Goal: Task Accomplishment & Management: Complete application form

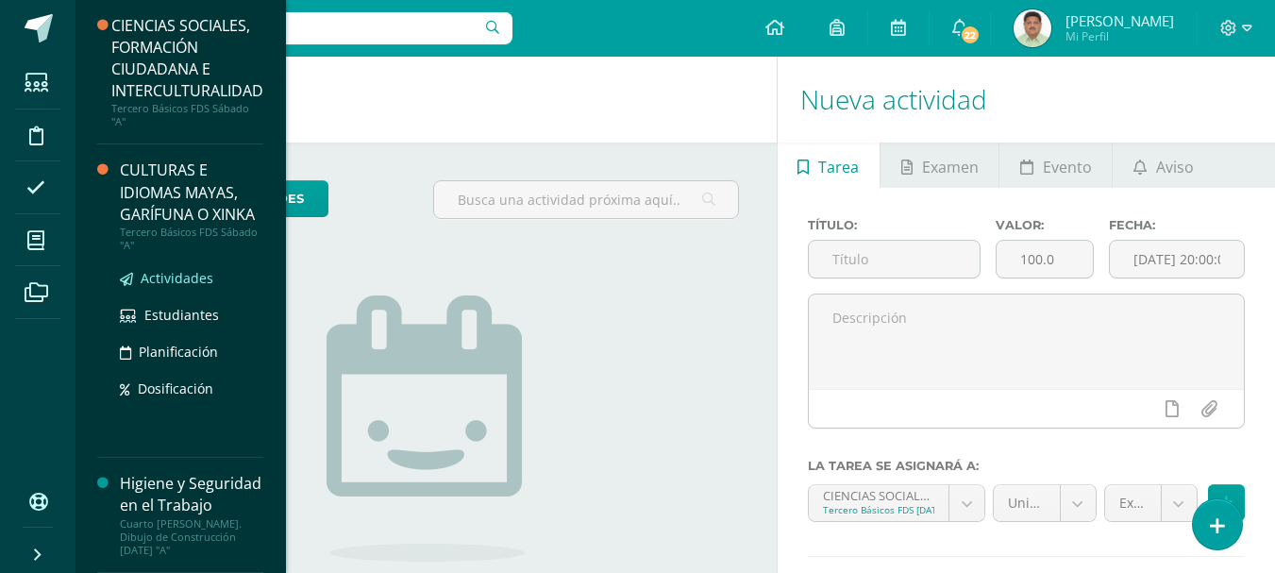
click at [174, 287] on span "Actividades" at bounding box center [177, 278] width 73 height 18
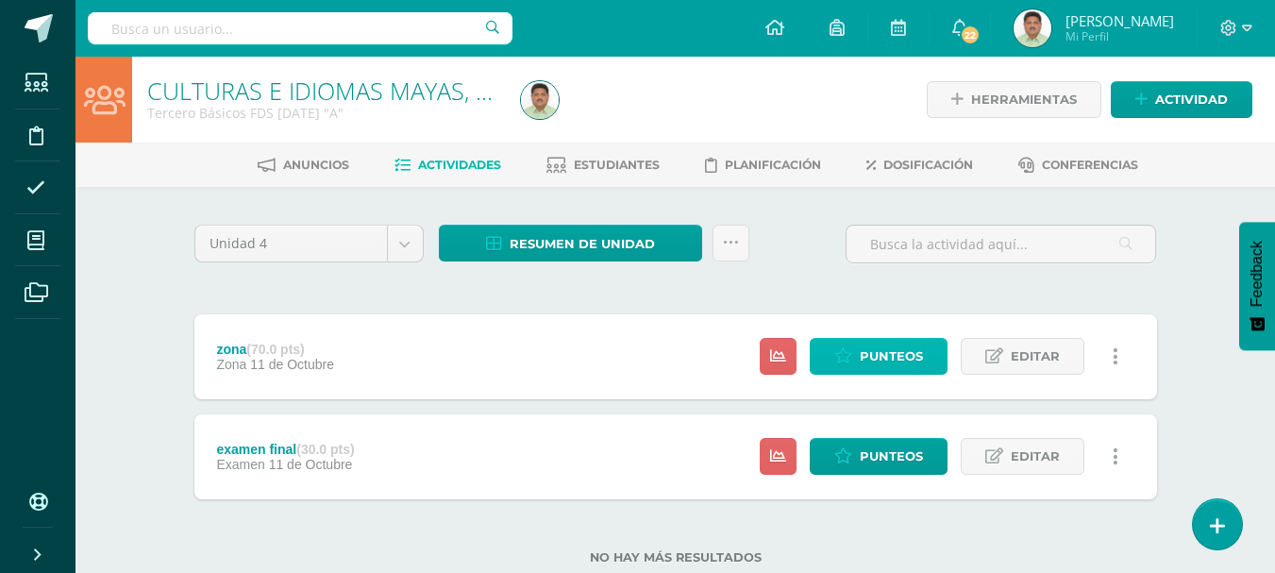
click at [880, 350] on span "Punteos" at bounding box center [891, 356] width 63 height 35
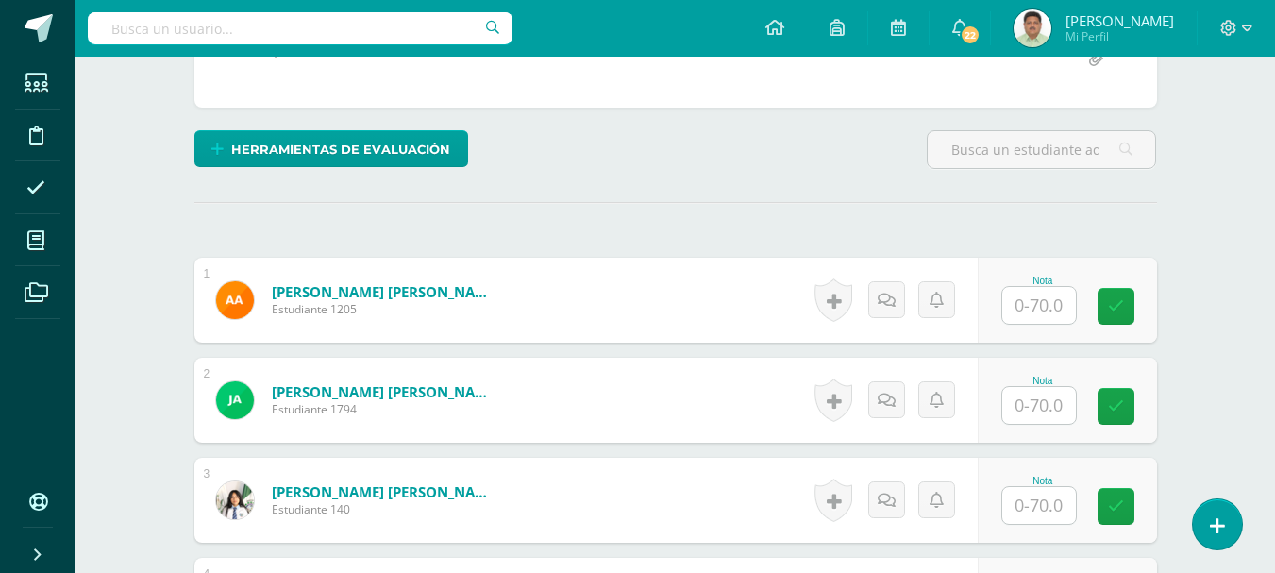
scroll to position [498, 0]
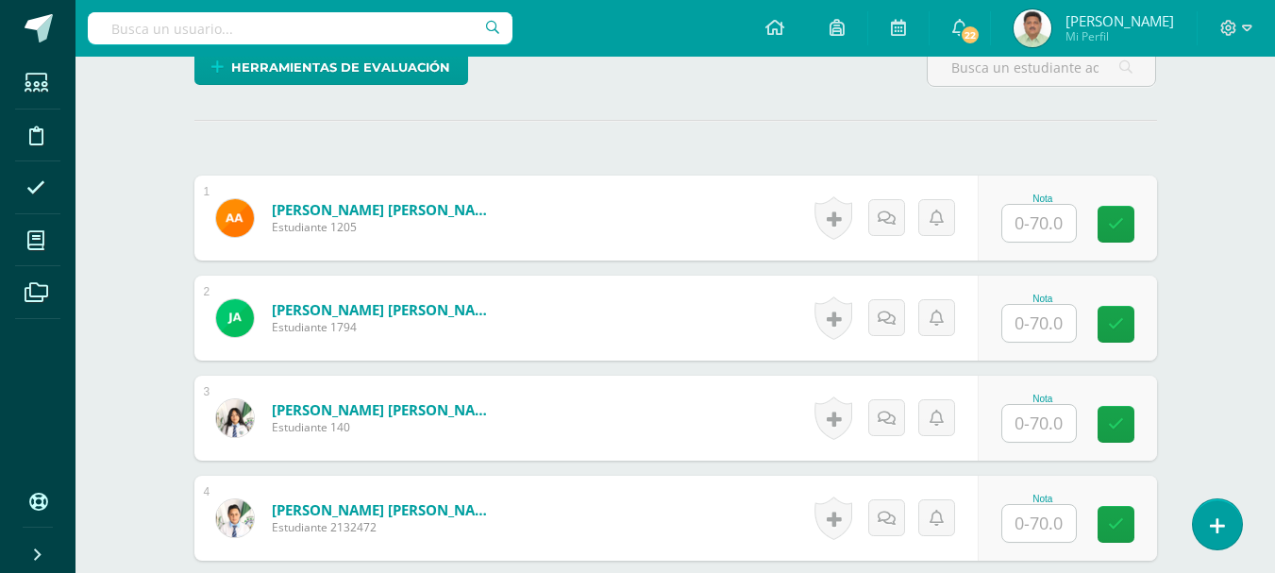
click at [1047, 226] on input "text" at bounding box center [1039, 223] width 74 height 37
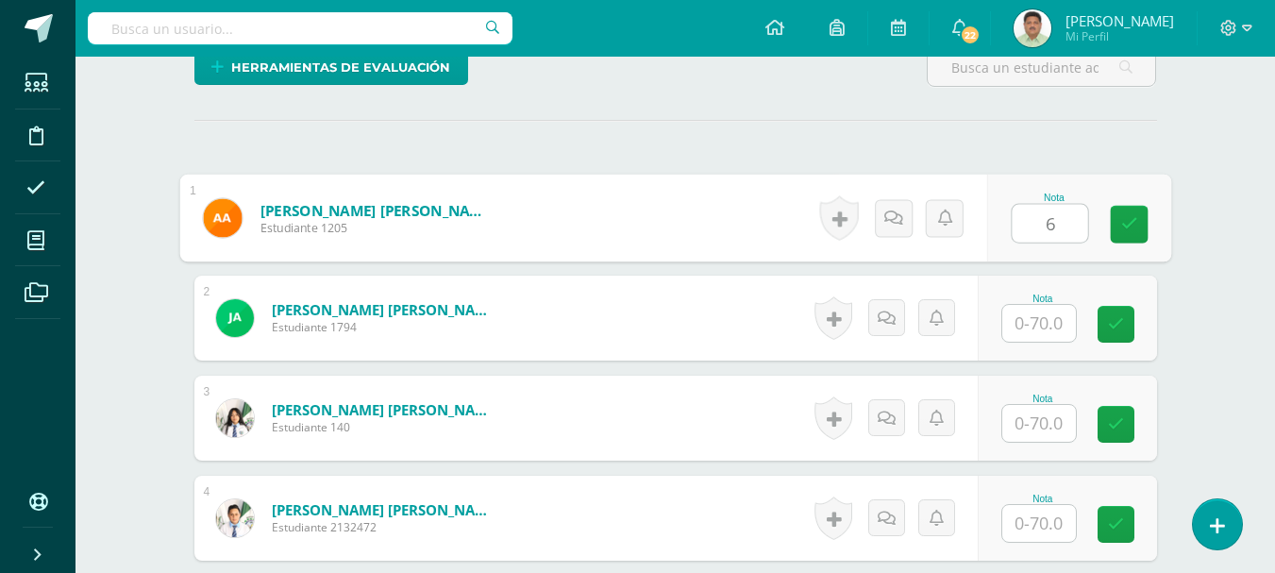
type input "60"
click at [1128, 224] on icon at bounding box center [1128, 224] width 17 height 16
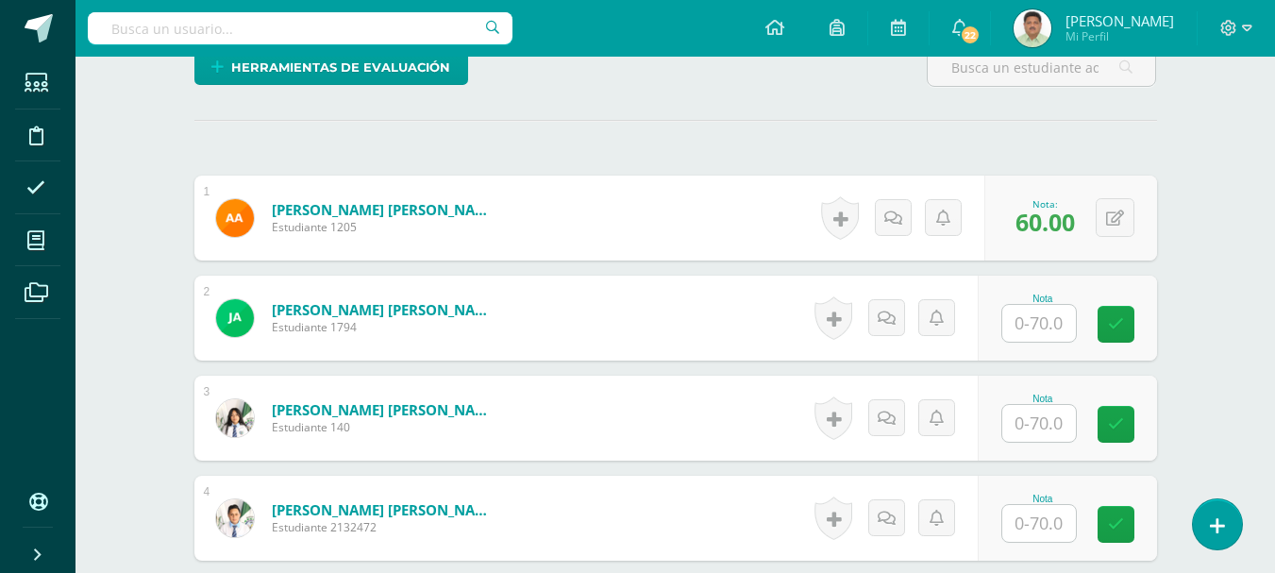
click at [1024, 321] on input "text" at bounding box center [1039, 323] width 74 height 37
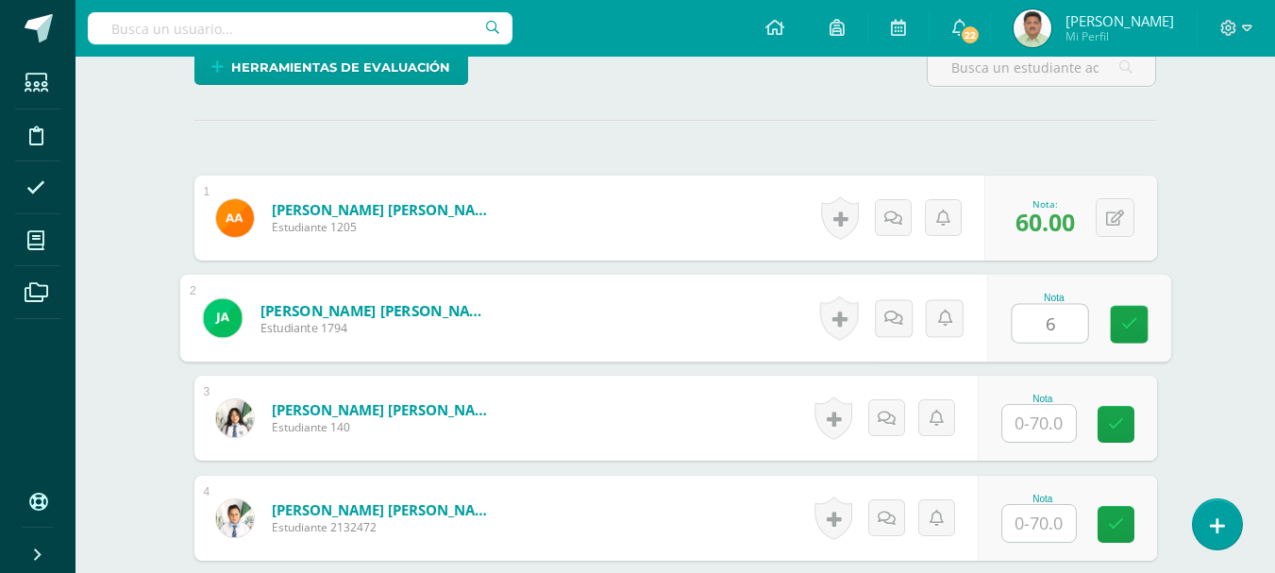
type input "60"
click at [1133, 316] on icon at bounding box center [1128, 324] width 17 height 16
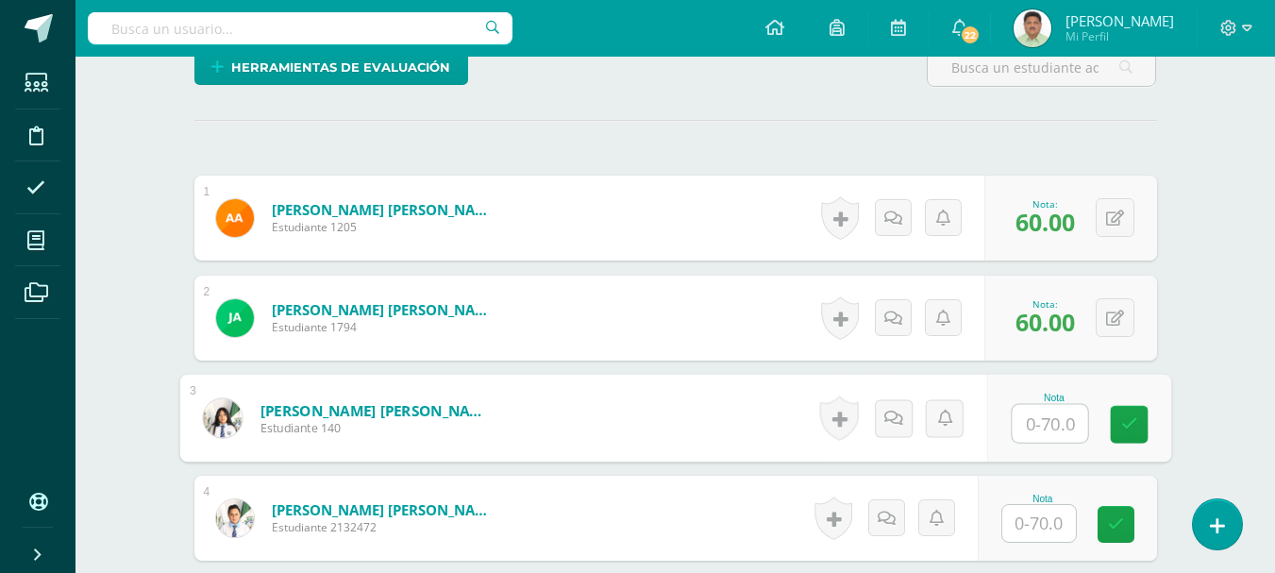
click at [1040, 426] on input "text" at bounding box center [1049, 424] width 75 height 38
type input "70"
click at [1122, 417] on icon at bounding box center [1128, 424] width 17 height 16
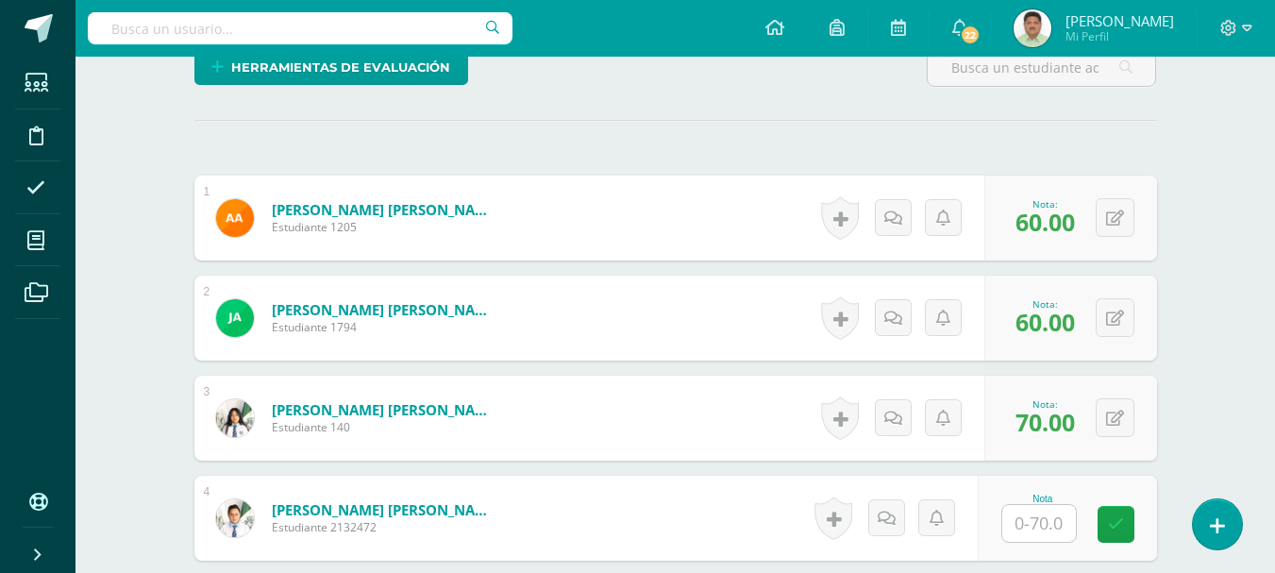
scroll to position [593, 0]
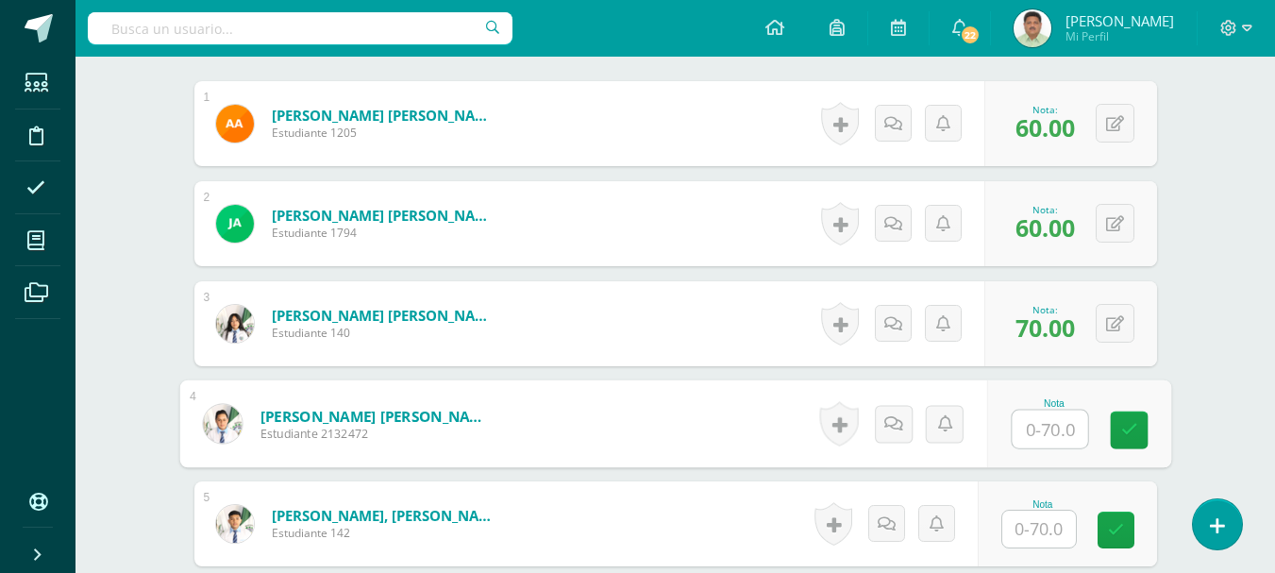
click at [1035, 427] on input "text" at bounding box center [1049, 430] width 75 height 38
type input "30"
click at [1130, 427] on icon at bounding box center [1128, 430] width 17 height 16
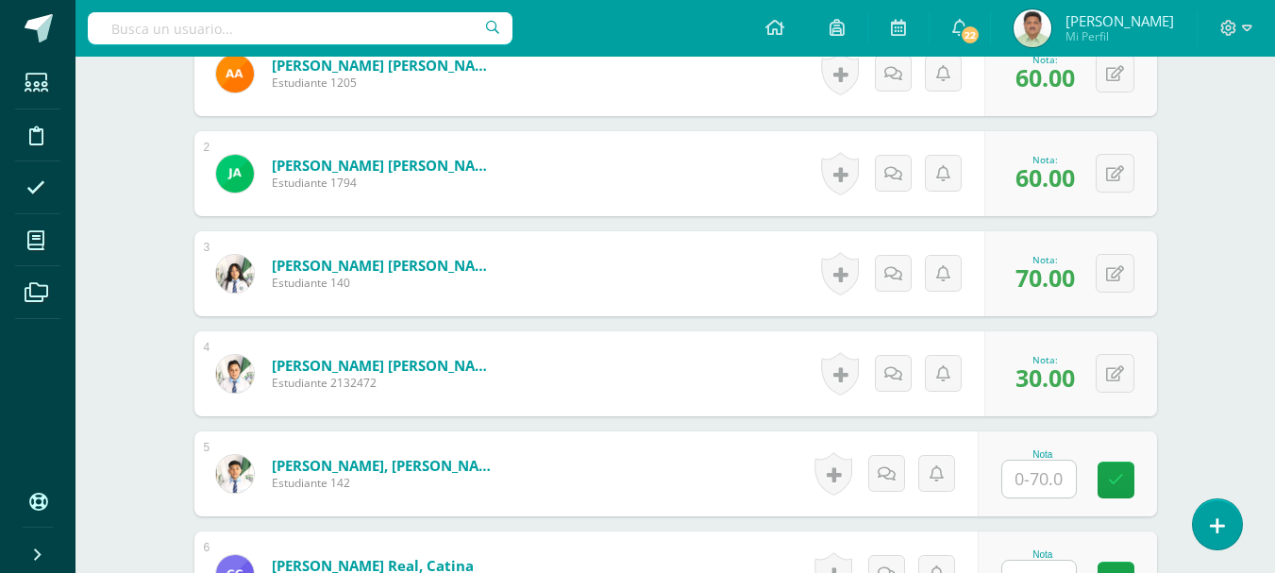
scroll to position [687, 0]
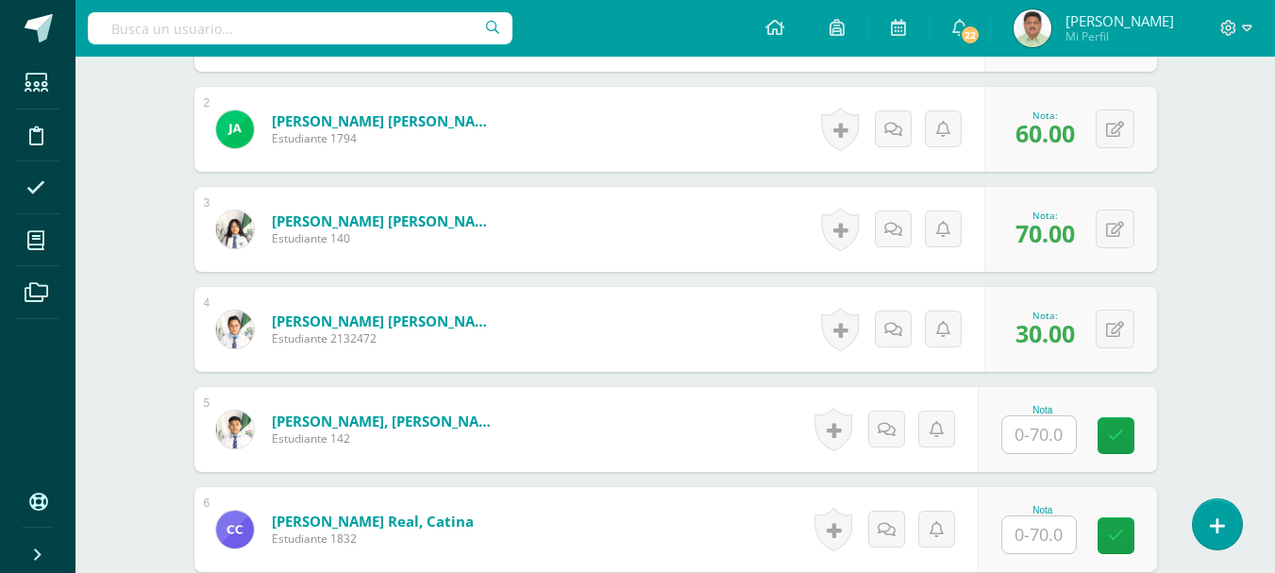
click at [1036, 436] on input "text" at bounding box center [1039, 434] width 74 height 37
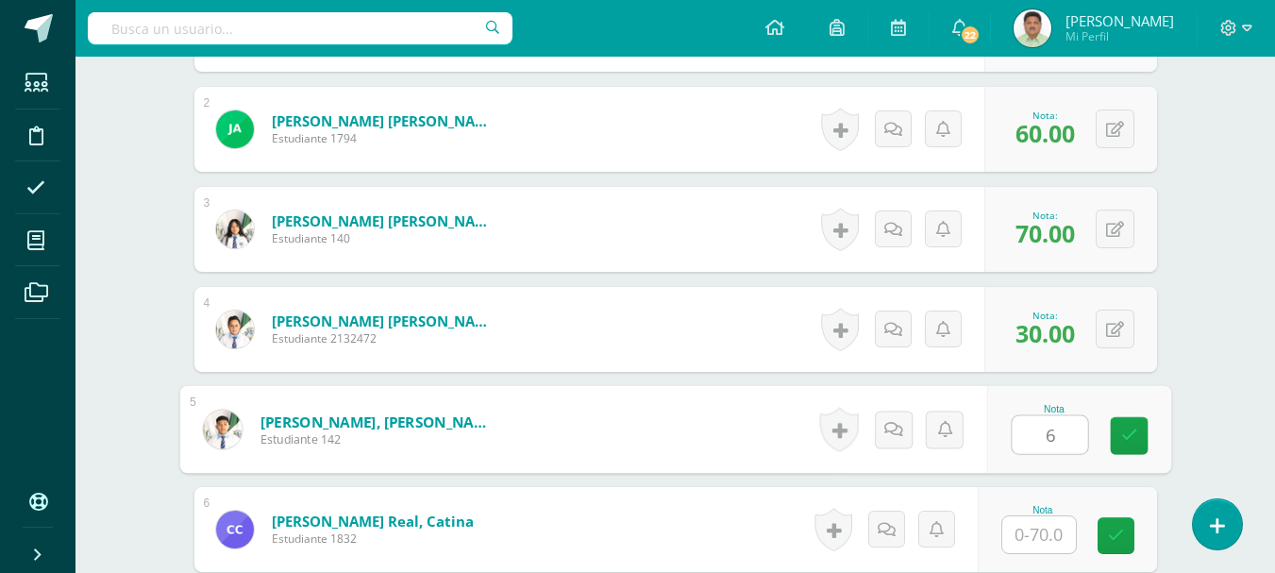
type input "60"
click at [1128, 442] on icon at bounding box center [1128, 436] width 17 height 16
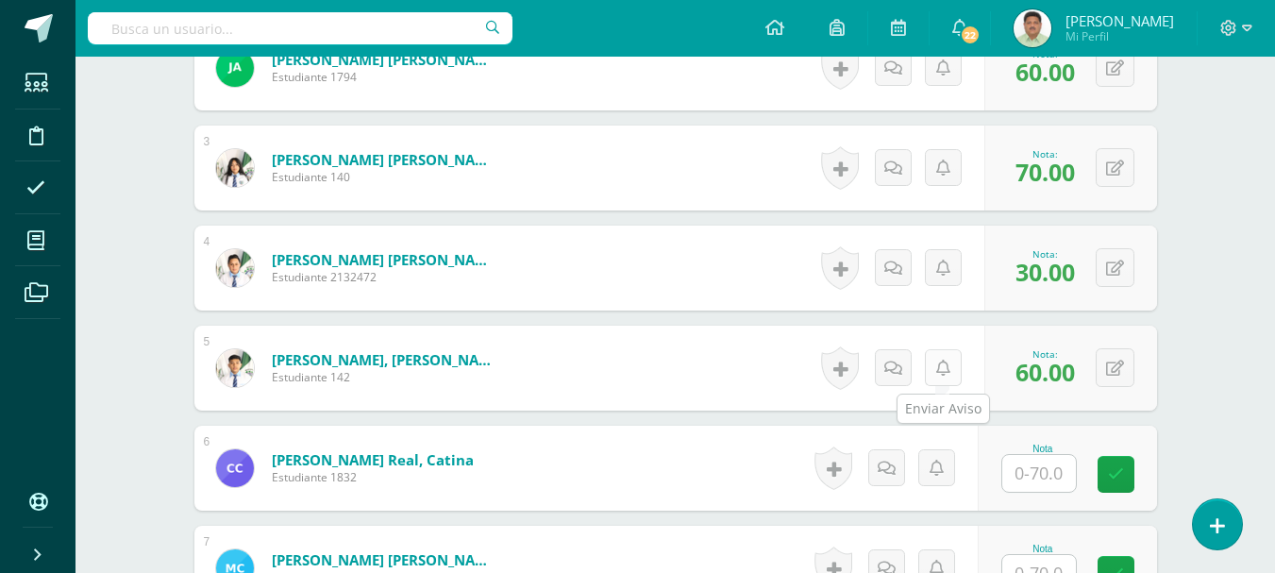
scroll to position [781, 0]
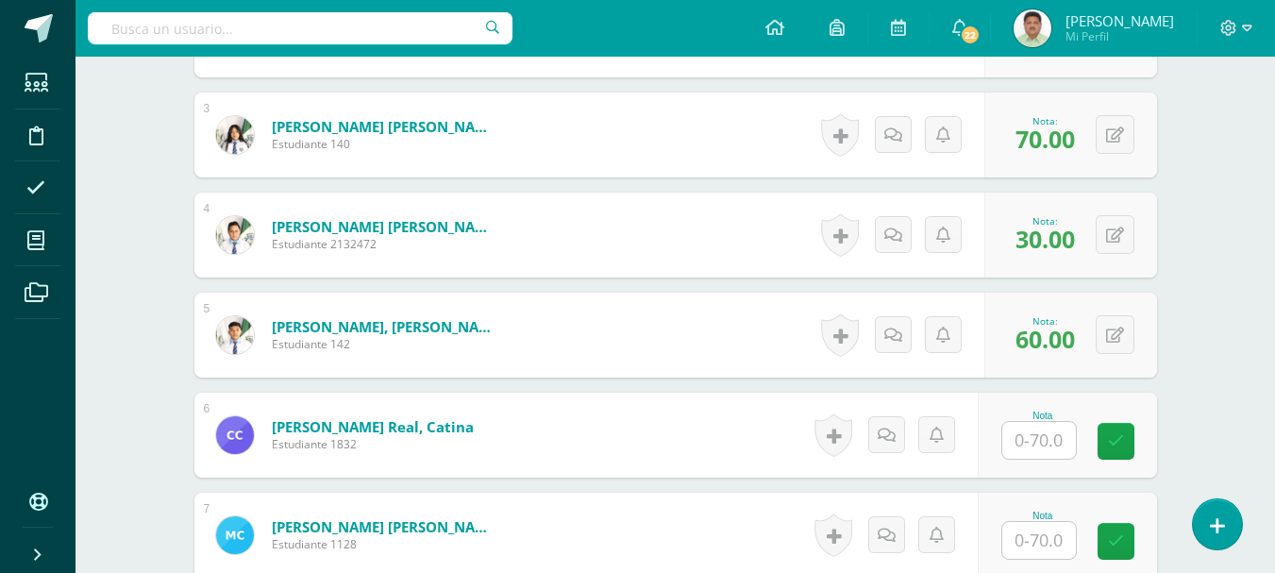
click at [1040, 440] on input "text" at bounding box center [1039, 440] width 74 height 37
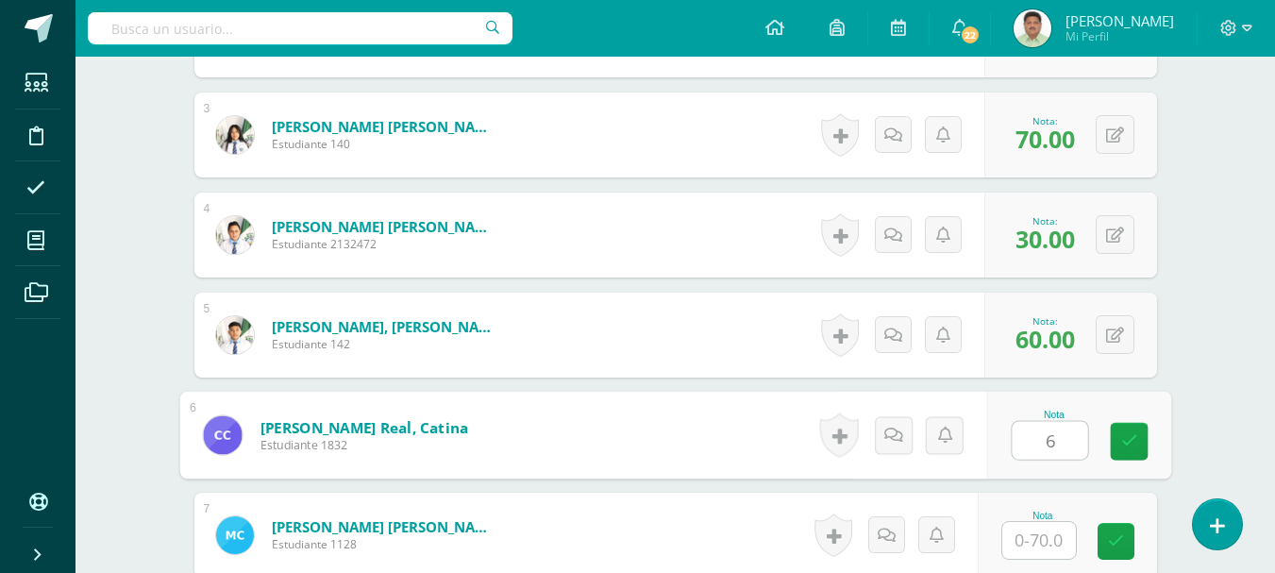
type input "60"
click at [1122, 440] on icon at bounding box center [1128, 441] width 17 height 16
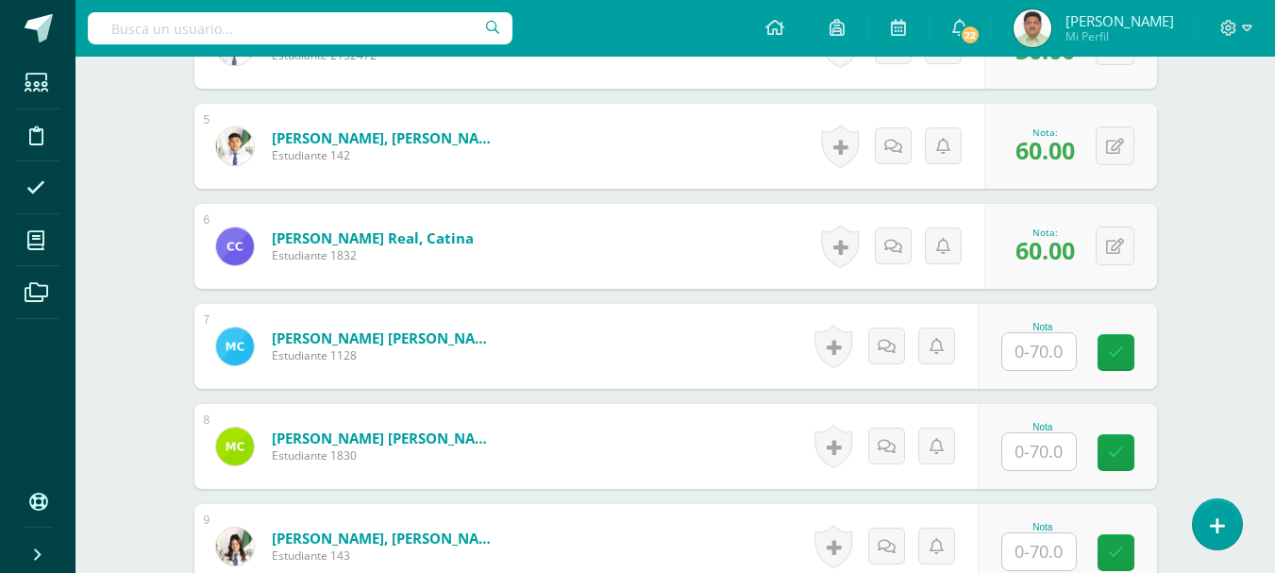
scroll to position [1065, 0]
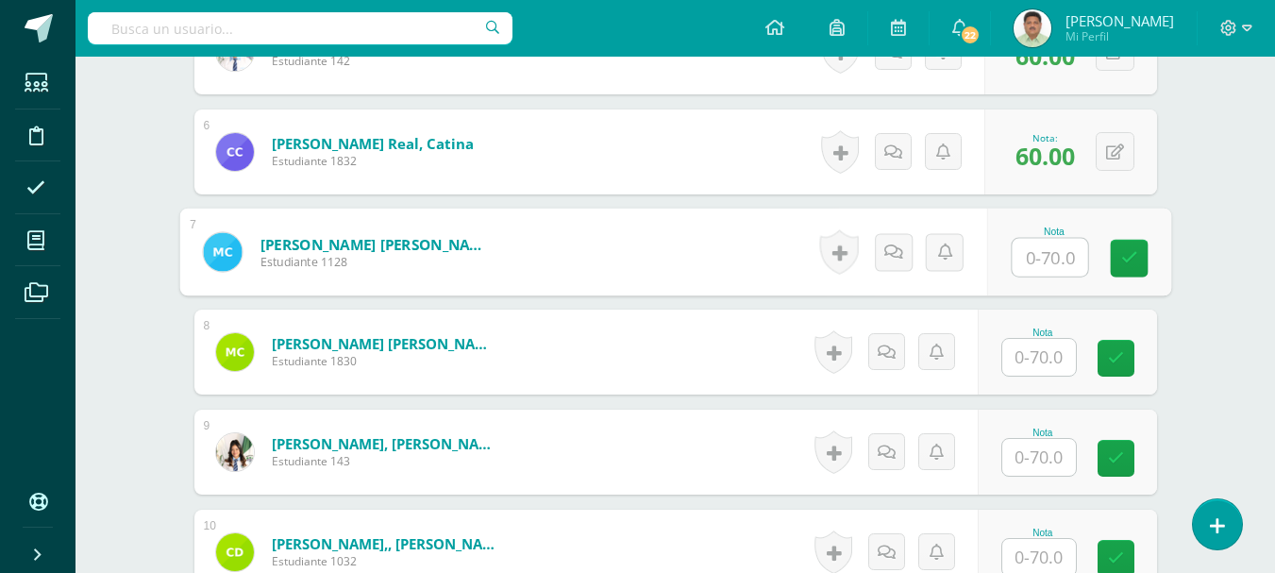
click at [1040, 251] on input "text" at bounding box center [1049, 258] width 75 height 38
type input "30"
click at [1116, 260] on link at bounding box center [1129, 259] width 38 height 38
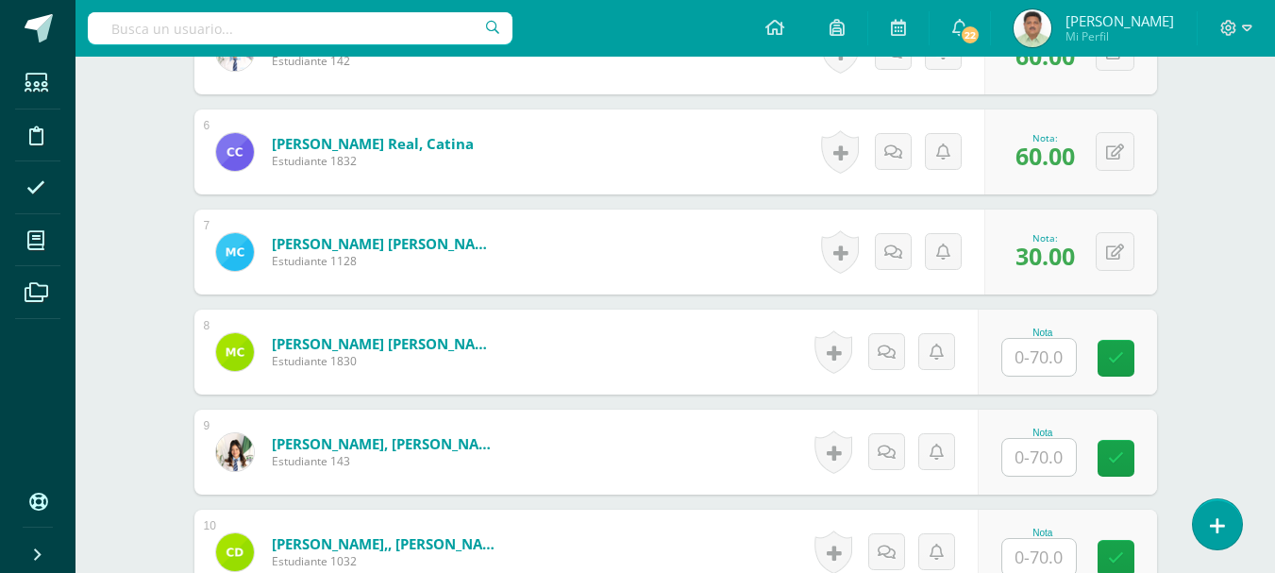
click at [1030, 357] on input "text" at bounding box center [1039, 357] width 74 height 37
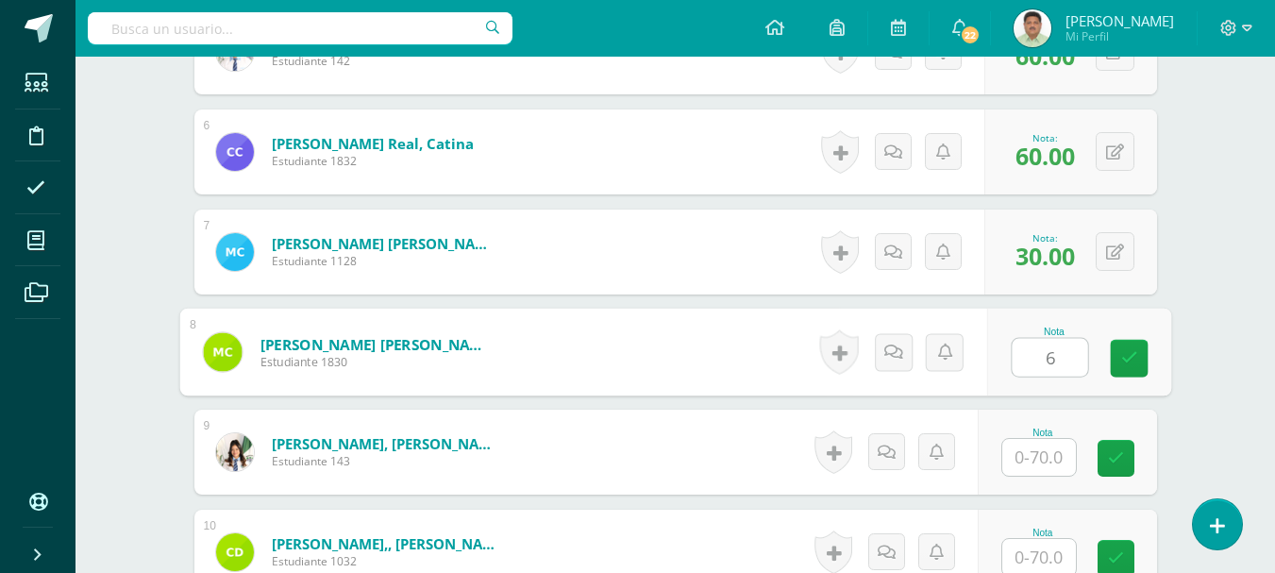
type input "60"
click at [1127, 357] on icon at bounding box center [1128, 358] width 17 height 16
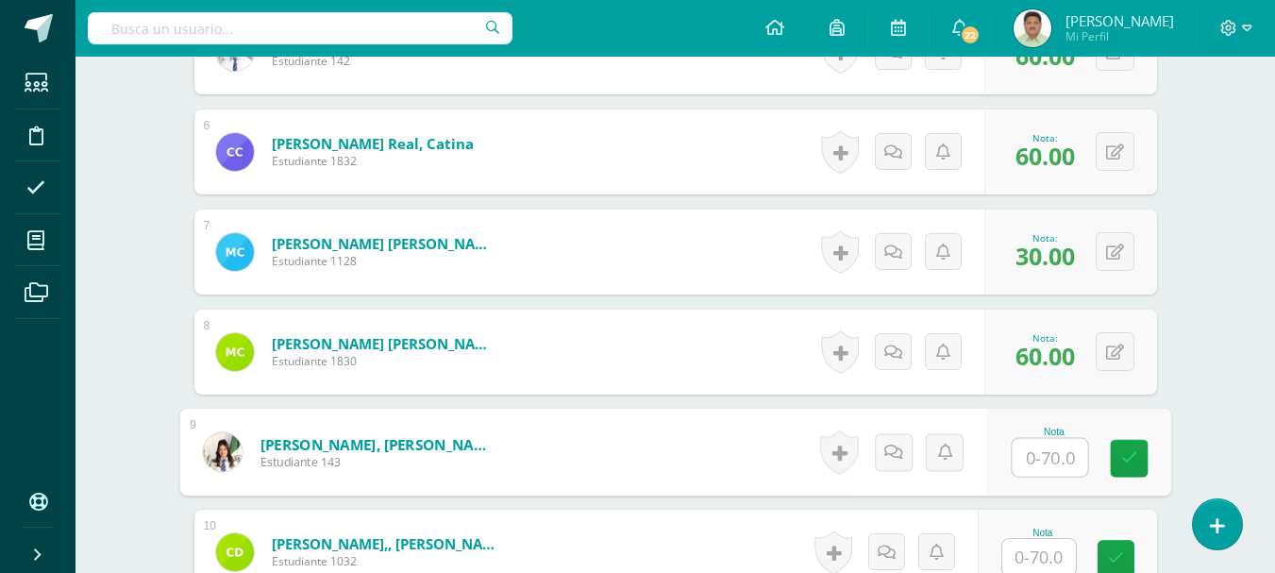
click at [1043, 456] on input "text" at bounding box center [1049, 458] width 75 height 38
type input "55"
click at [1123, 461] on icon at bounding box center [1128, 458] width 17 height 16
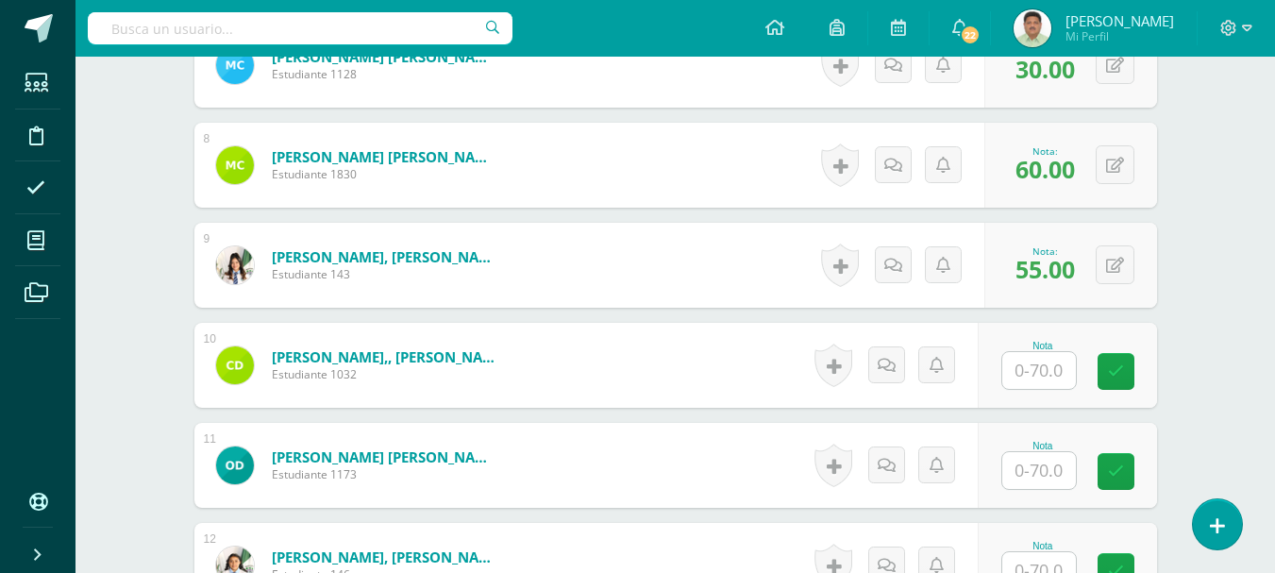
scroll to position [1253, 0]
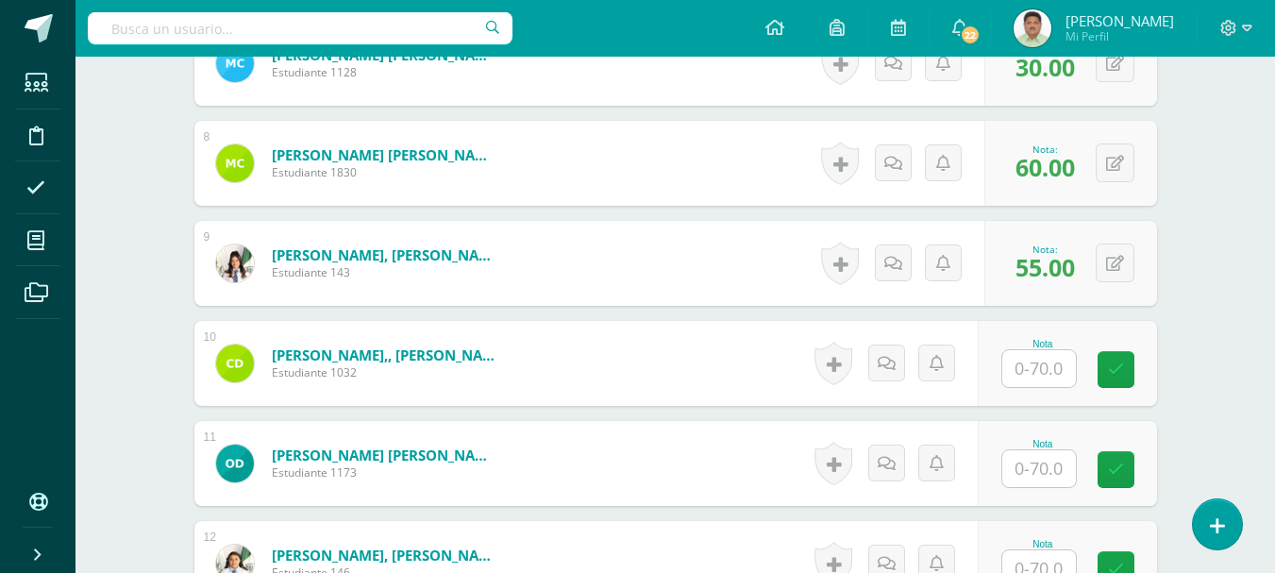
click at [1055, 373] on input "text" at bounding box center [1039, 368] width 74 height 37
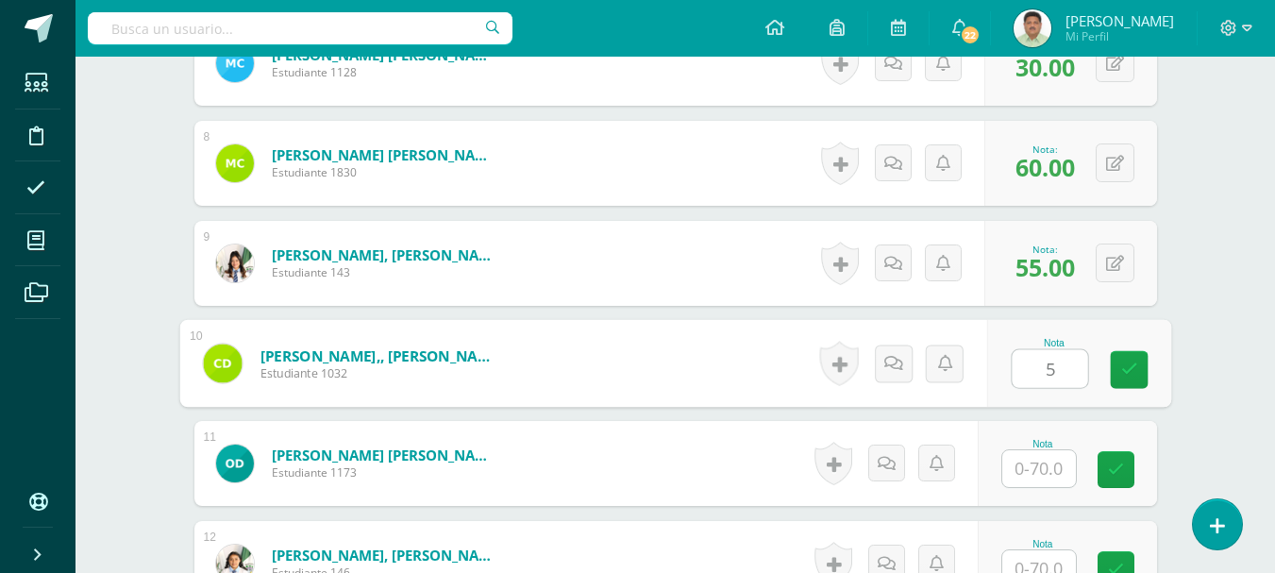
type input "55"
click at [1126, 372] on icon at bounding box center [1128, 369] width 17 height 16
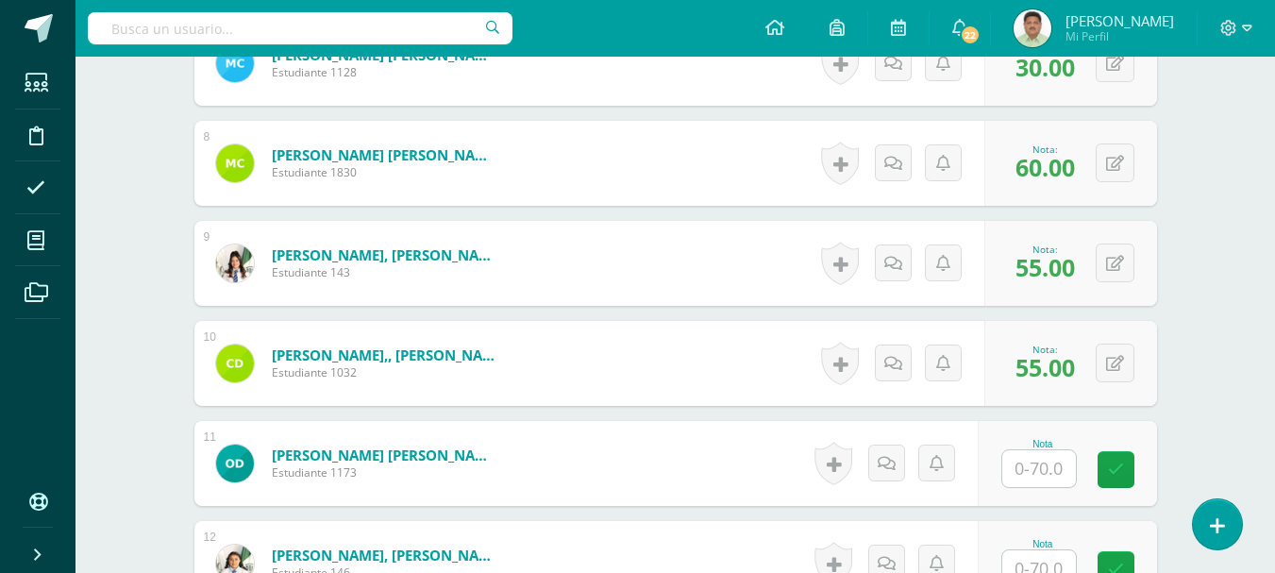
scroll to position [1348, 0]
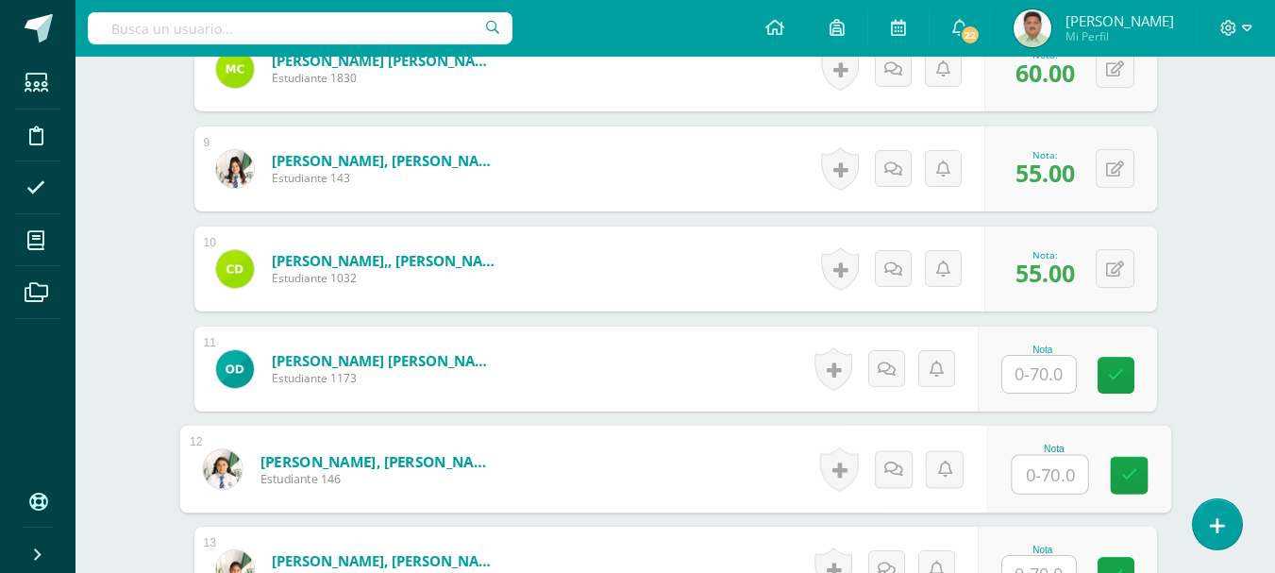
click at [1043, 472] on input "text" at bounding box center [1049, 475] width 75 height 38
type input "55"
click at [1132, 472] on icon at bounding box center [1128, 475] width 17 height 16
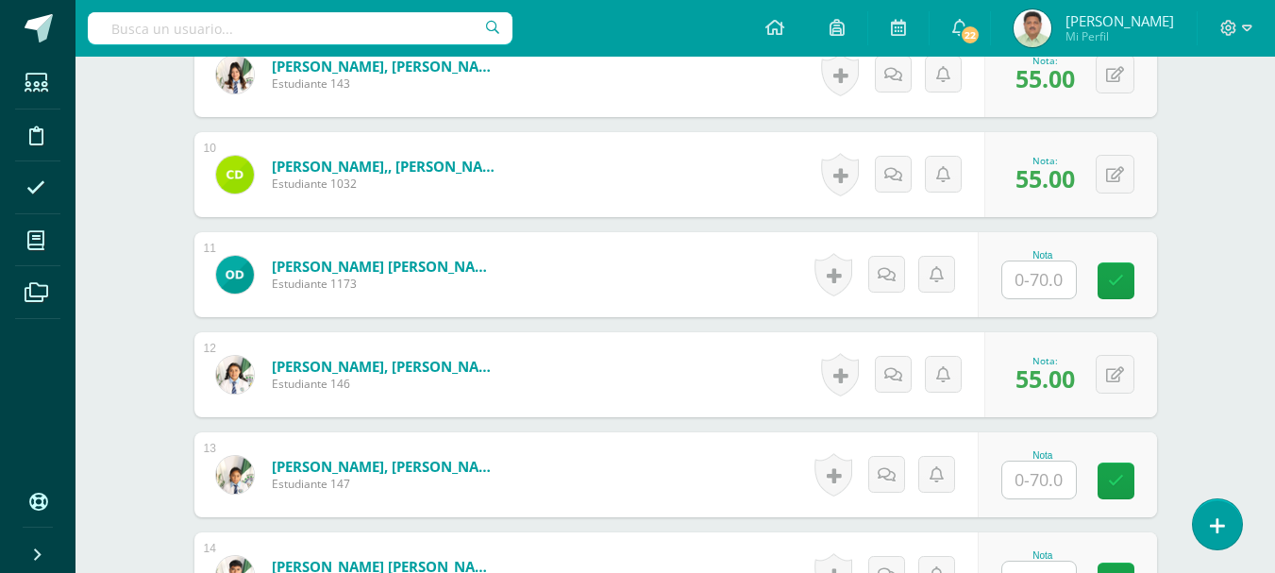
scroll to position [1536, 0]
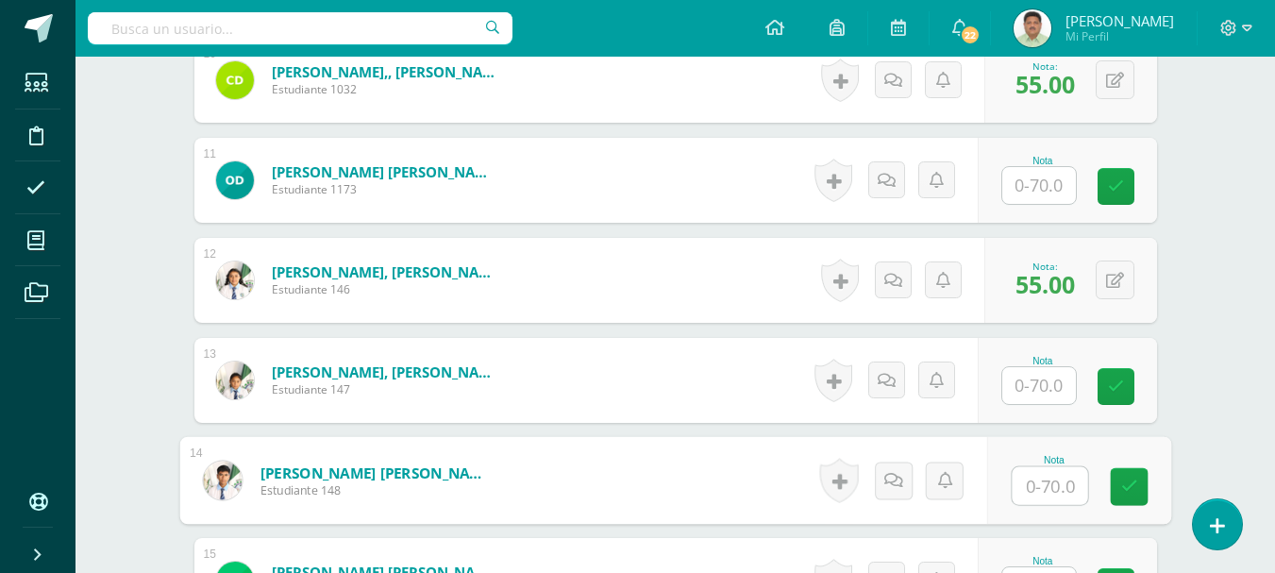
click at [1040, 489] on input "text" at bounding box center [1049, 486] width 75 height 38
type input "65"
click at [1119, 490] on link at bounding box center [1129, 487] width 38 height 38
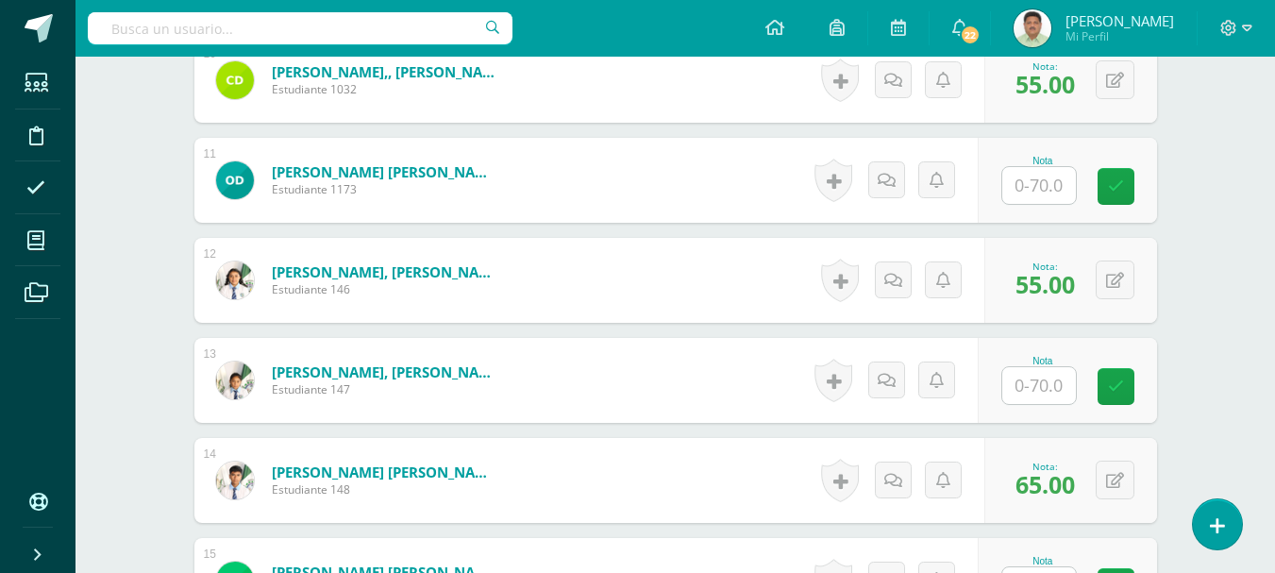
scroll to position [1631, 0]
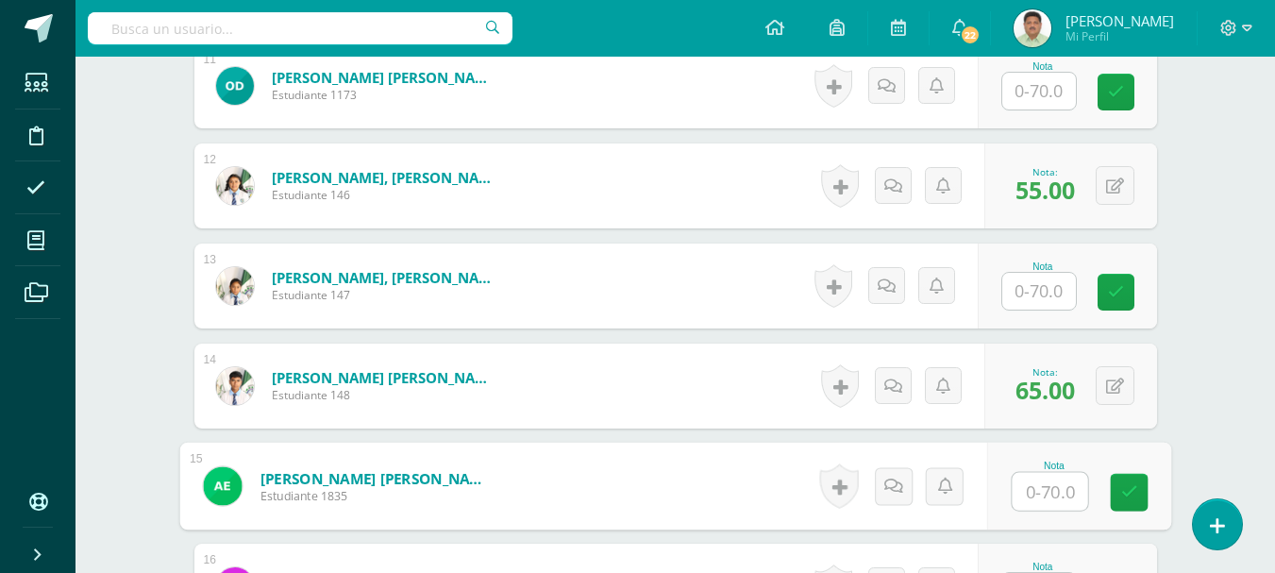
click at [1027, 489] on input "text" at bounding box center [1049, 492] width 75 height 38
type input "30"
click at [1128, 496] on icon at bounding box center [1128, 492] width 17 height 16
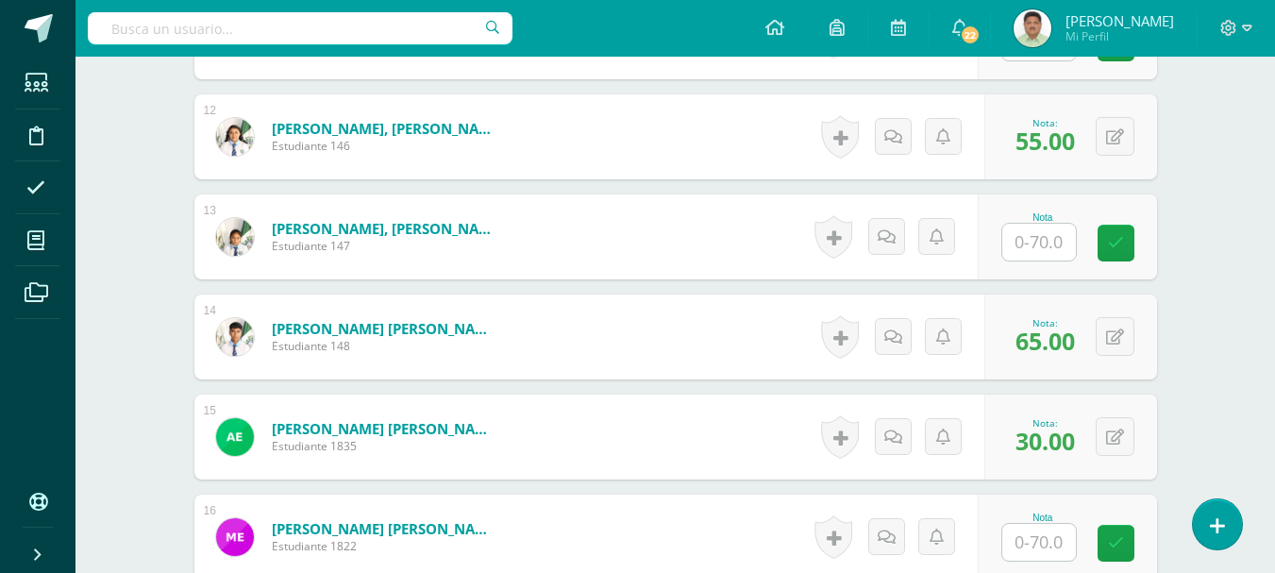
scroll to position [1725, 0]
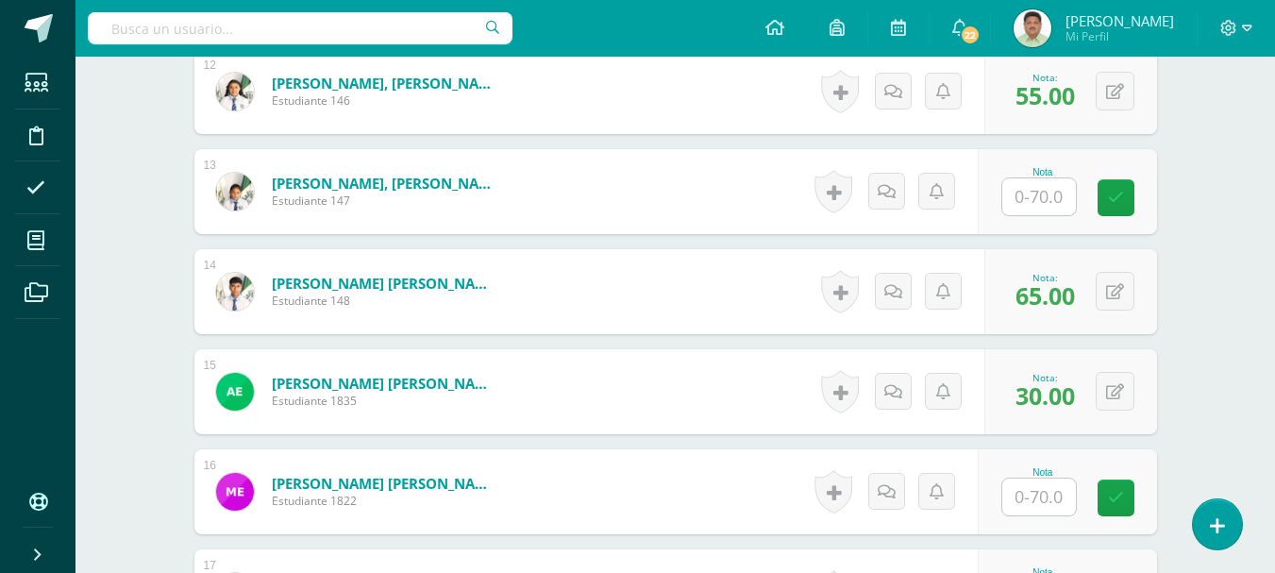
click at [1054, 492] on input "text" at bounding box center [1039, 496] width 74 height 37
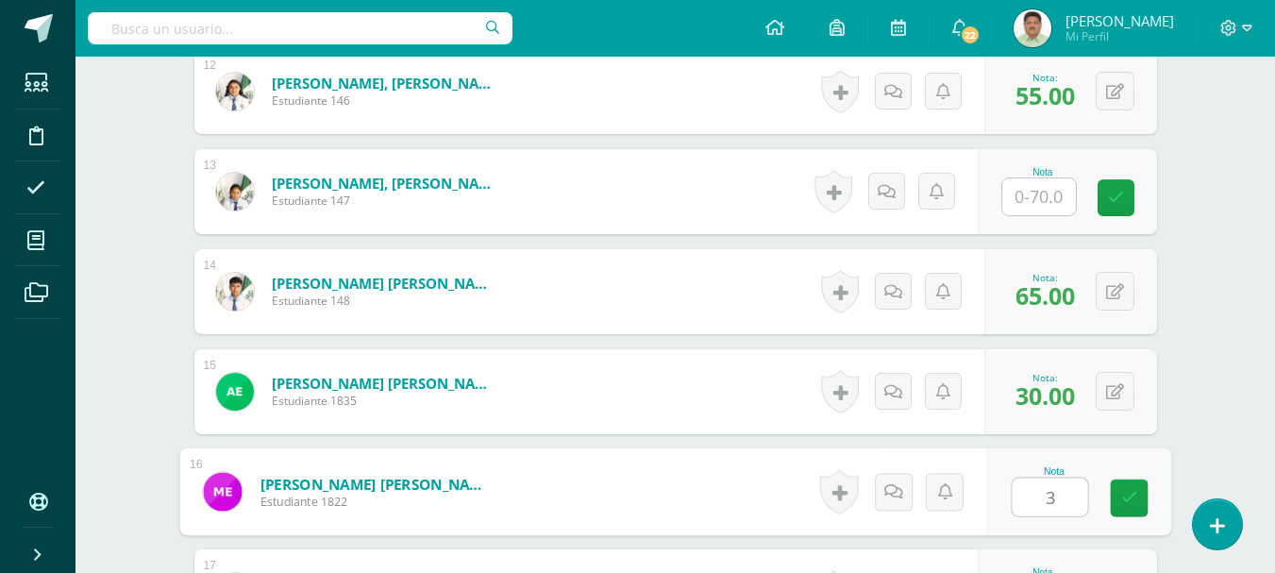
type input "30"
click at [1116, 501] on link at bounding box center [1129, 498] width 38 height 38
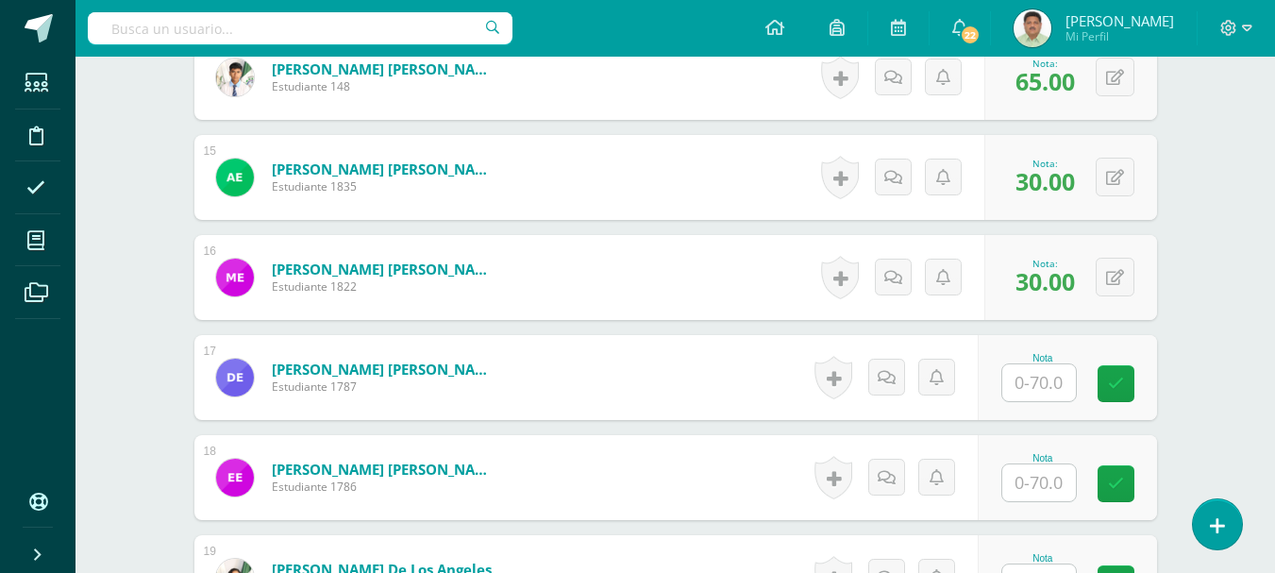
scroll to position [2008, 0]
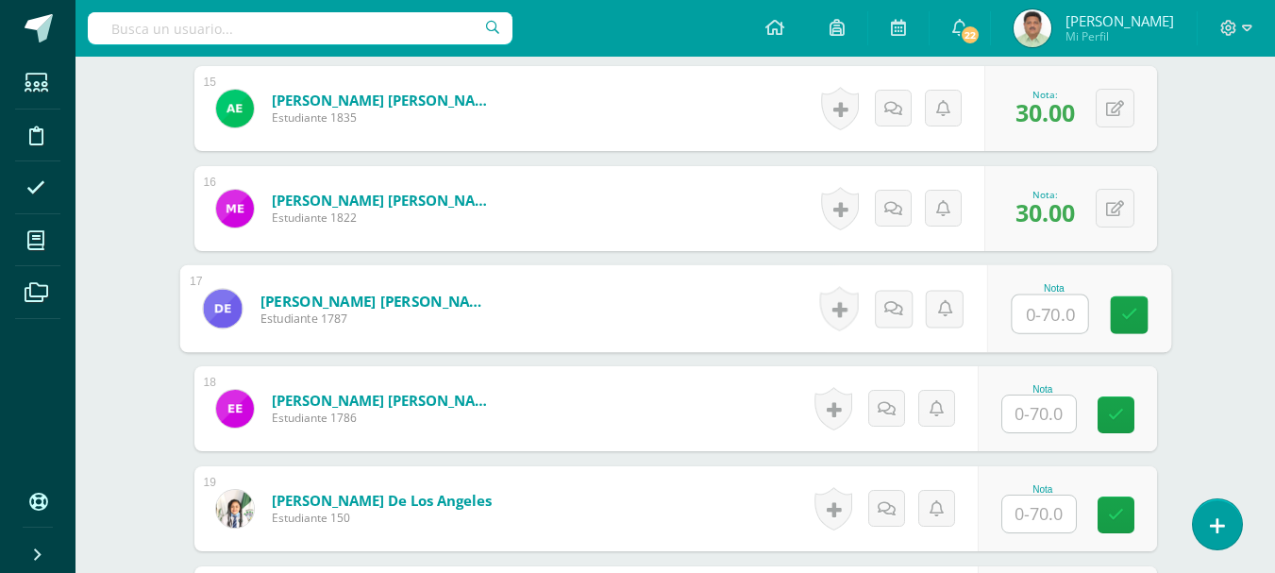
click at [1027, 312] on input "text" at bounding box center [1049, 314] width 75 height 38
type input "60"
click at [1133, 316] on icon at bounding box center [1128, 315] width 17 height 16
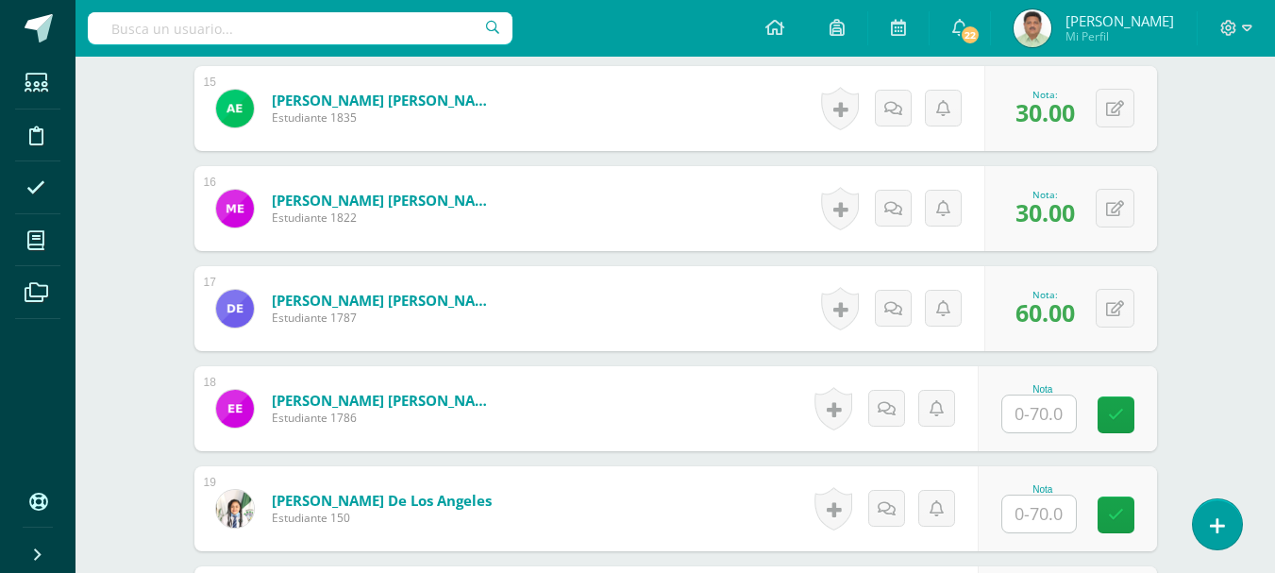
click at [1033, 413] on input "text" at bounding box center [1039, 413] width 74 height 37
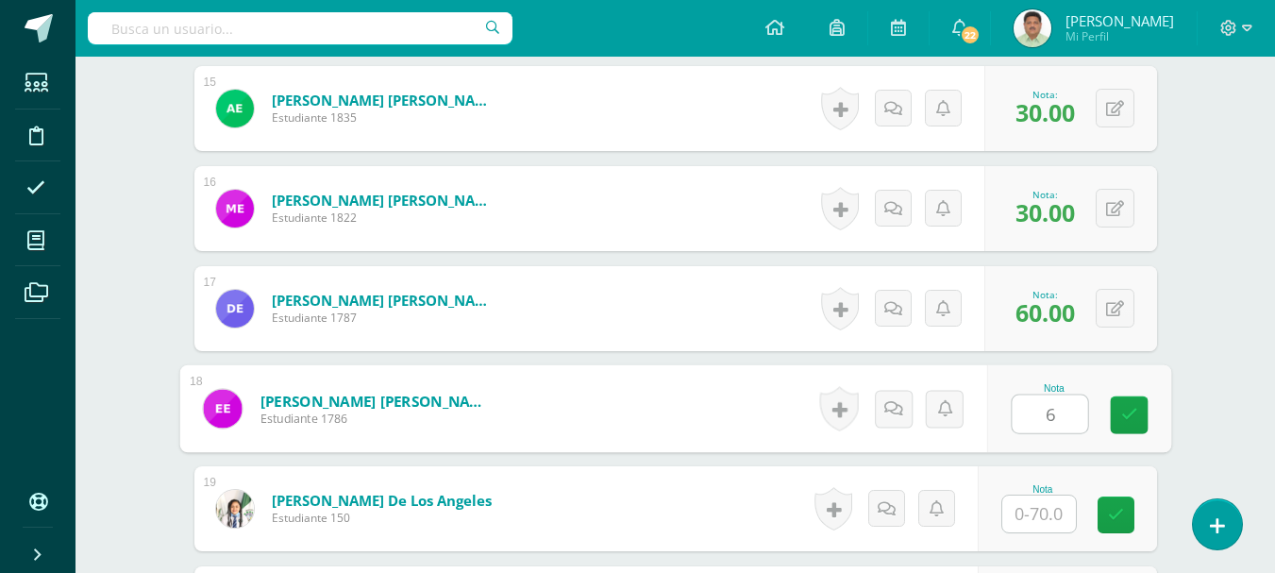
type input "60"
click at [1132, 414] on icon at bounding box center [1128, 415] width 17 height 16
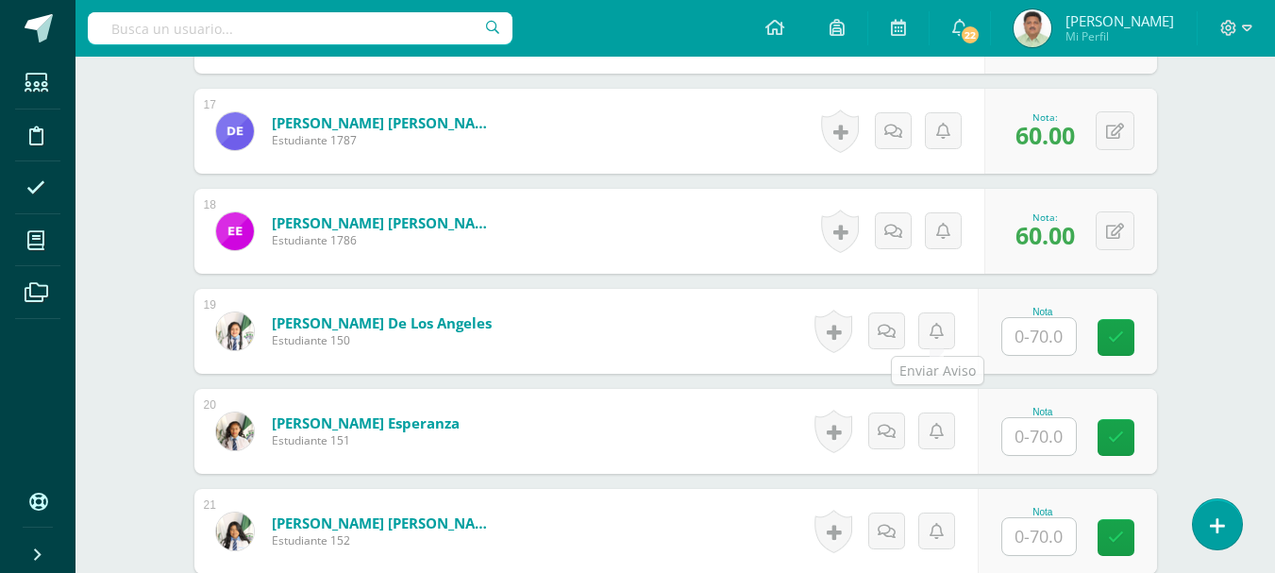
scroll to position [2197, 0]
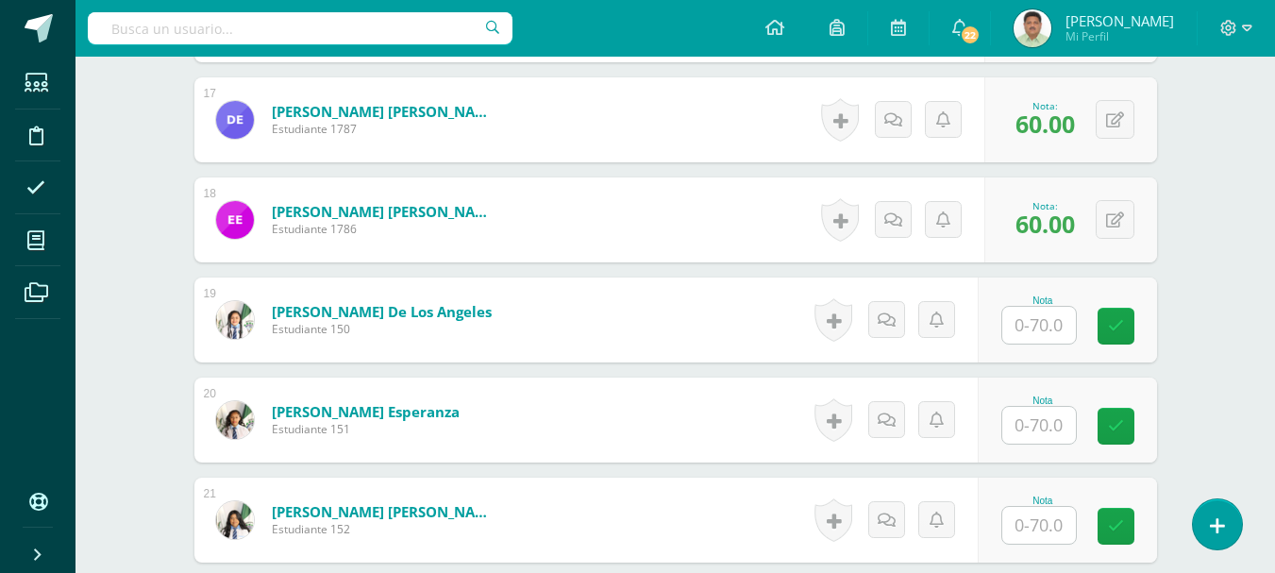
click at [1051, 327] on input "text" at bounding box center [1039, 325] width 74 height 37
type input "70"
click at [1123, 323] on icon at bounding box center [1128, 326] width 17 height 16
click at [1031, 418] on input "text" at bounding box center [1039, 425] width 74 height 37
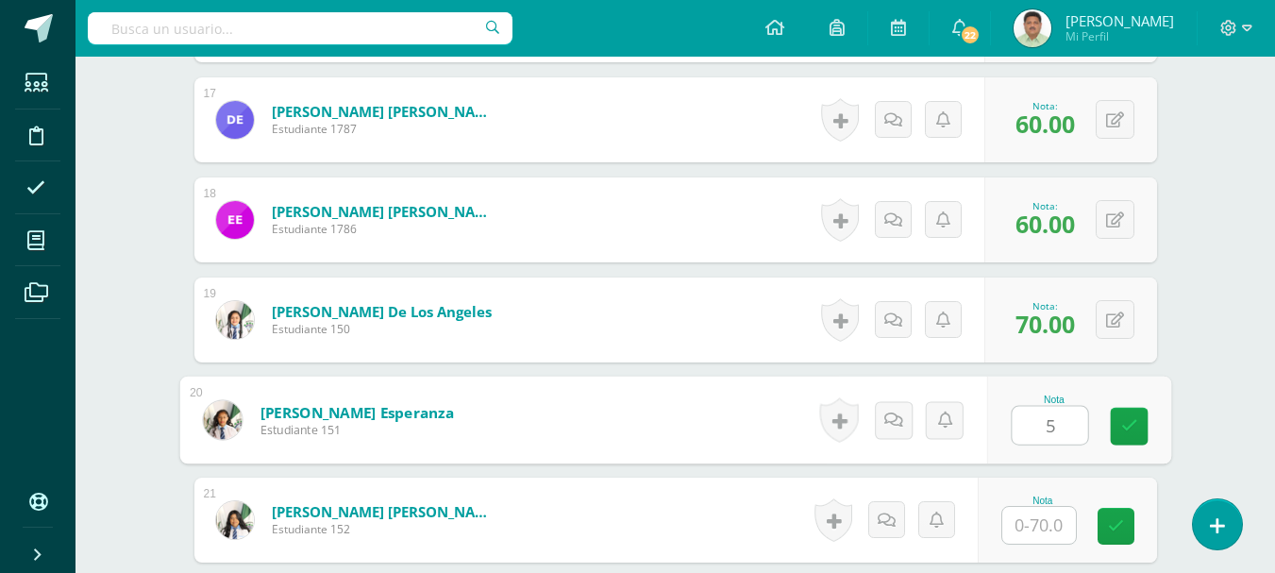
type input "55"
click at [1118, 427] on link at bounding box center [1129, 427] width 38 height 38
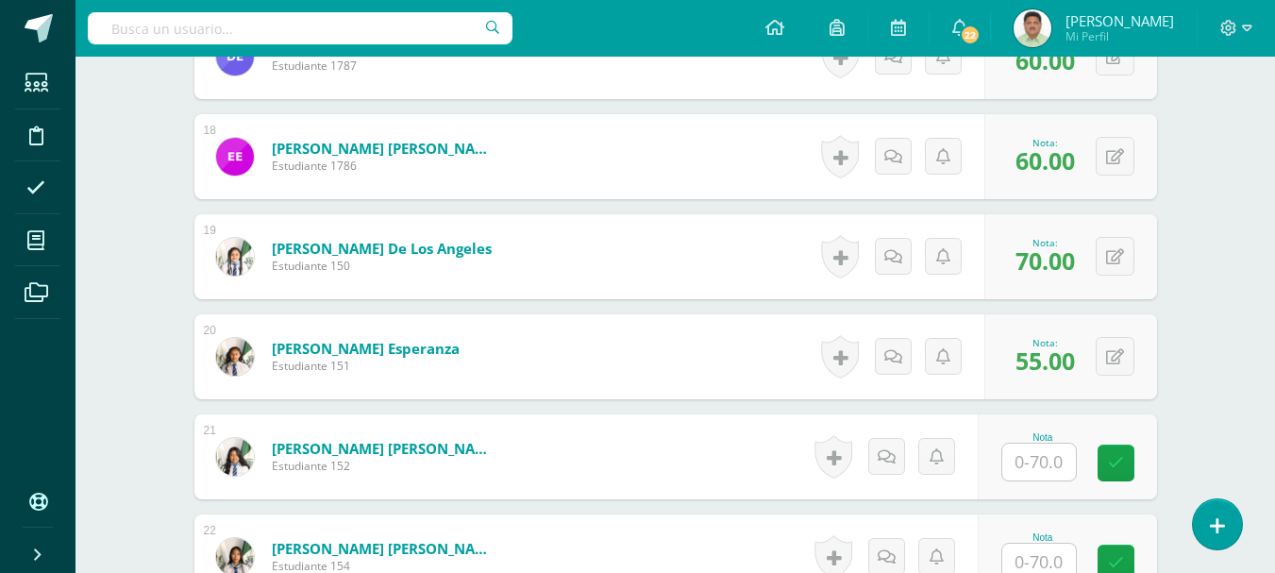
scroll to position [2291, 0]
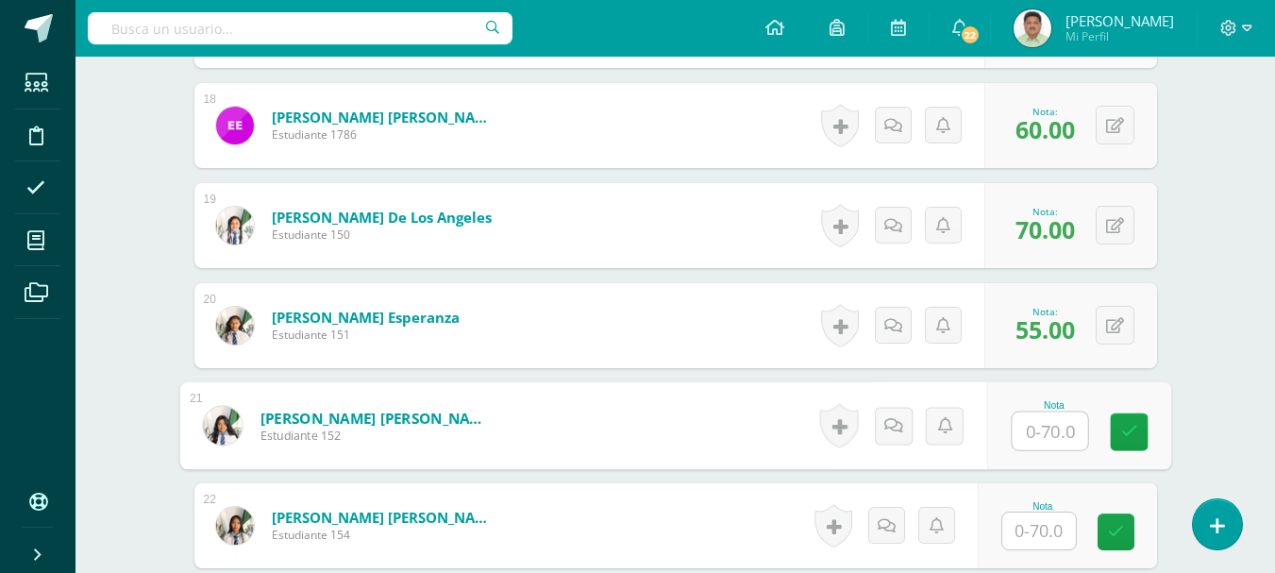
click at [1036, 435] on input "text" at bounding box center [1049, 431] width 75 height 38
type input "30"
click at [1117, 433] on link at bounding box center [1129, 432] width 38 height 38
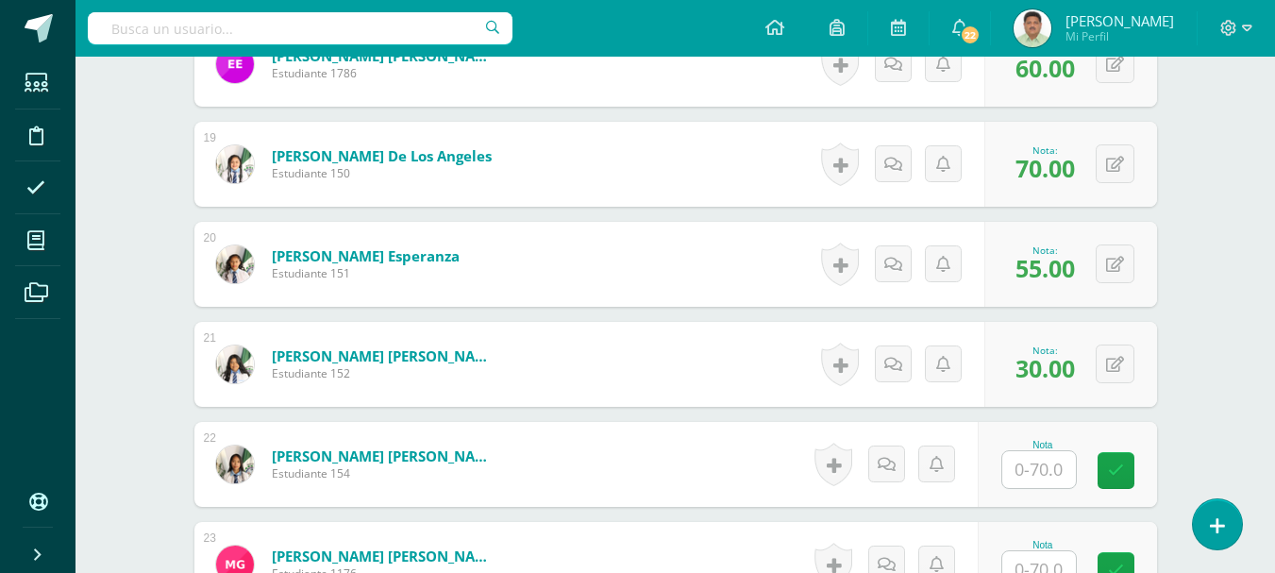
scroll to position [2386, 0]
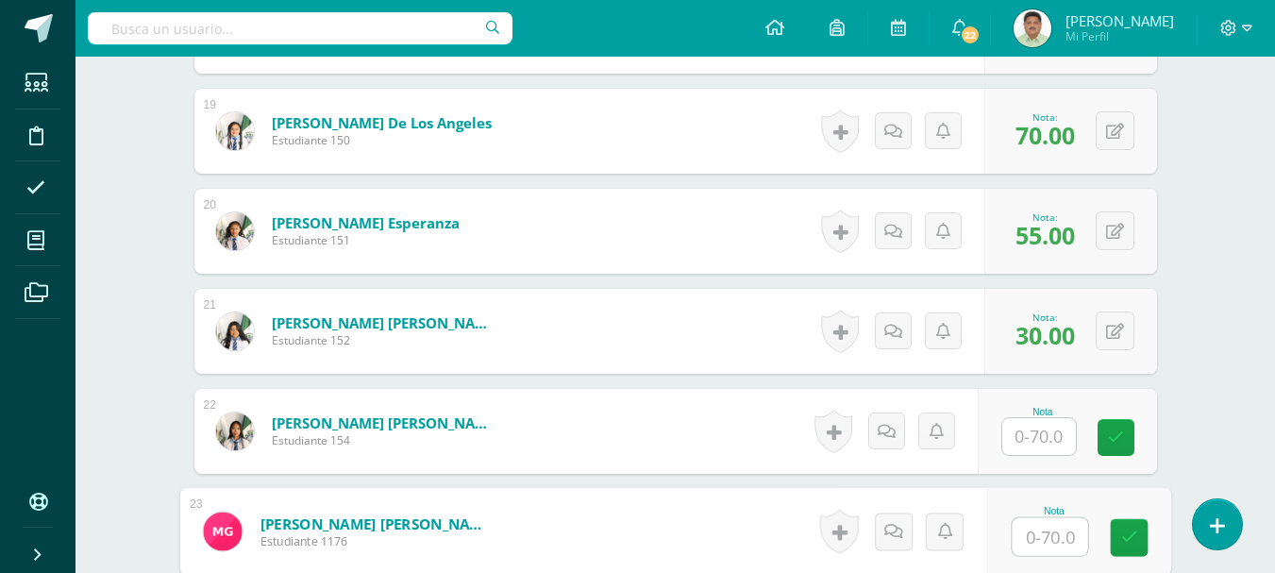
click at [1034, 539] on input "text" at bounding box center [1049, 537] width 75 height 38
type input "70"
click at [1131, 539] on icon at bounding box center [1128, 537] width 17 height 16
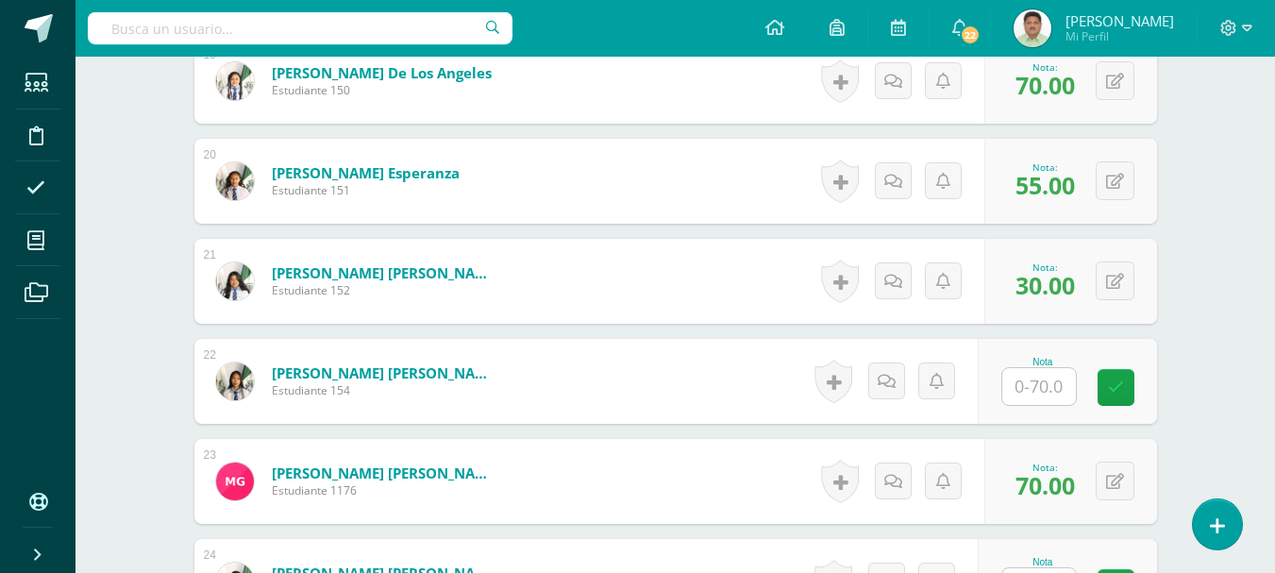
scroll to position [2480, 0]
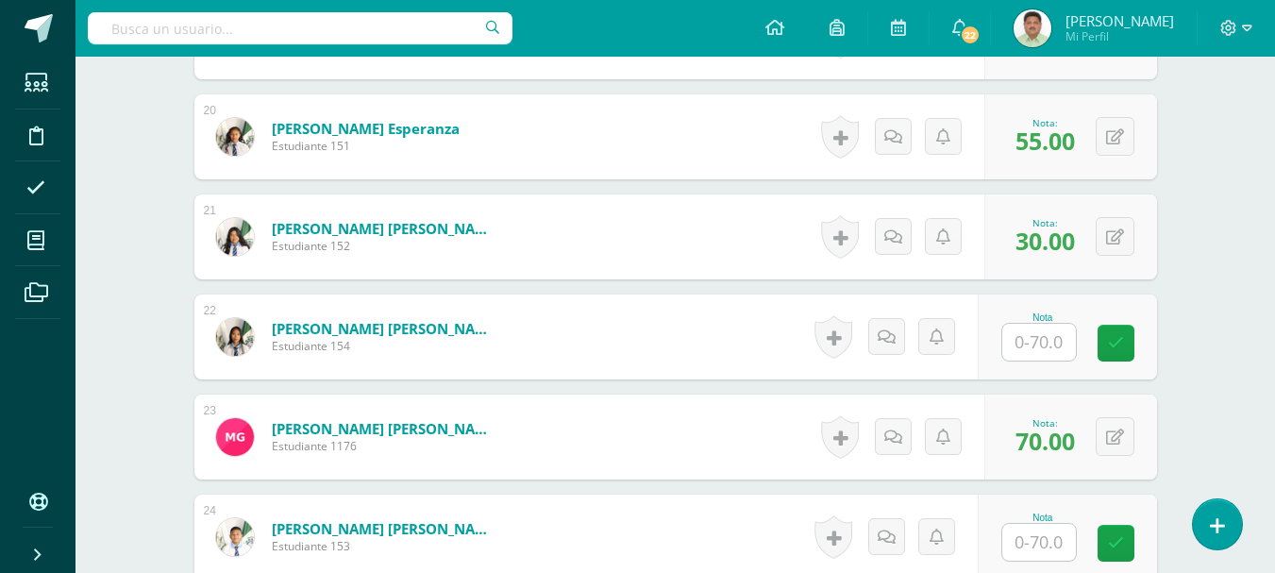
click at [1035, 538] on input "text" at bounding box center [1039, 542] width 74 height 37
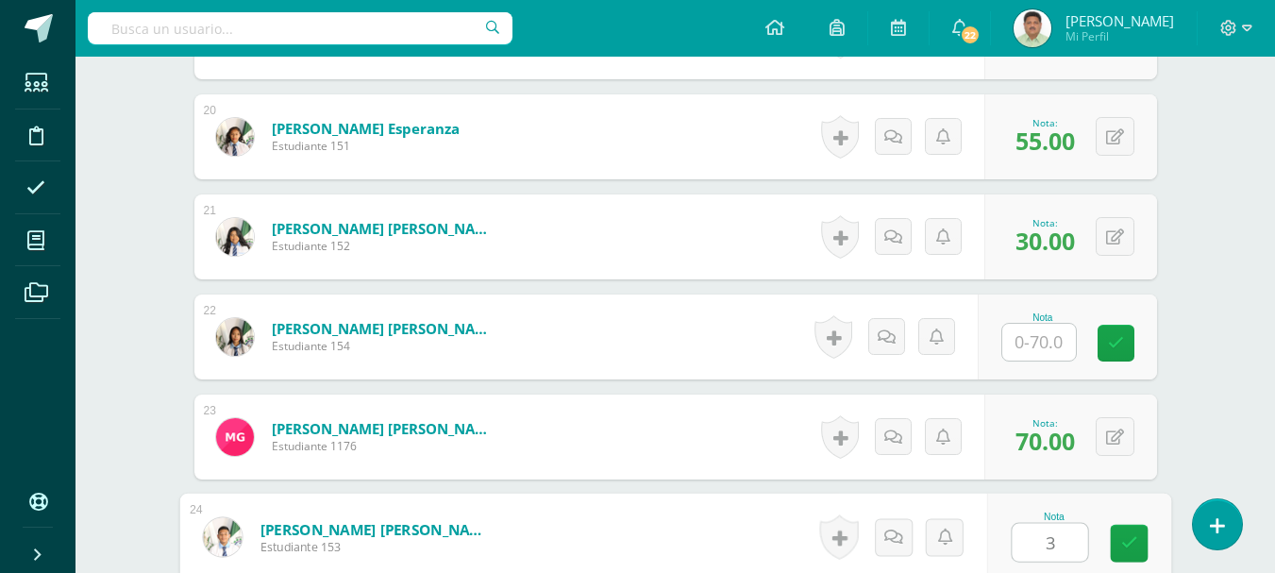
type input "30"
click at [1119, 550] on link at bounding box center [1129, 544] width 38 height 38
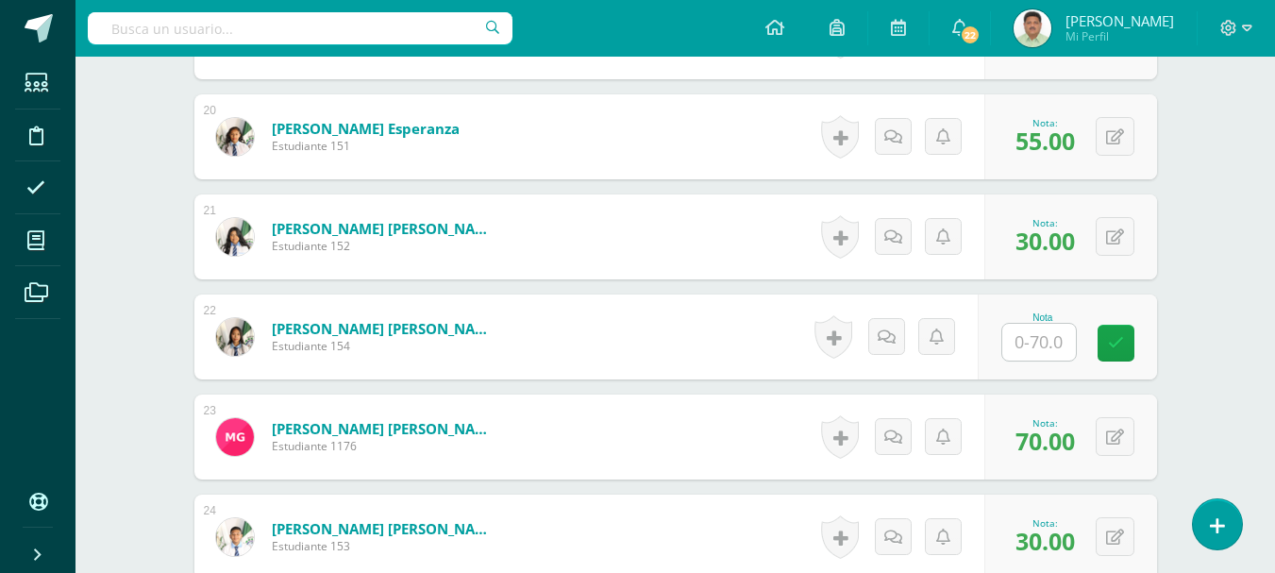
scroll to position [2574, 0]
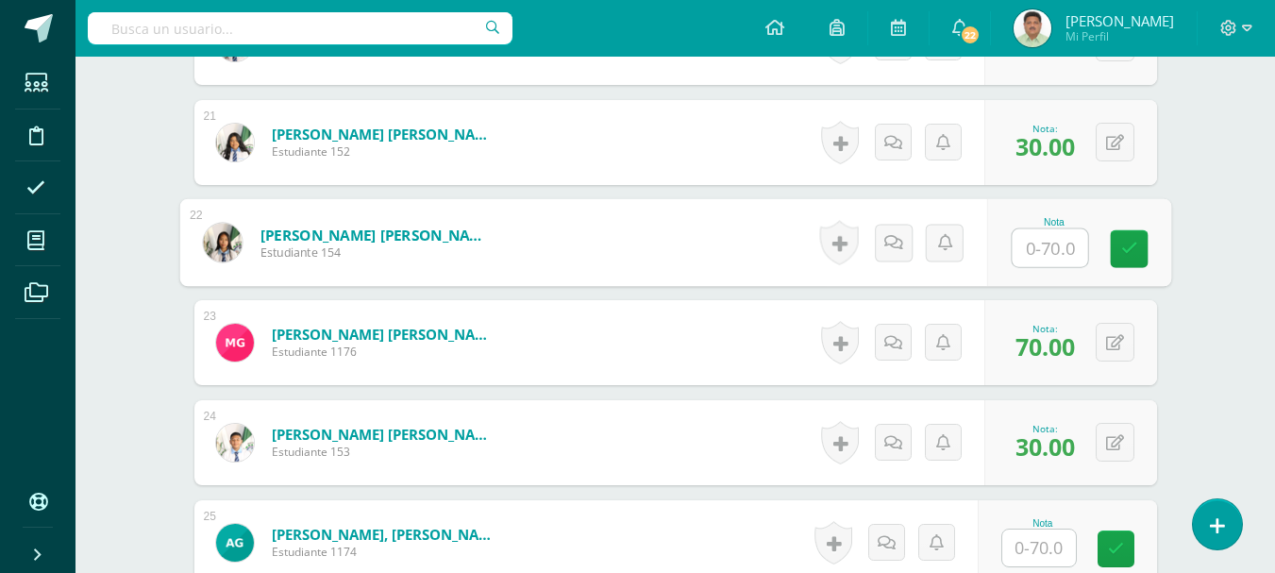
click at [1035, 253] on input "text" at bounding box center [1049, 248] width 75 height 38
type input "65"
click at [1131, 242] on icon at bounding box center [1128, 249] width 17 height 16
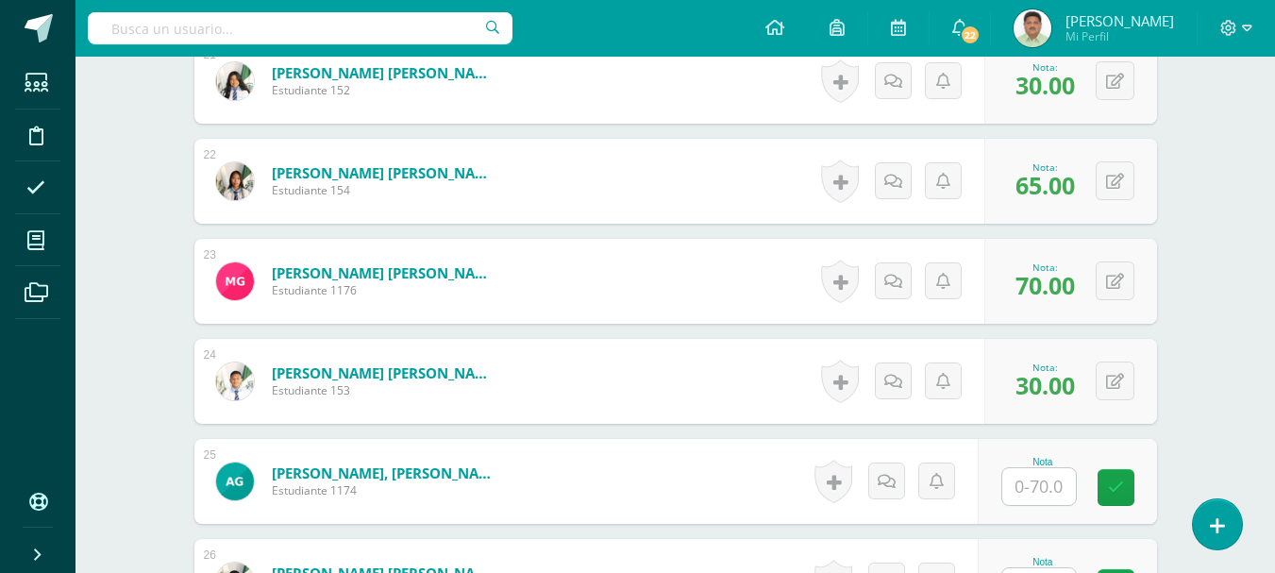
scroll to position [2669, 0]
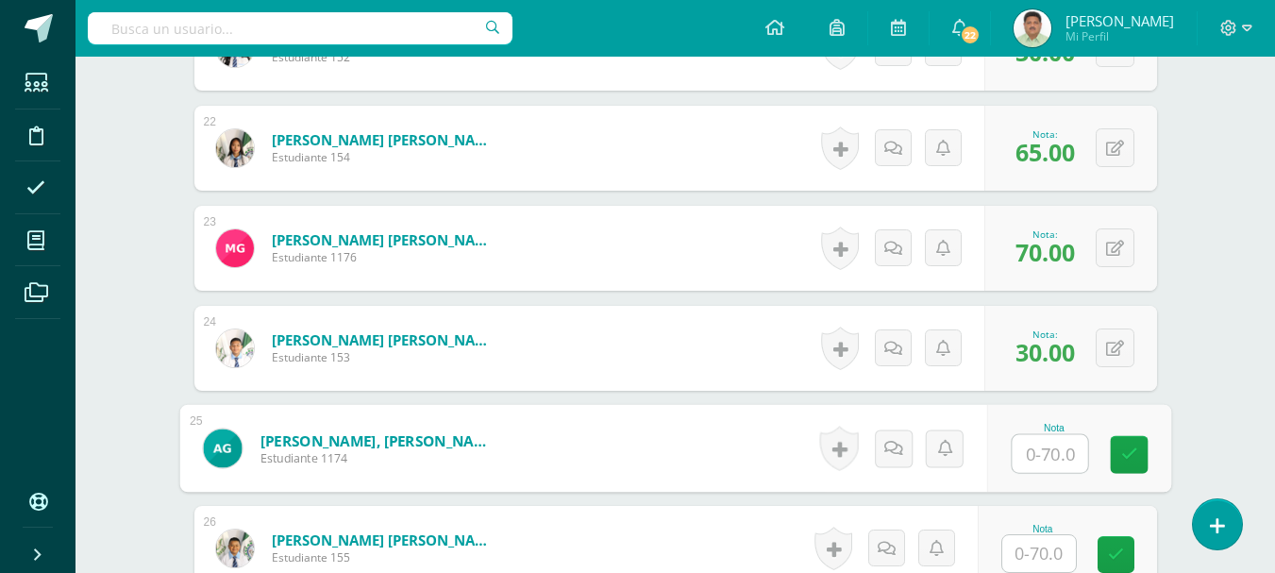
click at [1031, 453] on input "text" at bounding box center [1049, 454] width 75 height 38
type input "30"
click at [1124, 455] on icon at bounding box center [1128, 454] width 17 height 16
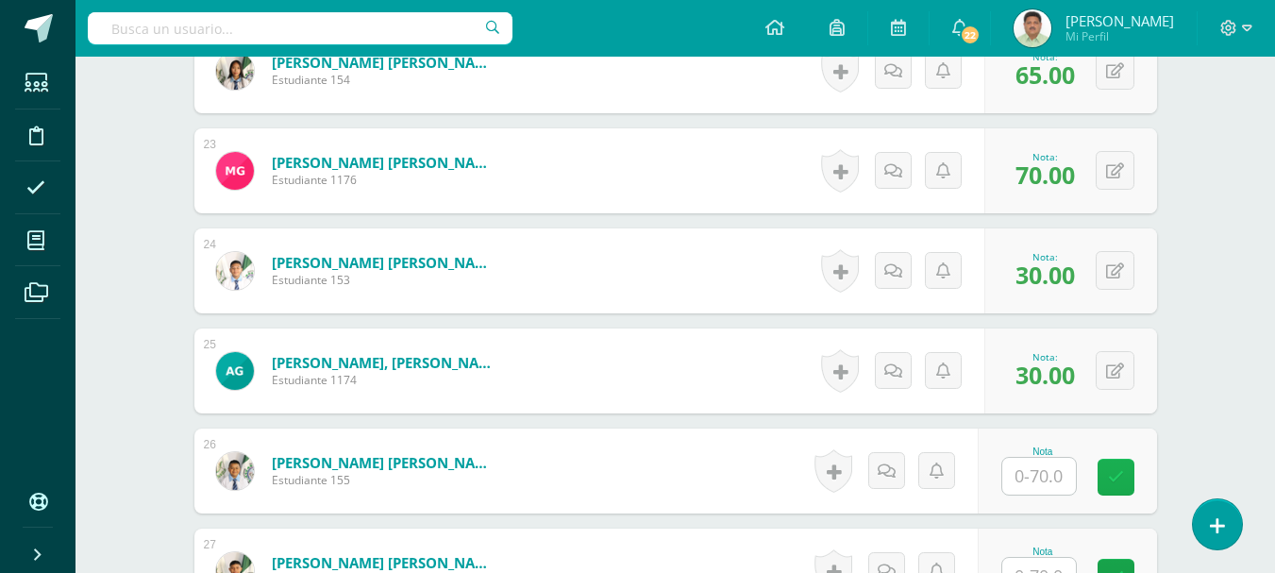
scroll to position [2763, 0]
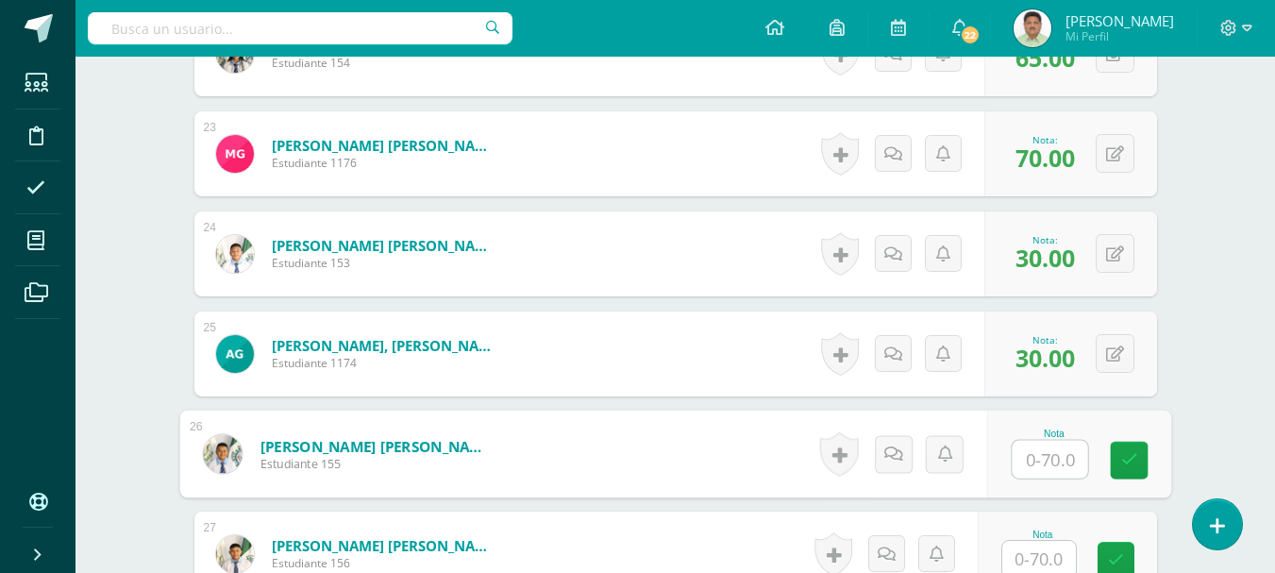
click at [1049, 461] on input "text" at bounding box center [1049, 460] width 75 height 38
type input "30"
click at [1127, 461] on icon at bounding box center [1128, 460] width 17 height 16
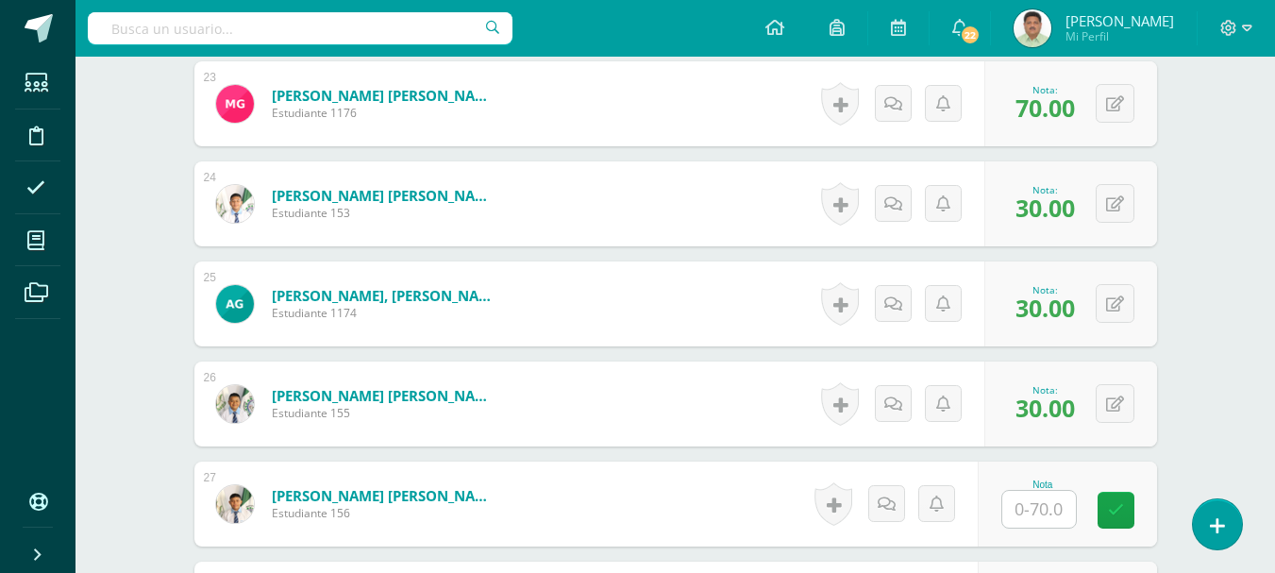
scroll to position [2858, 0]
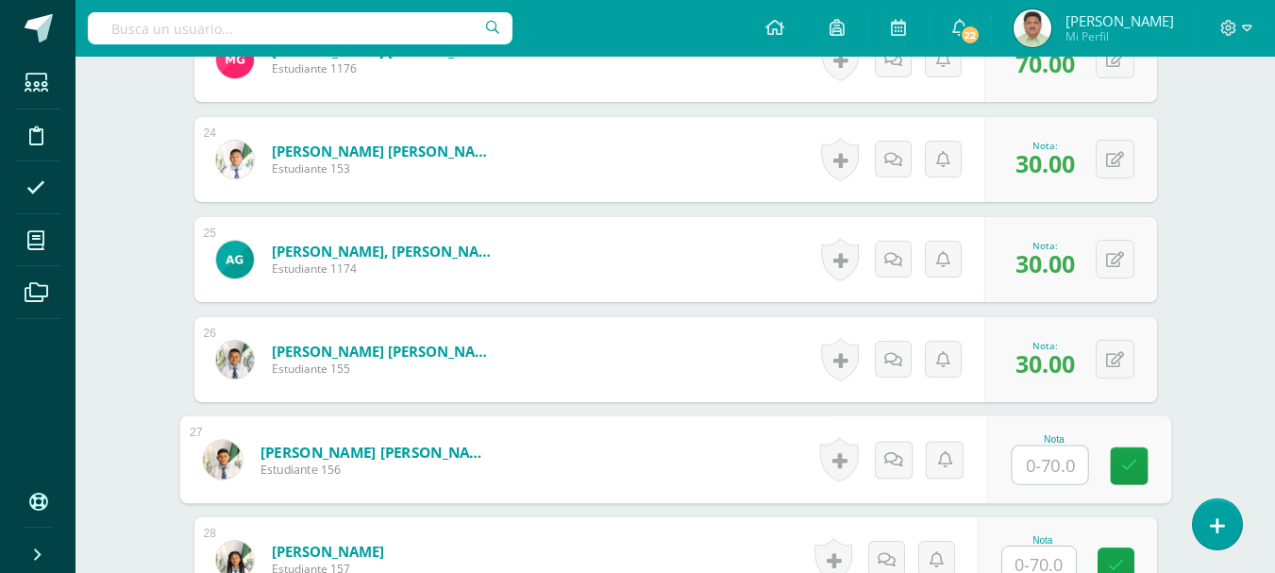
click at [1036, 461] on input "text" at bounding box center [1049, 465] width 75 height 38
type input "30"
click at [1117, 470] on link at bounding box center [1129, 466] width 38 height 38
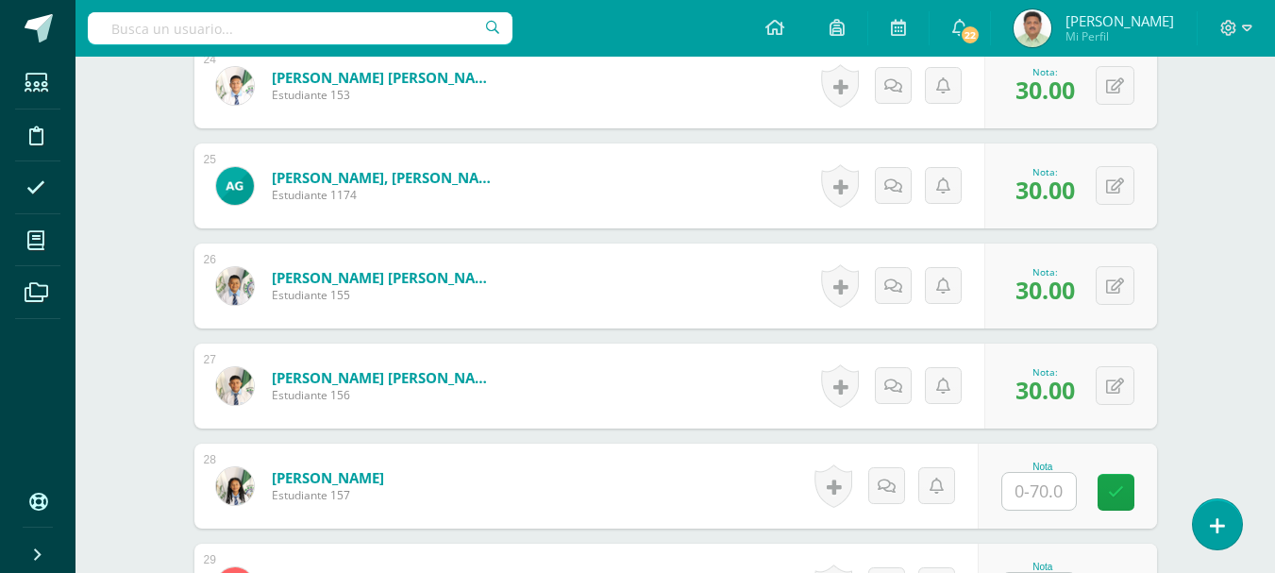
scroll to position [2952, 0]
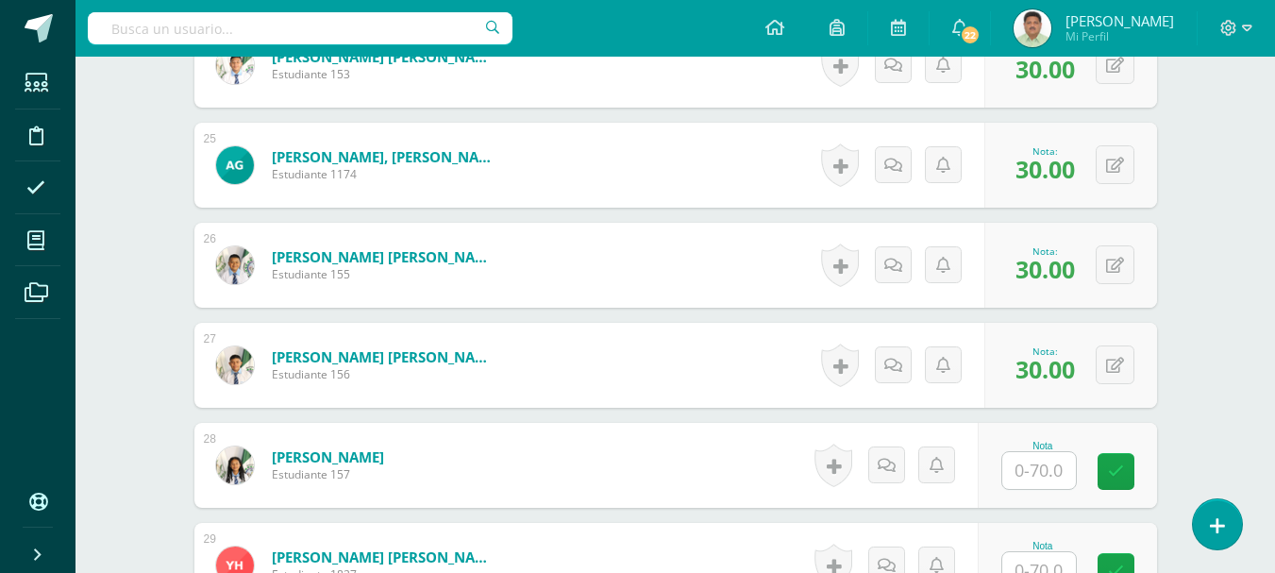
click at [1030, 469] on input "text" at bounding box center [1039, 470] width 74 height 37
type input "30"
click at [1122, 477] on icon at bounding box center [1128, 471] width 17 height 16
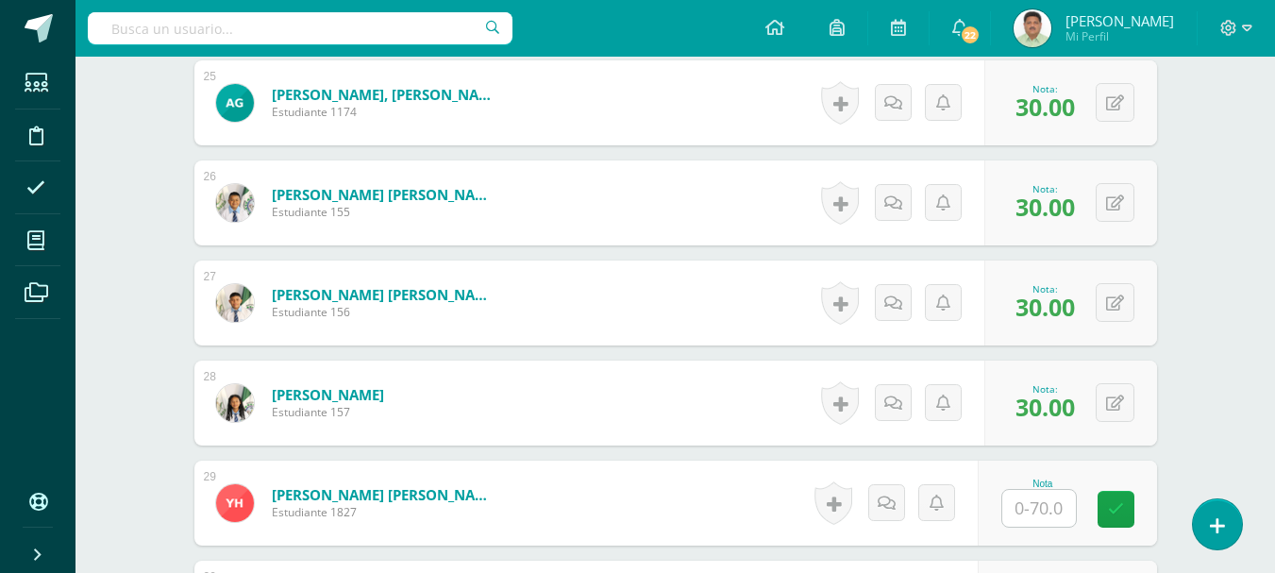
scroll to position [3141, 0]
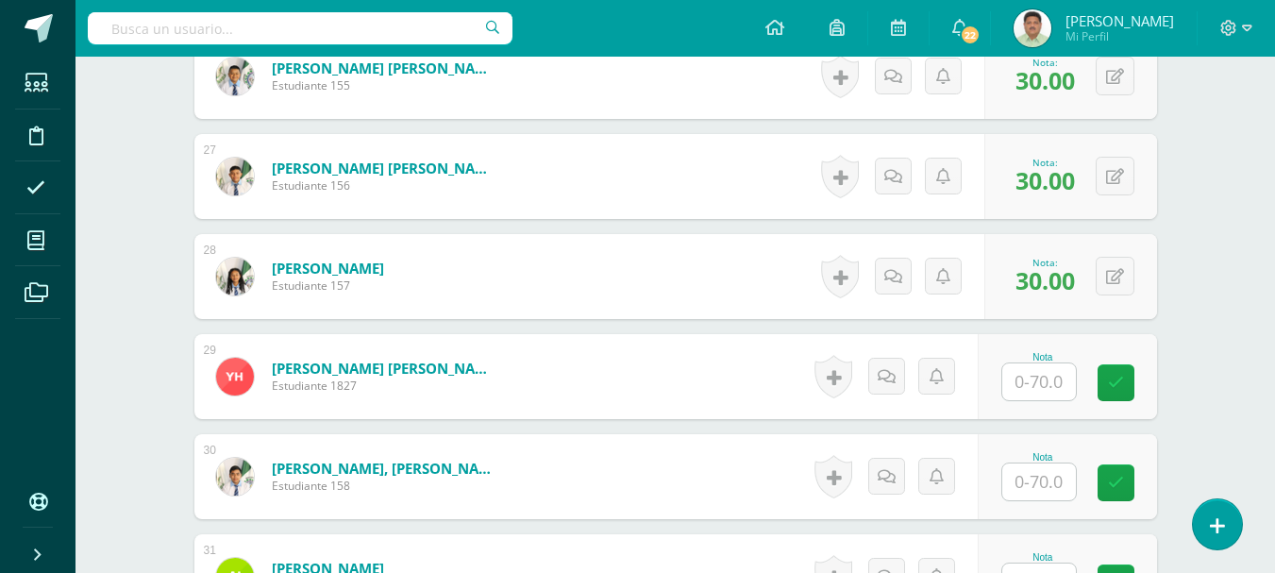
click at [1048, 383] on input "text" at bounding box center [1039, 381] width 74 height 37
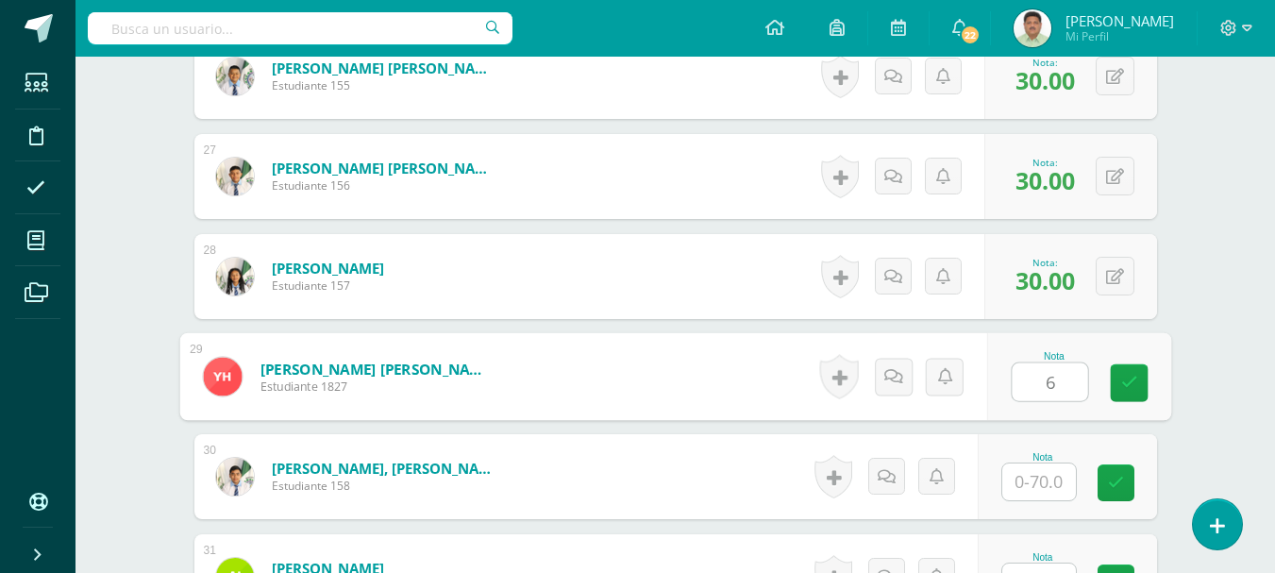
type input "60"
click at [1129, 383] on icon at bounding box center [1128, 383] width 17 height 16
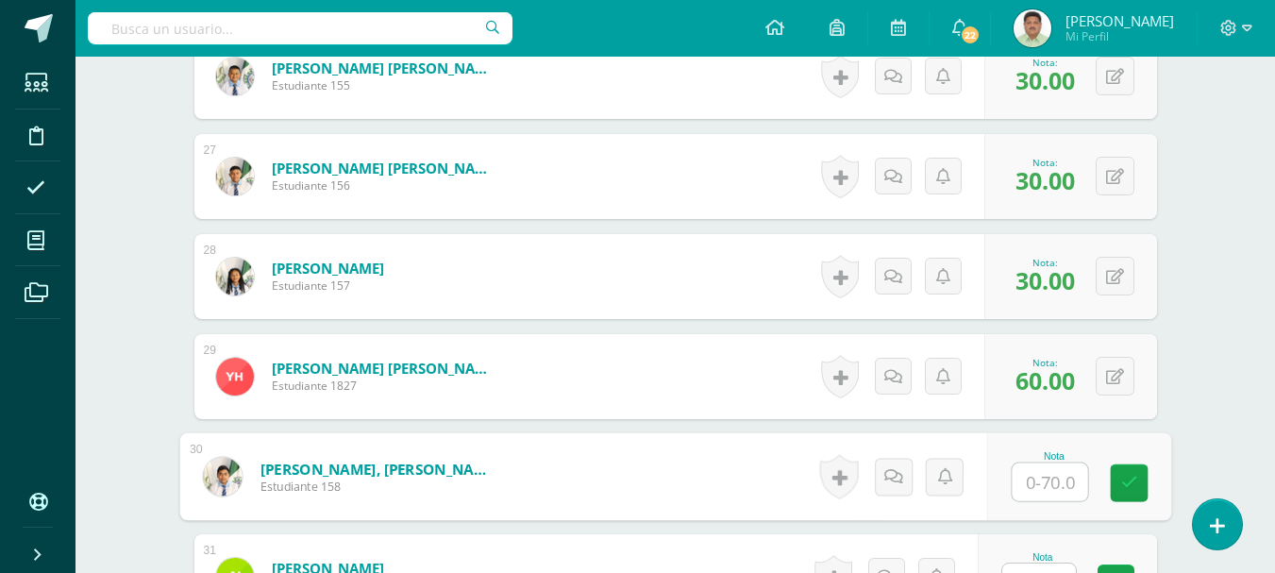
click at [1029, 481] on input "text" at bounding box center [1049, 482] width 75 height 38
type input "30"
click at [1128, 486] on icon at bounding box center [1128, 483] width 17 height 16
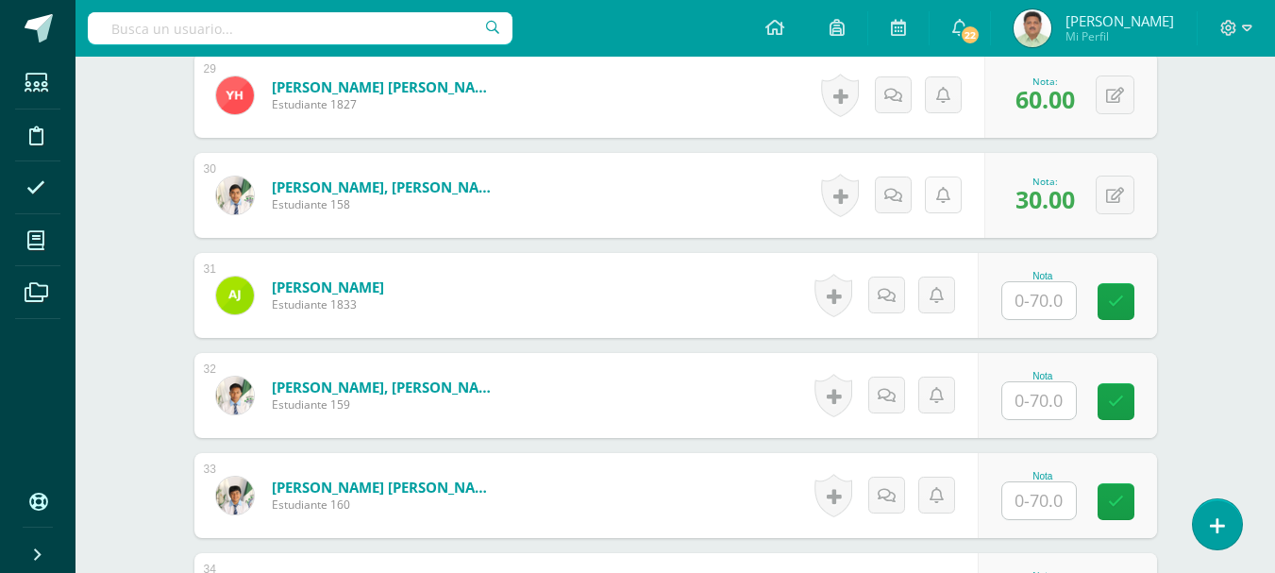
scroll to position [3424, 0]
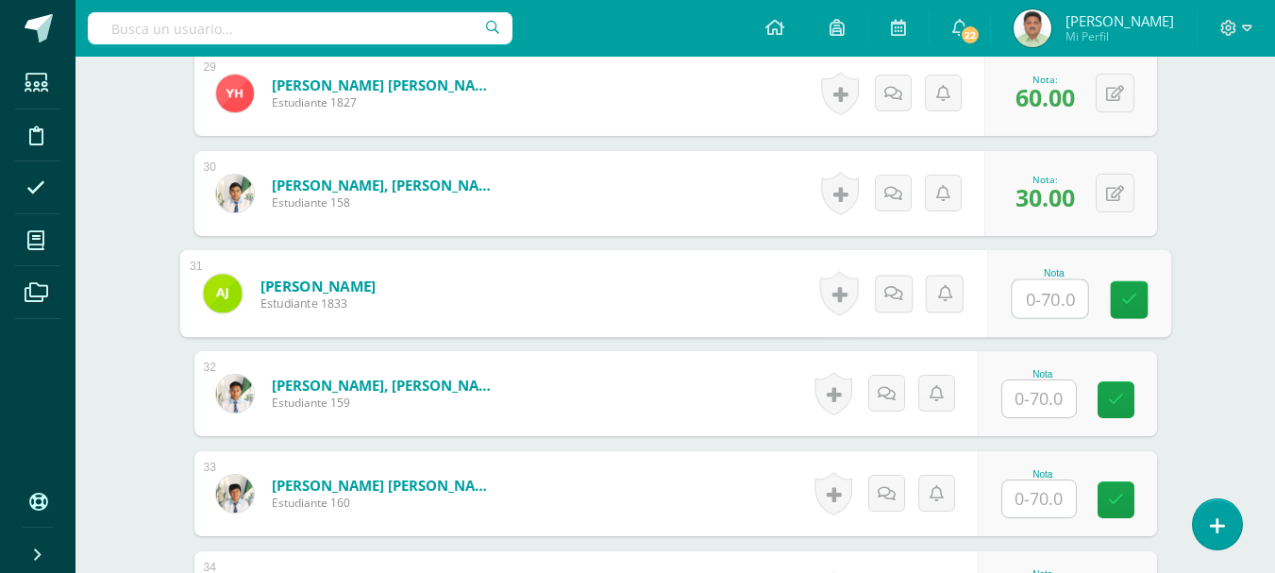
click at [1043, 300] on input "text" at bounding box center [1049, 299] width 75 height 38
type input "60"
click at [1121, 302] on icon at bounding box center [1128, 300] width 17 height 16
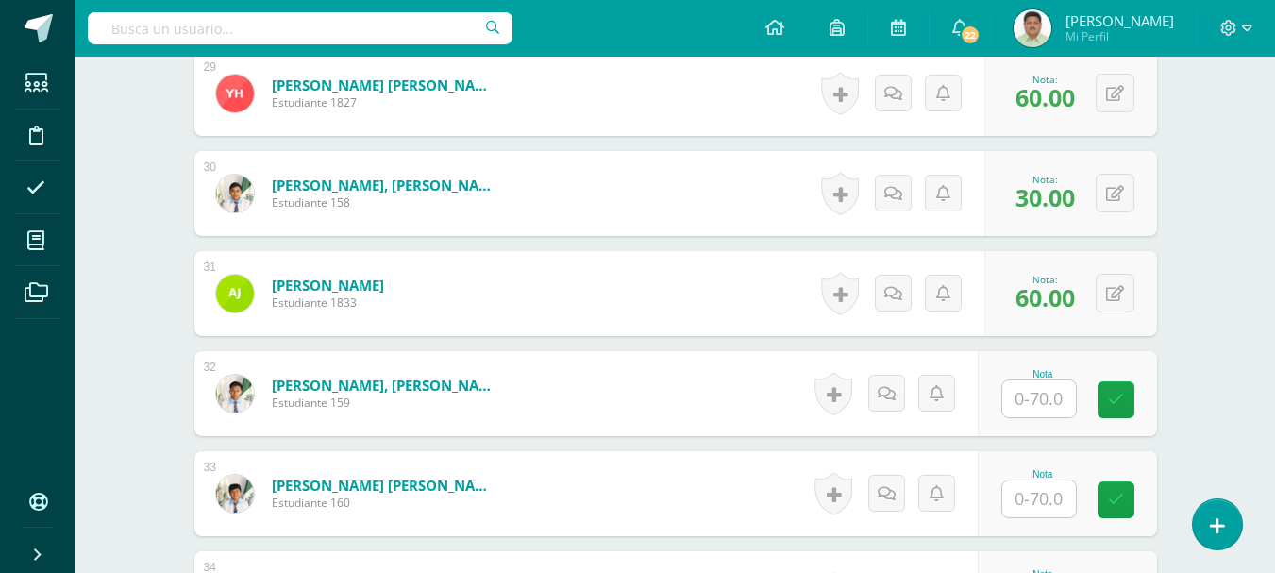
scroll to position [3518, 0]
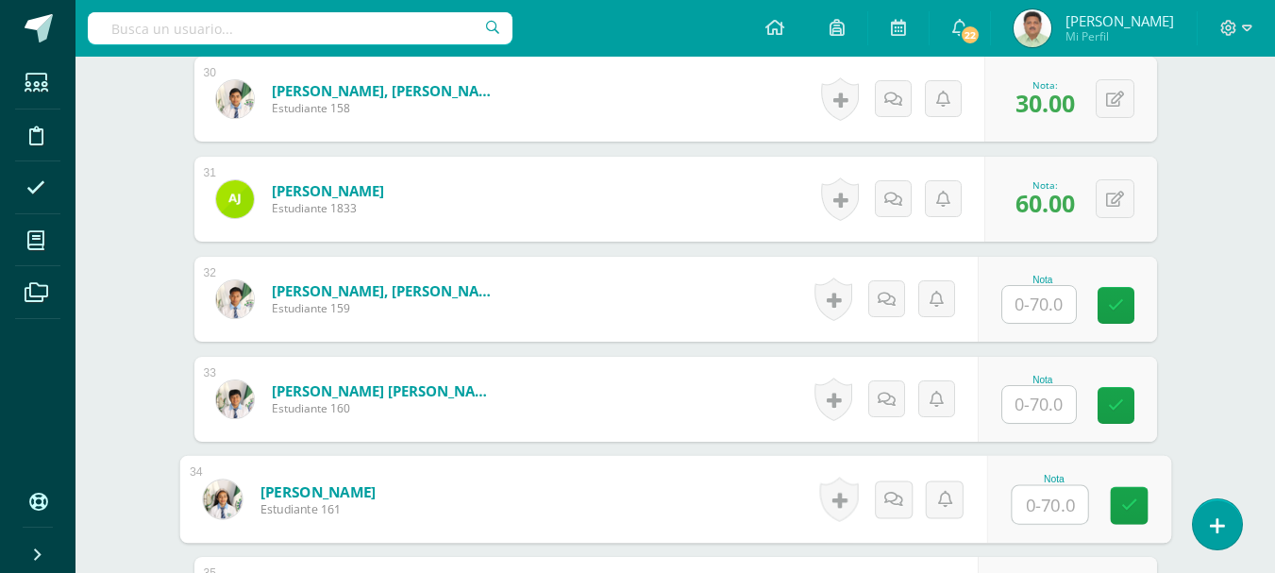
click at [1042, 501] on input "text" at bounding box center [1049, 505] width 75 height 38
type input "30"
click at [1130, 502] on icon at bounding box center [1128, 505] width 17 height 16
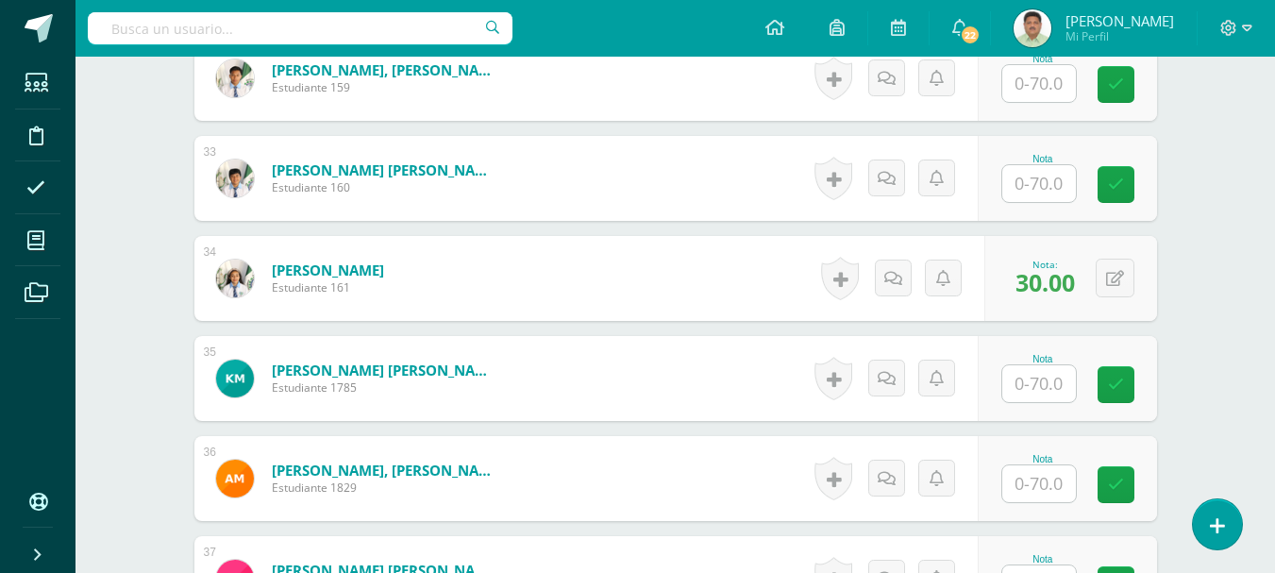
scroll to position [3801, 0]
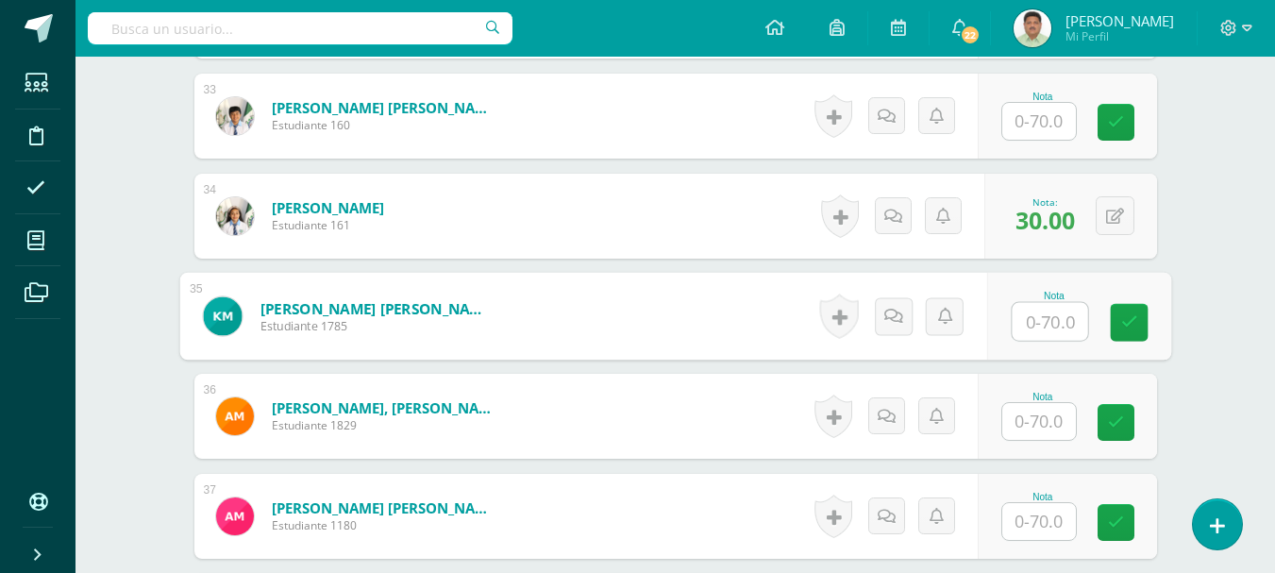
click at [1041, 311] on input "text" at bounding box center [1049, 322] width 75 height 38
type input "60"
click at [1132, 322] on icon at bounding box center [1128, 322] width 17 height 16
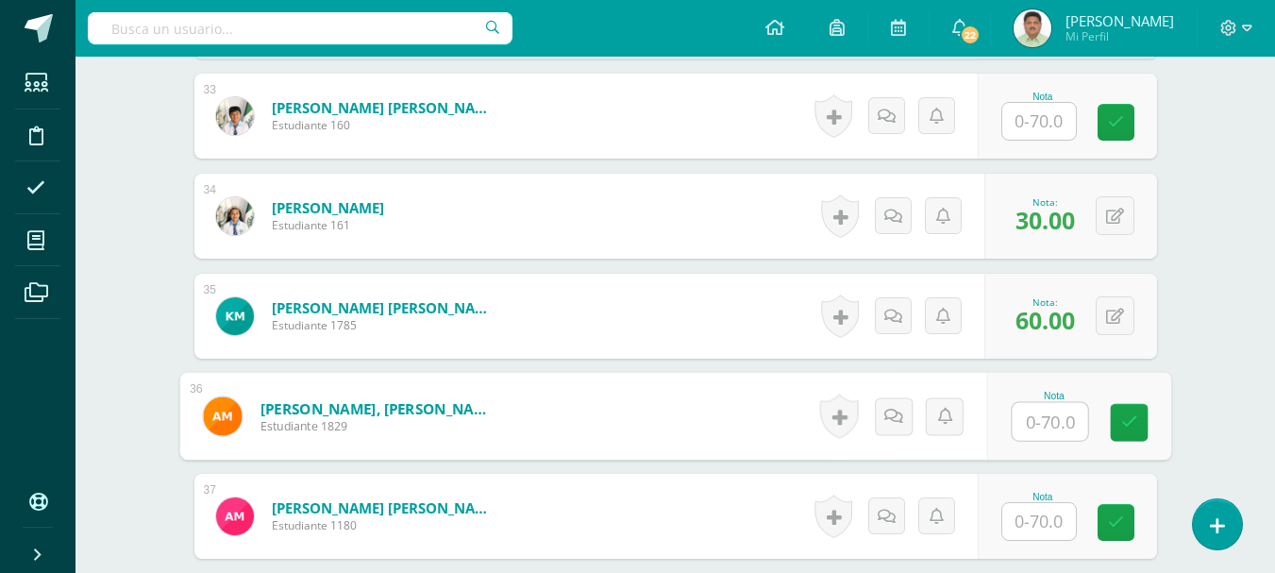
click at [1031, 414] on input "text" at bounding box center [1049, 422] width 75 height 38
type input "60"
click at [1126, 423] on icon at bounding box center [1128, 422] width 17 height 16
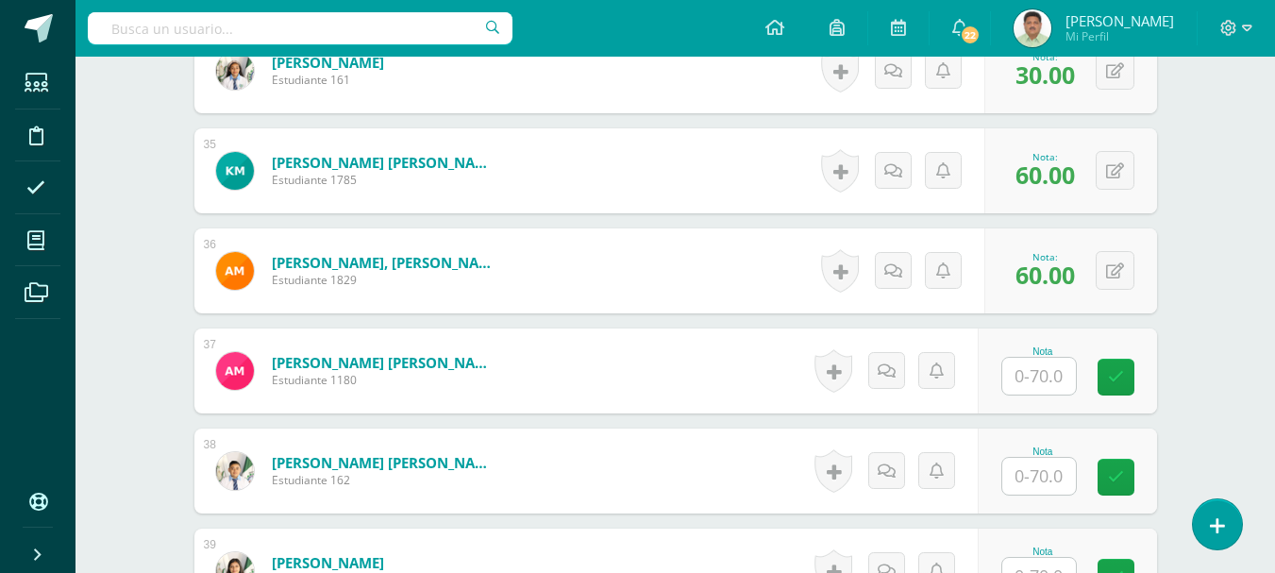
scroll to position [3990, 0]
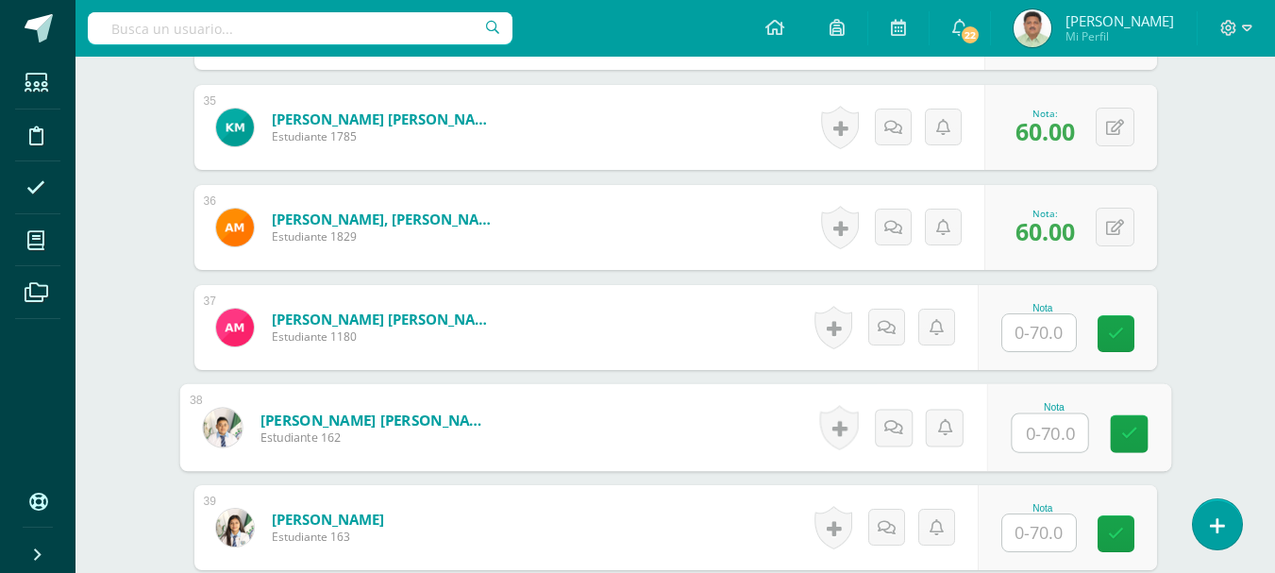
click at [1036, 432] on input "text" at bounding box center [1049, 433] width 75 height 38
type input "70"
click at [1116, 435] on link at bounding box center [1129, 434] width 38 height 38
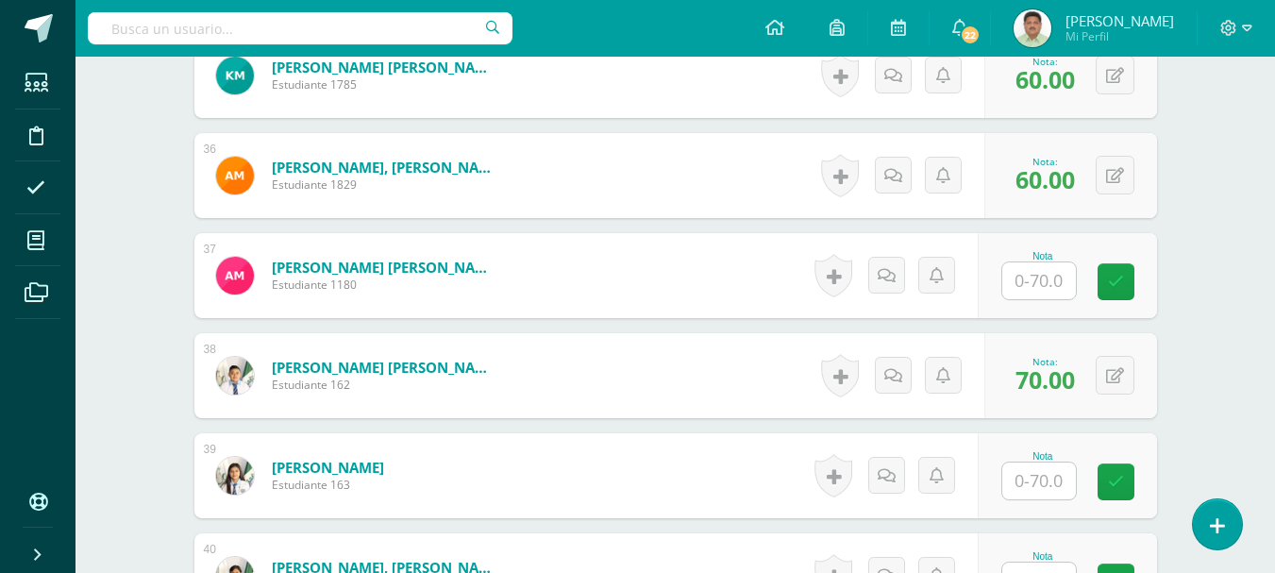
scroll to position [4084, 0]
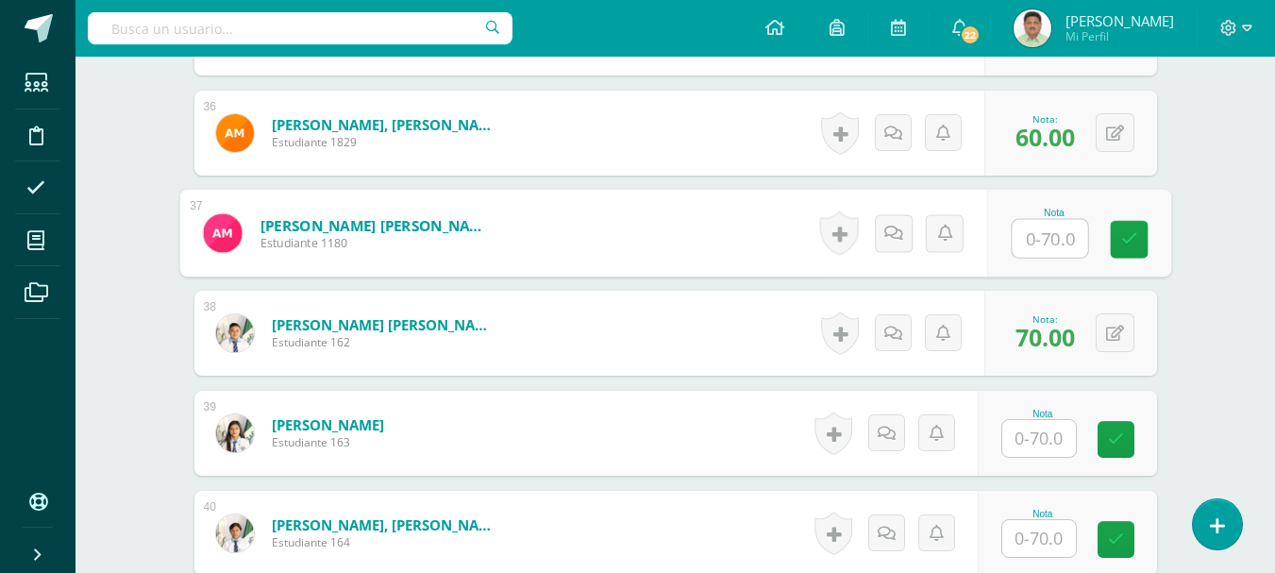
click at [1042, 241] on input "text" at bounding box center [1049, 239] width 75 height 38
type input "30"
click at [1120, 249] on link at bounding box center [1129, 240] width 38 height 38
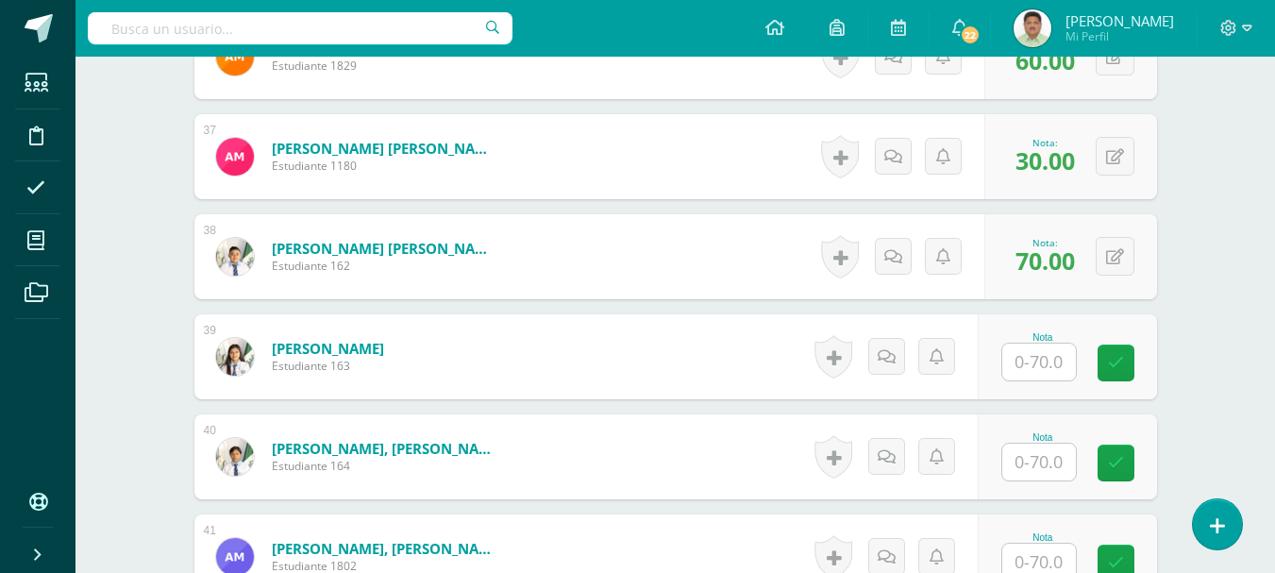
scroll to position [4179, 0]
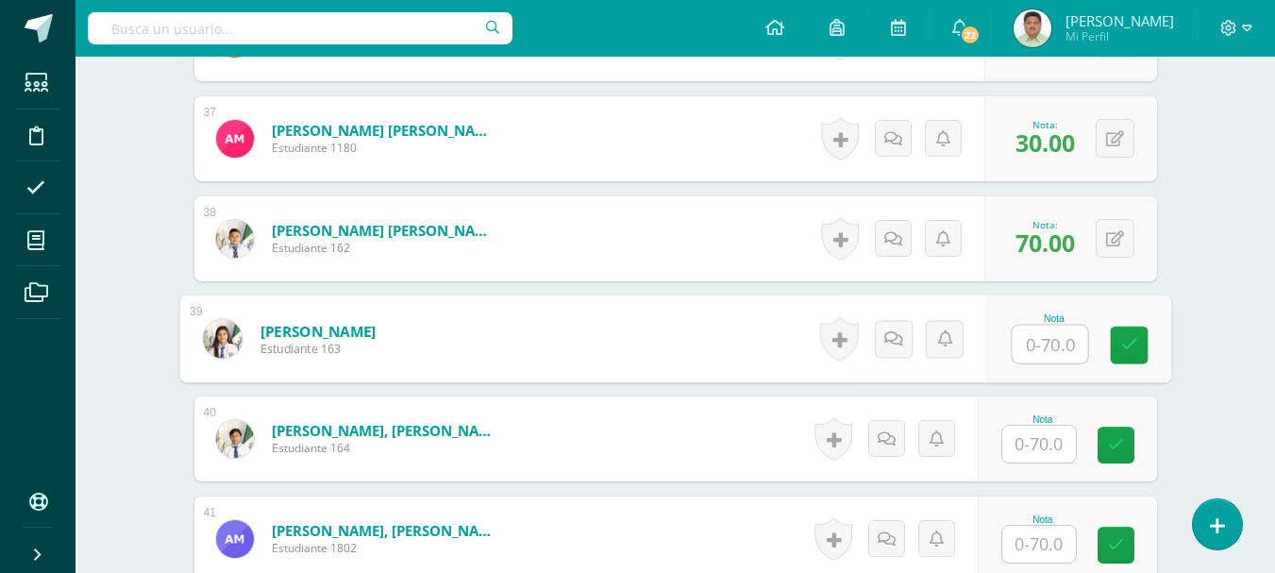
click at [1040, 348] on input "text" at bounding box center [1049, 345] width 75 height 38
type input "70"
click at [1121, 348] on icon at bounding box center [1128, 345] width 17 height 16
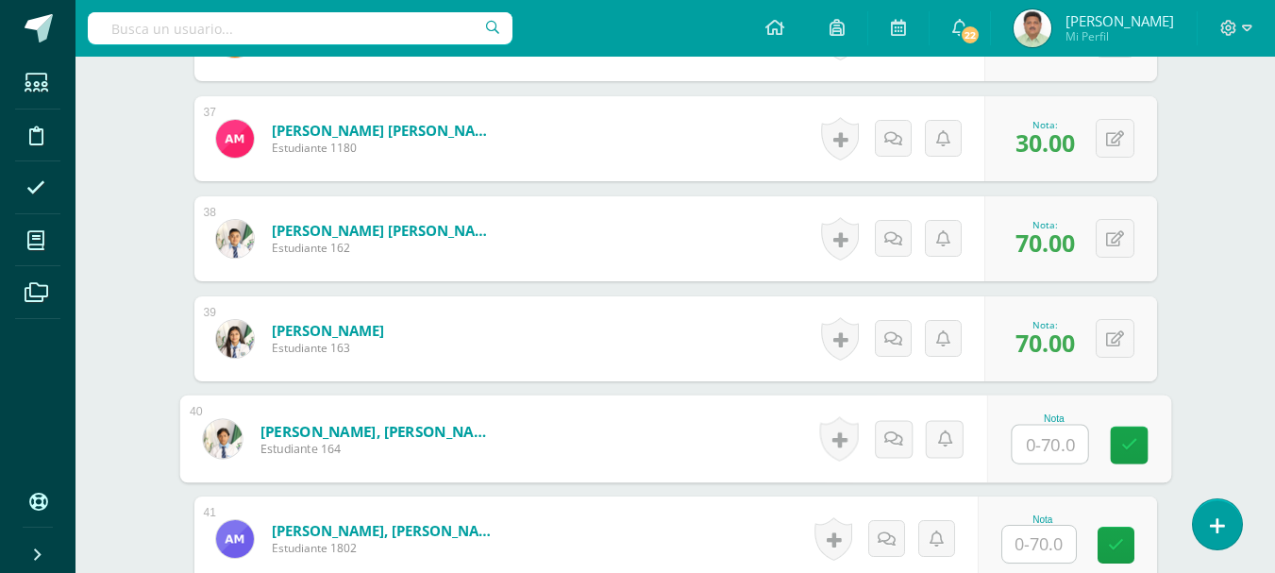
click at [1027, 441] on input "text" at bounding box center [1049, 445] width 75 height 38
type input "70"
click at [1132, 444] on icon at bounding box center [1128, 445] width 17 height 16
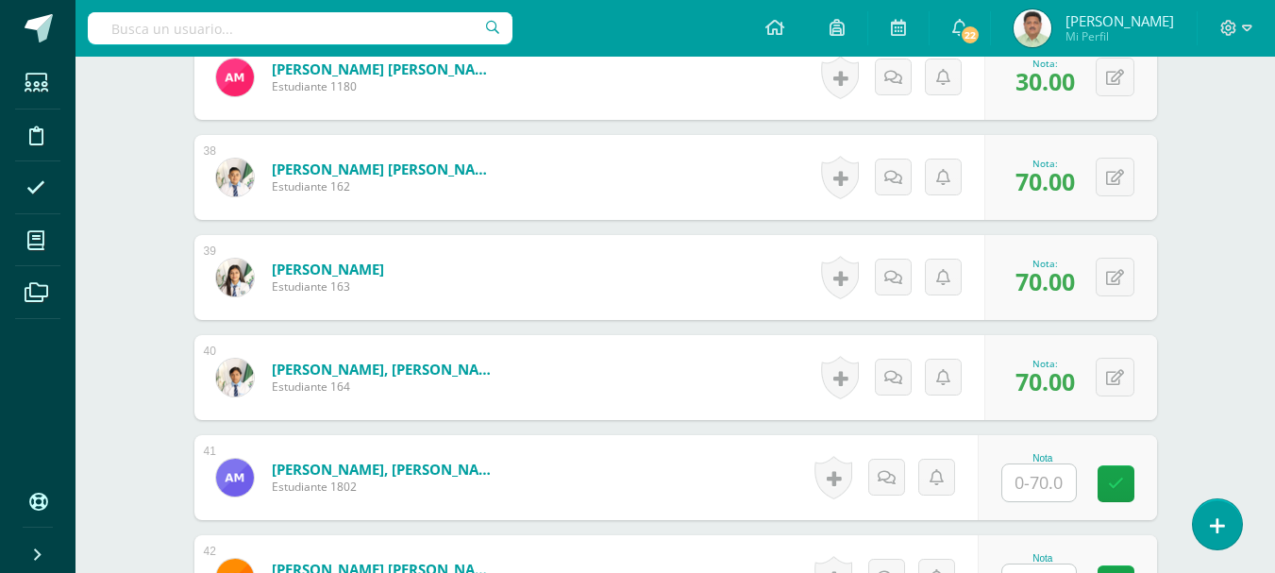
scroll to position [4273, 0]
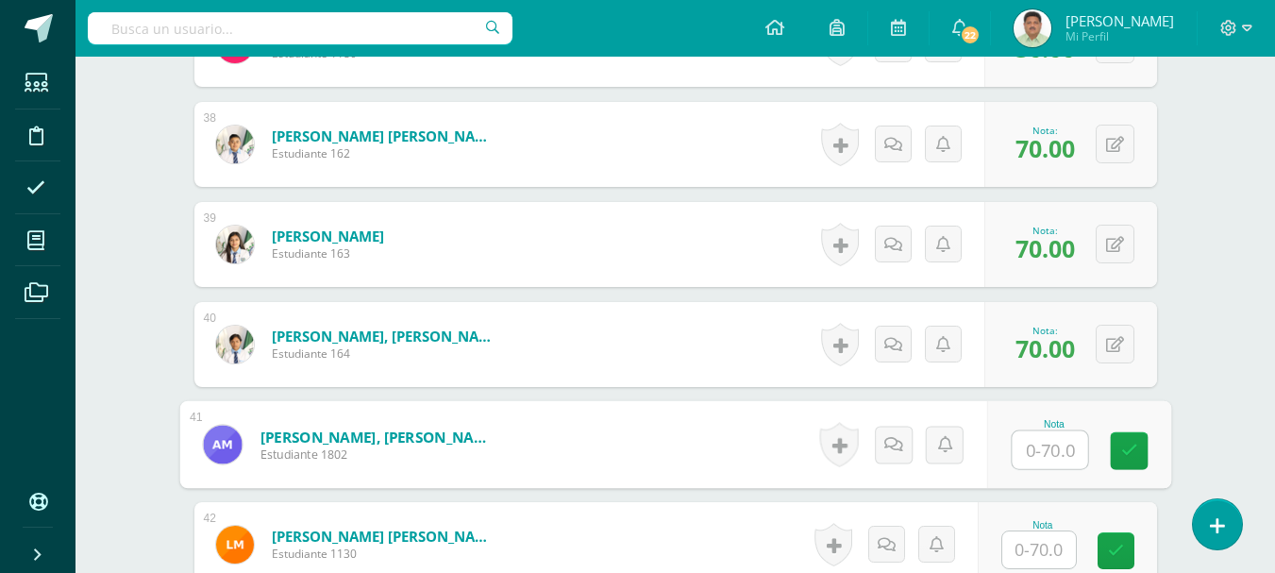
click at [1028, 447] on input "text" at bounding box center [1049, 450] width 75 height 38
type input "55"
click at [1121, 447] on icon at bounding box center [1128, 451] width 17 height 16
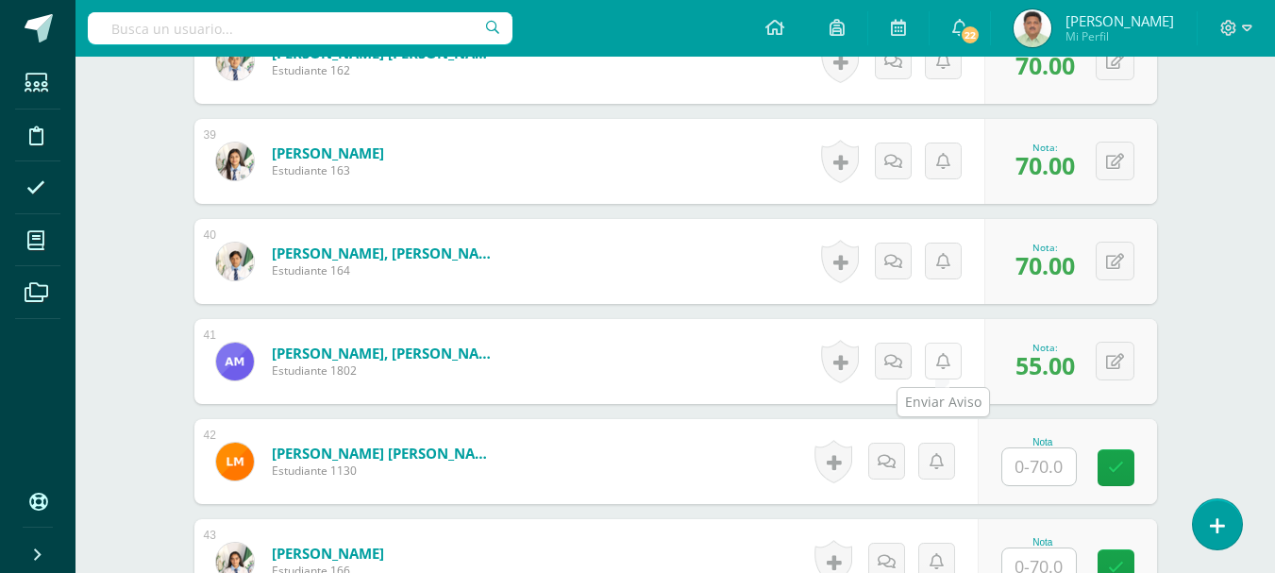
scroll to position [4367, 0]
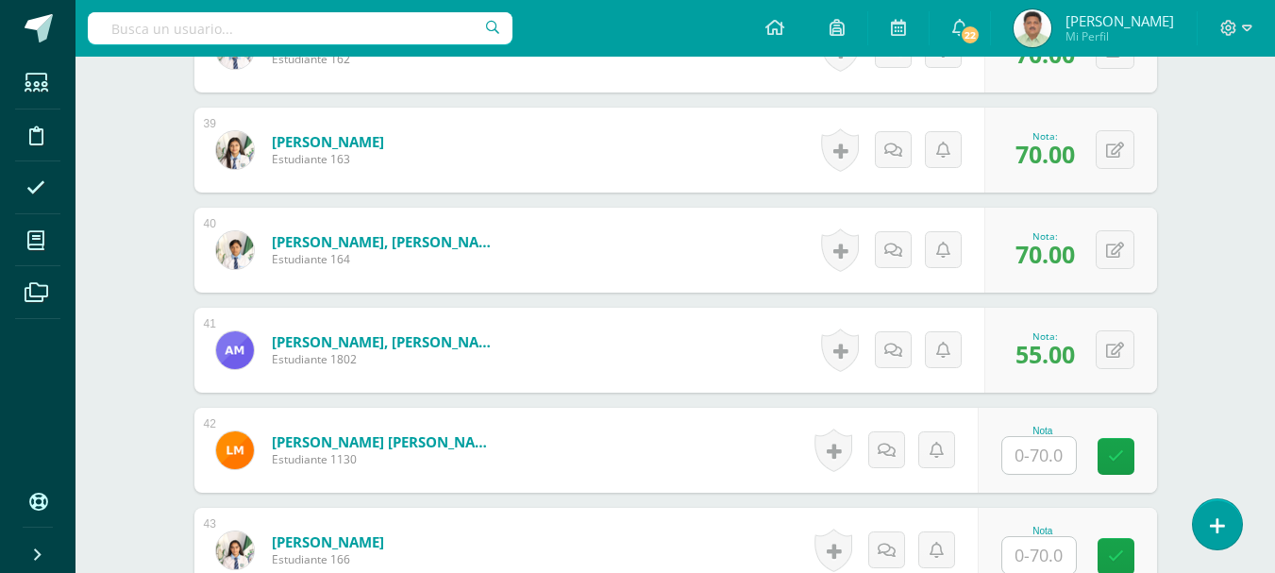
click at [1042, 451] on input "text" at bounding box center [1039, 455] width 74 height 37
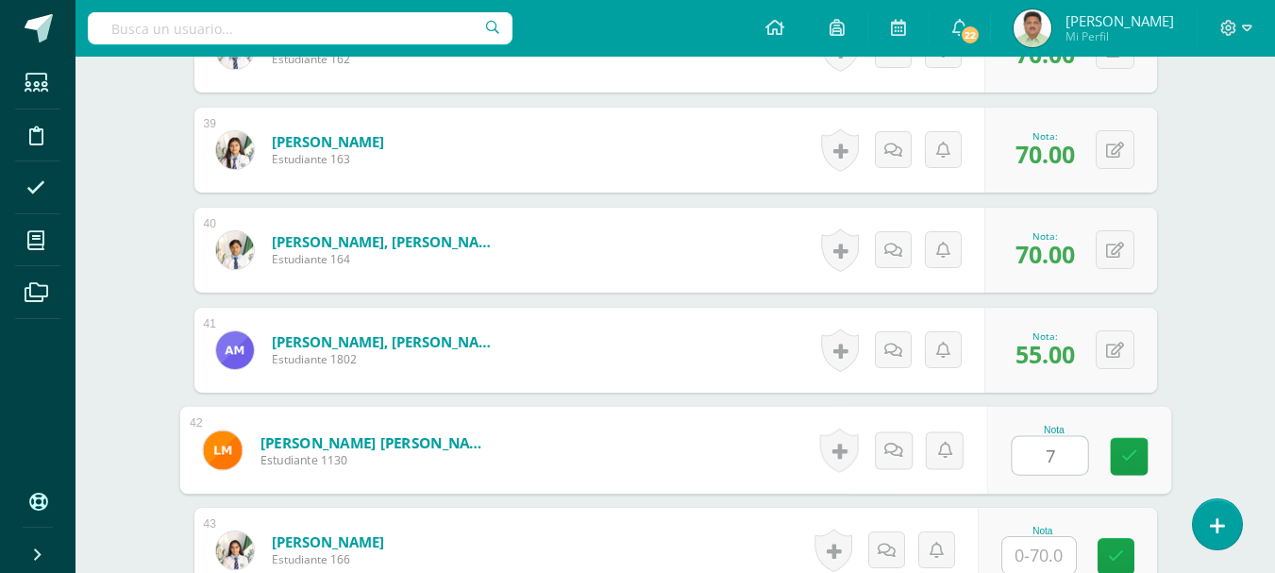
type input "70"
click at [1130, 466] on link at bounding box center [1129, 457] width 38 height 38
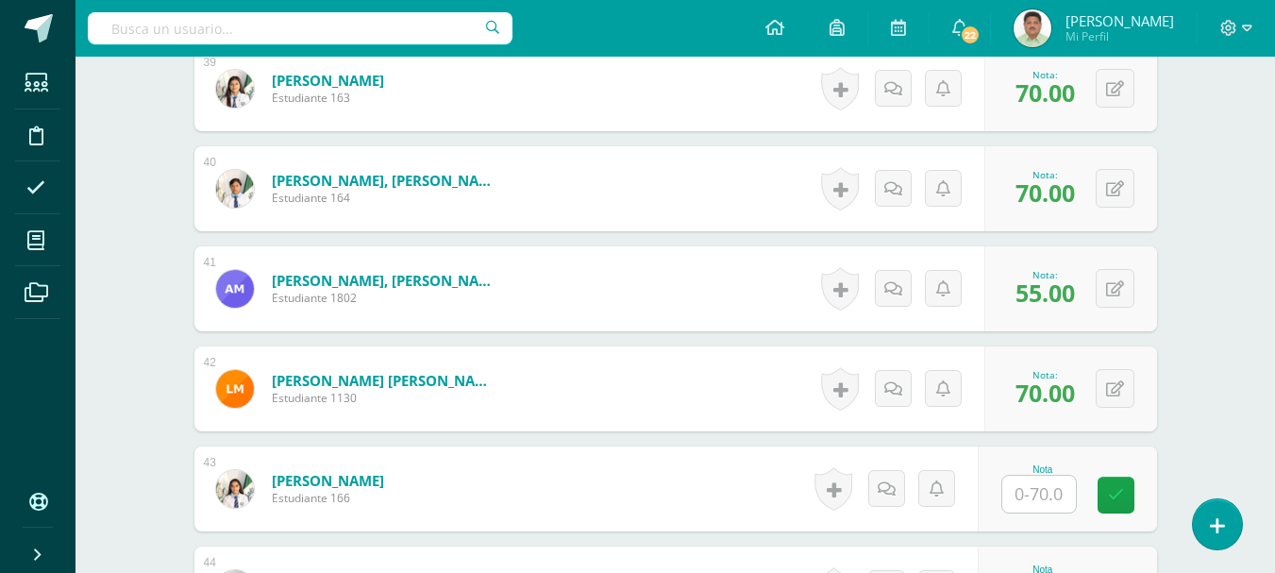
scroll to position [4462, 0]
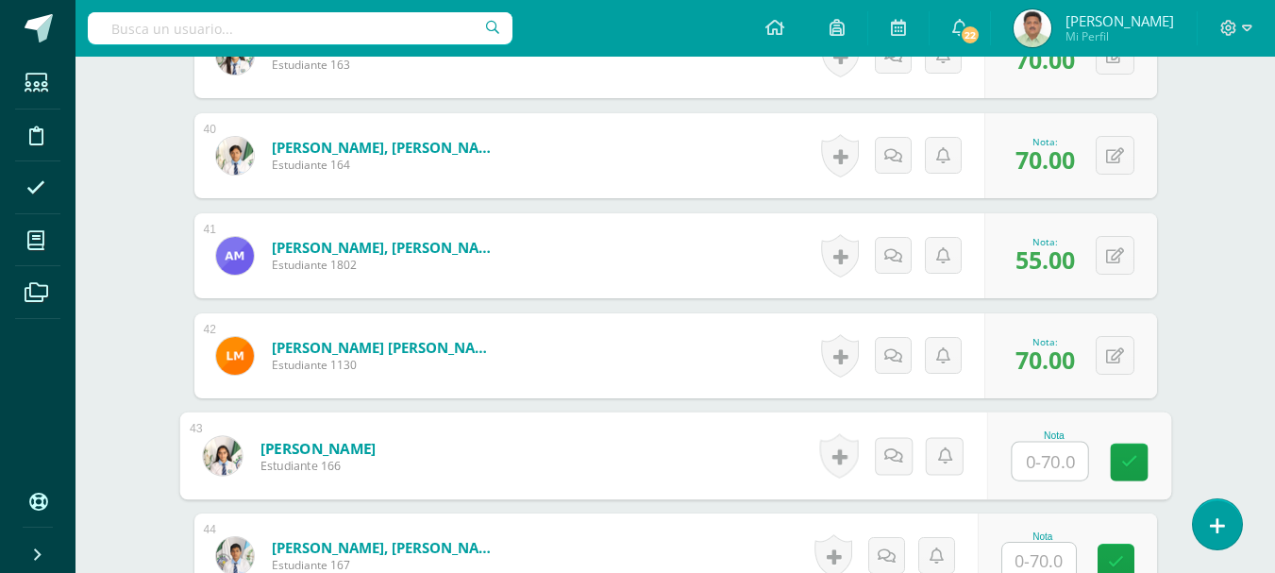
click at [1031, 467] on input "text" at bounding box center [1049, 462] width 75 height 38
type input "60"
click at [1128, 469] on icon at bounding box center [1128, 462] width 17 height 16
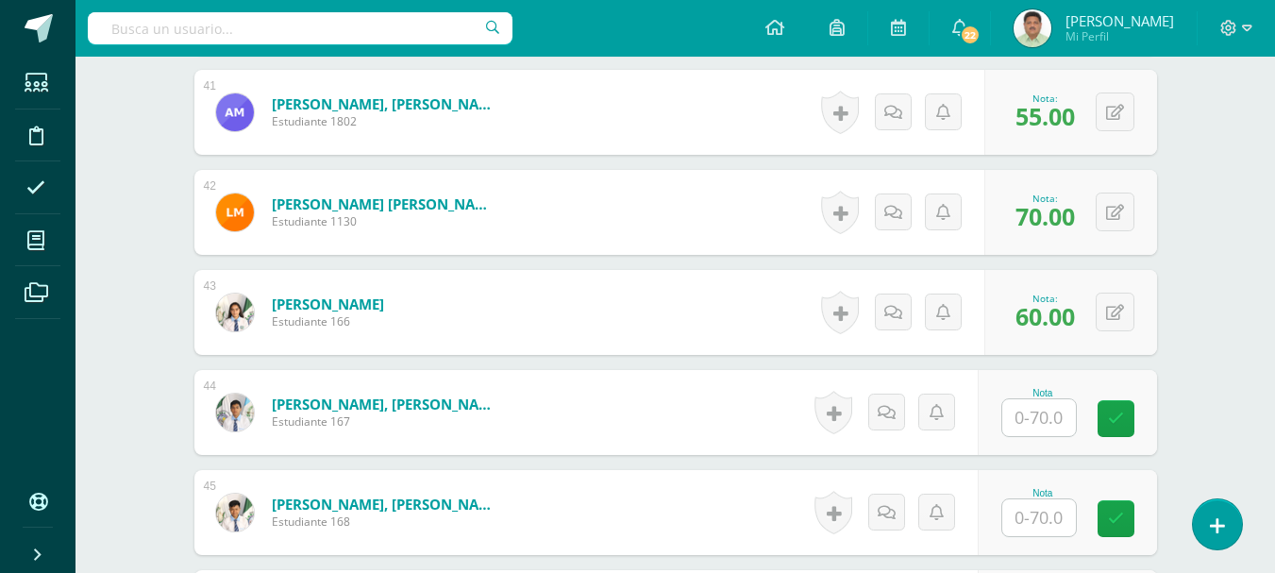
scroll to position [4651, 0]
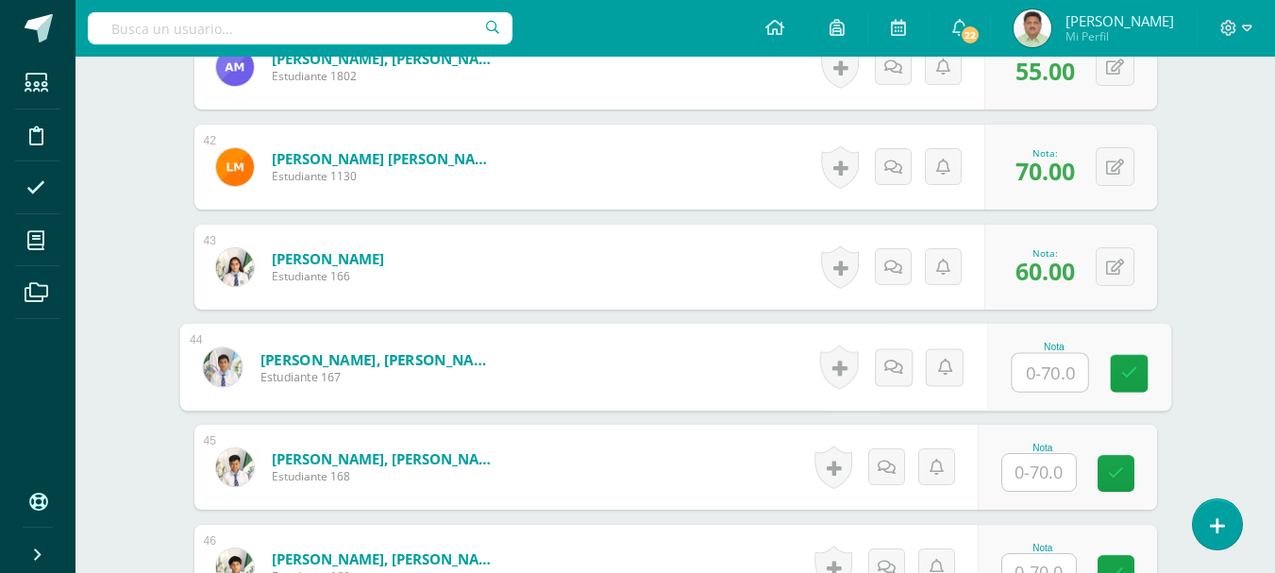
click at [1043, 375] on input "text" at bounding box center [1049, 373] width 75 height 38
type input "60"
click at [1122, 375] on icon at bounding box center [1128, 373] width 17 height 16
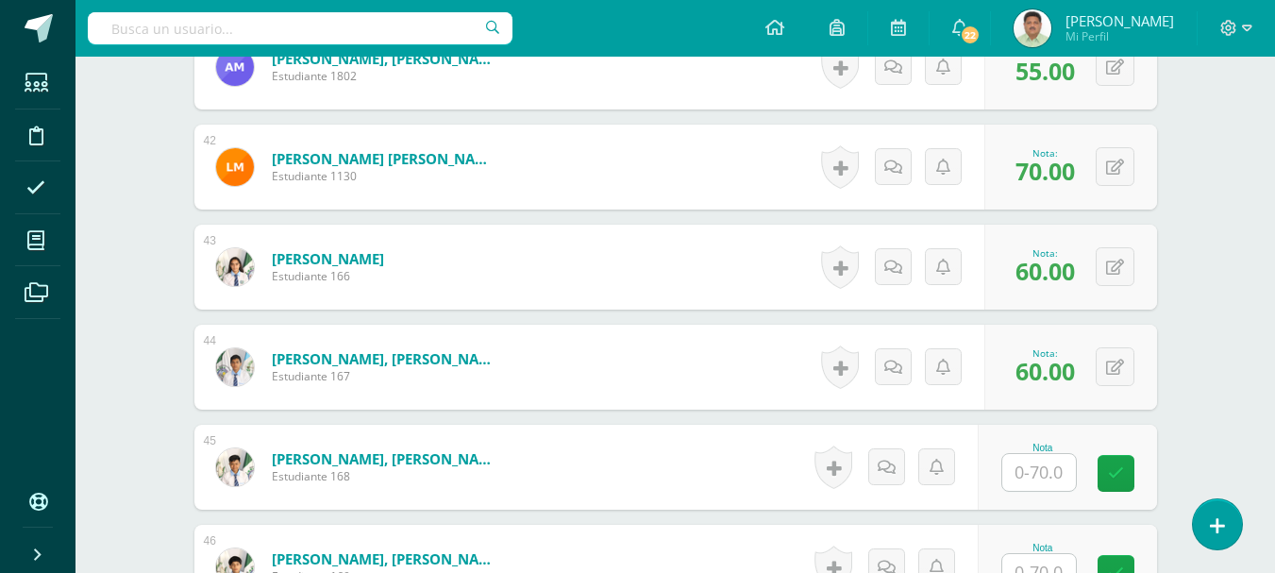
click at [1034, 466] on input "text" at bounding box center [1039, 472] width 74 height 37
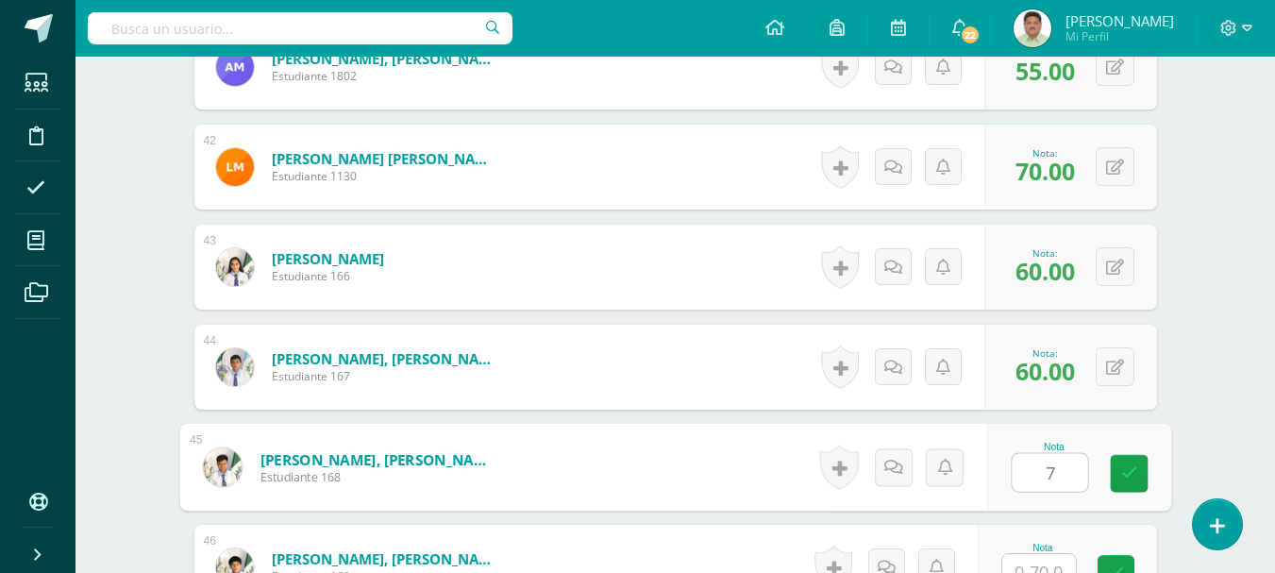
type input "70"
click at [1132, 472] on icon at bounding box center [1128, 473] width 17 height 16
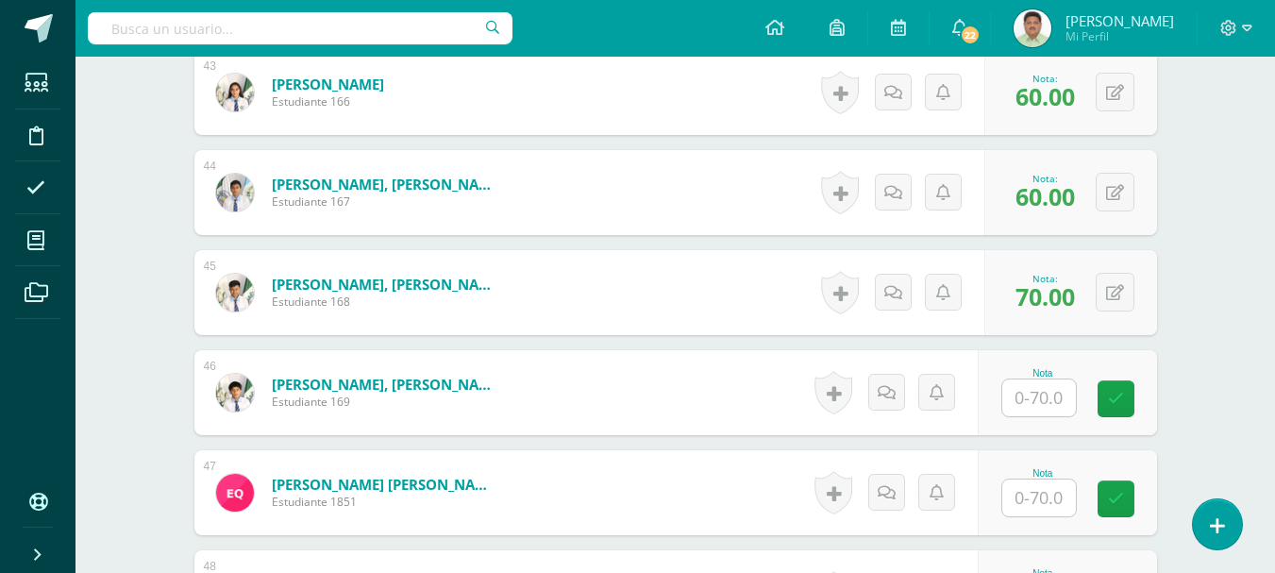
scroll to position [4839, 0]
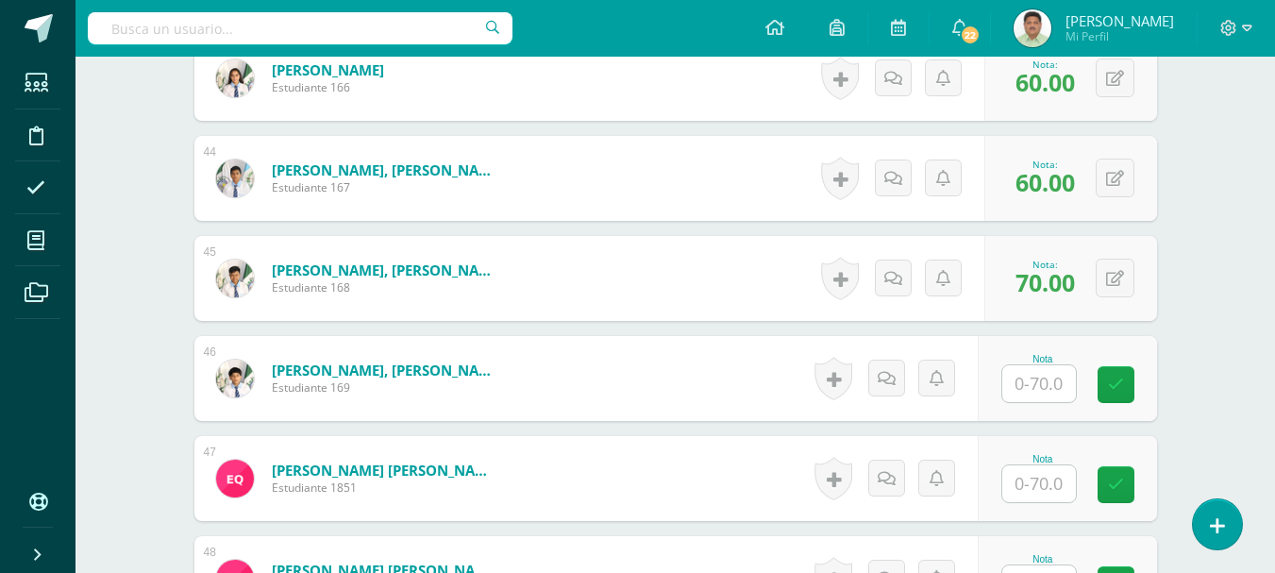
click at [1041, 480] on input "text" at bounding box center [1039, 483] width 74 height 37
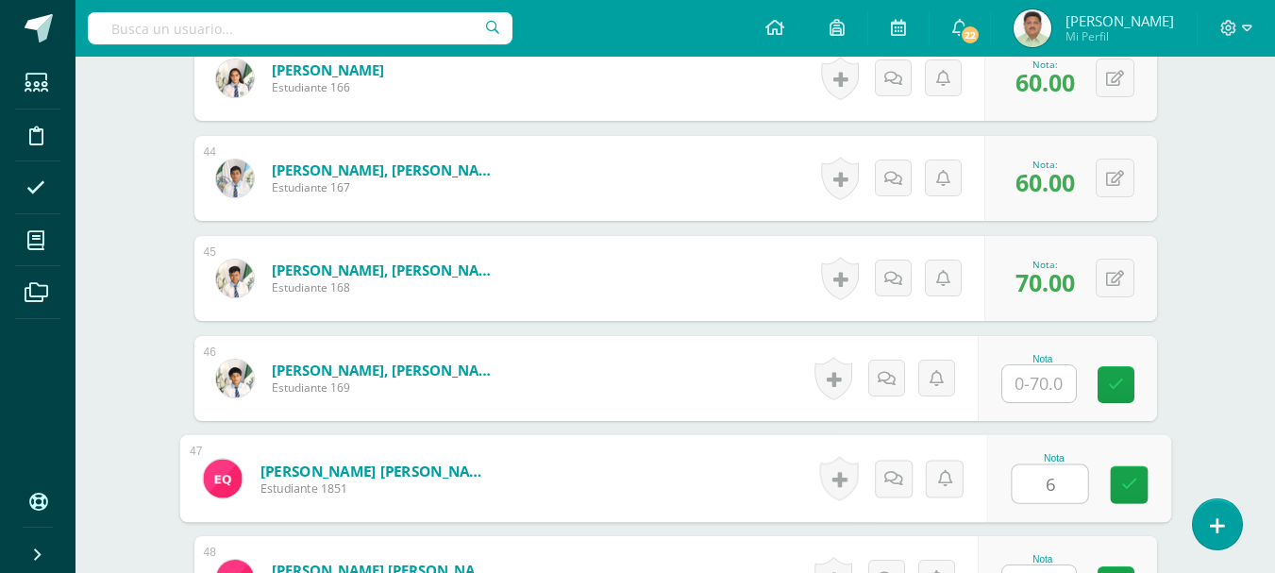
type input "60"
click at [1118, 477] on link at bounding box center [1129, 485] width 38 height 38
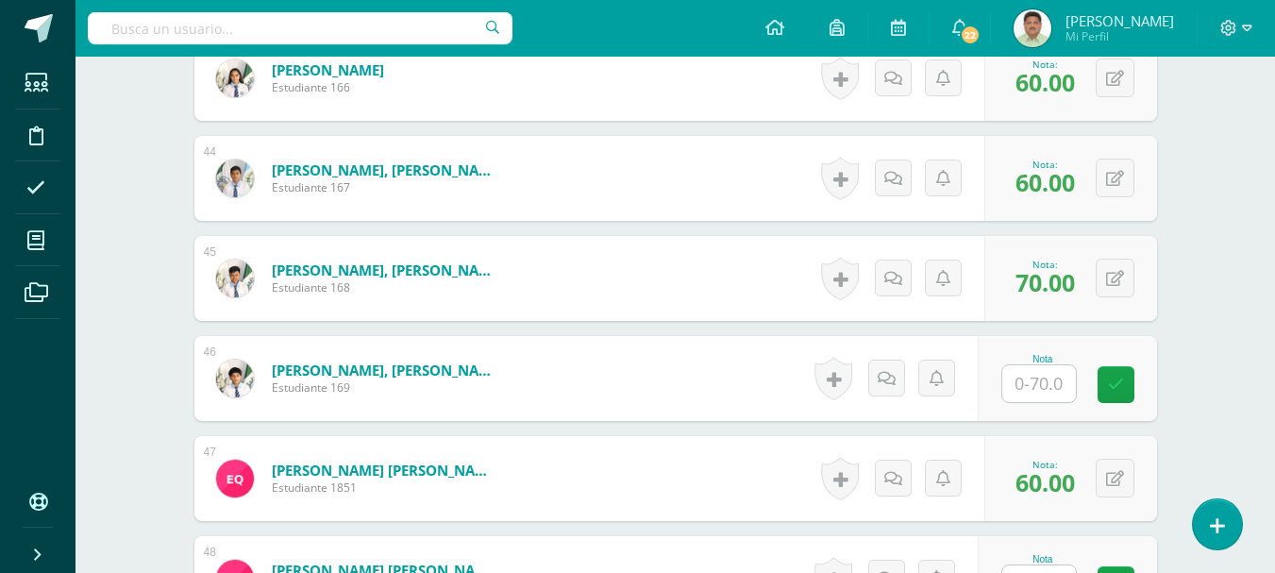
scroll to position [4934, 0]
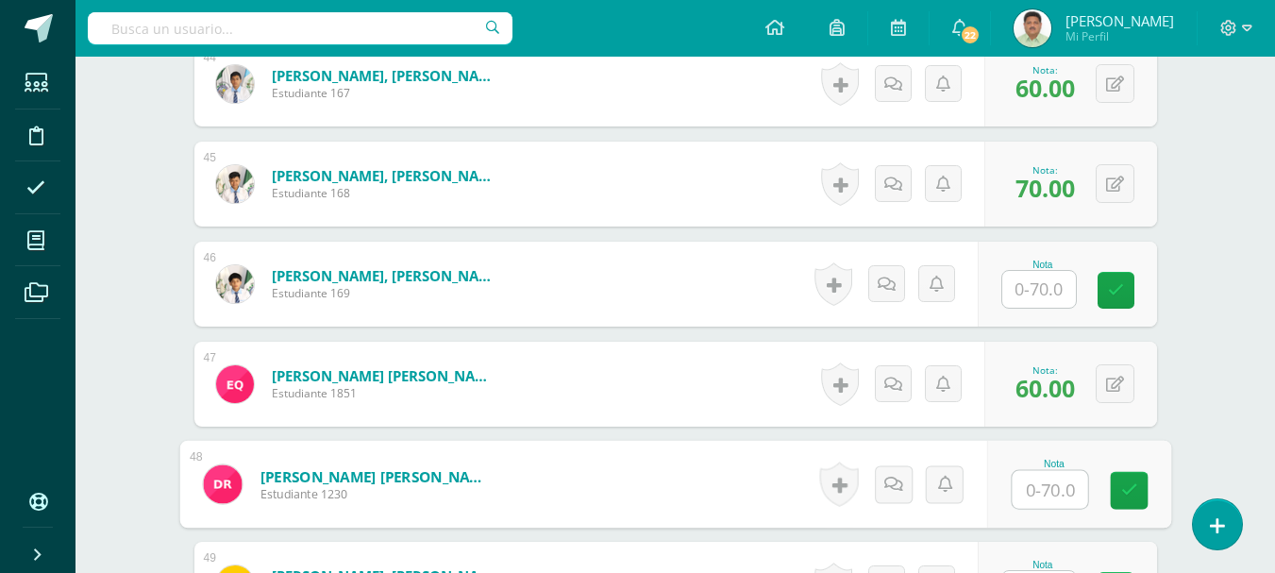
click at [1038, 485] on input "text" at bounding box center [1049, 490] width 75 height 38
type input "30"
click at [1132, 490] on icon at bounding box center [1128, 490] width 17 height 16
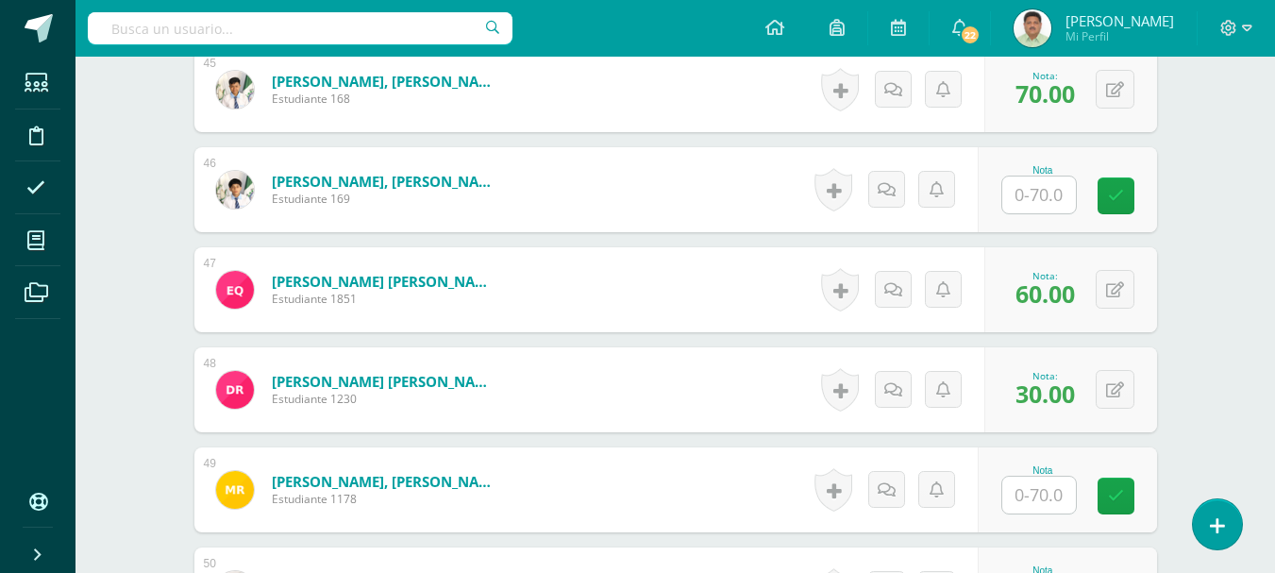
scroll to position [5122, 0]
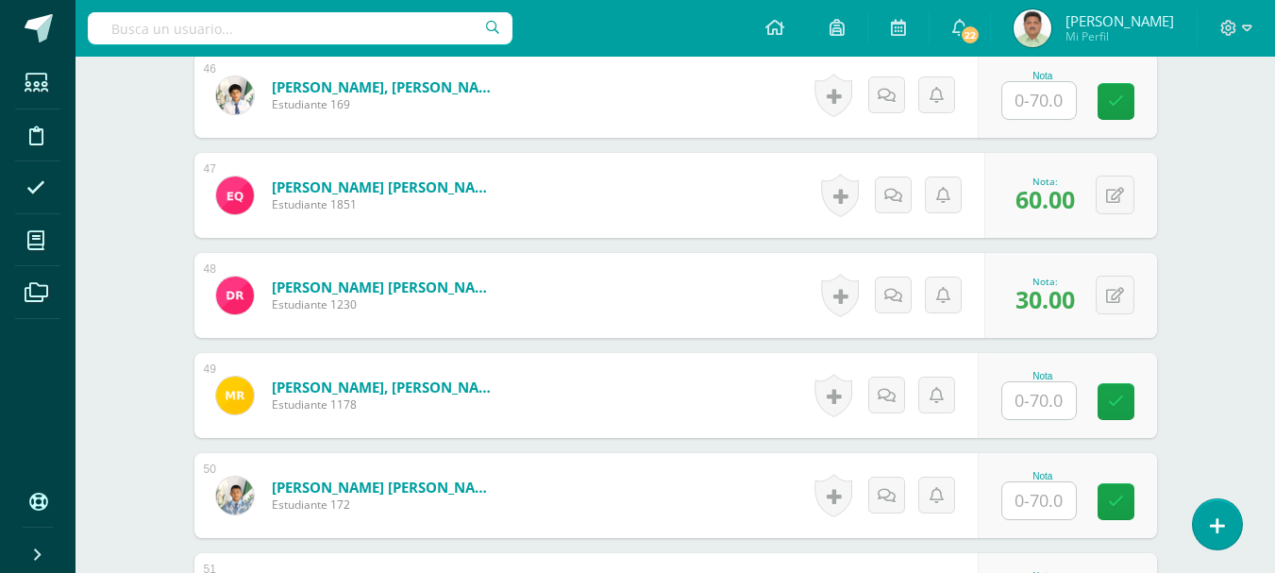
click at [1037, 498] on input "text" at bounding box center [1039, 500] width 74 height 37
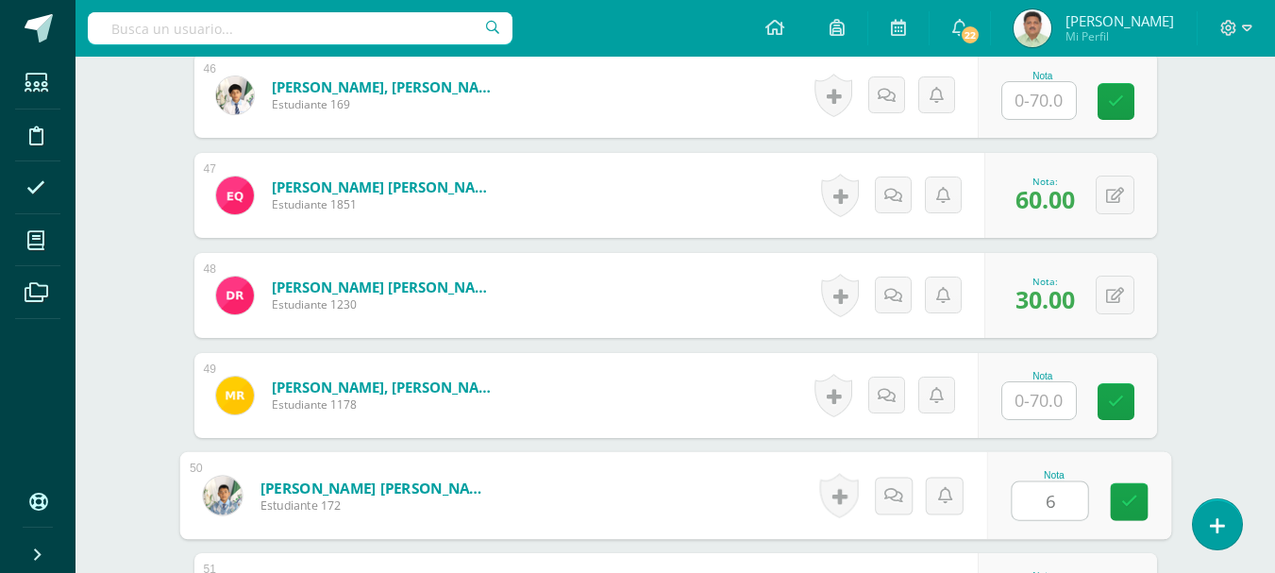
type input "60"
click at [1132, 512] on link at bounding box center [1129, 502] width 38 height 38
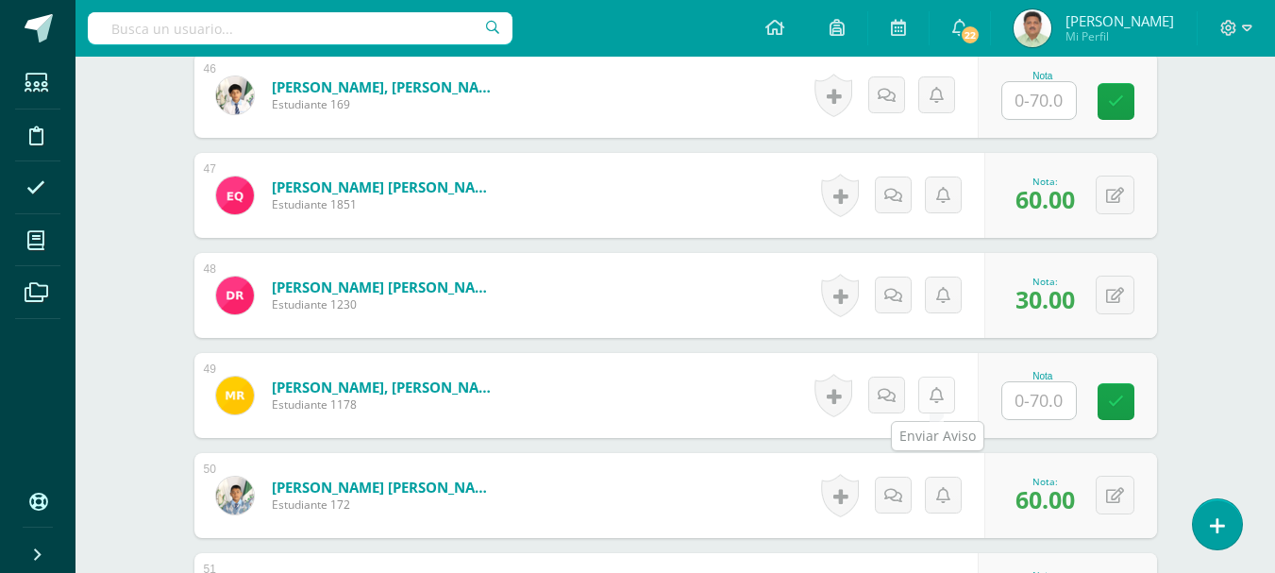
scroll to position [5217, 0]
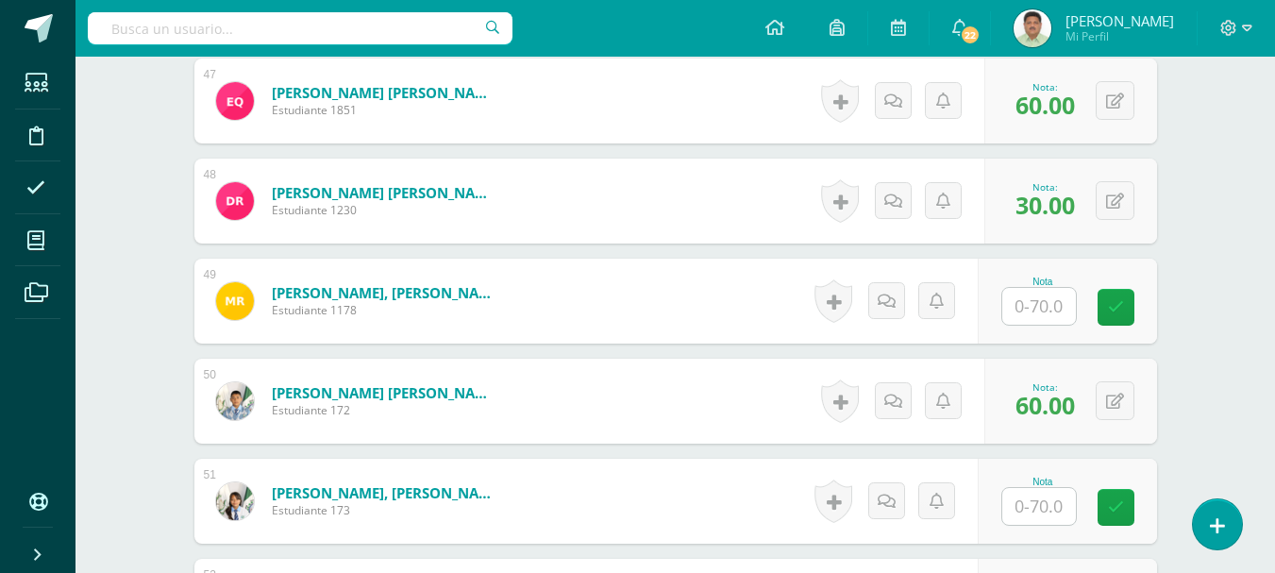
click at [1033, 509] on input "text" at bounding box center [1039, 506] width 74 height 37
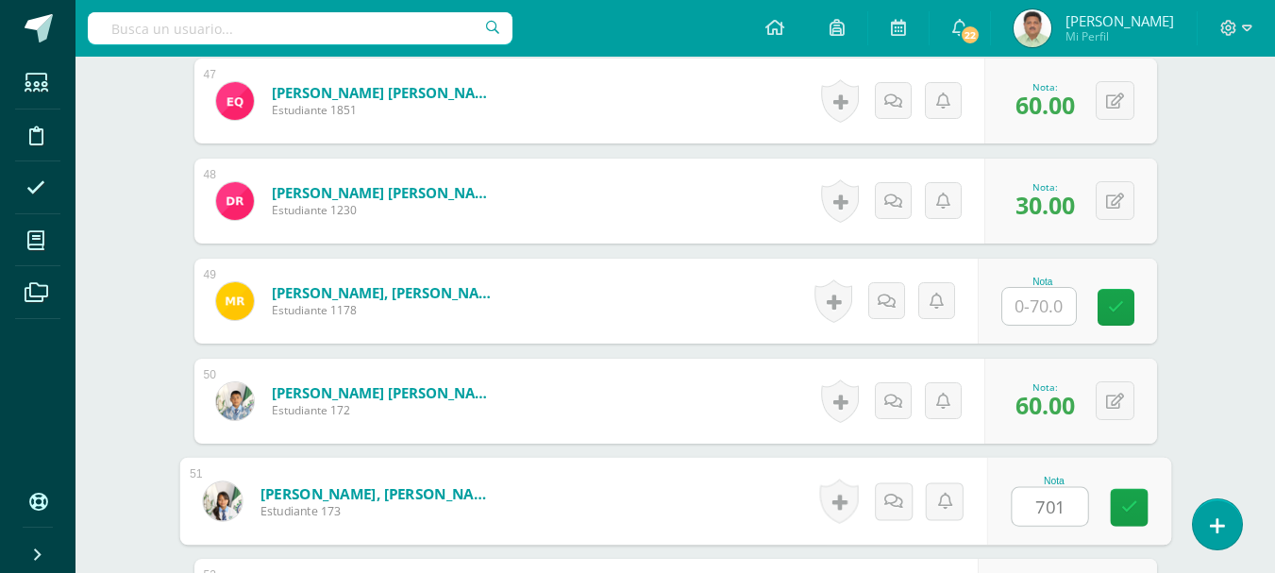
type input "70"
click at [1115, 506] on link at bounding box center [1129, 508] width 38 height 38
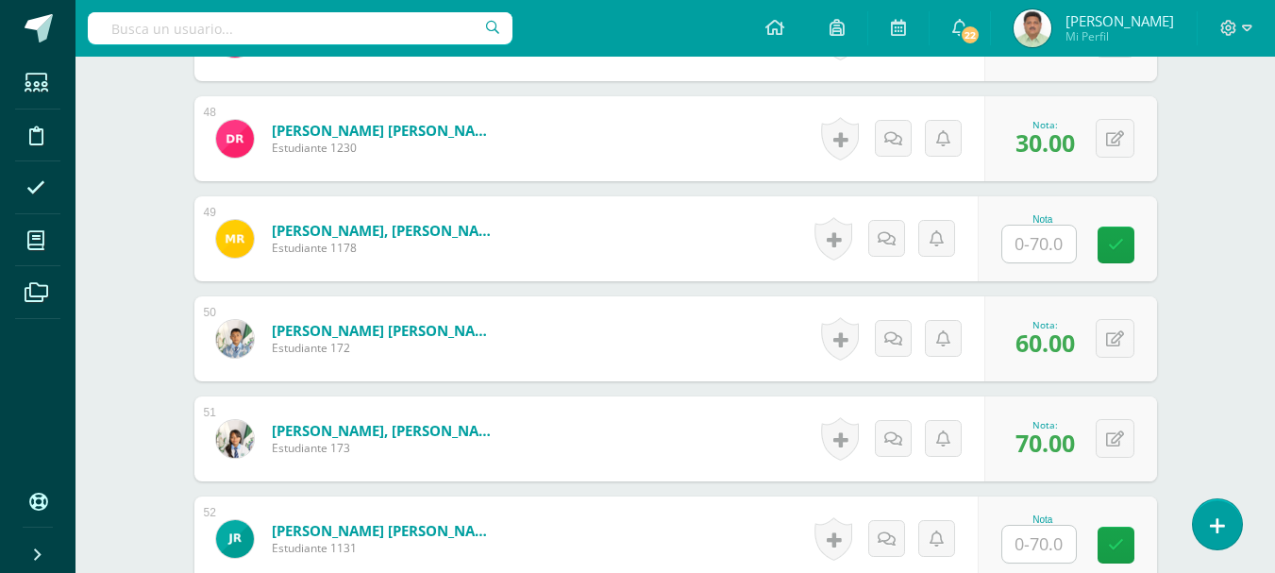
scroll to position [5311, 0]
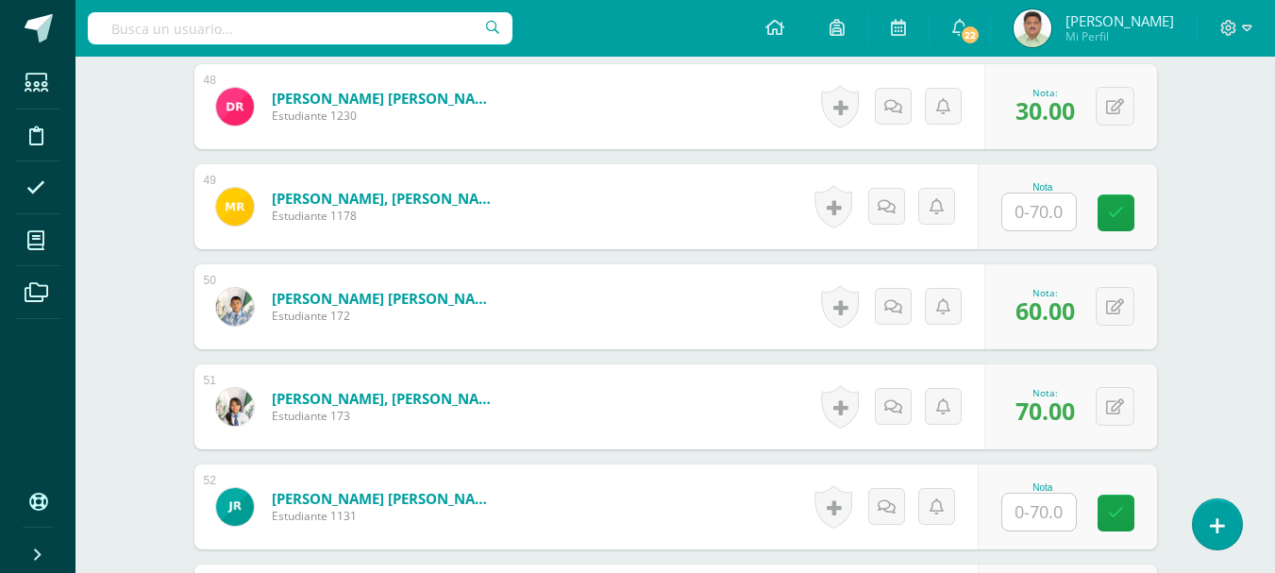
click at [1045, 508] on input "text" at bounding box center [1039, 512] width 74 height 37
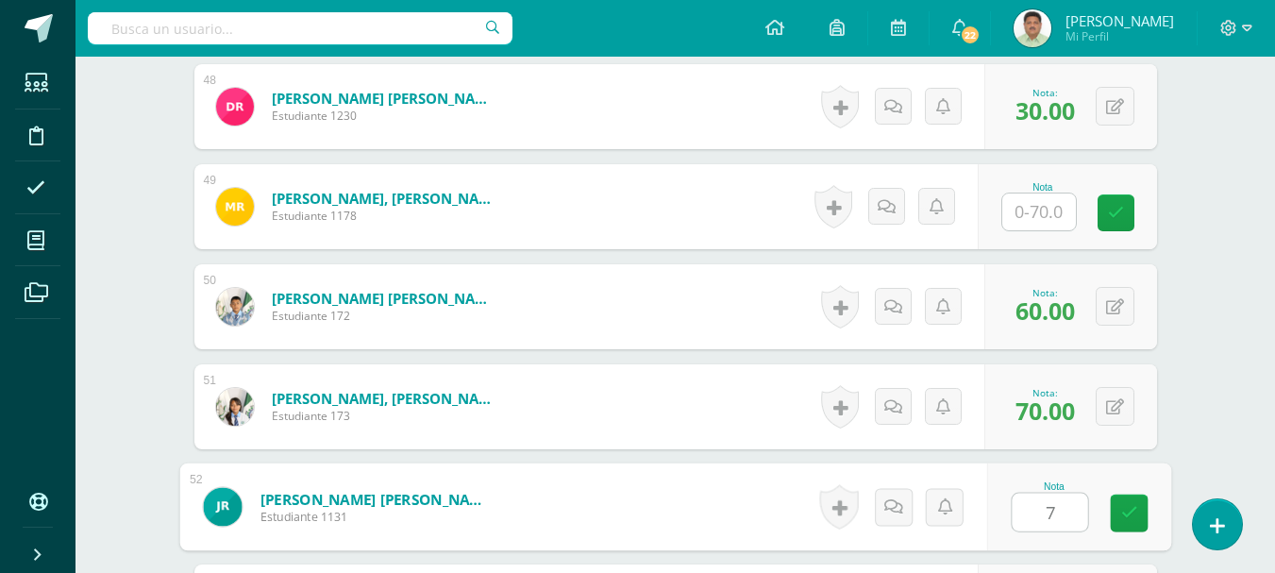
type input "70"
click at [1119, 513] on link at bounding box center [1129, 514] width 38 height 38
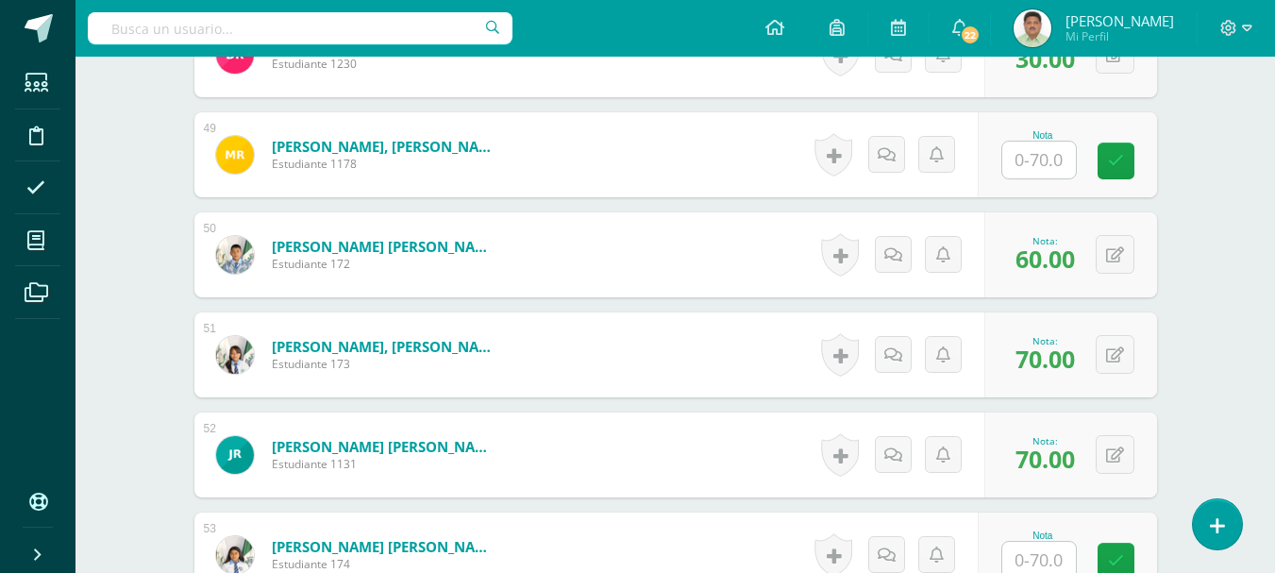
scroll to position [5406, 0]
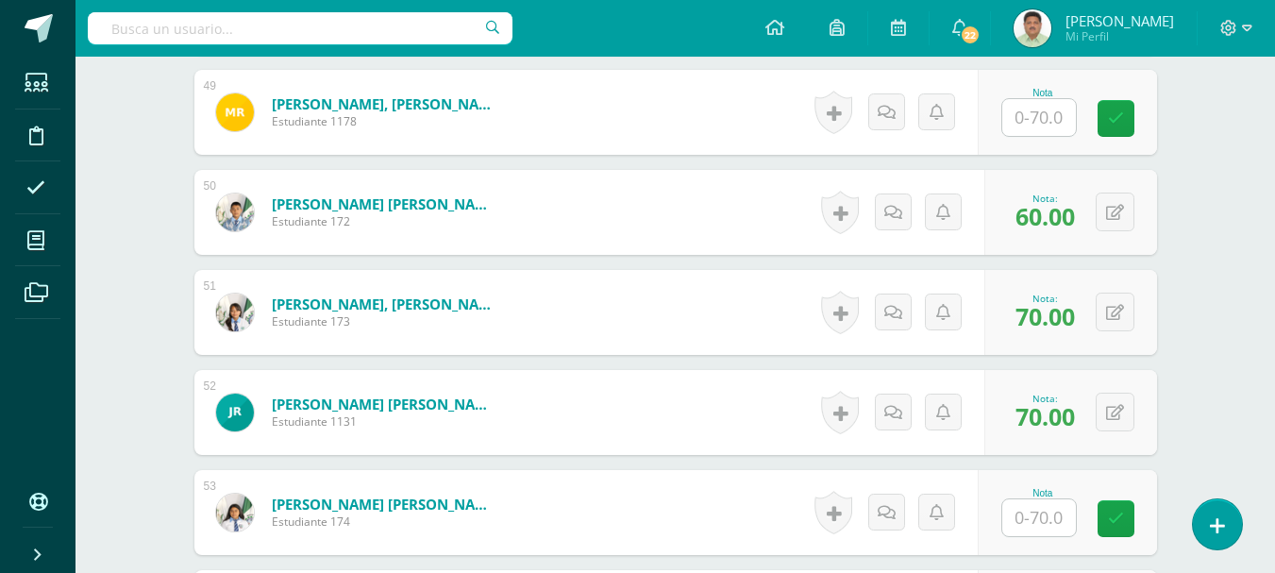
click at [1050, 522] on input "text" at bounding box center [1039, 517] width 74 height 37
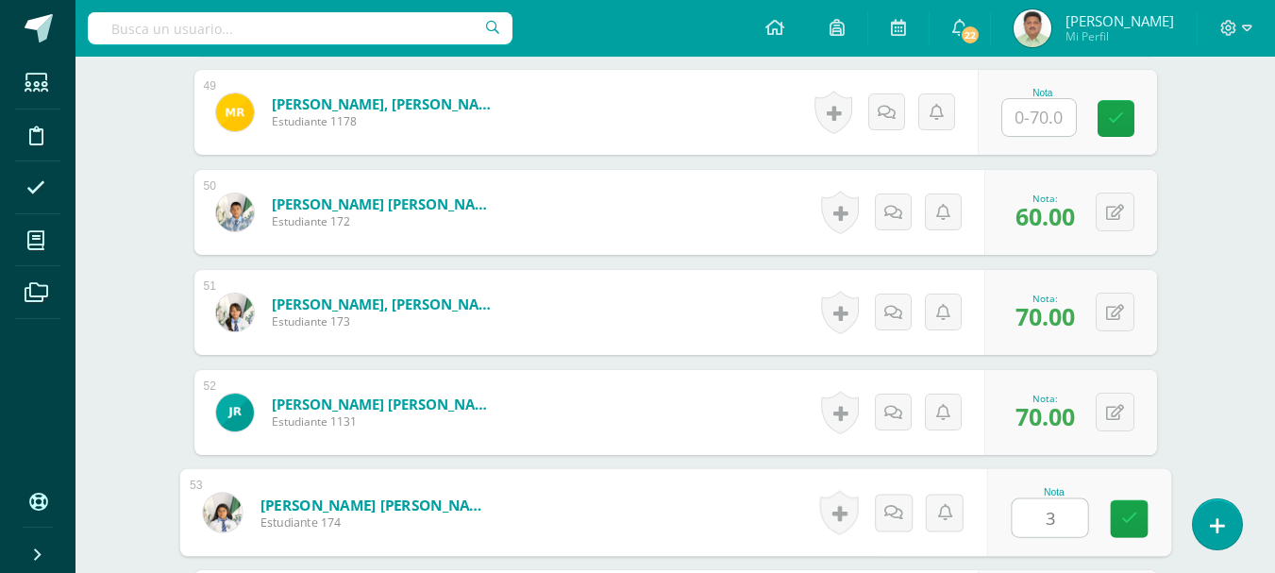
type input "30"
click at [1132, 524] on icon at bounding box center [1128, 519] width 17 height 16
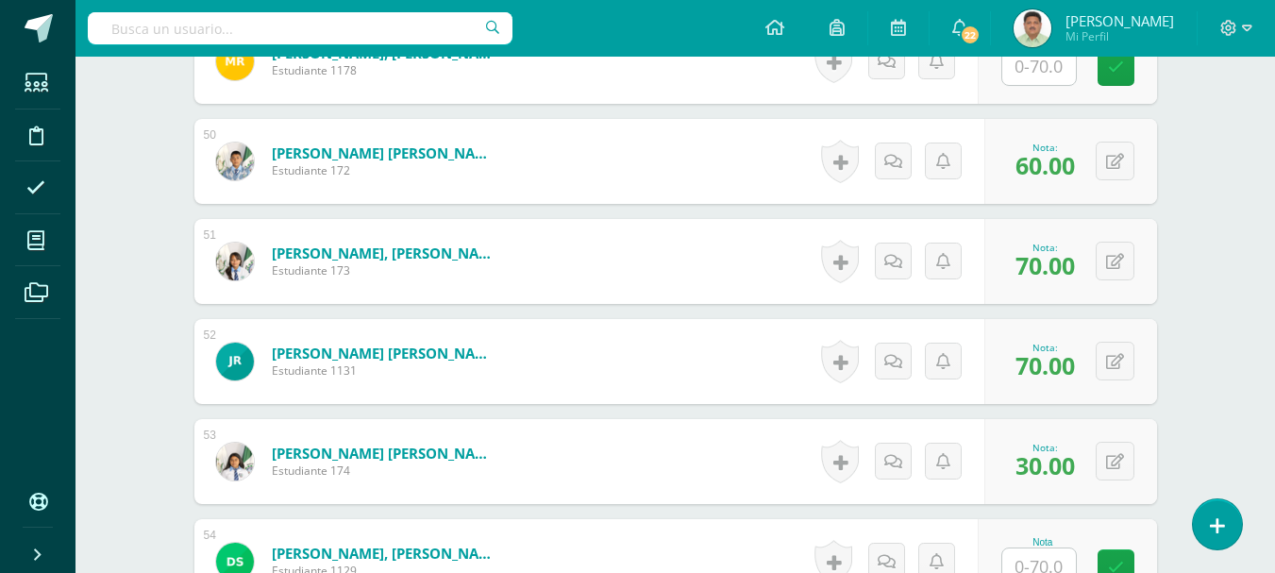
scroll to position [5500, 0]
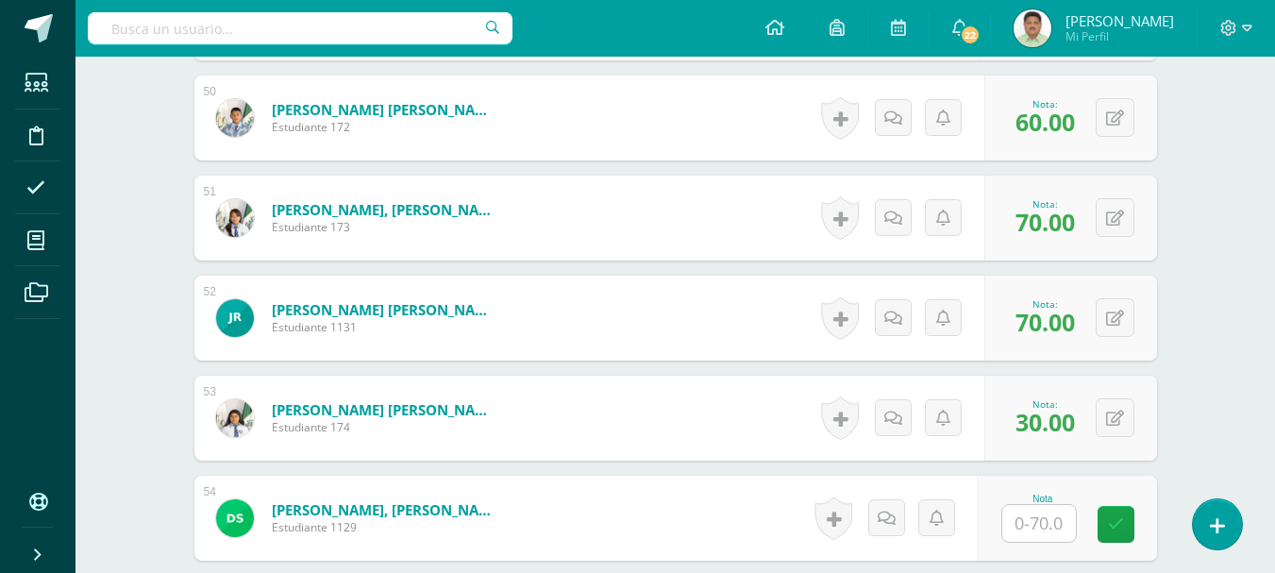
click at [1039, 518] on input "text" at bounding box center [1039, 523] width 74 height 37
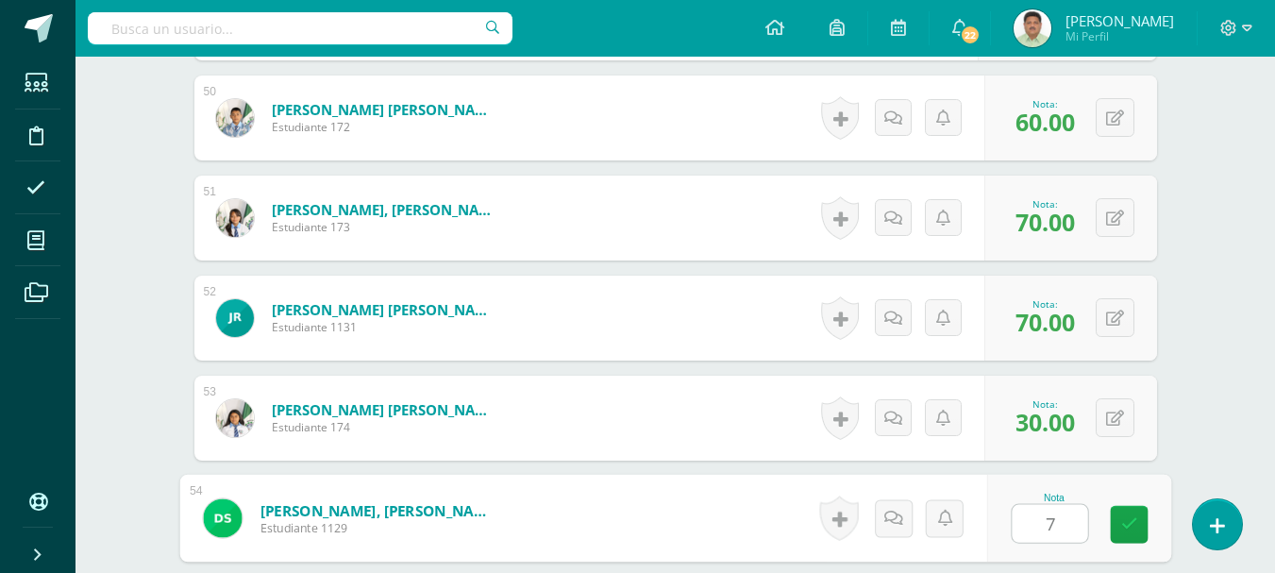
type input "70"
click at [1132, 530] on icon at bounding box center [1128, 524] width 17 height 16
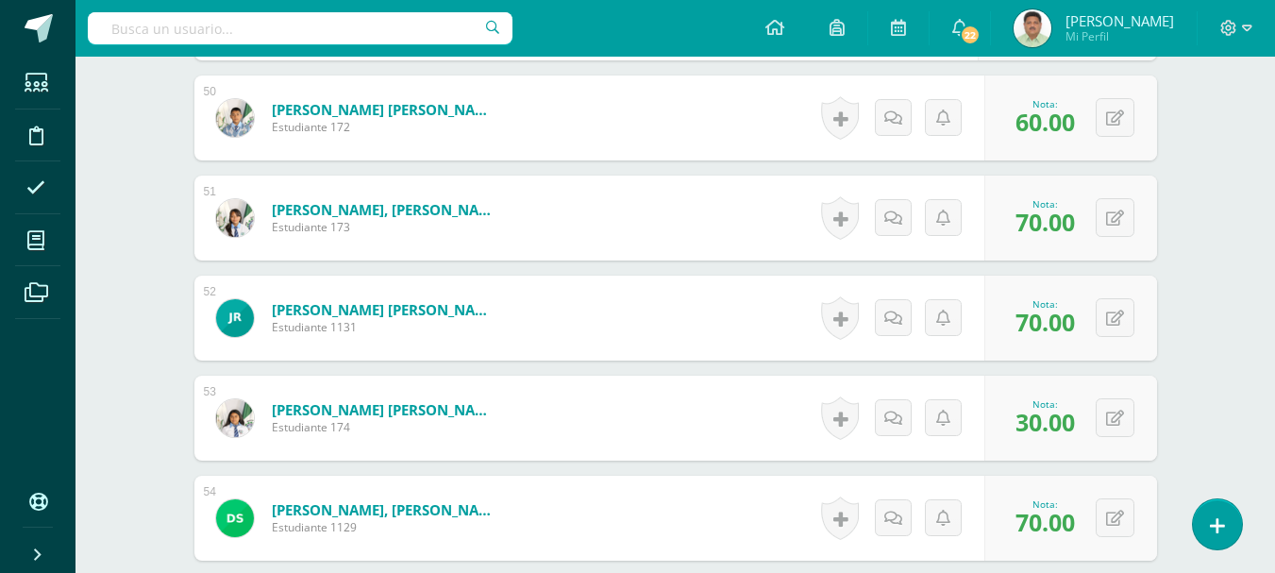
scroll to position [5594, 0]
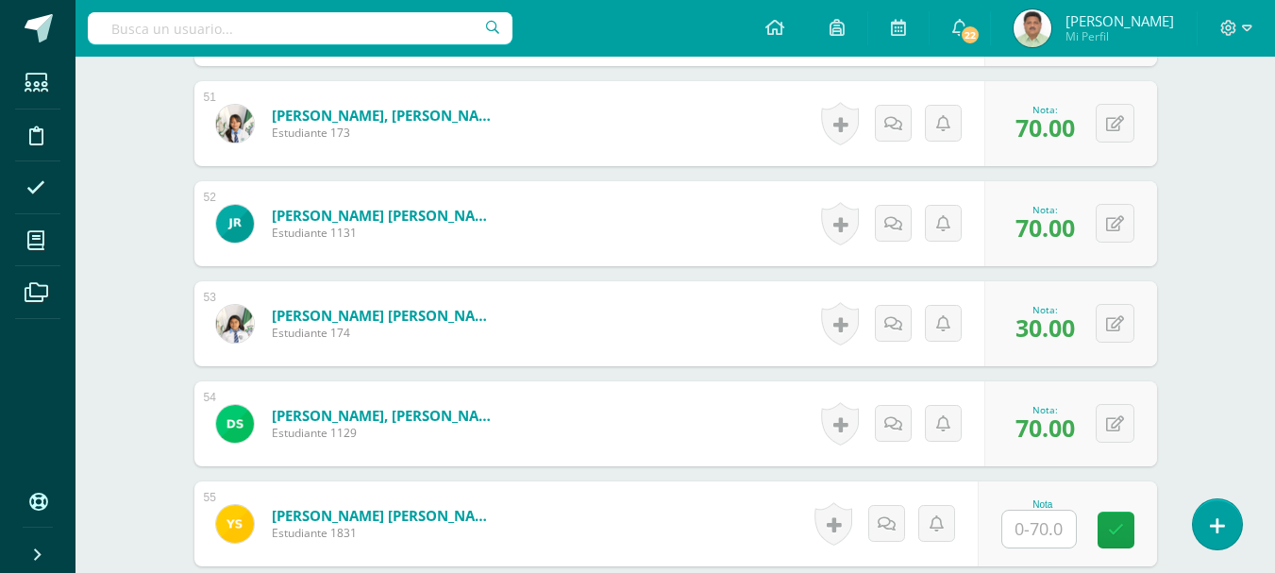
click at [1035, 523] on input "text" at bounding box center [1039, 529] width 74 height 37
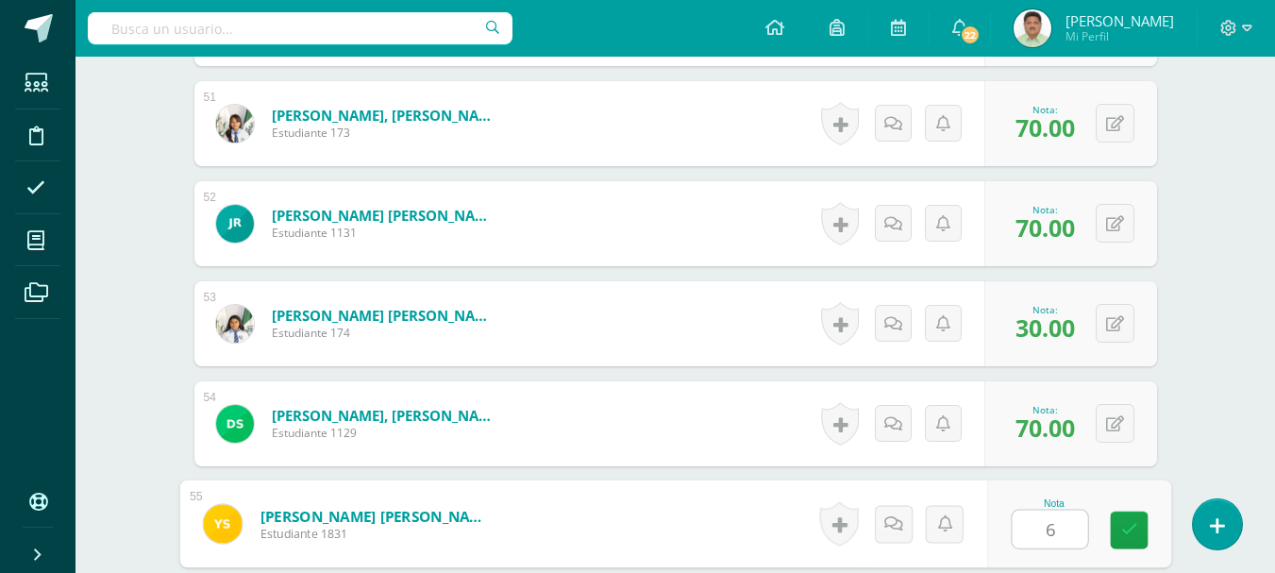
type input "60"
click at [1131, 530] on icon at bounding box center [1128, 530] width 17 height 16
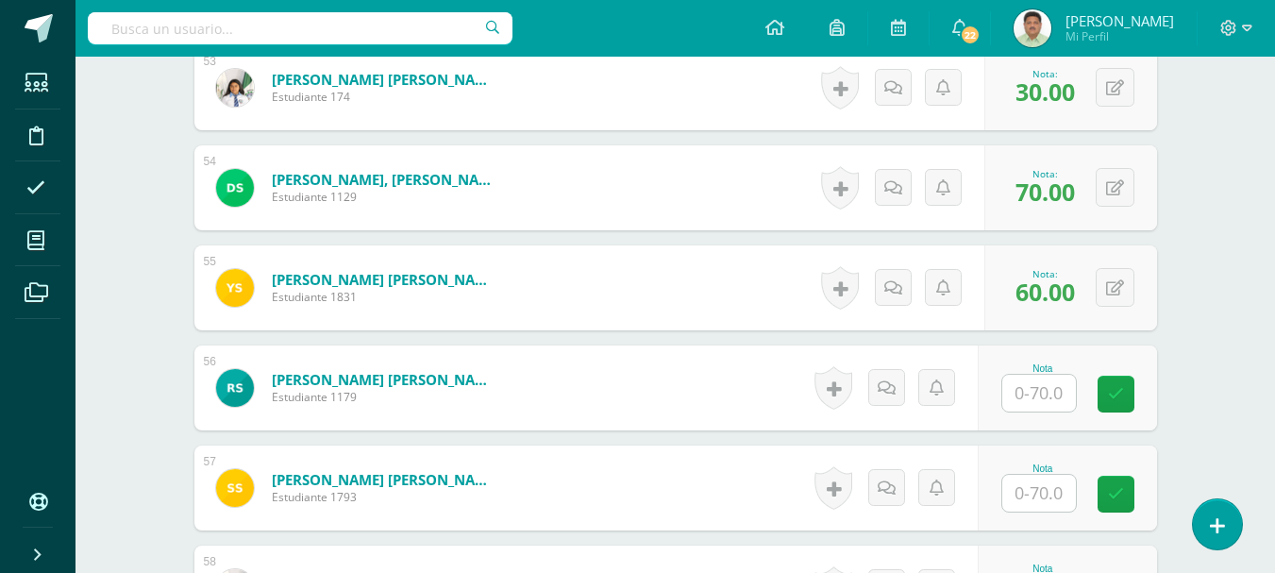
scroll to position [5877, 0]
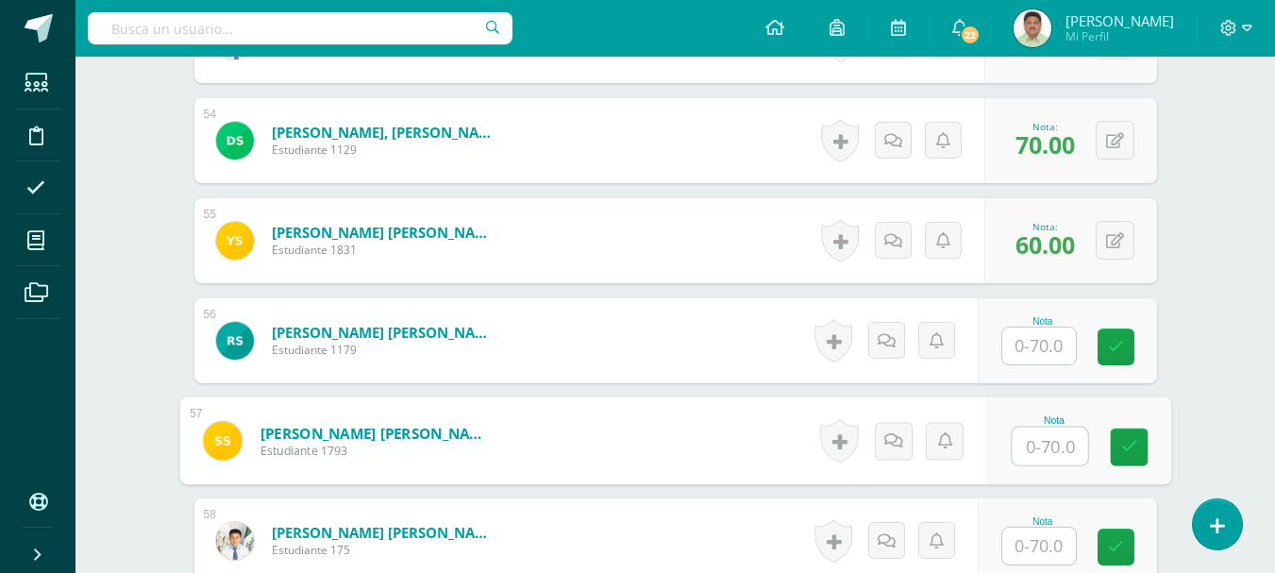
click at [1047, 449] on input "text" at bounding box center [1049, 447] width 75 height 38
type input "65"
click at [1136, 449] on icon at bounding box center [1128, 447] width 17 height 16
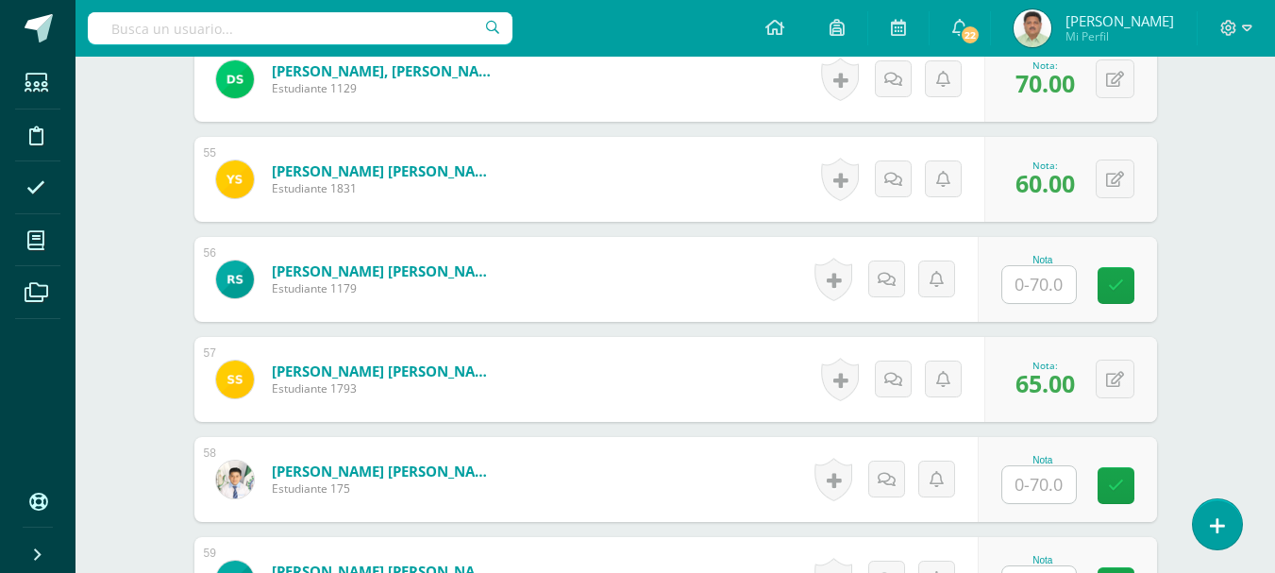
scroll to position [5972, 0]
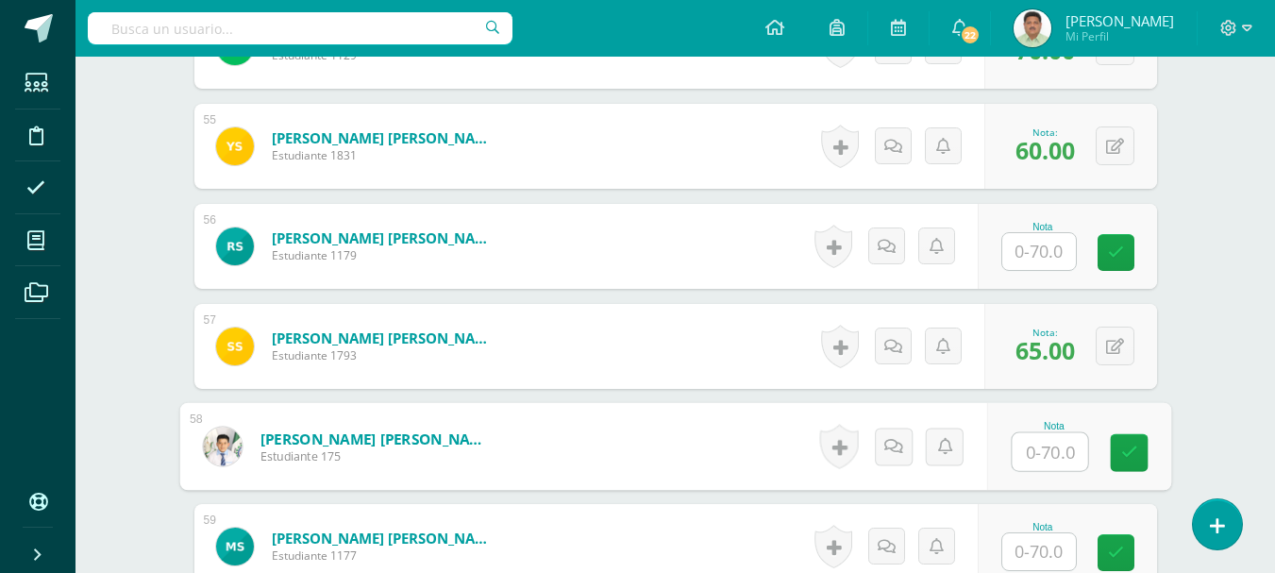
click at [1037, 450] on input "text" at bounding box center [1049, 452] width 75 height 38
type input "55"
click at [1118, 450] on link at bounding box center [1129, 453] width 38 height 38
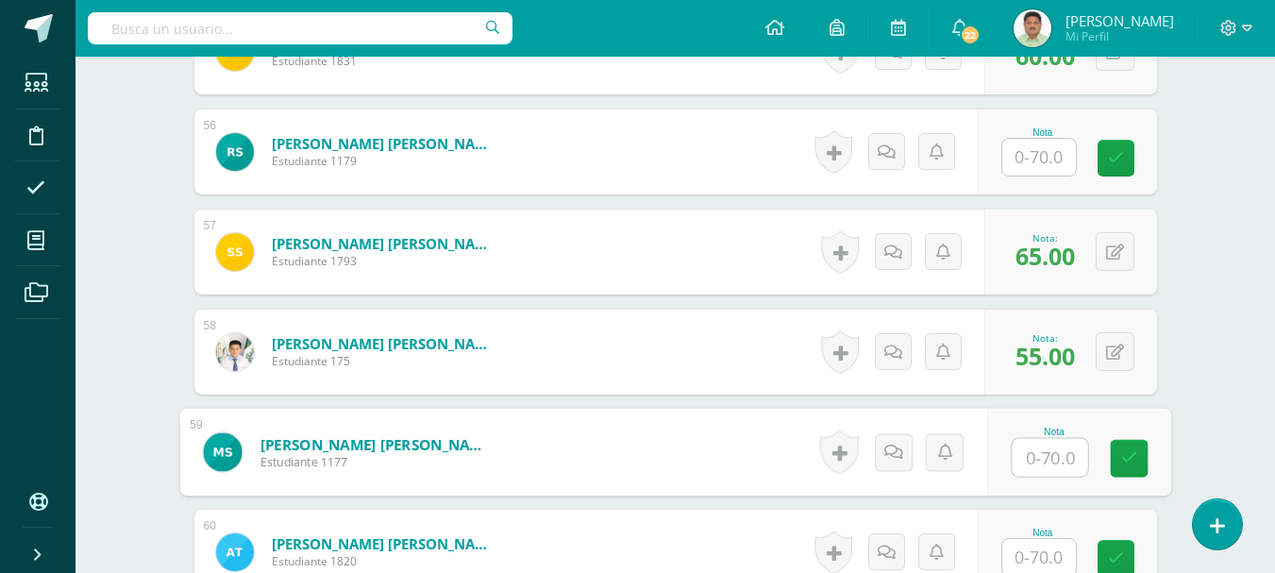
click at [1049, 461] on input "text" at bounding box center [1049, 458] width 75 height 38
type input "70"
click at [1128, 465] on icon at bounding box center [1128, 458] width 17 height 16
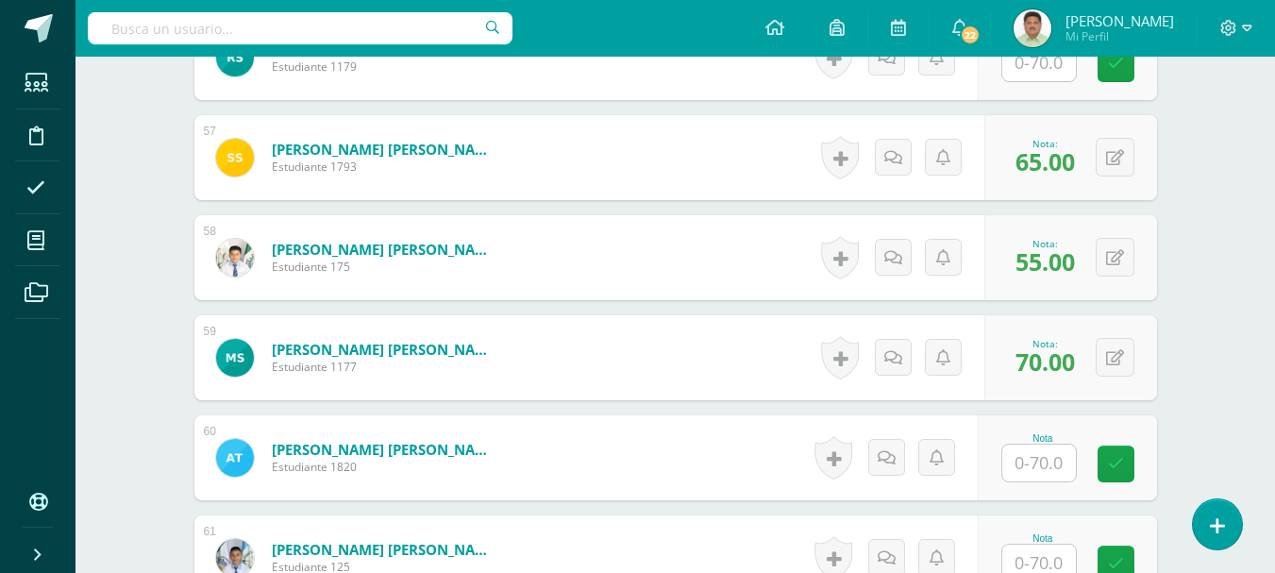
scroll to position [6255, 0]
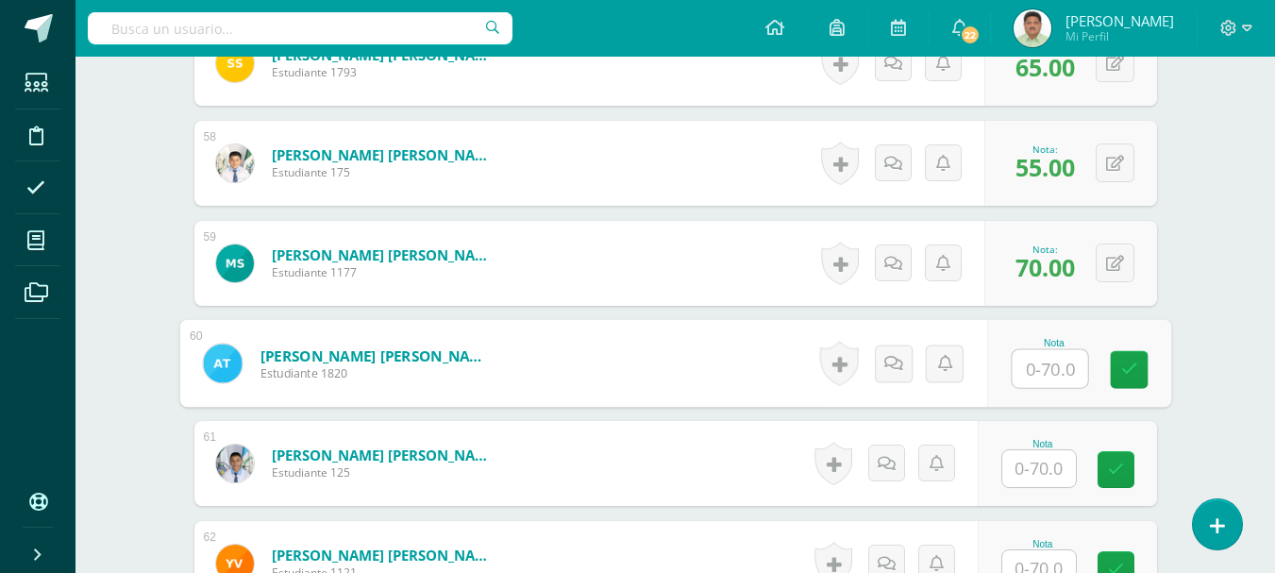
click at [1040, 376] on input "text" at bounding box center [1049, 369] width 75 height 38
type input "30"
click at [1119, 372] on link at bounding box center [1129, 370] width 38 height 38
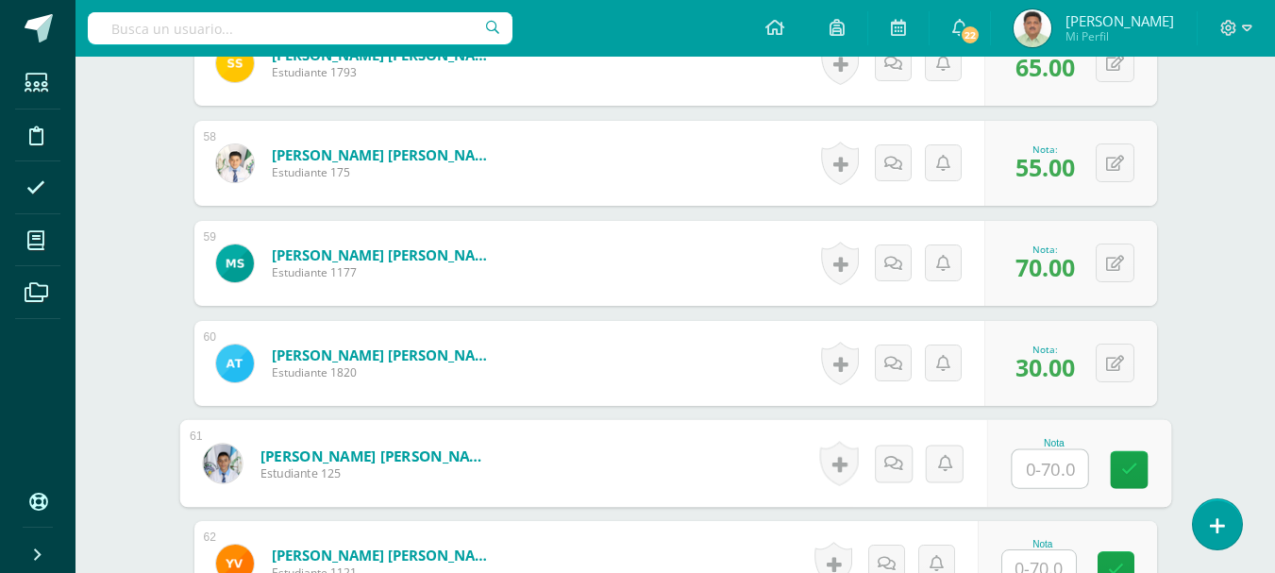
click at [1023, 470] on input "text" at bounding box center [1049, 469] width 75 height 38
type input "55"
click at [1124, 470] on icon at bounding box center [1128, 469] width 17 height 16
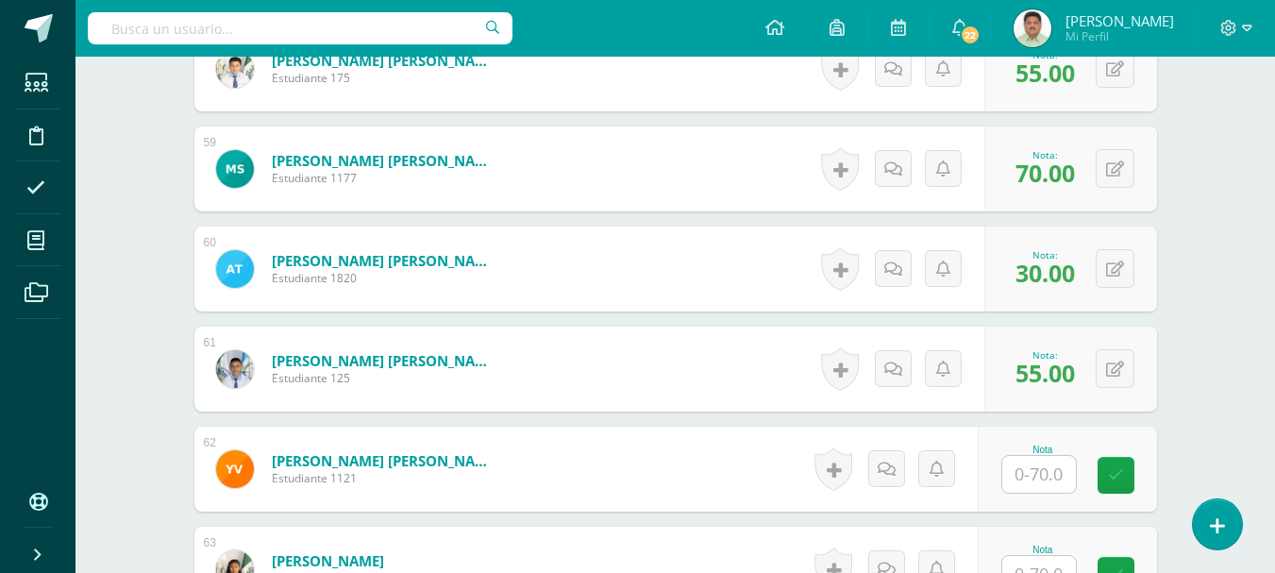
scroll to position [6444, 0]
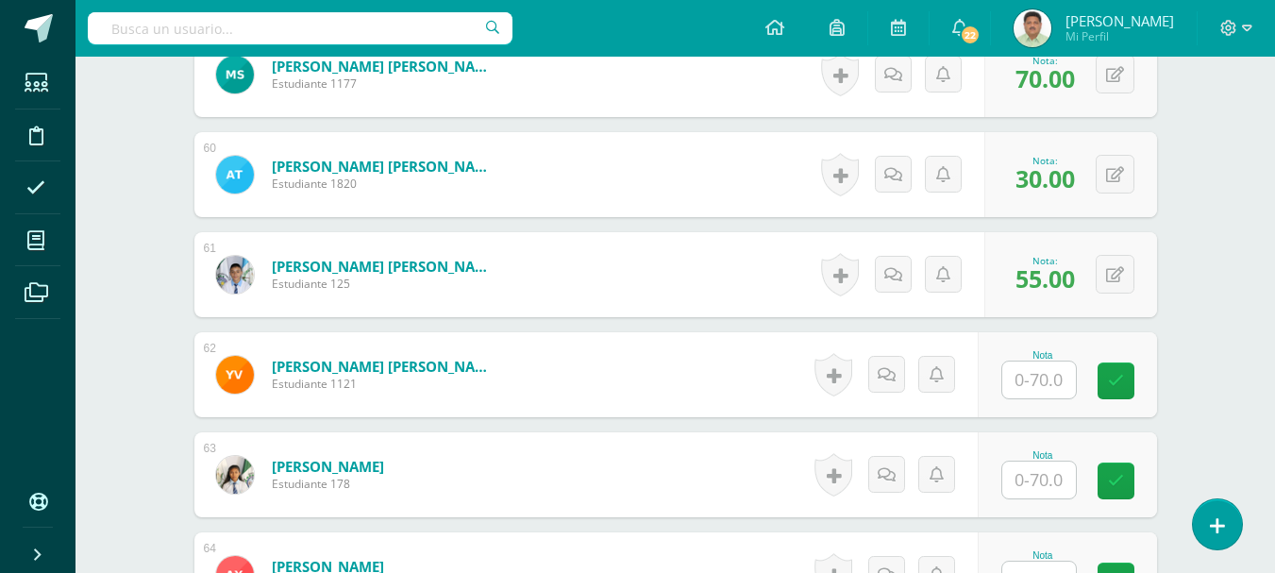
click at [1032, 479] on input "text" at bounding box center [1039, 479] width 74 height 37
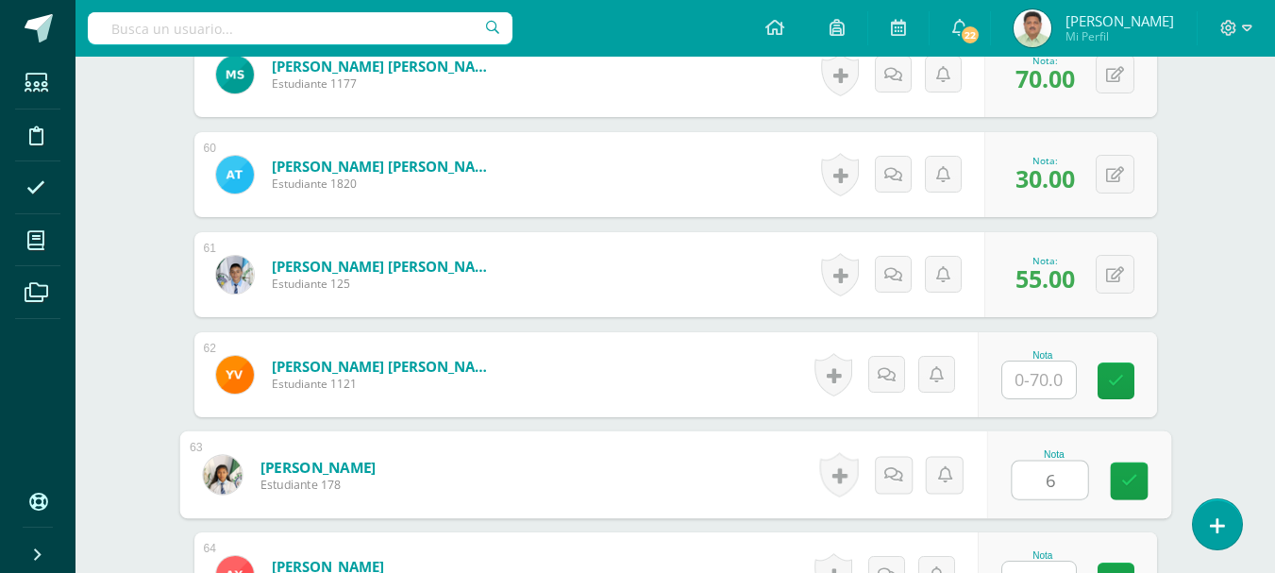
type input "60"
click at [1125, 484] on icon at bounding box center [1128, 481] width 17 height 16
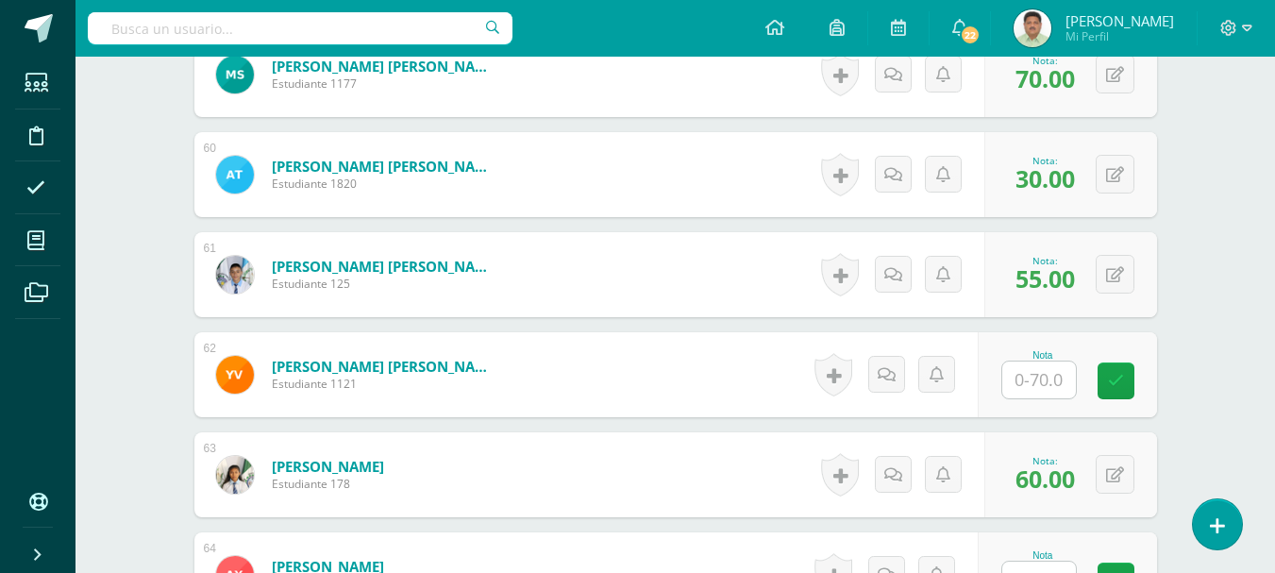
scroll to position [6538, 0]
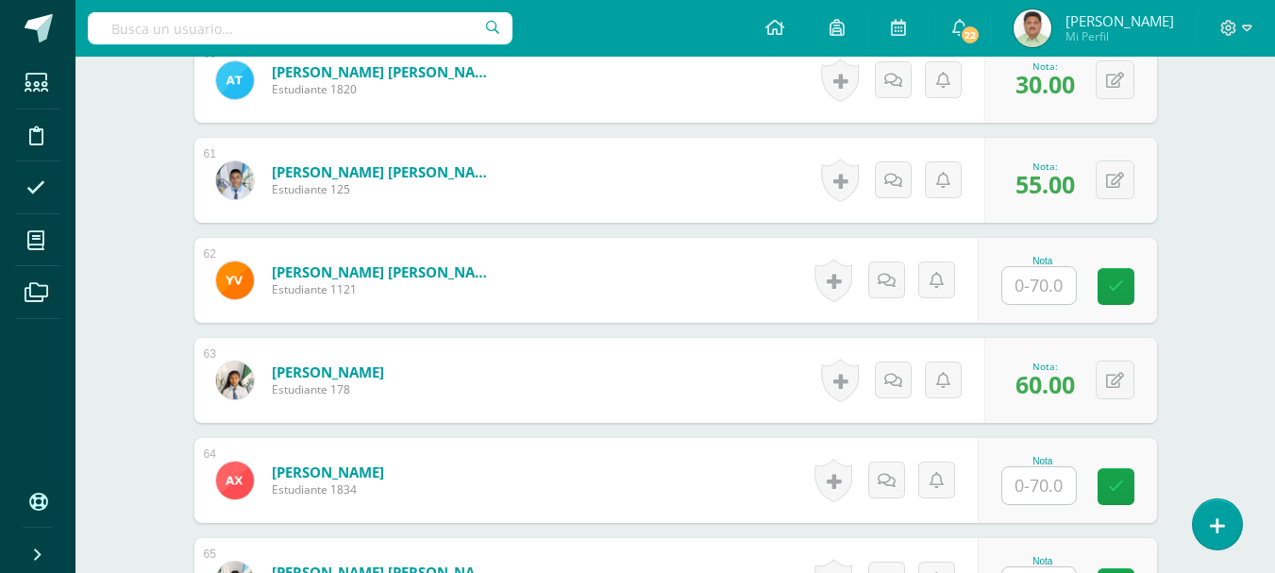
click at [1028, 481] on input "text" at bounding box center [1039, 485] width 74 height 37
type input "30"
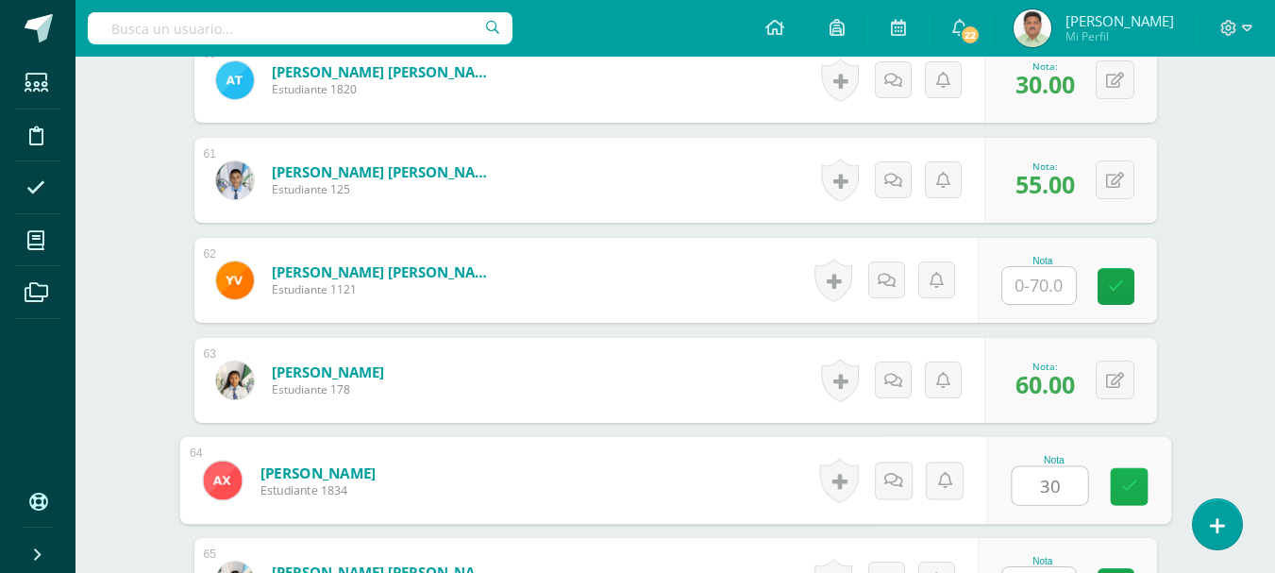
click at [1133, 487] on icon at bounding box center [1128, 486] width 17 height 16
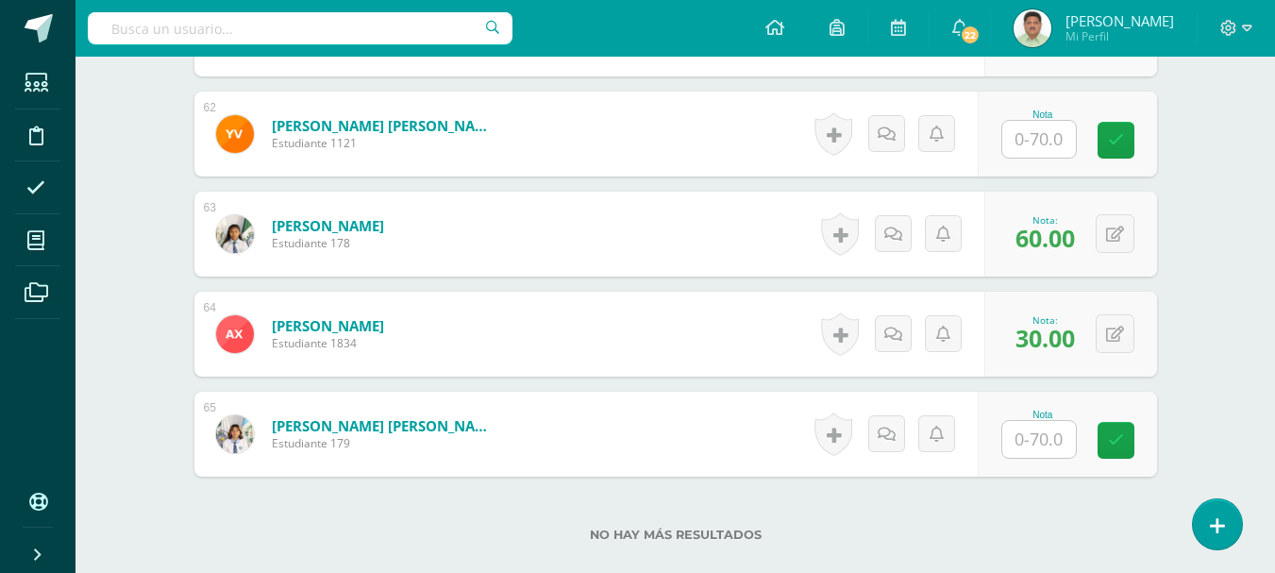
scroll to position [6727, 0]
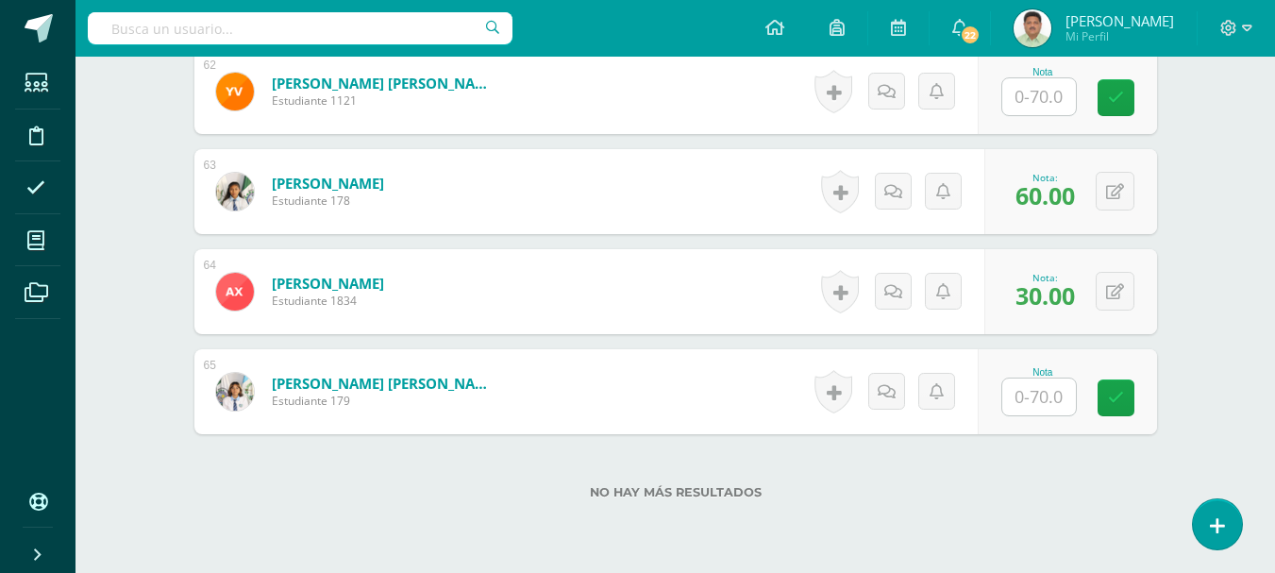
click at [1035, 394] on input "text" at bounding box center [1039, 396] width 74 height 37
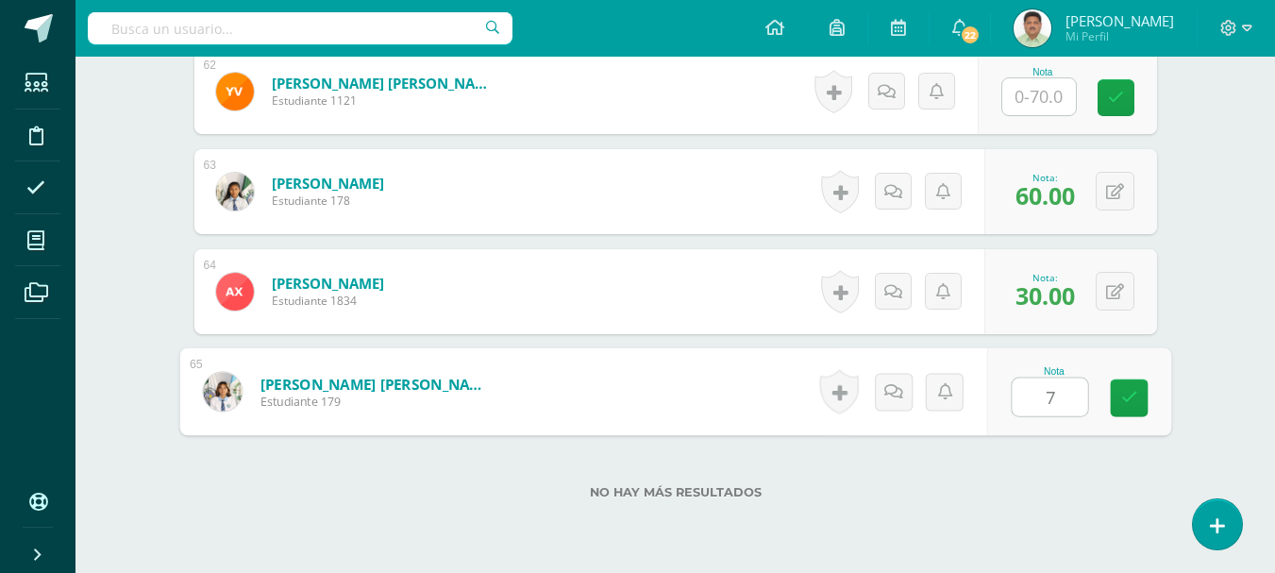
type input "70"
click at [1132, 394] on icon at bounding box center [1128, 398] width 17 height 16
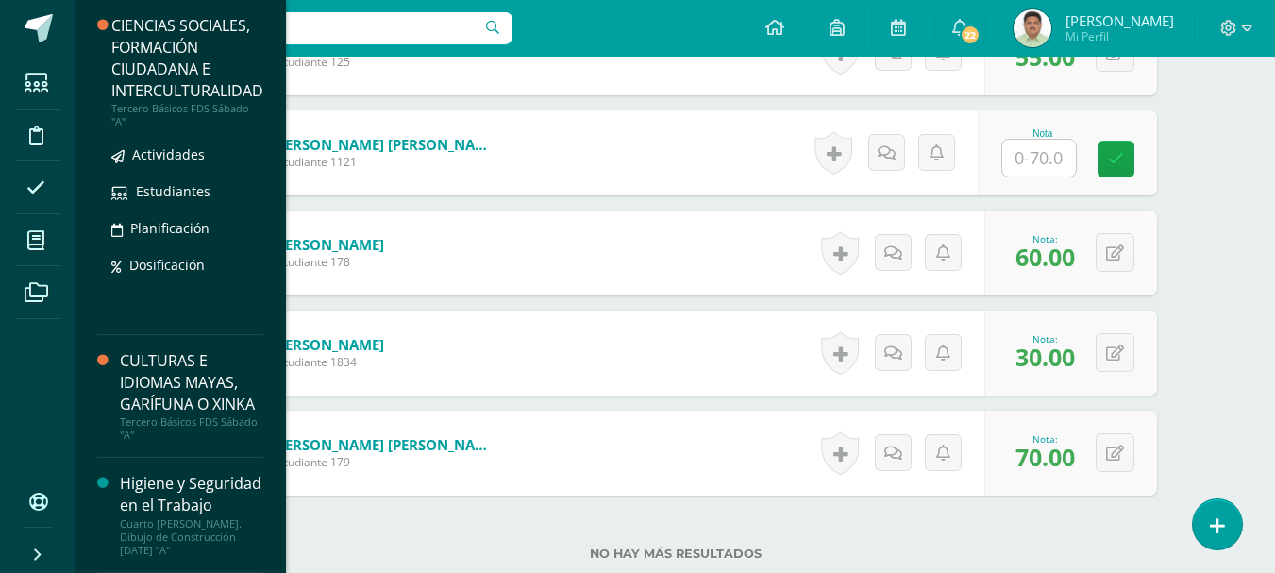
scroll to position [6632, 0]
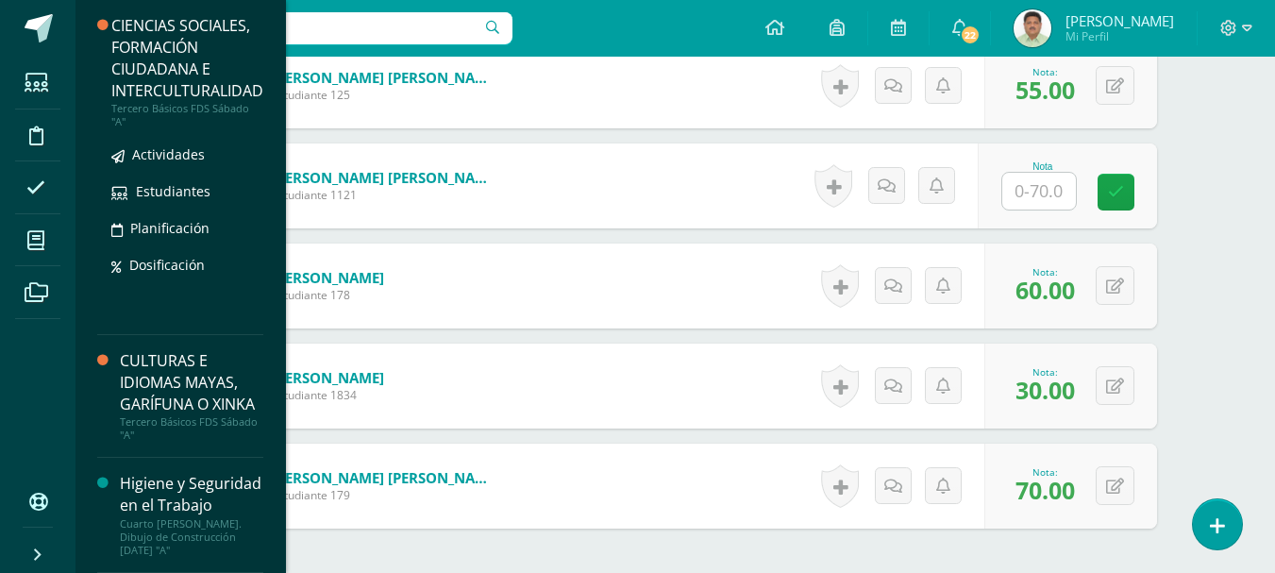
click at [159, 37] on div "CIENCIAS SOCIALES, FORMACIÓN CIUDADANA E INTERCULTURALIDAD" at bounding box center [187, 58] width 152 height 87
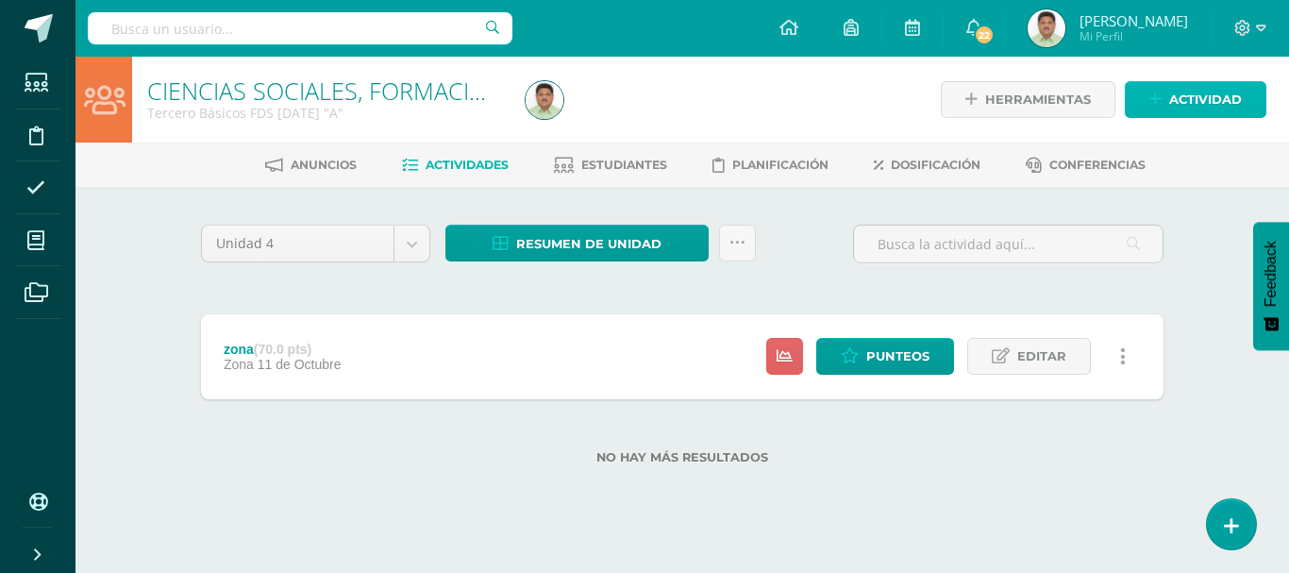
click at [1189, 101] on span "Actividad" at bounding box center [1205, 99] width 73 height 35
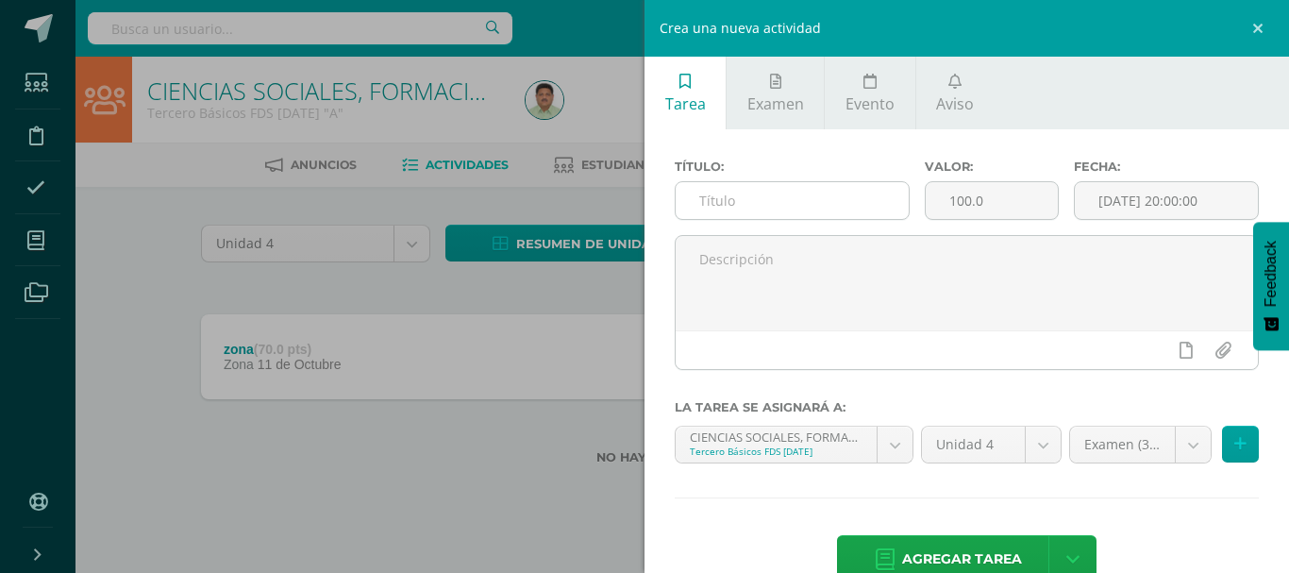
click at [728, 208] on input "text" at bounding box center [792, 200] width 233 height 37
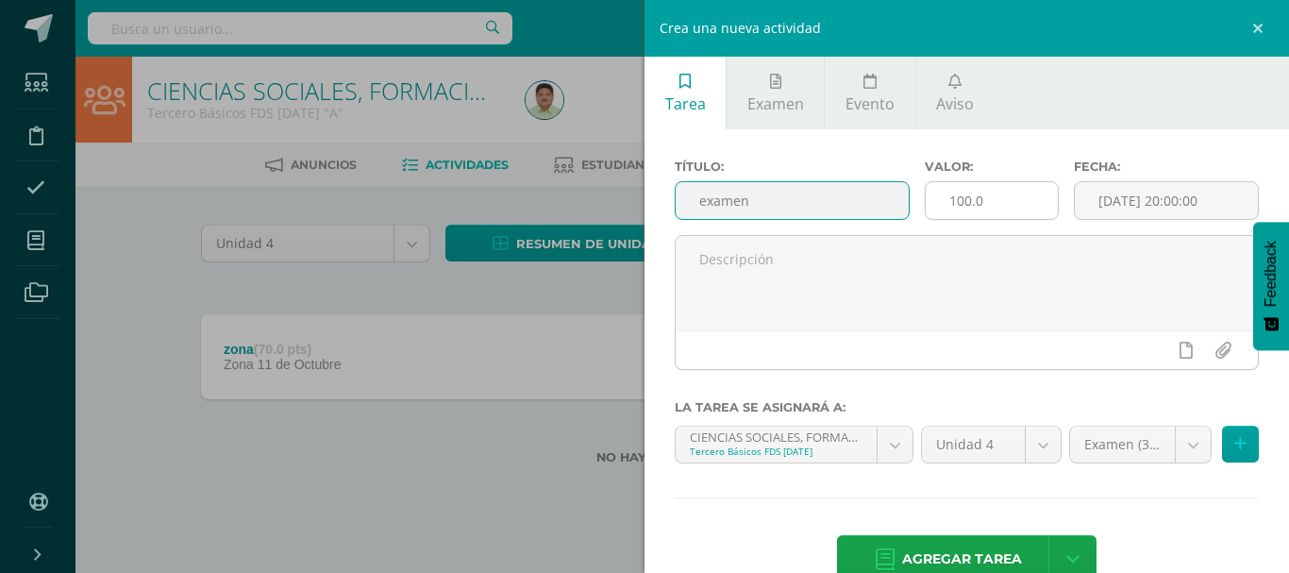
type input "examen"
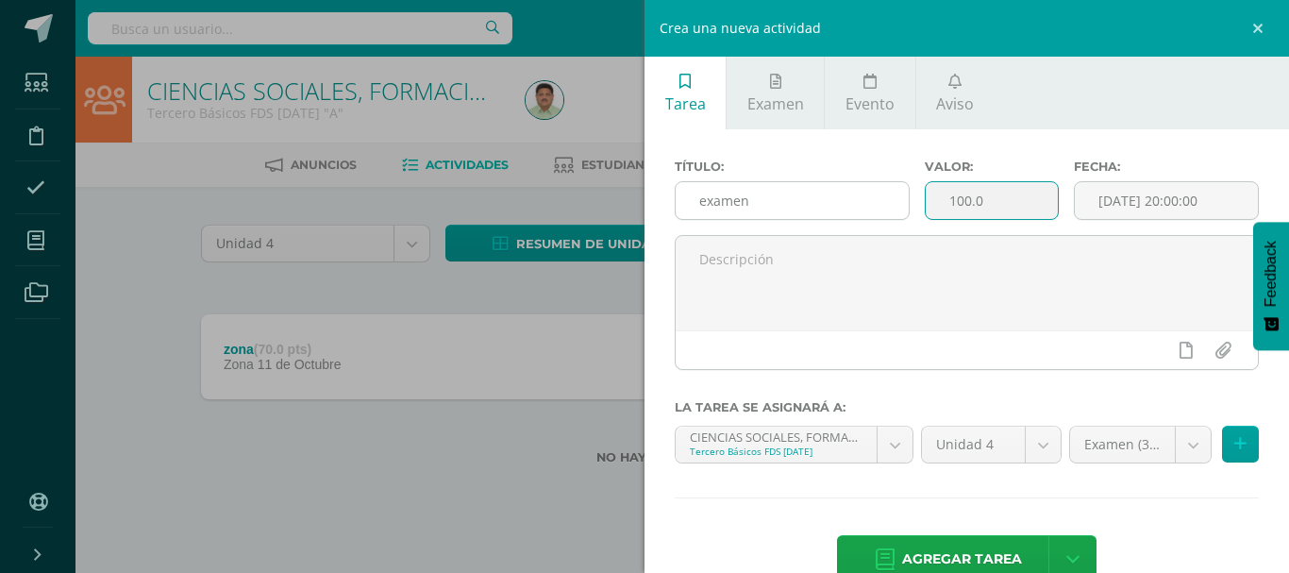
drag, startPoint x: 994, startPoint y: 205, endPoint x: 870, endPoint y: 205, distance: 123.6
click at [870, 205] on div "Título: examen Valor: 100.0 Fecha: 2025-10-14 20:00:00" at bounding box center [966, 196] width 599 height 75
type input "30"
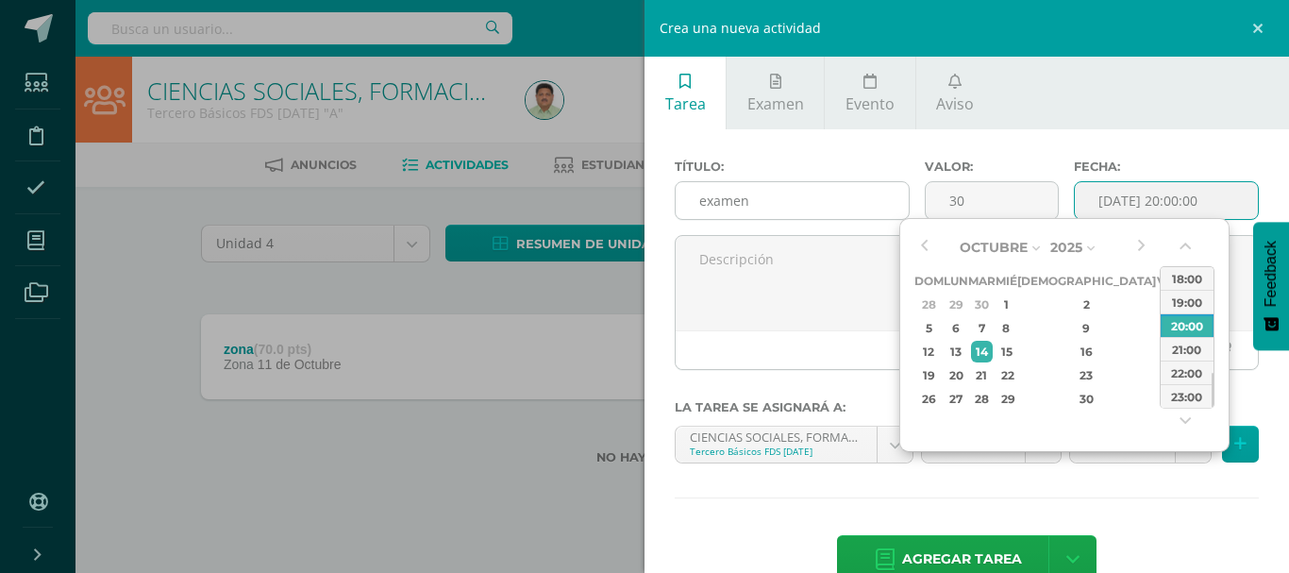
type input "2025-10-14 20:00"
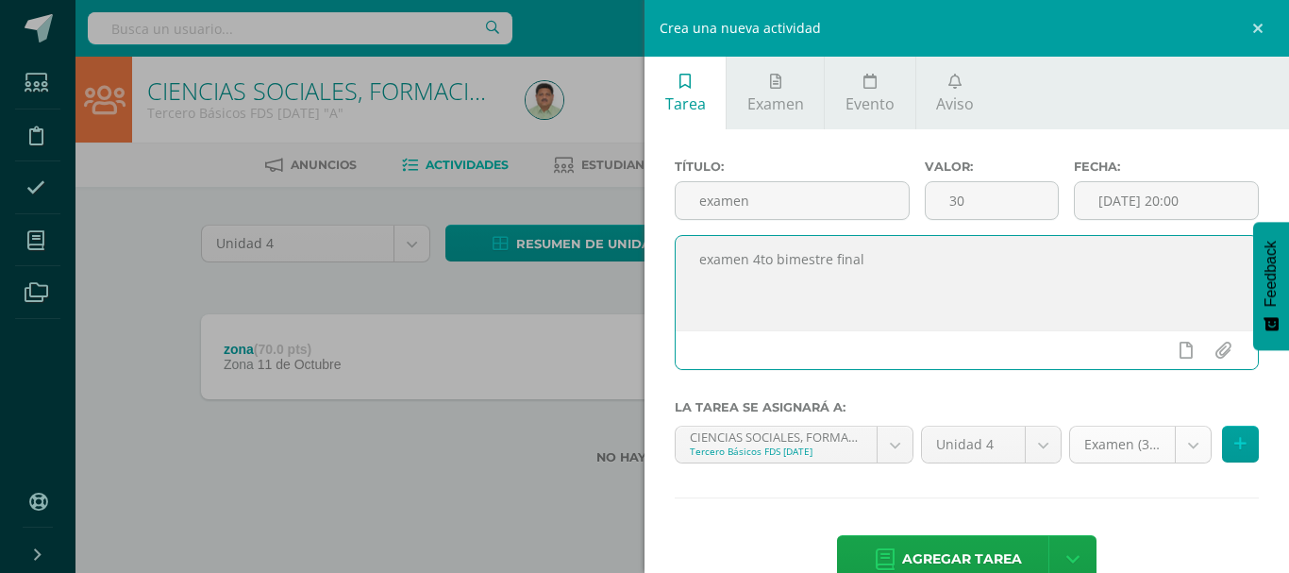
type textarea "examen 4to bimestre final"
click at [1181, 437] on body "Estudiantes Disciplina Asistencia Mis cursos Archivos Soporte Ayuda Reportar un…" at bounding box center [644, 262] width 1289 height 525
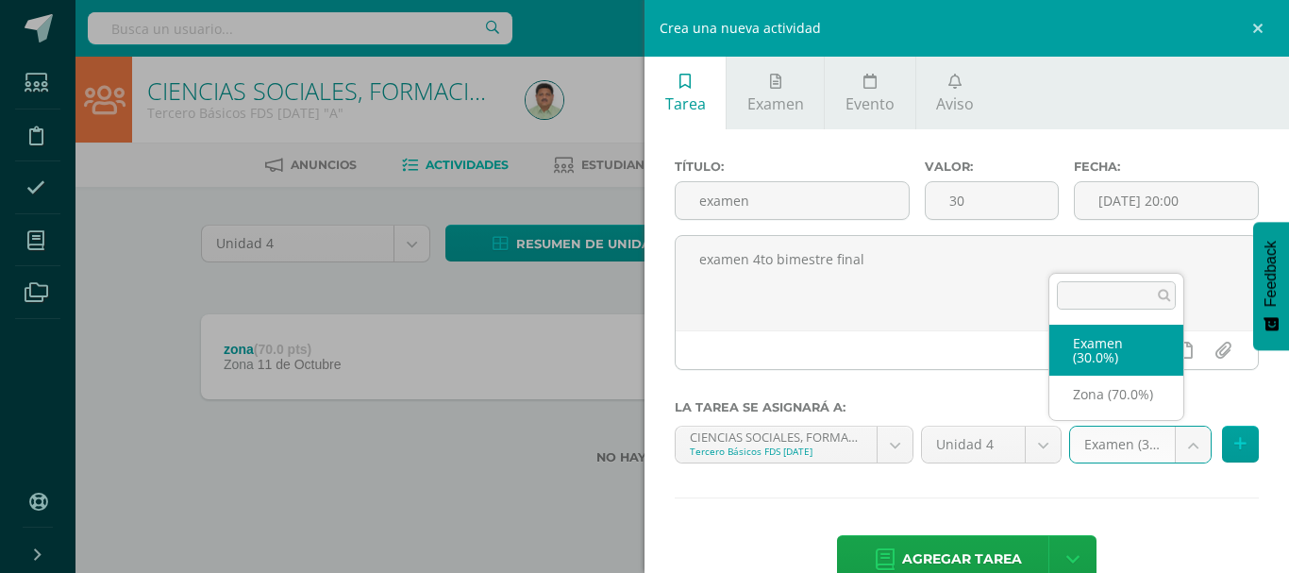
select select "85510"
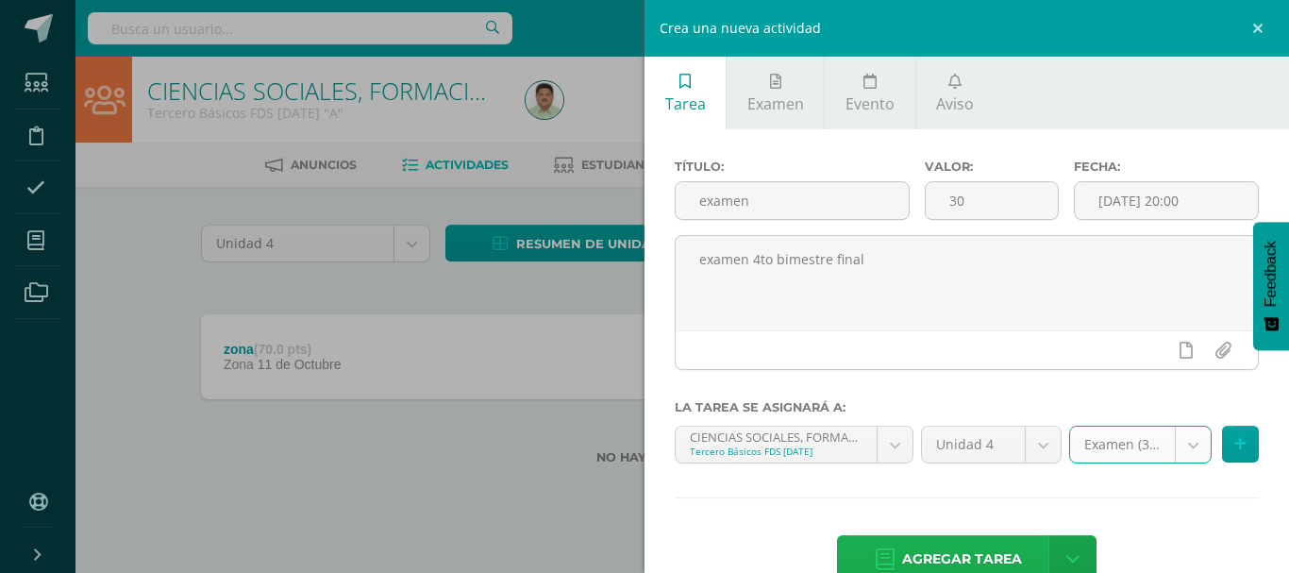
click at [963, 550] on span "Agregar tarea" at bounding box center [962, 559] width 120 height 46
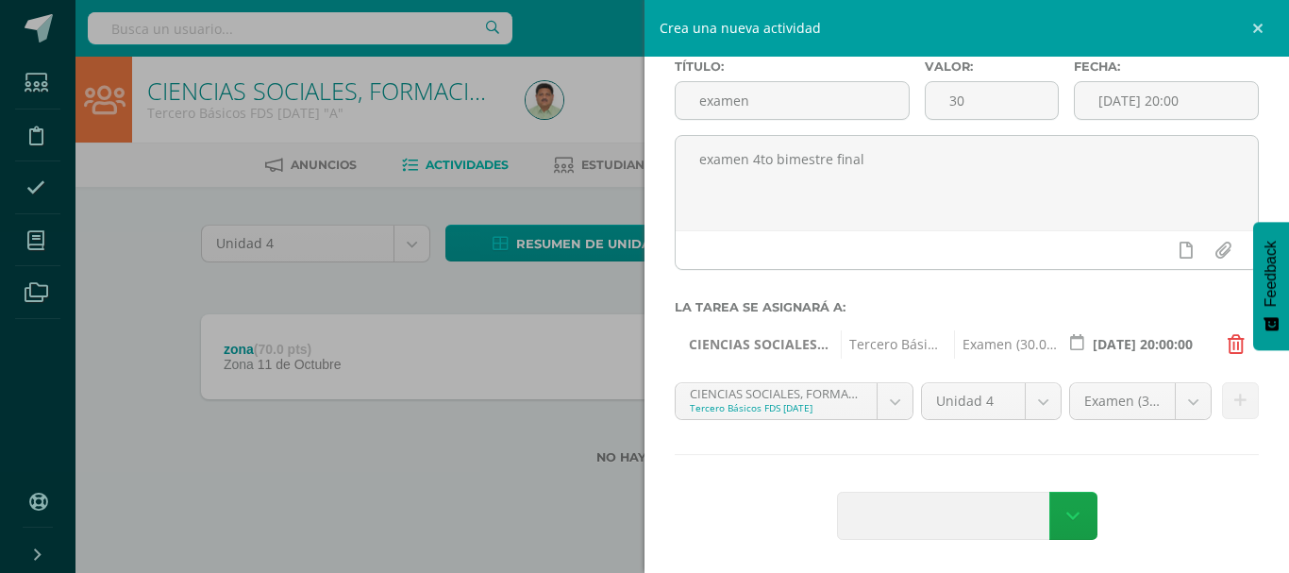
scroll to position [101, 0]
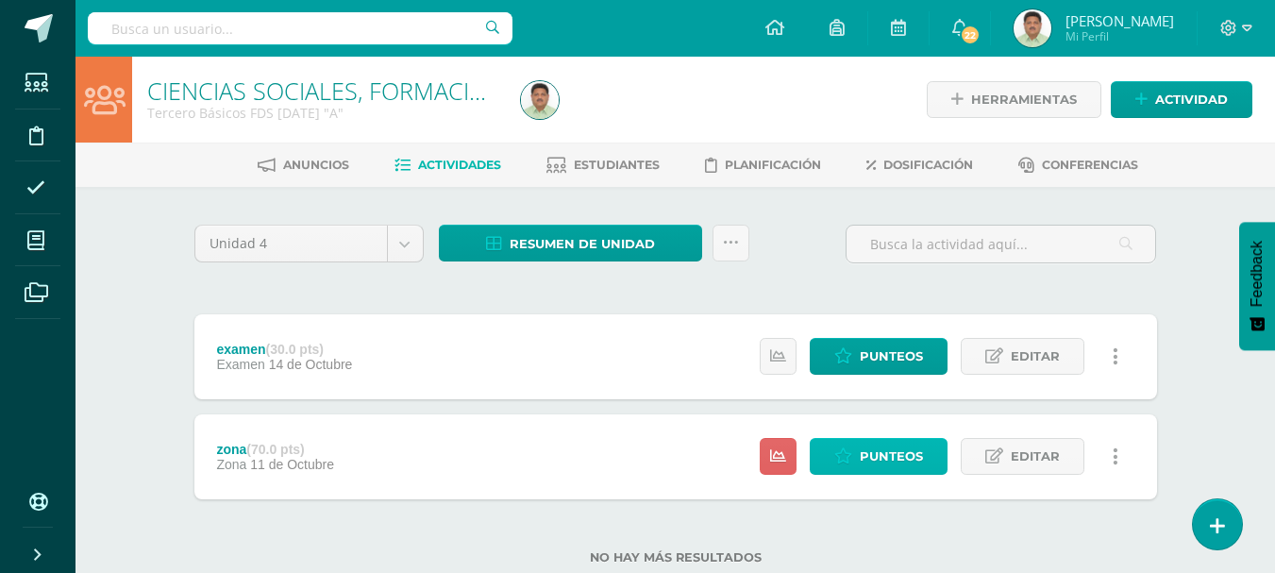
click at [892, 454] on span "Punteos" at bounding box center [891, 456] width 63 height 35
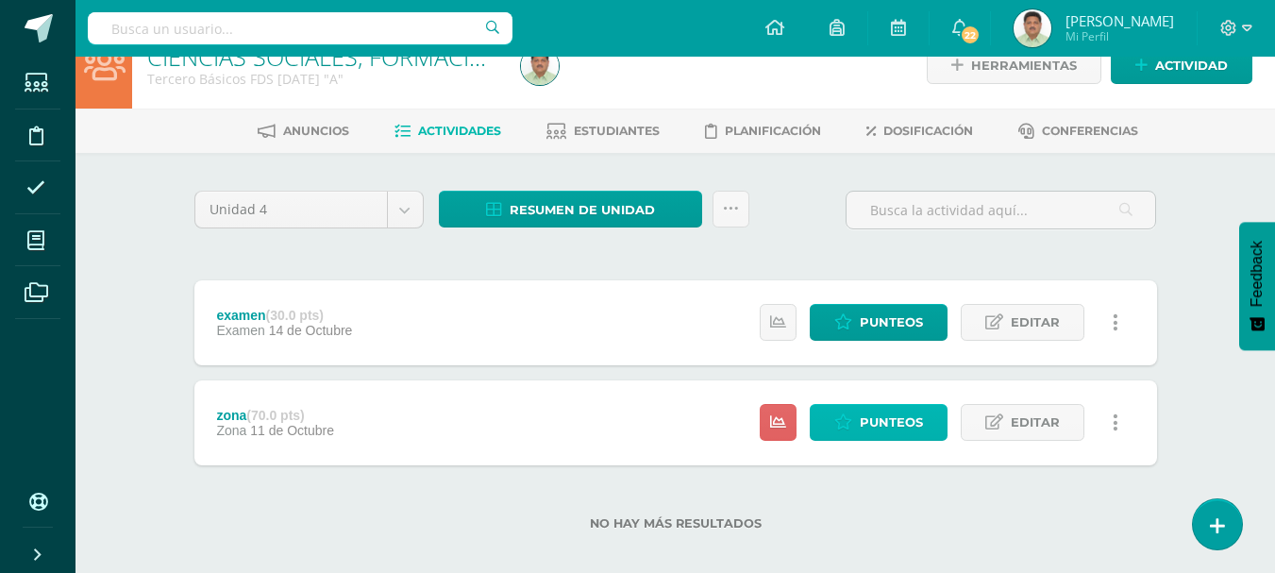
scroll to position [52, 0]
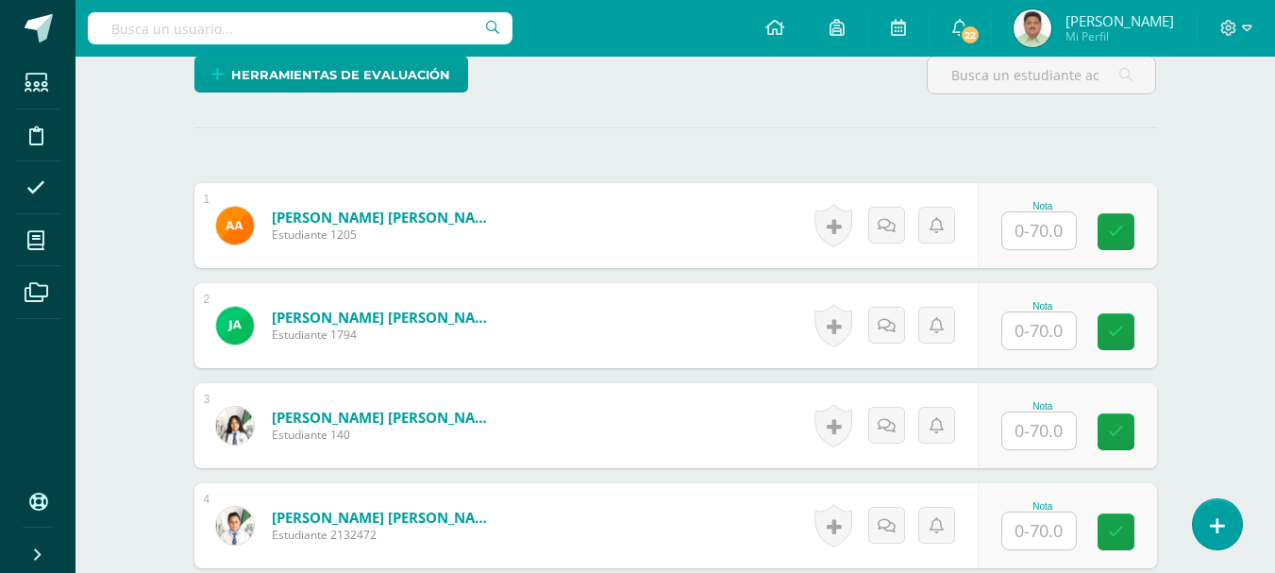
scroll to position [492, 0]
click at [1043, 227] on input "text" at bounding box center [1039, 229] width 74 height 37
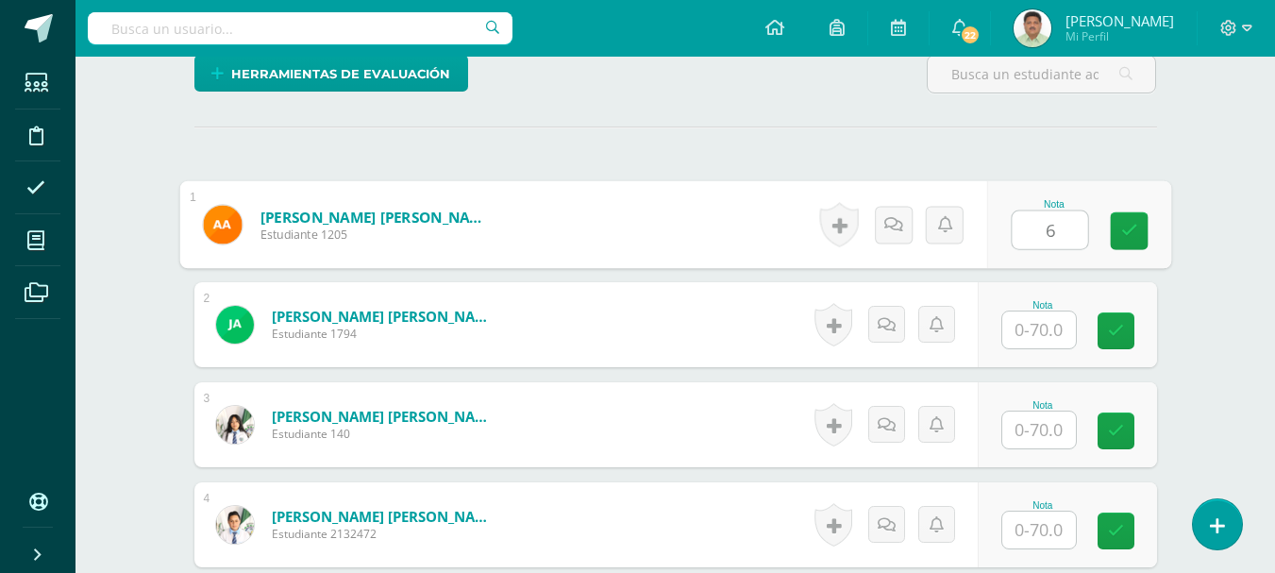
type input "60"
click at [1114, 231] on link at bounding box center [1129, 231] width 38 height 38
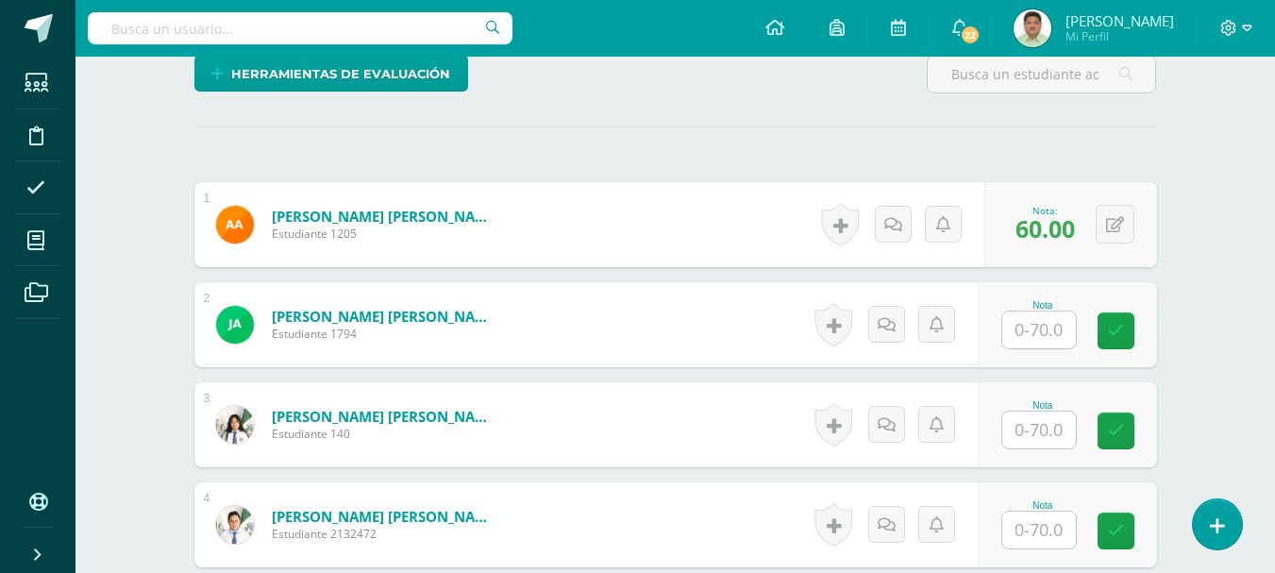
scroll to position [493, 0]
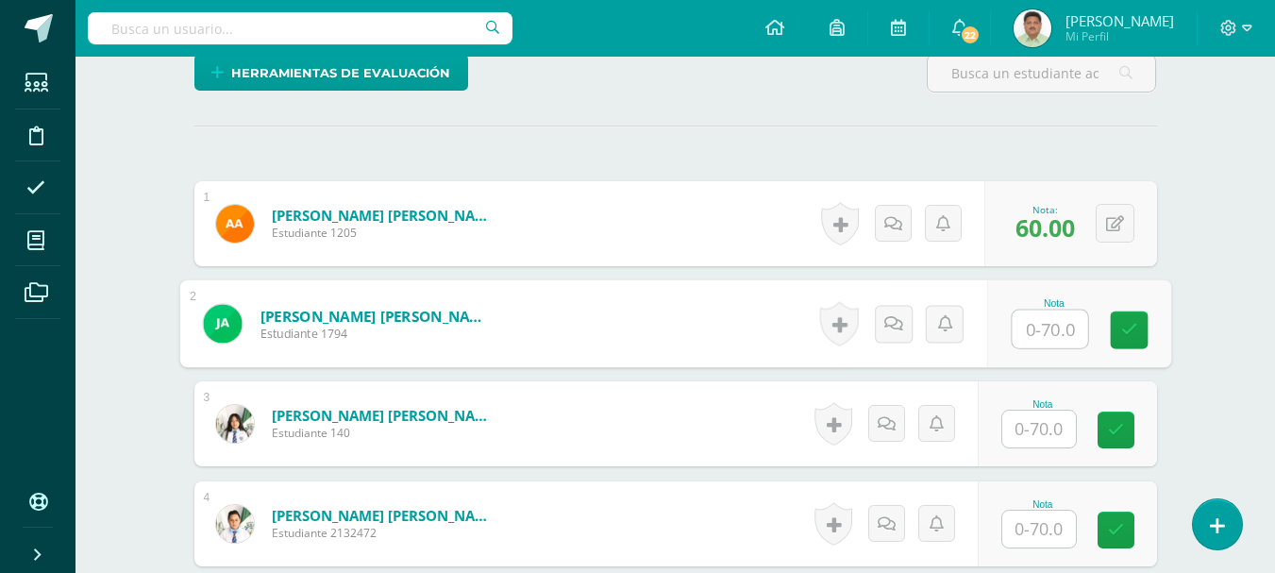
click at [1057, 333] on input "text" at bounding box center [1049, 329] width 75 height 38
type input "60"
click at [1119, 323] on link at bounding box center [1129, 329] width 38 height 38
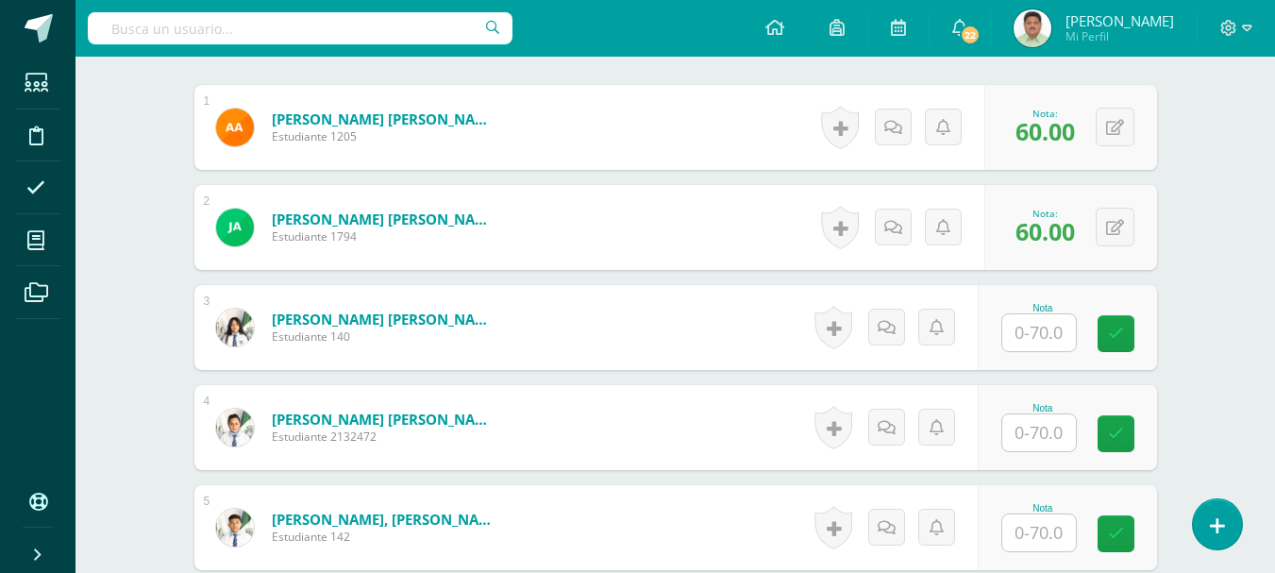
scroll to position [590, 0]
click at [1031, 326] on input "text" at bounding box center [1039, 331] width 74 height 37
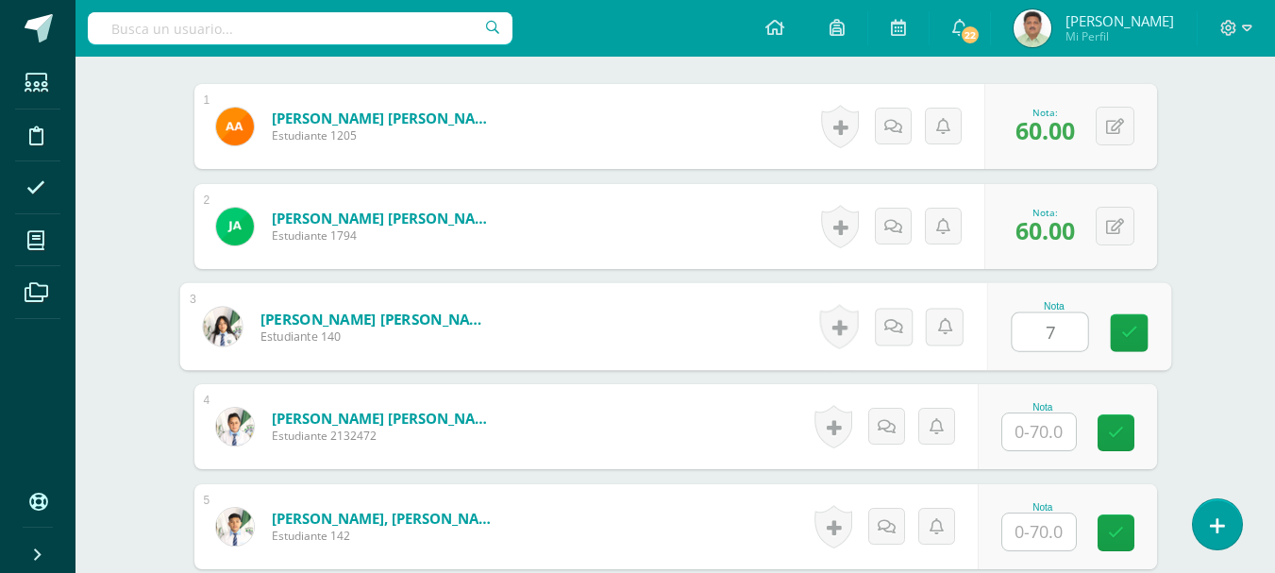
type input "70"
click at [1123, 339] on icon at bounding box center [1128, 333] width 17 height 16
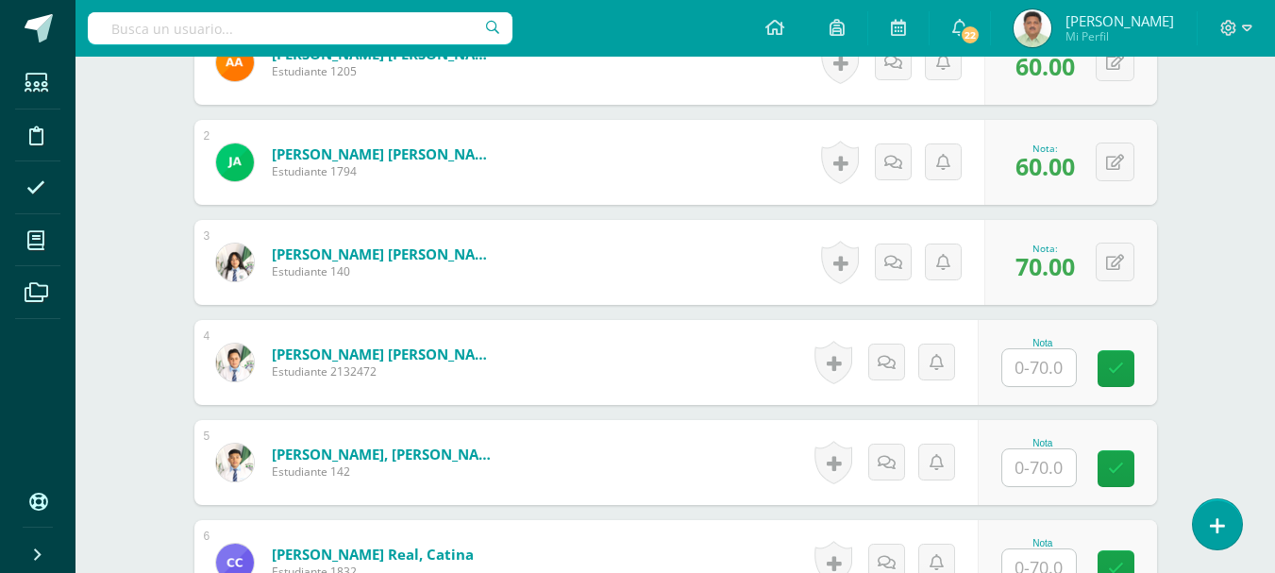
scroll to position [684, 0]
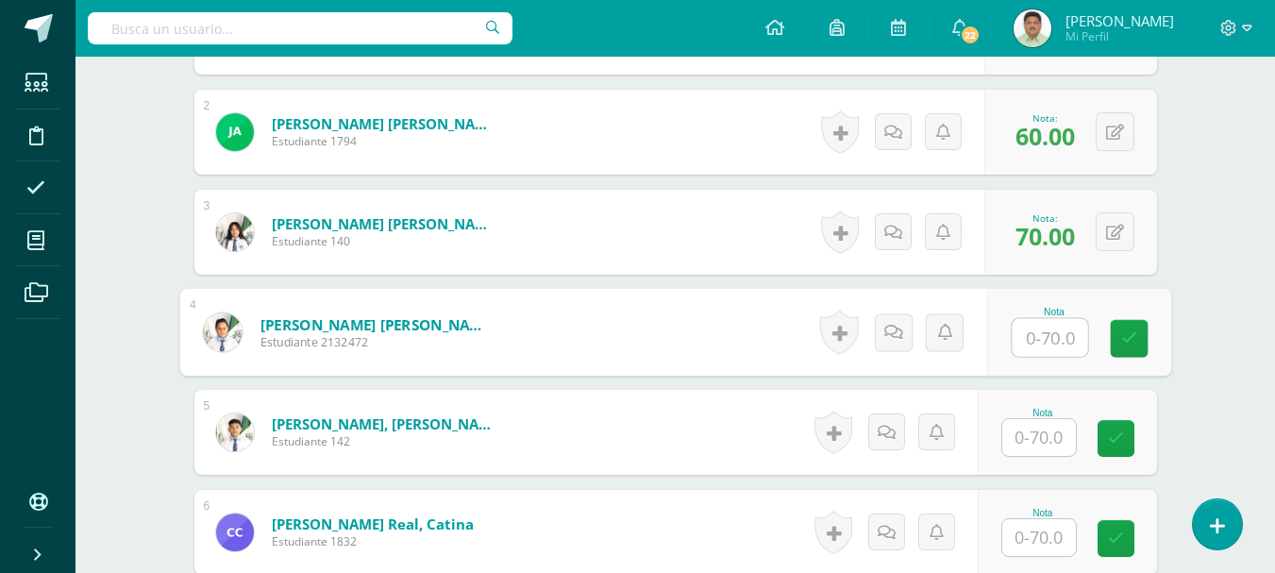
click at [1044, 338] on input "text" at bounding box center [1049, 338] width 75 height 38
type input "30"
click at [1115, 339] on link at bounding box center [1129, 339] width 38 height 38
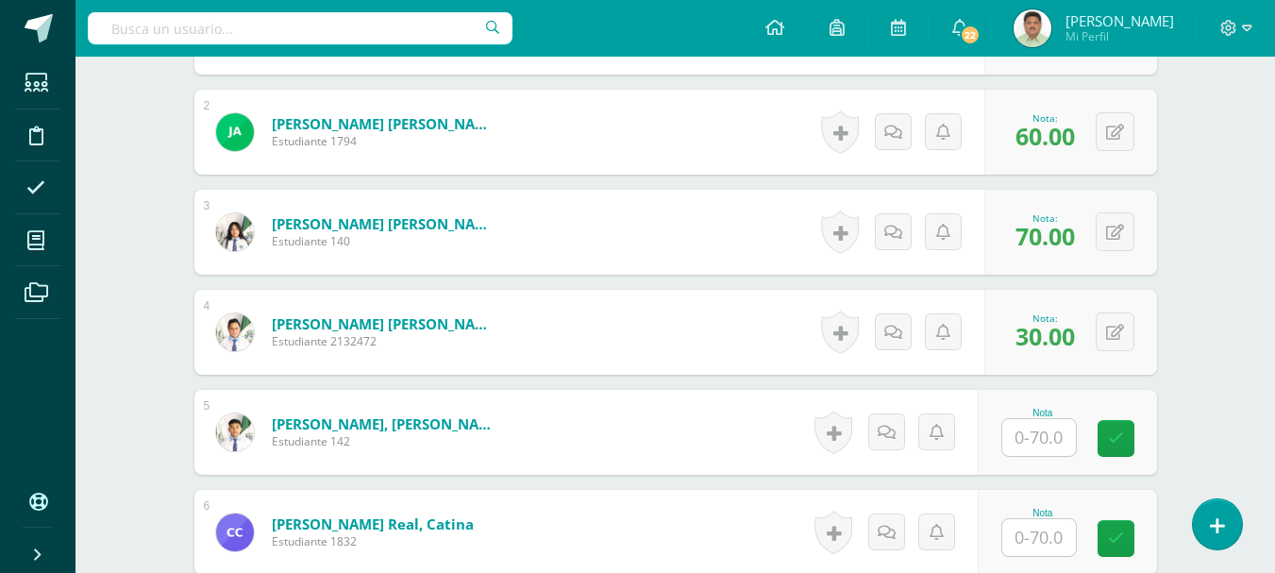
scroll to position [779, 0]
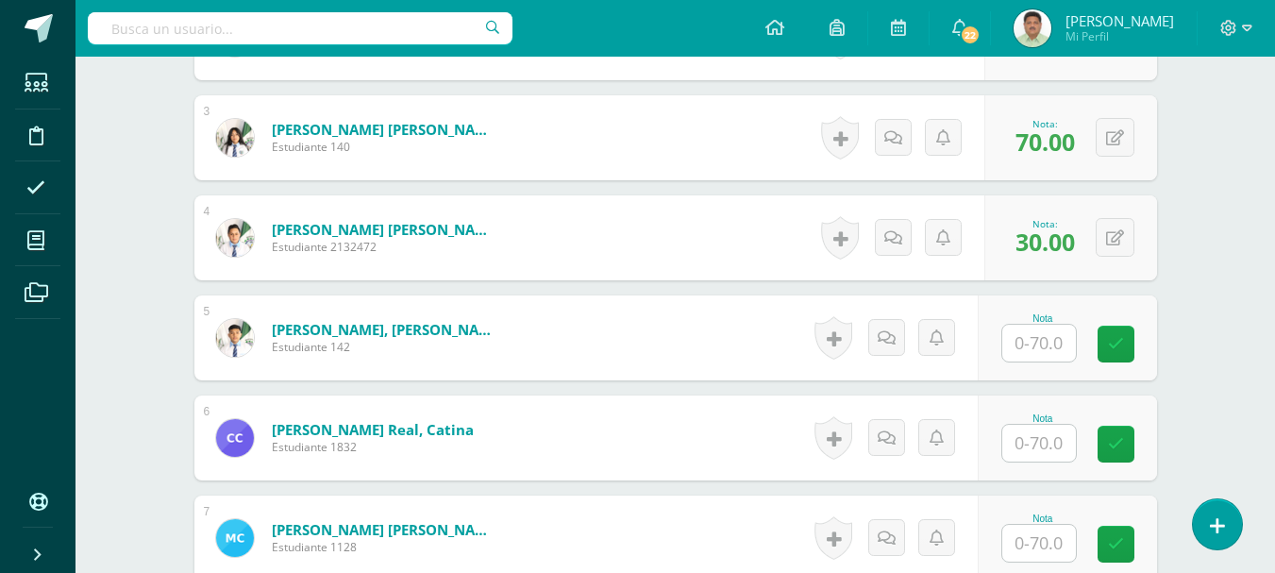
click at [1040, 344] on input "text" at bounding box center [1039, 343] width 74 height 37
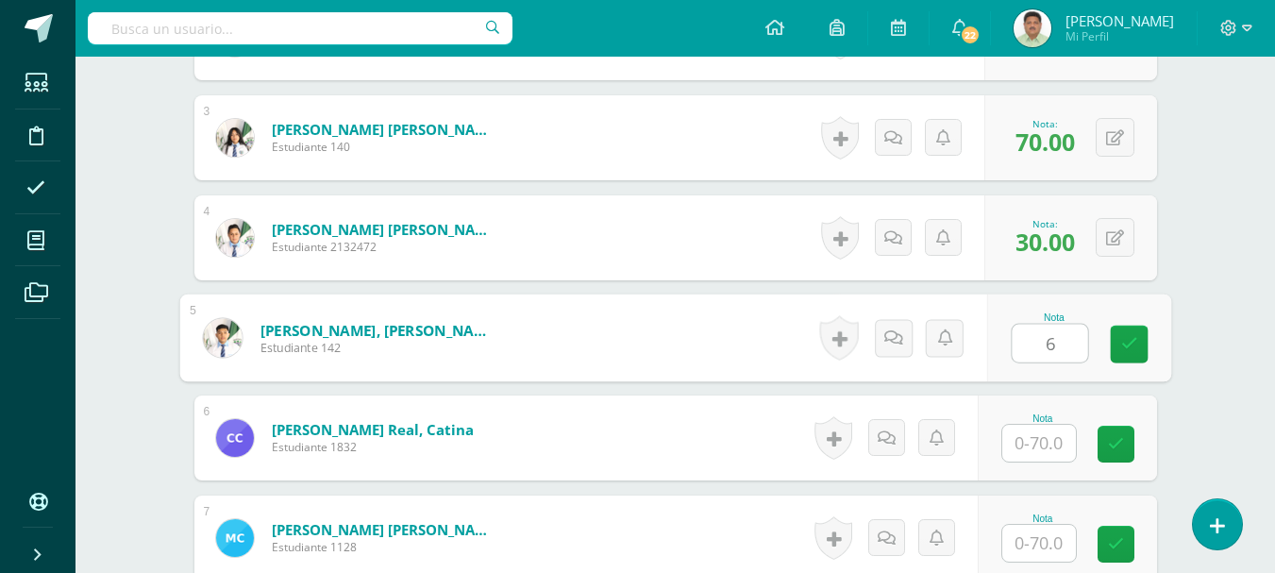
type input "60"
click at [1117, 345] on link at bounding box center [1129, 345] width 38 height 38
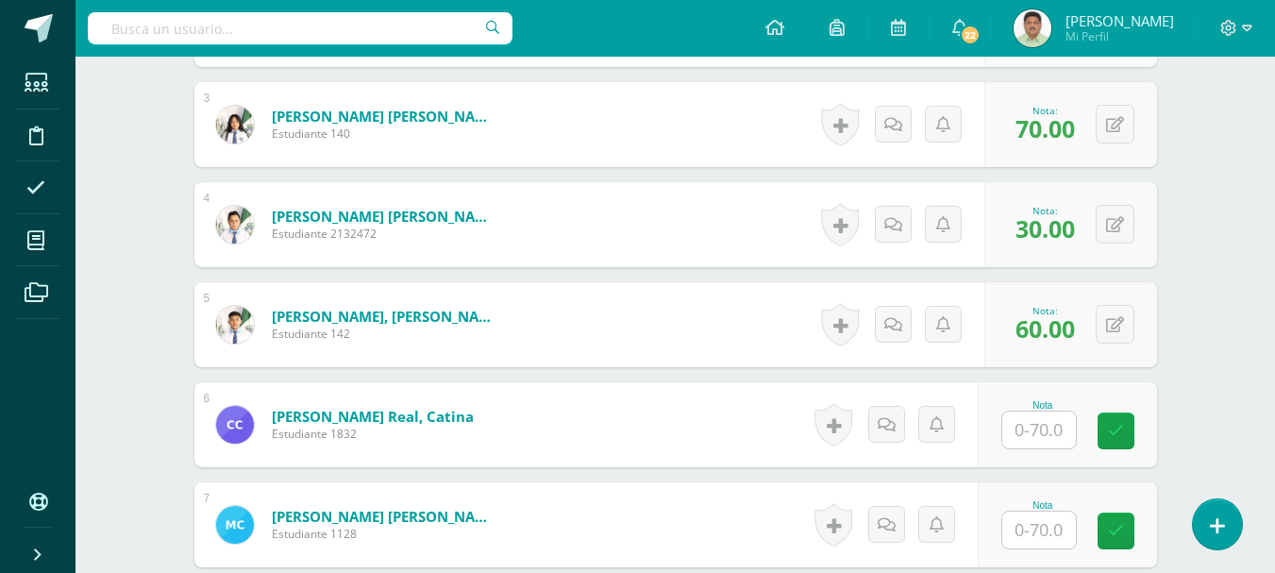
scroll to position [873, 0]
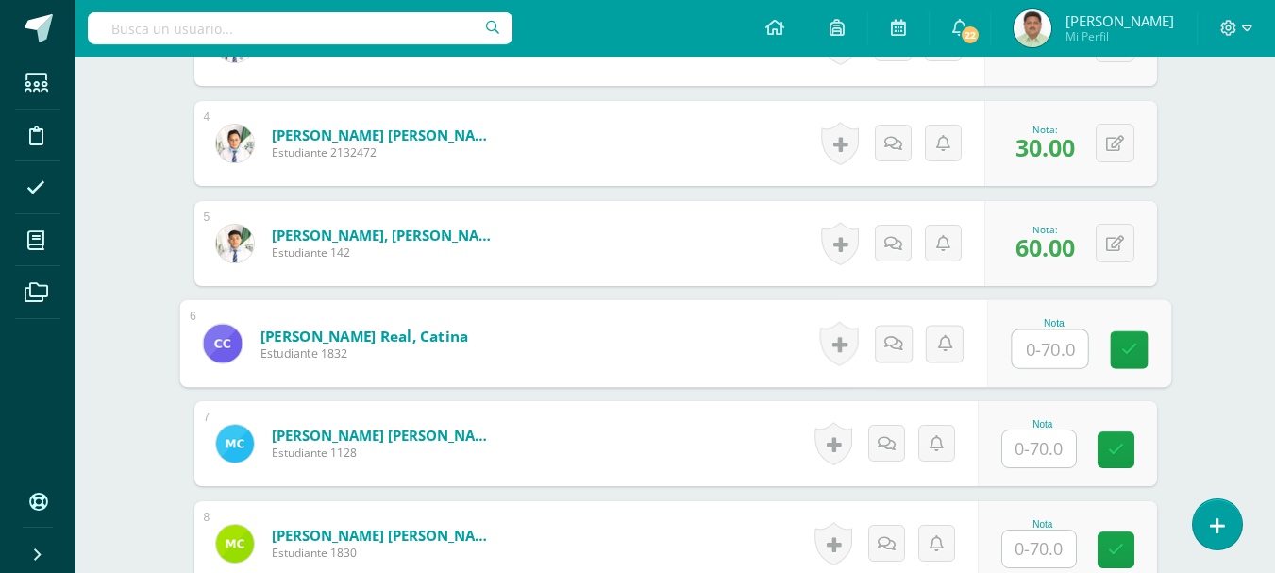
click at [1031, 344] on input "text" at bounding box center [1049, 349] width 75 height 38
type input "60"
click at [1116, 350] on link at bounding box center [1129, 350] width 38 height 38
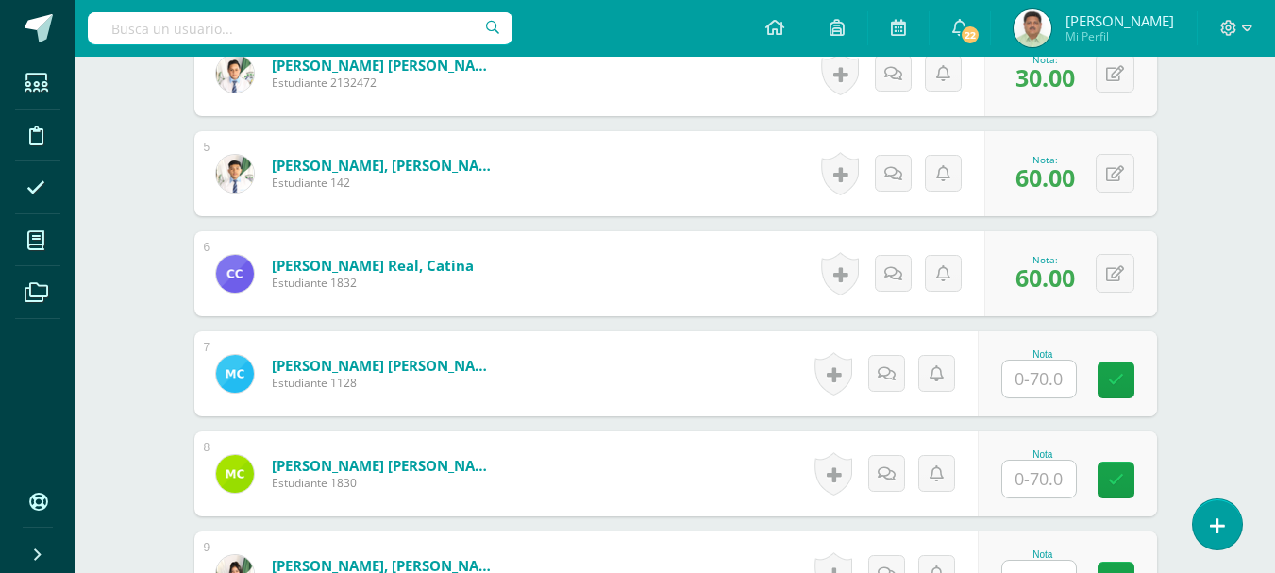
scroll to position [967, 0]
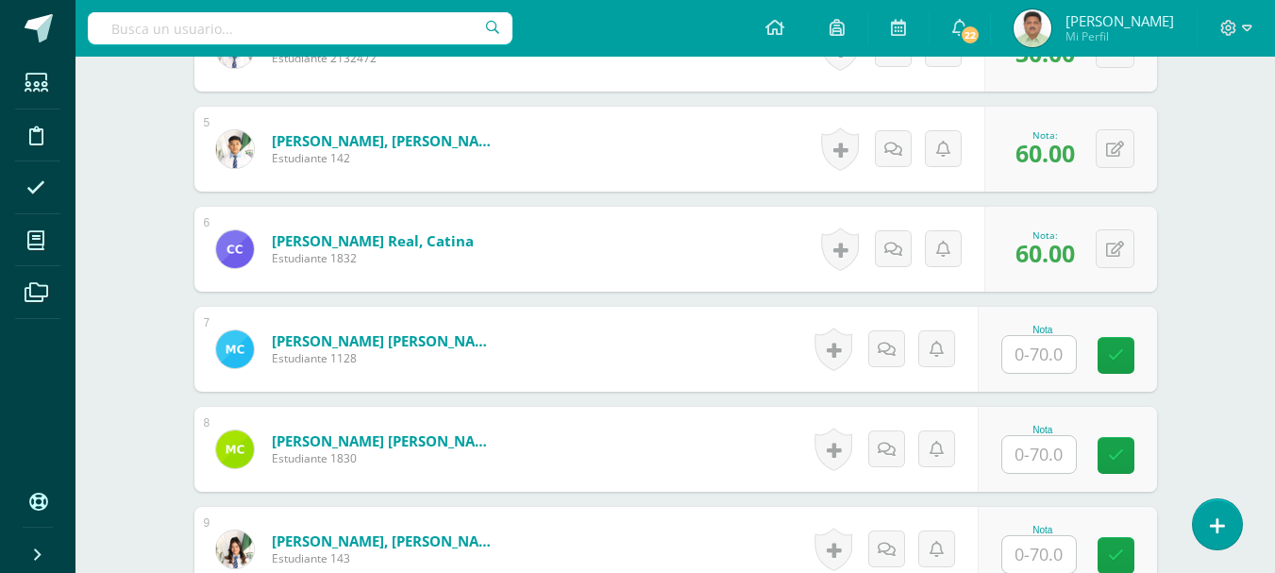
click at [1047, 352] on input "text" at bounding box center [1039, 354] width 74 height 37
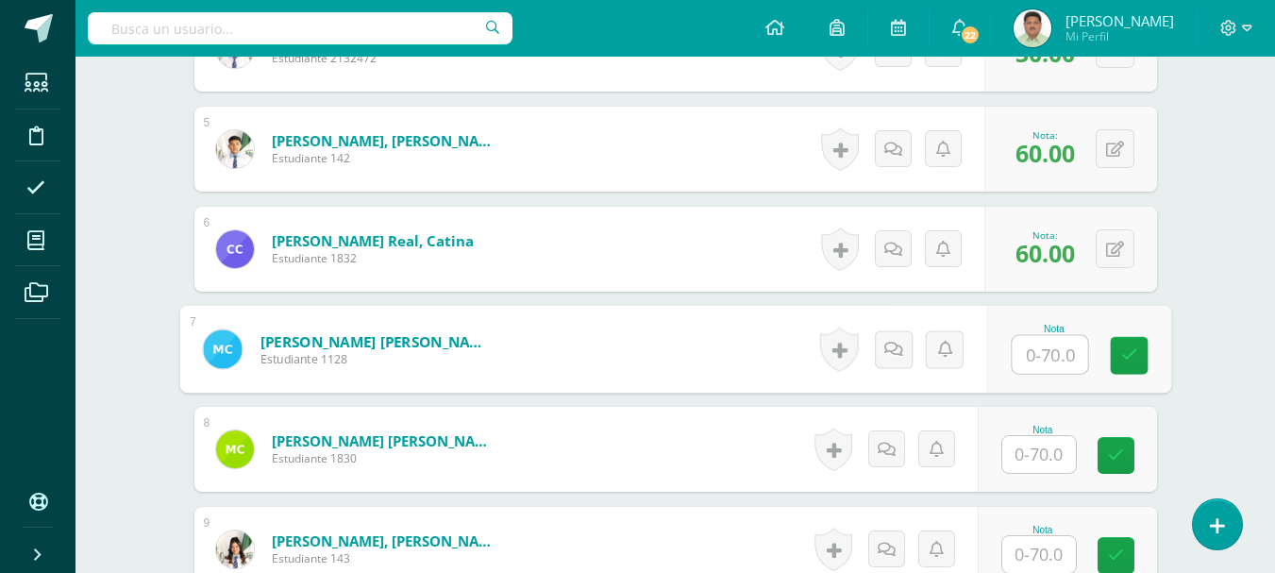
click at [1047, 352] on input "text" at bounding box center [1049, 355] width 75 height 38
type input "30"
click at [1124, 351] on icon at bounding box center [1128, 355] width 17 height 16
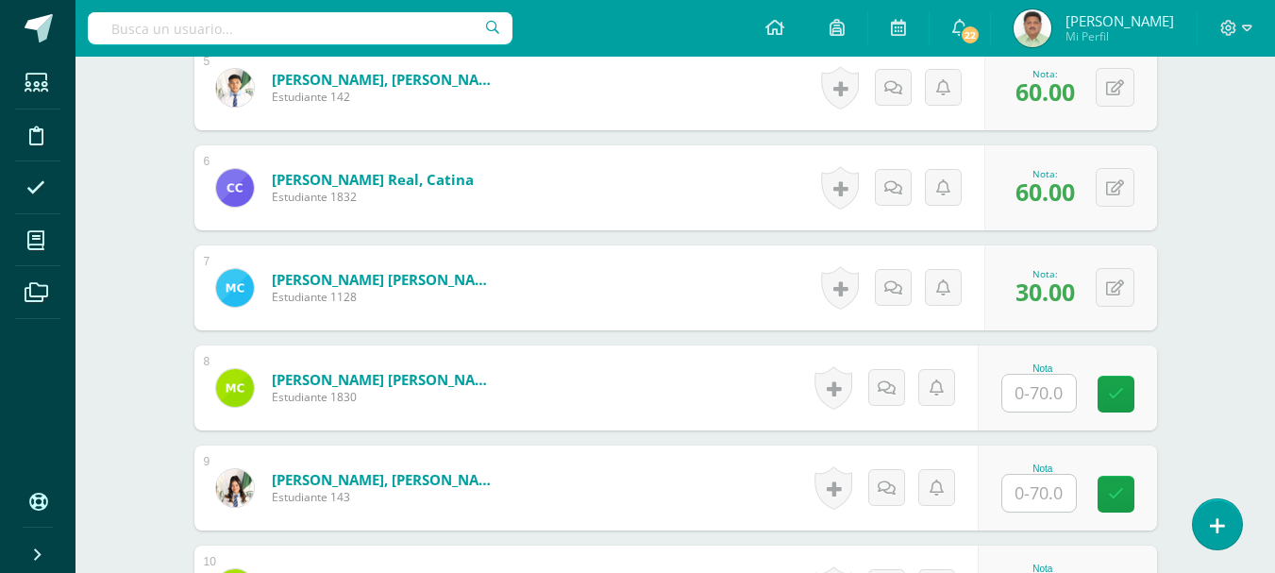
scroll to position [1062, 0]
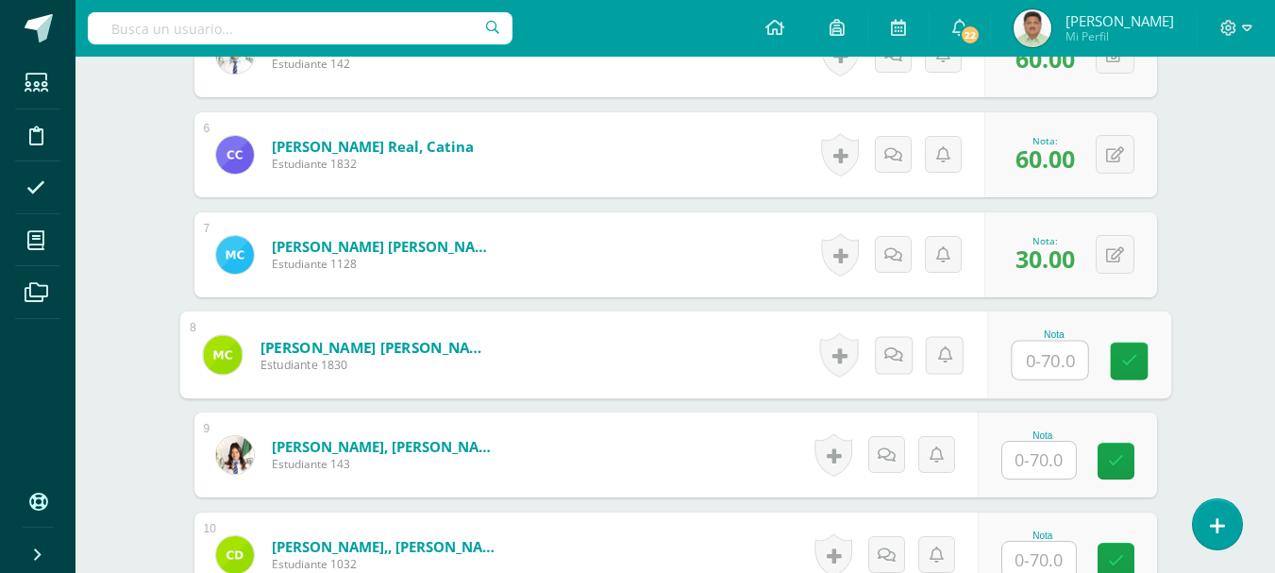
click at [1045, 354] on input "text" at bounding box center [1049, 361] width 75 height 38
type input "60"
click at [1115, 362] on link at bounding box center [1129, 362] width 38 height 38
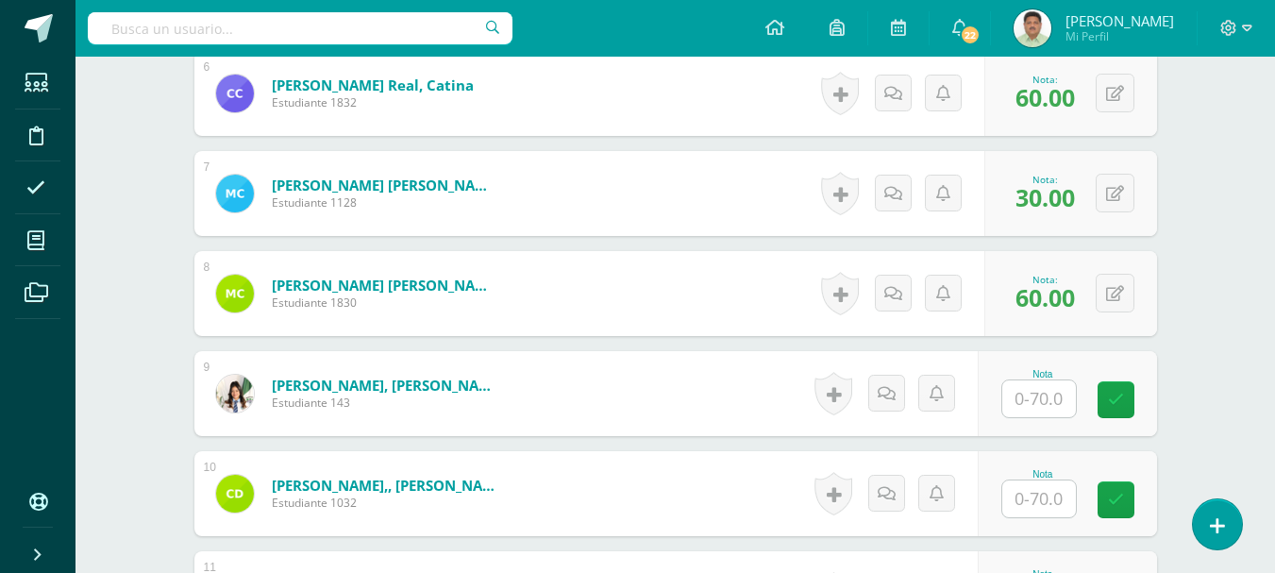
scroll to position [1156, 0]
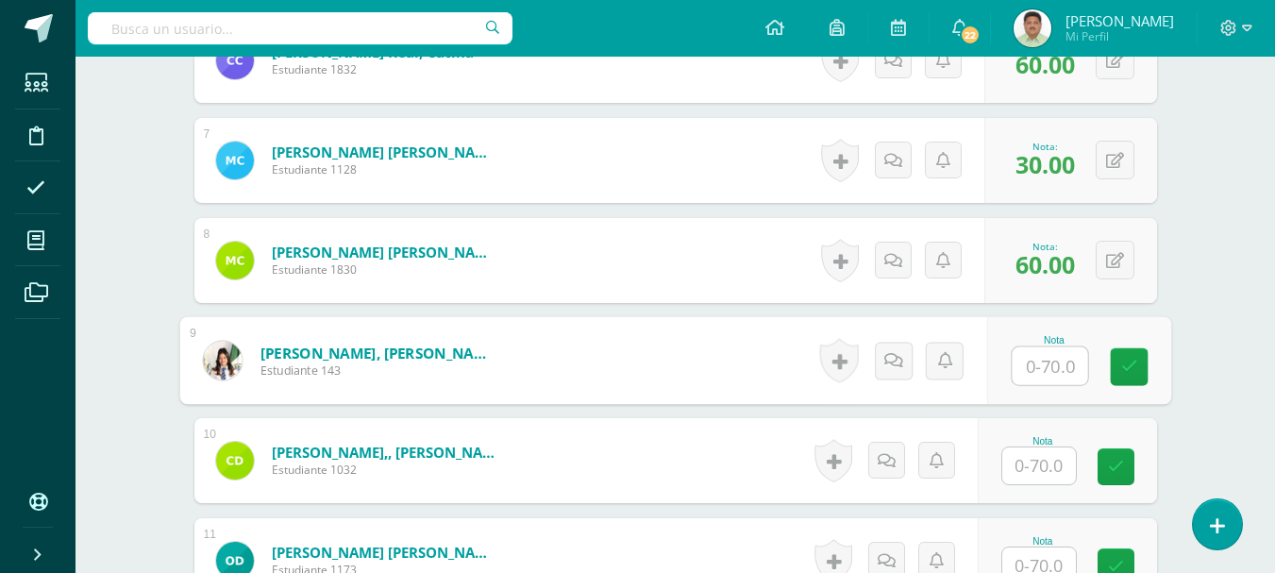
click at [1039, 364] on input "text" at bounding box center [1049, 366] width 75 height 38
type input "55"
click at [1126, 375] on icon at bounding box center [1128, 367] width 17 height 16
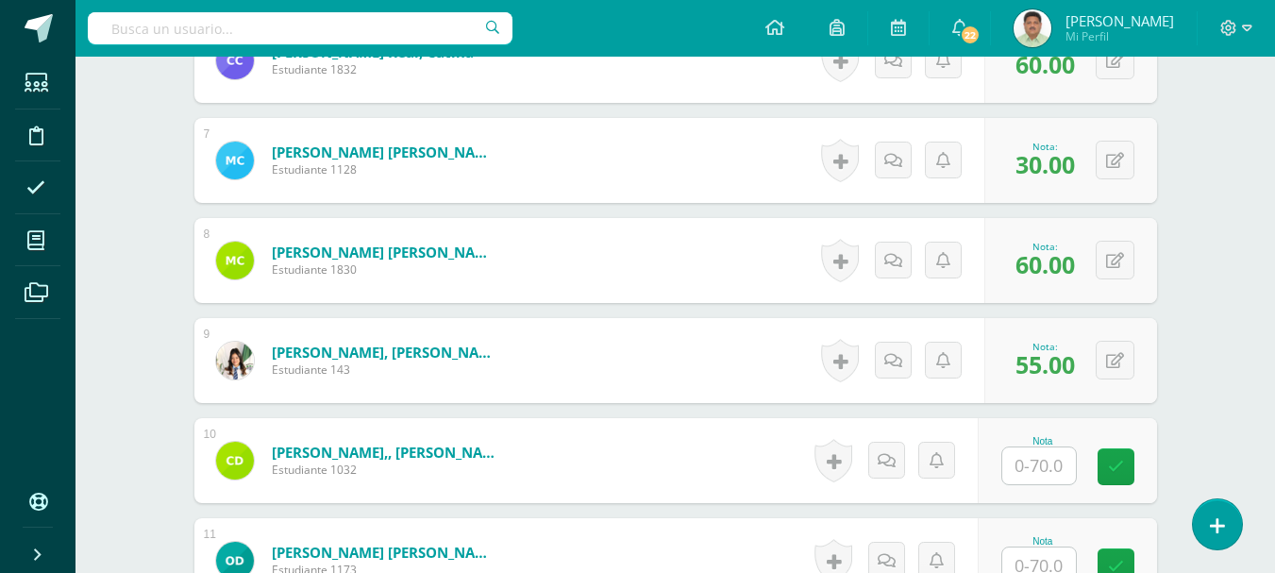
click at [1031, 457] on input "text" at bounding box center [1039, 465] width 74 height 37
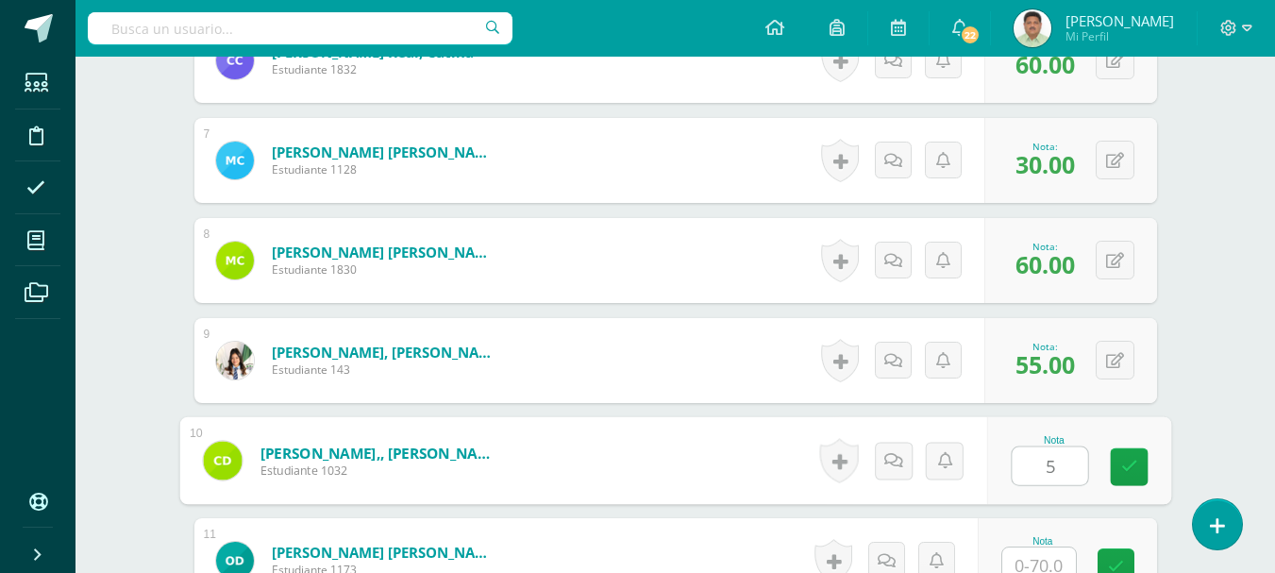
type input "55"
click at [1118, 468] on link at bounding box center [1129, 467] width 38 height 38
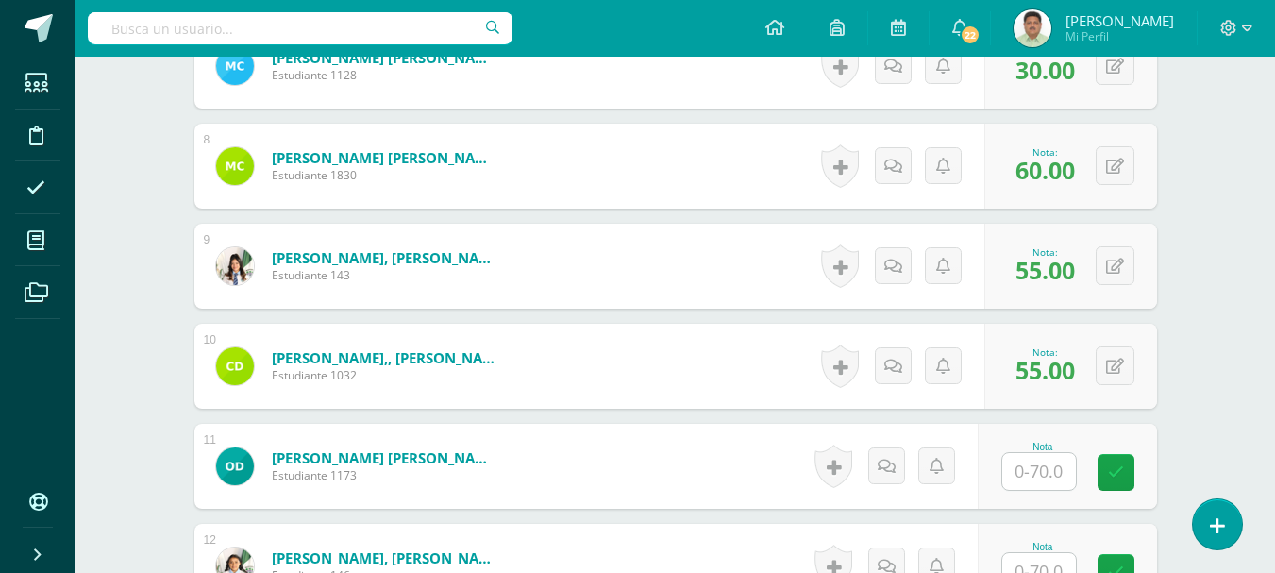
scroll to position [1345, 0]
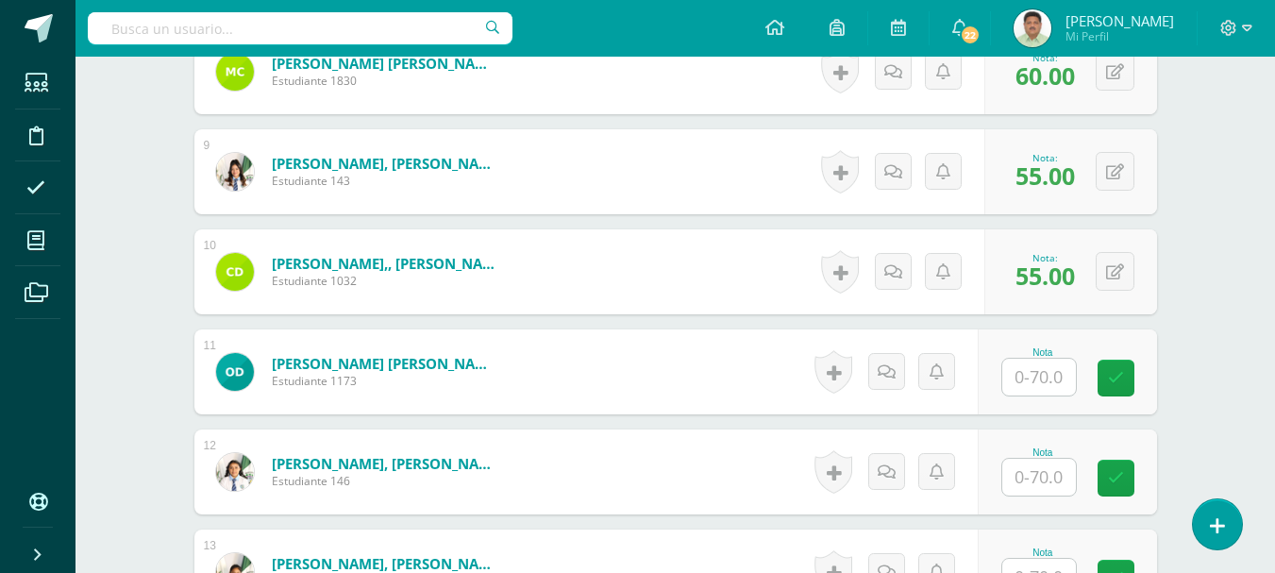
click at [1044, 480] on input "text" at bounding box center [1039, 477] width 74 height 37
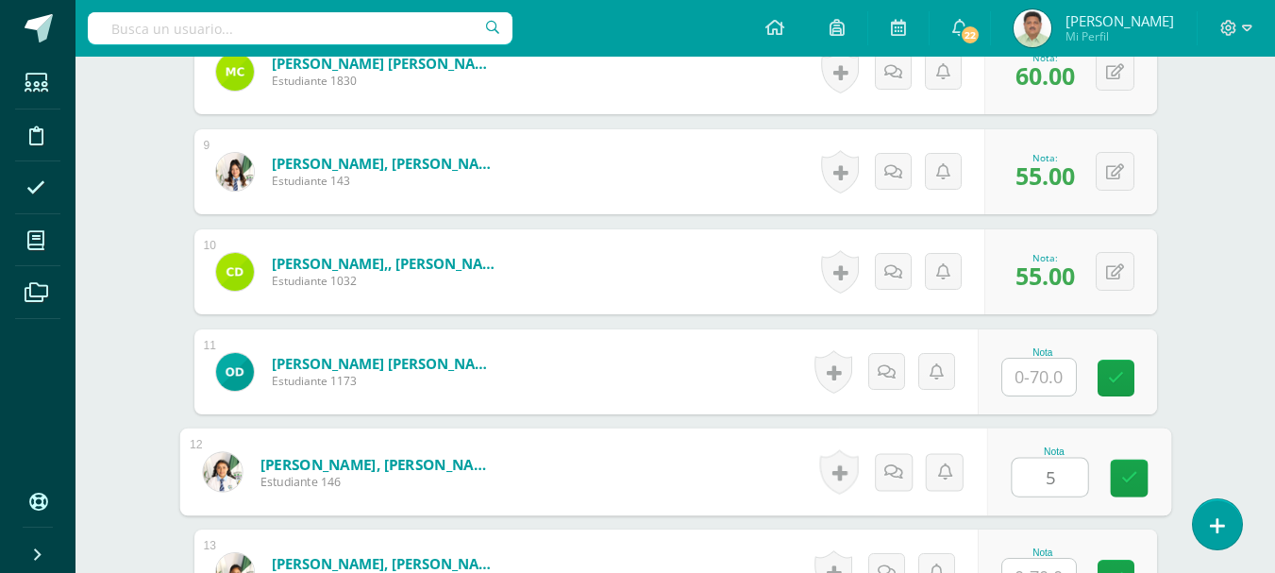
type input "55"
click at [1132, 481] on icon at bounding box center [1128, 478] width 17 height 16
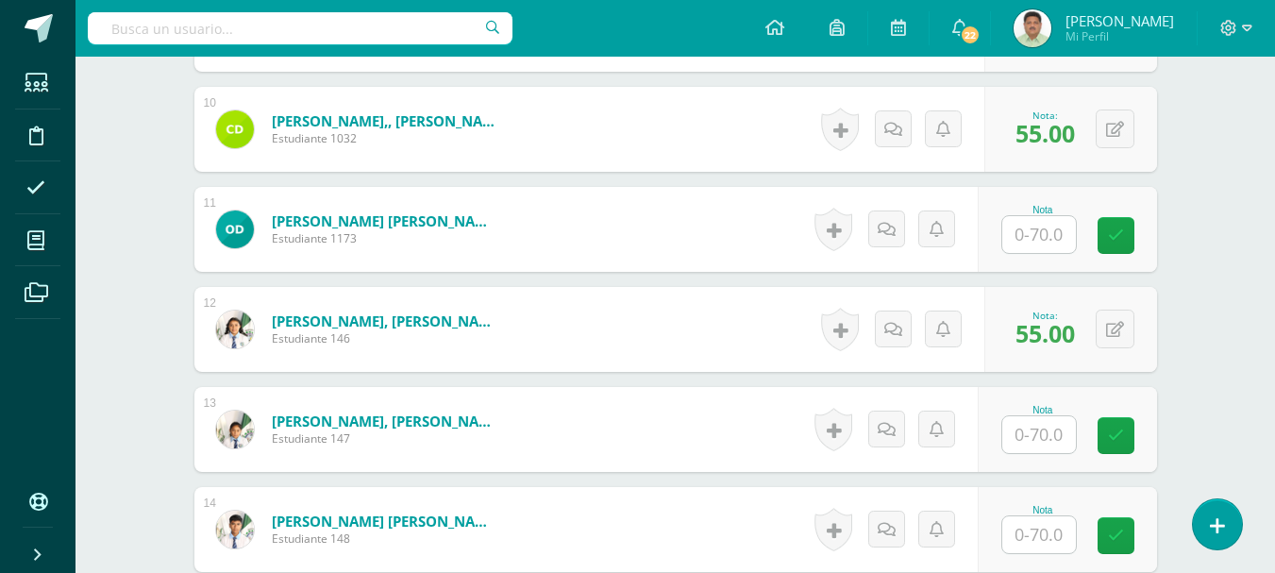
scroll to position [1534, 0]
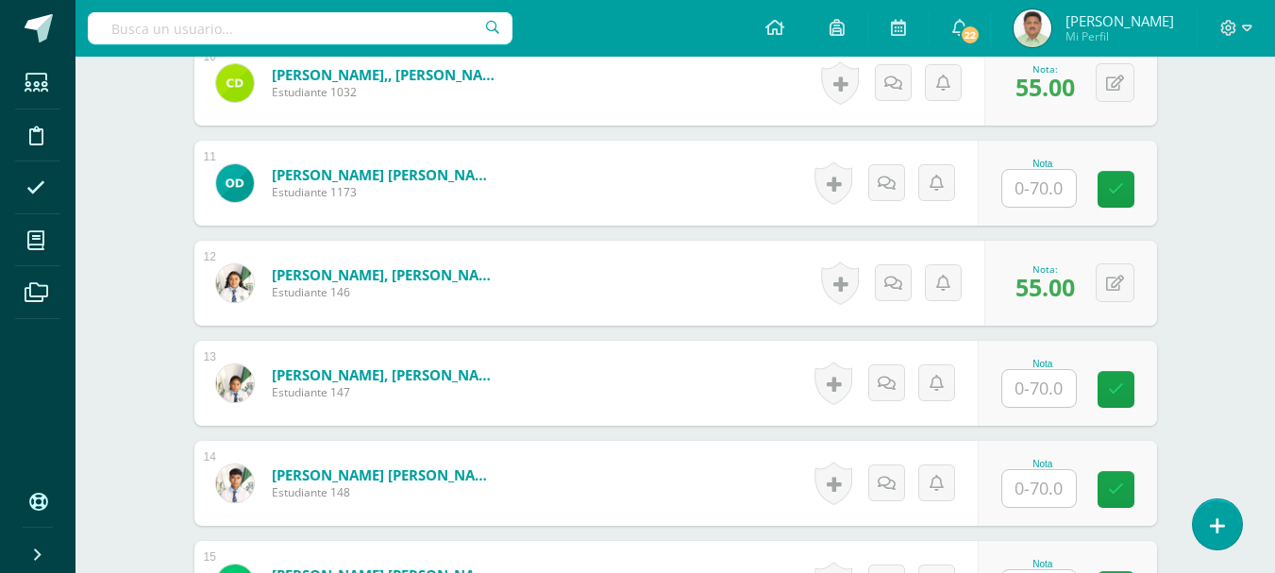
click at [1036, 492] on input "text" at bounding box center [1039, 488] width 74 height 37
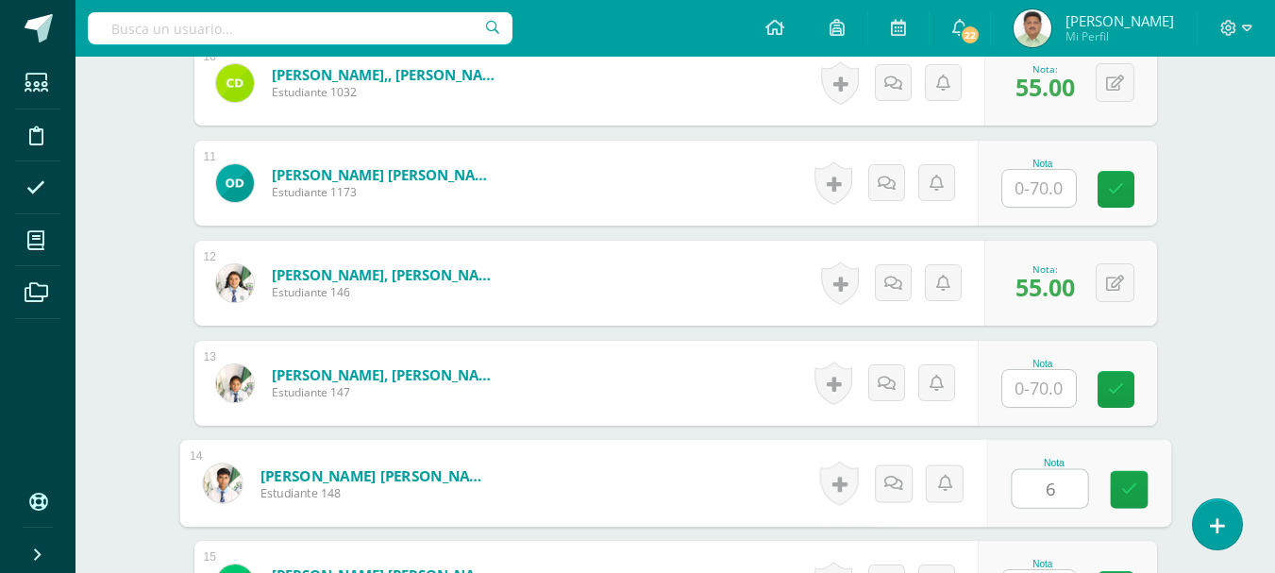
type input "65"
click at [1129, 493] on icon at bounding box center [1128, 489] width 17 height 16
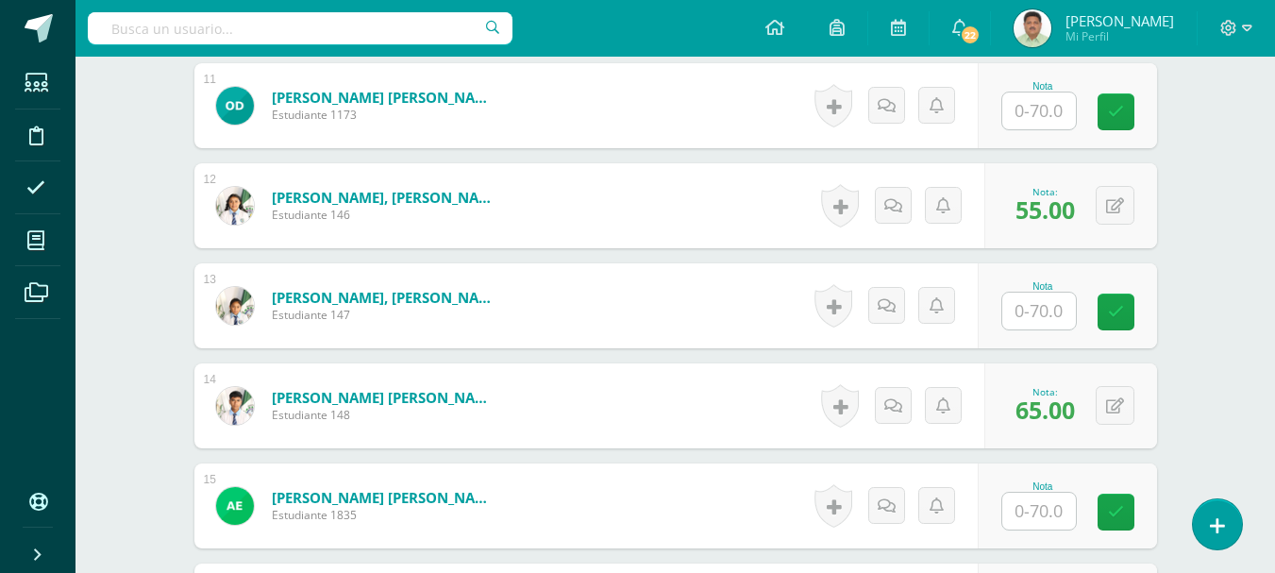
scroll to position [1628, 0]
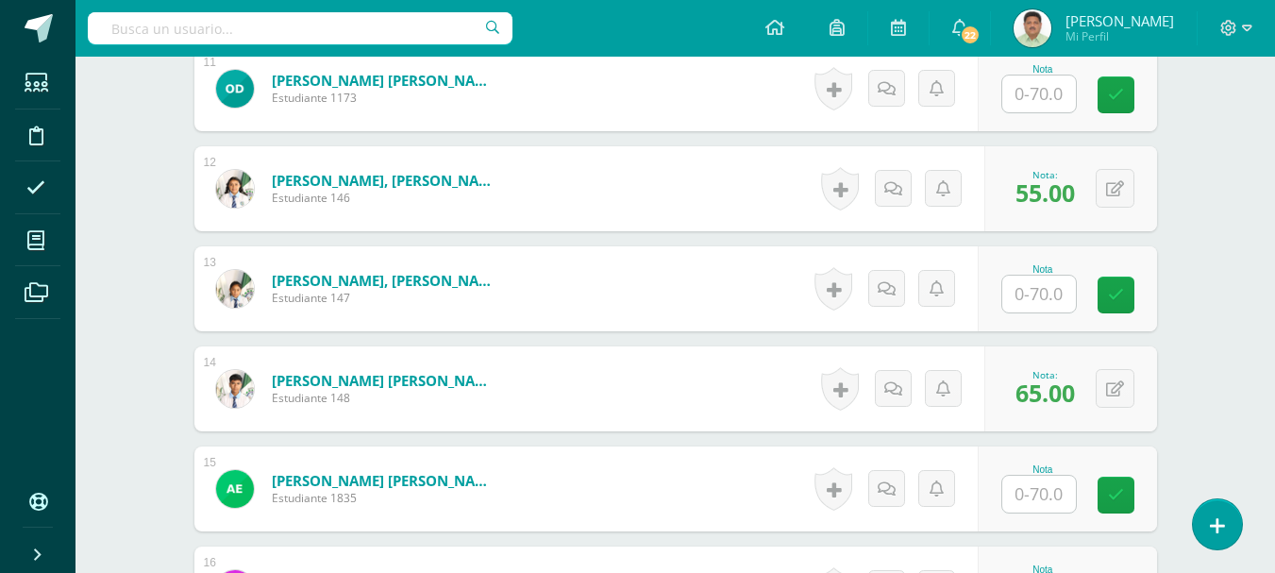
click at [1037, 490] on input "text" at bounding box center [1039, 494] width 74 height 37
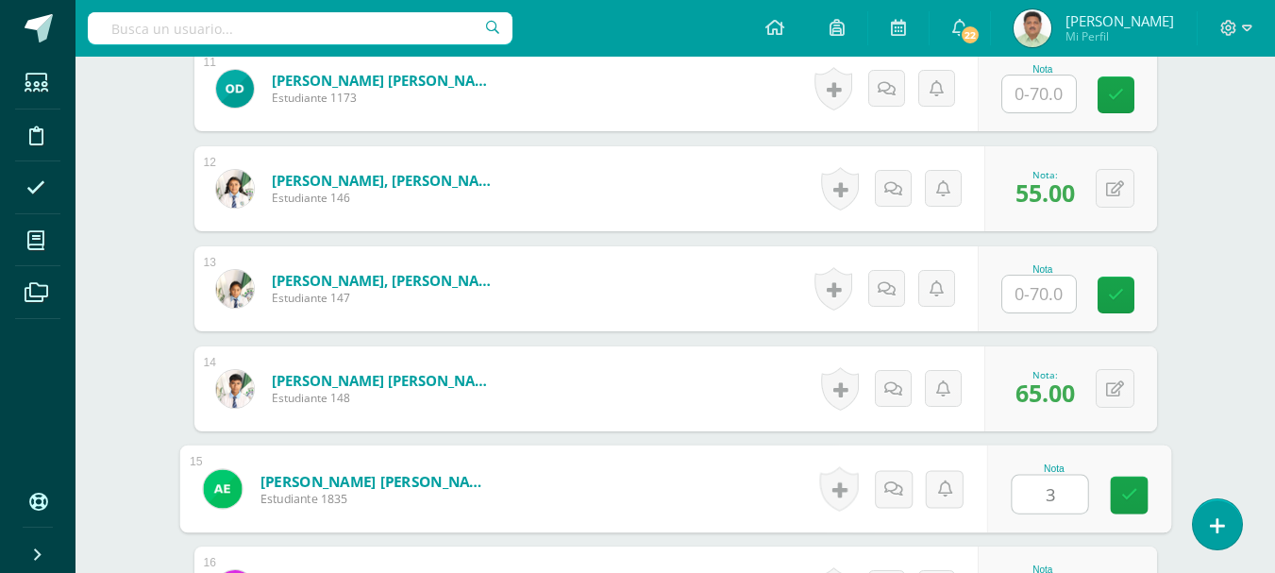
type input "30"
click at [1138, 501] on link at bounding box center [1129, 496] width 38 height 38
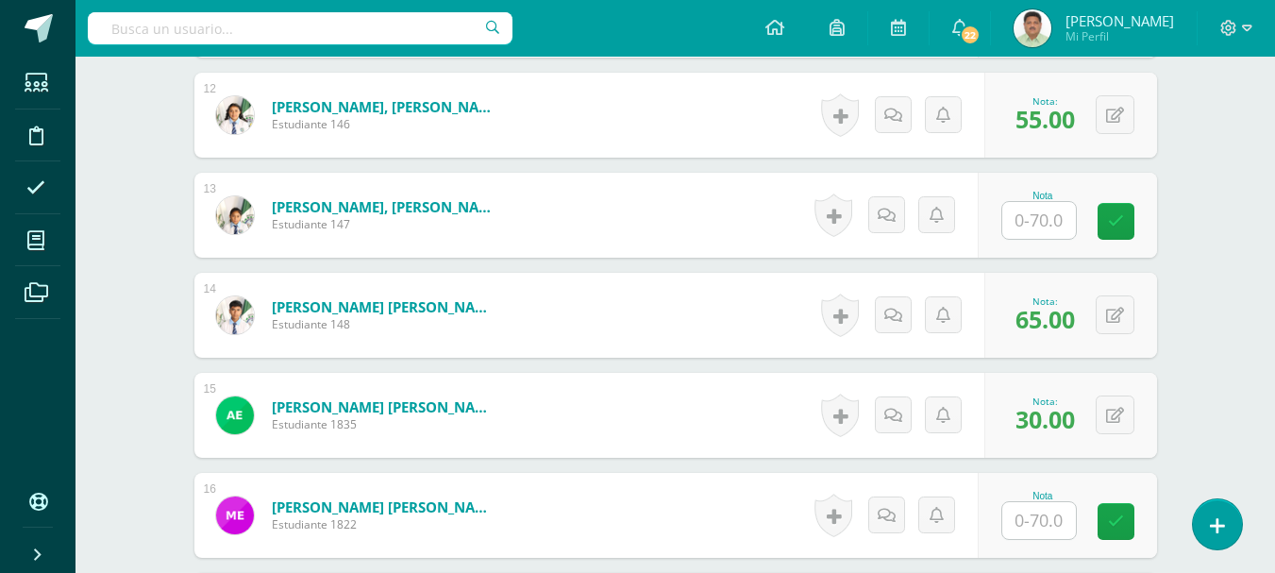
scroll to position [1722, 0]
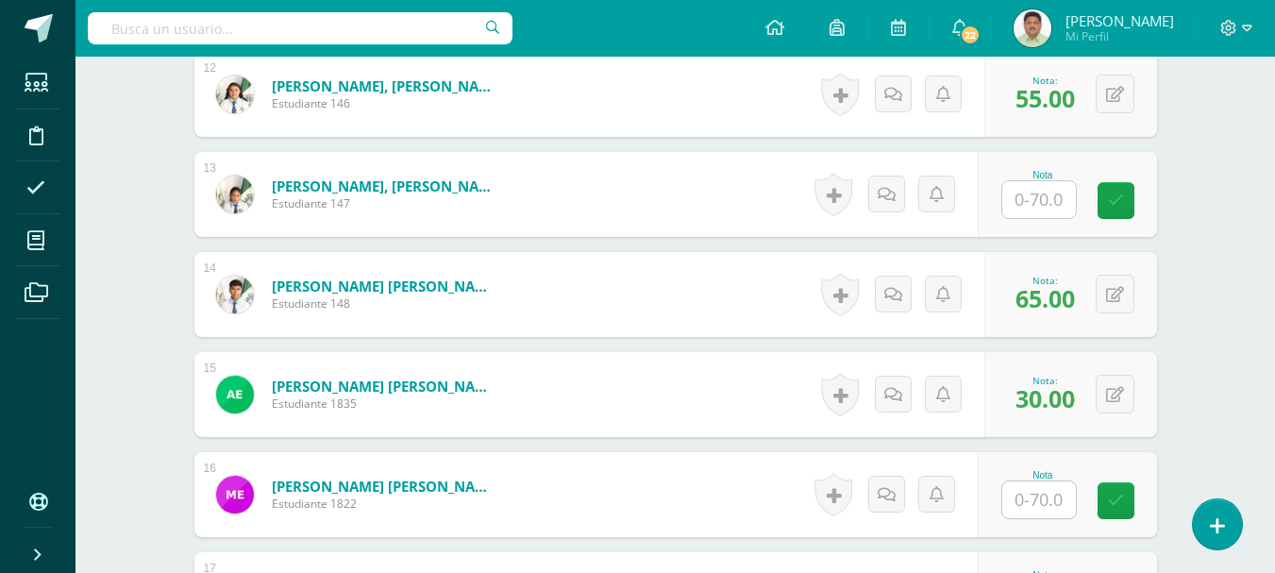
click at [1042, 499] on input "text" at bounding box center [1039, 499] width 74 height 37
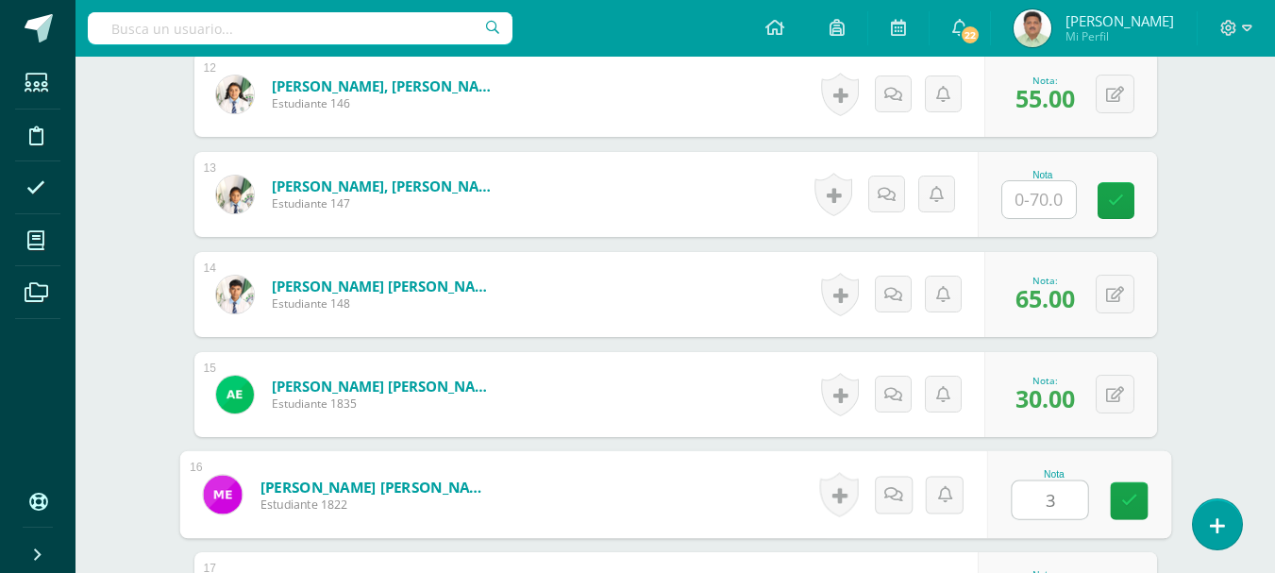
type input "30"
click at [1115, 501] on link at bounding box center [1129, 501] width 38 height 38
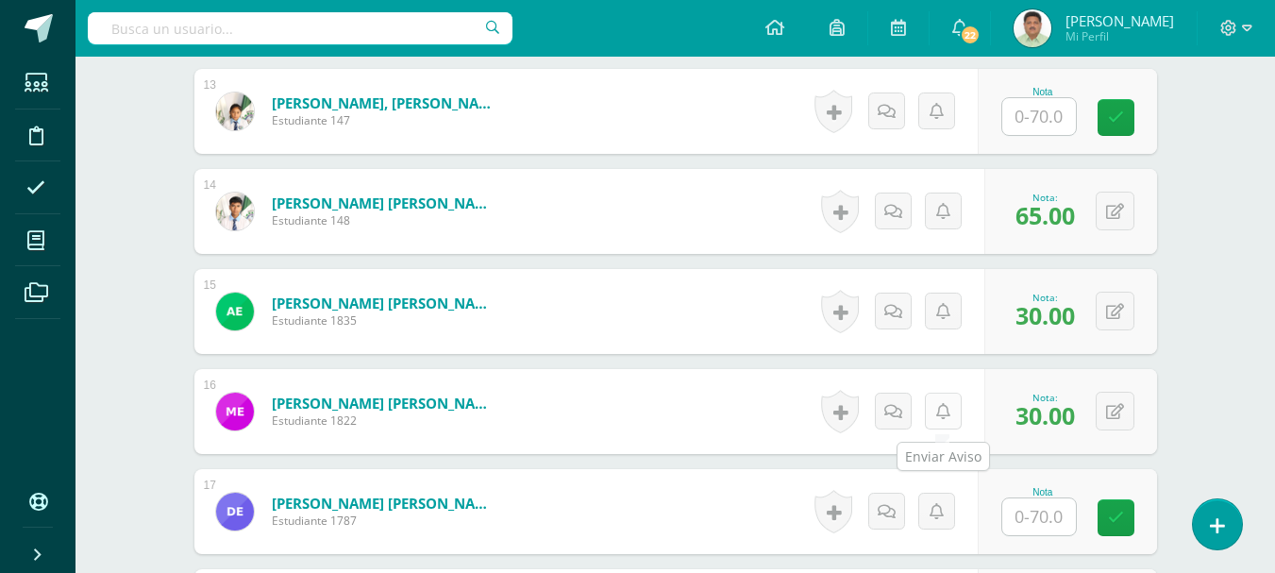
scroll to position [1817, 0]
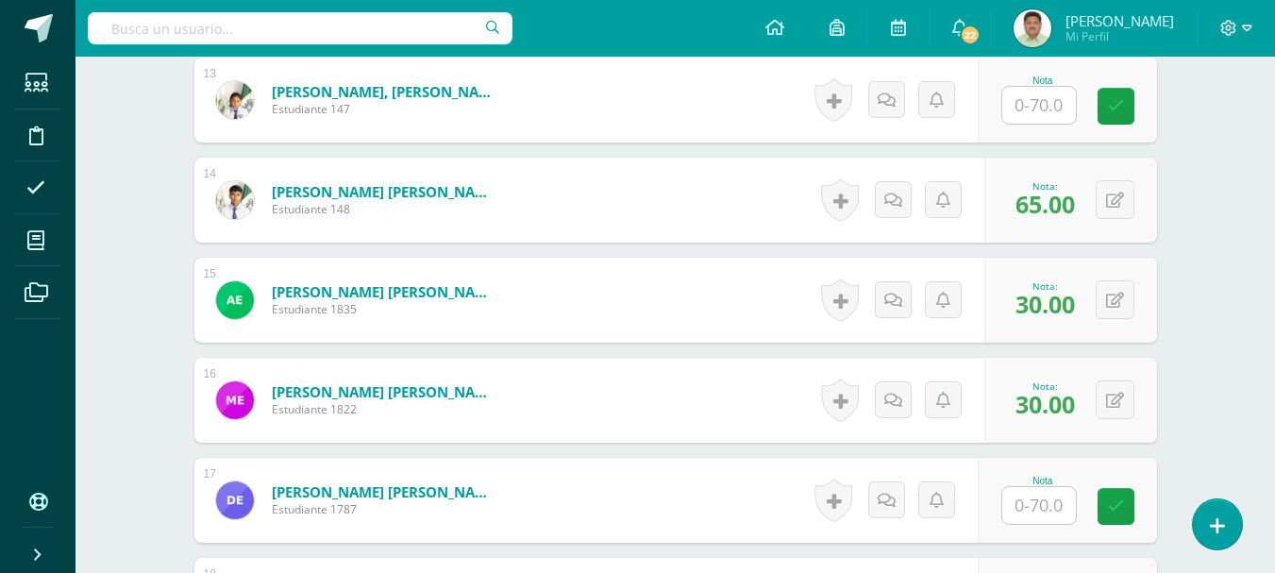
click at [1038, 507] on input "text" at bounding box center [1039, 505] width 74 height 37
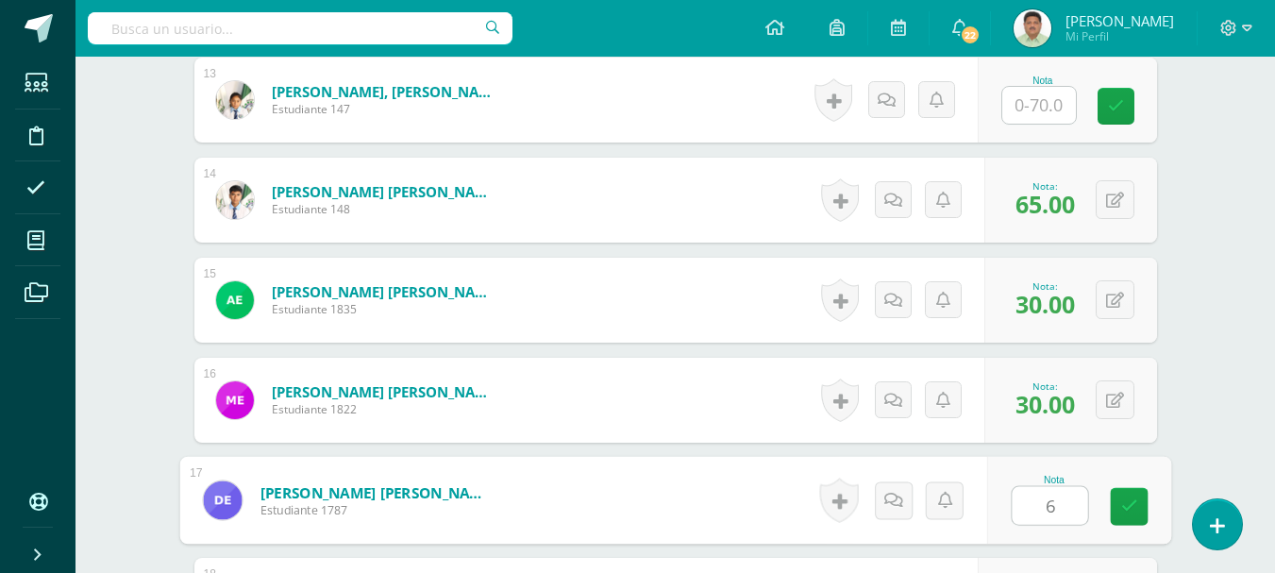
type input "60"
click at [1122, 513] on icon at bounding box center [1128, 506] width 17 height 16
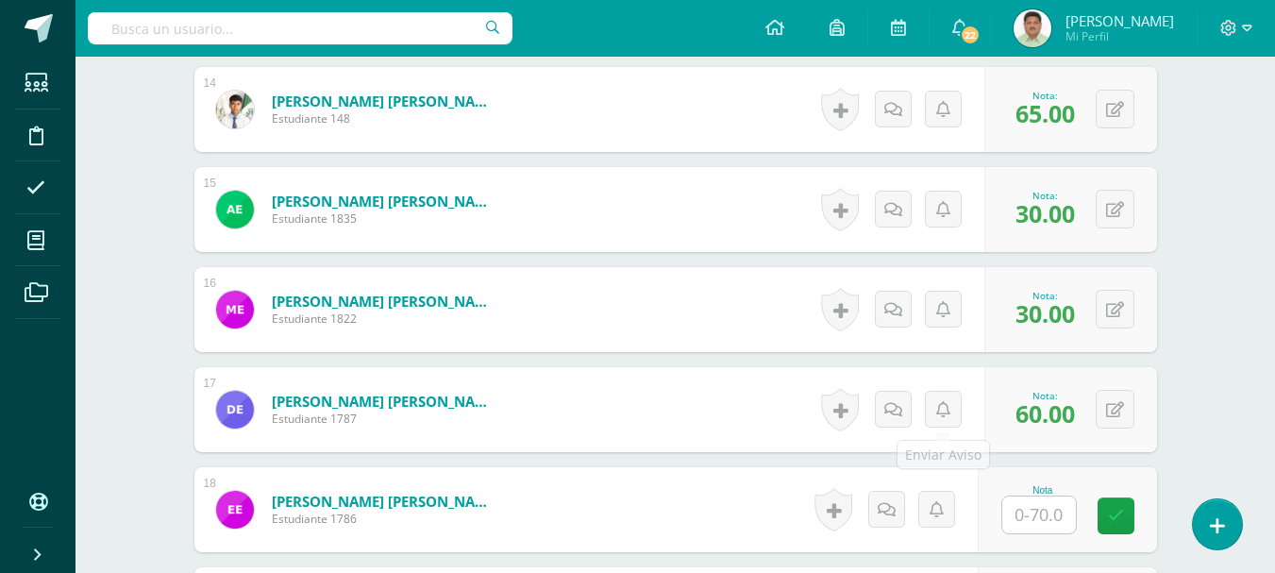
scroll to position [1911, 0]
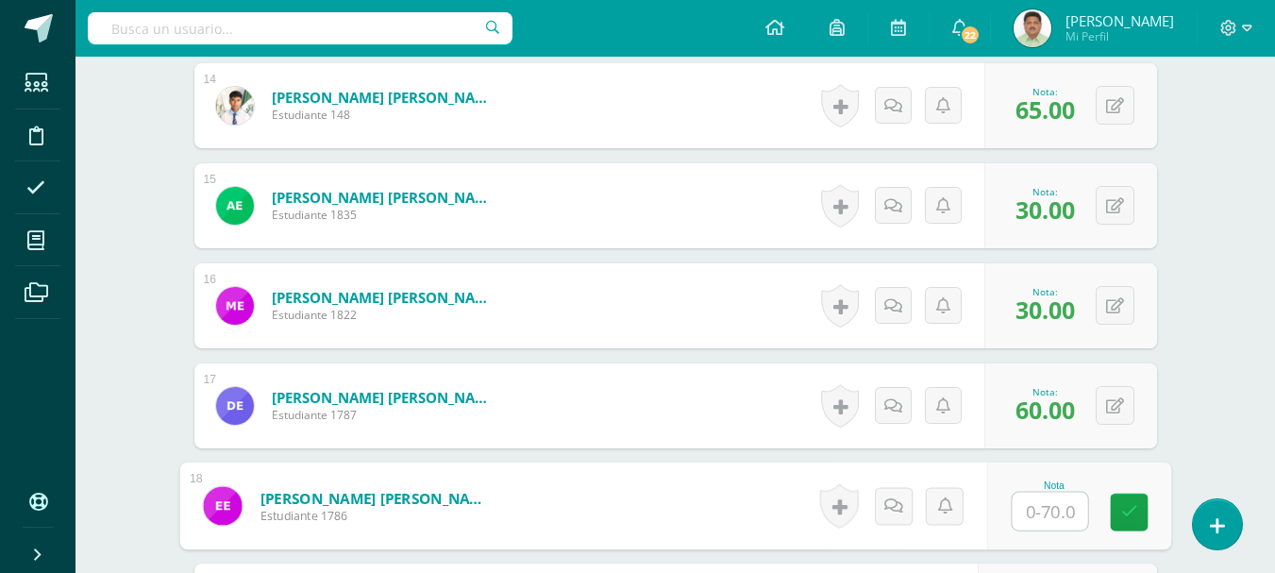
click at [1043, 513] on input "text" at bounding box center [1049, 512] width 75 height 38
type input "60"
click at [1123, 514] on icon at bounding box center [1128, 512] width 17 height 16
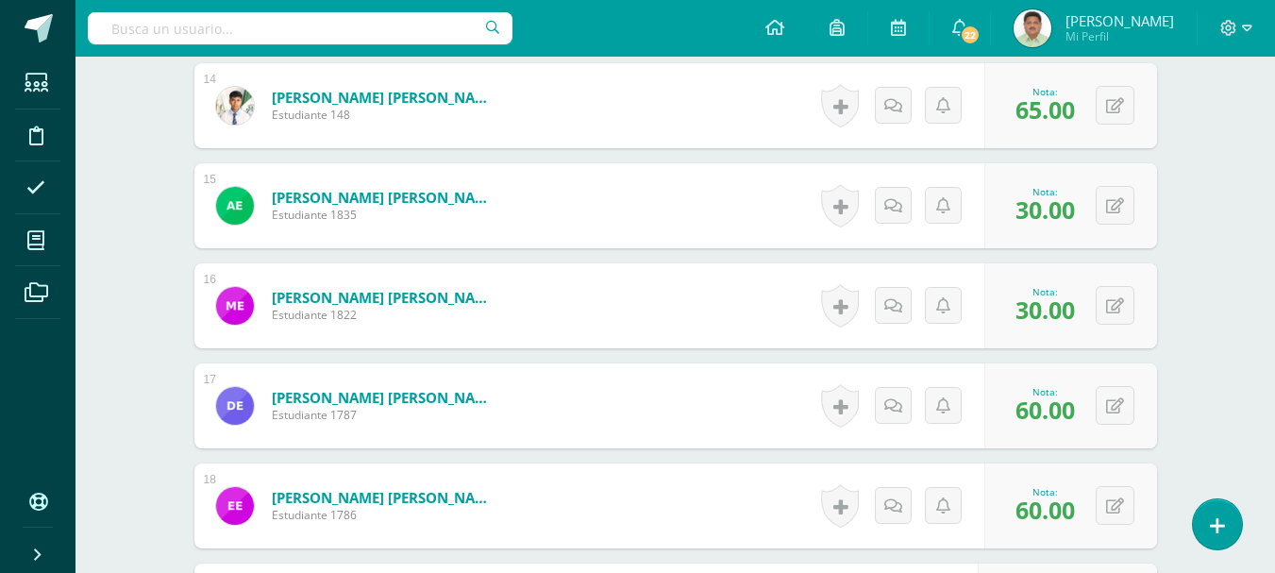
scroll to position [2005, 0]
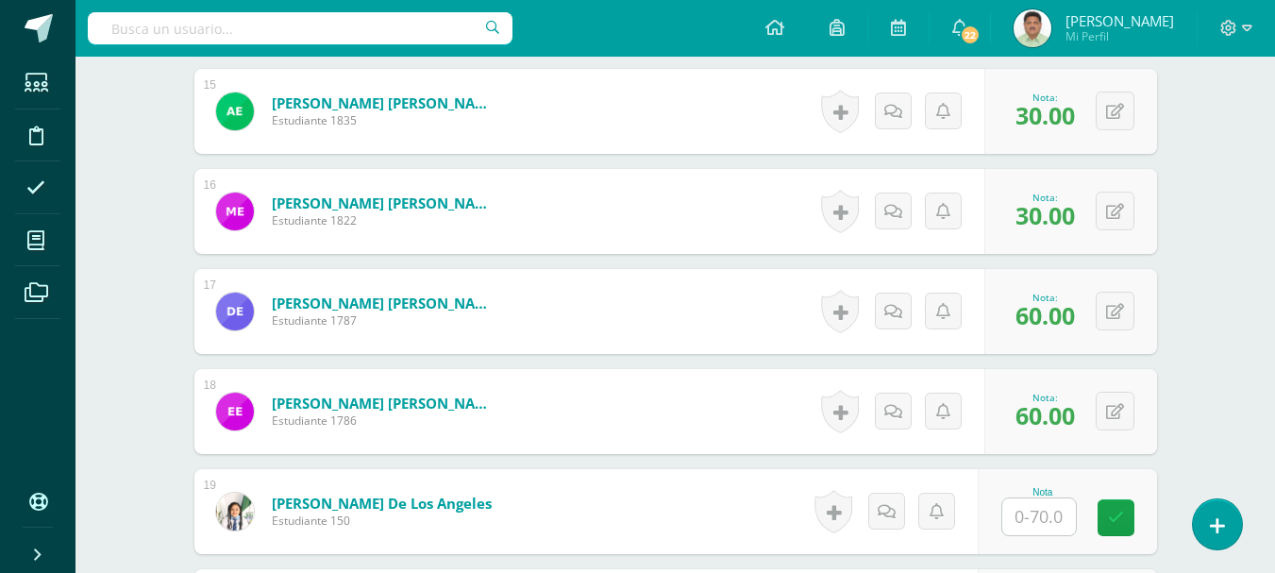
click at [1042, 518] on input "text" at bounding box center [1039, 516] width 74 height 37
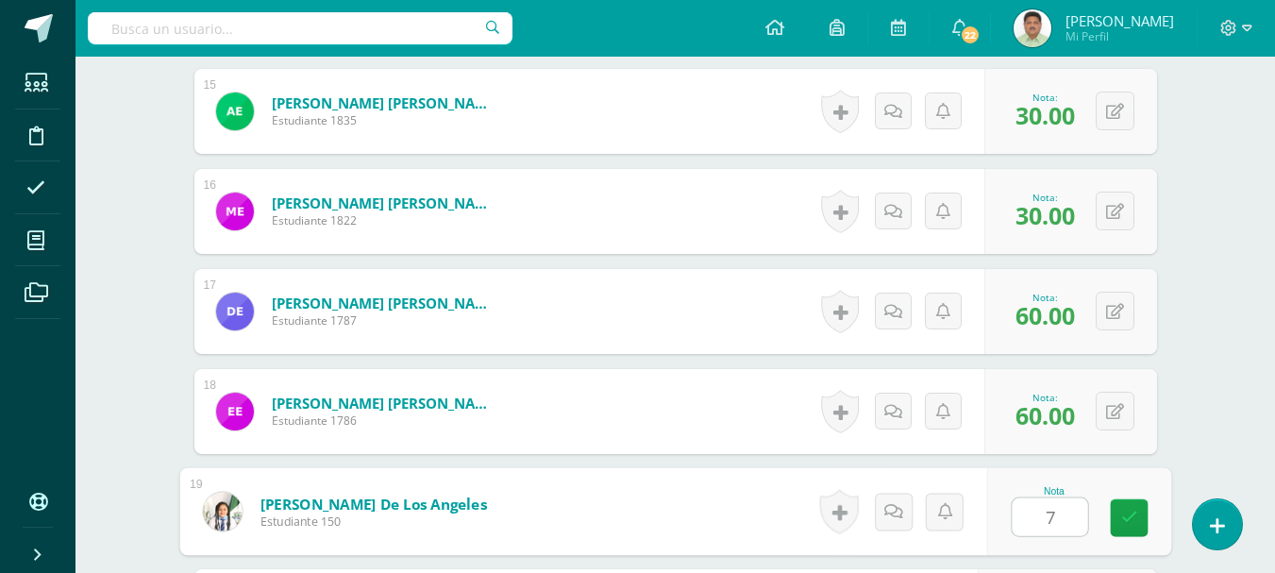
type input "70"
click at [1136, 515] on icon at bounding box center [1128, 518] width 17 height 16
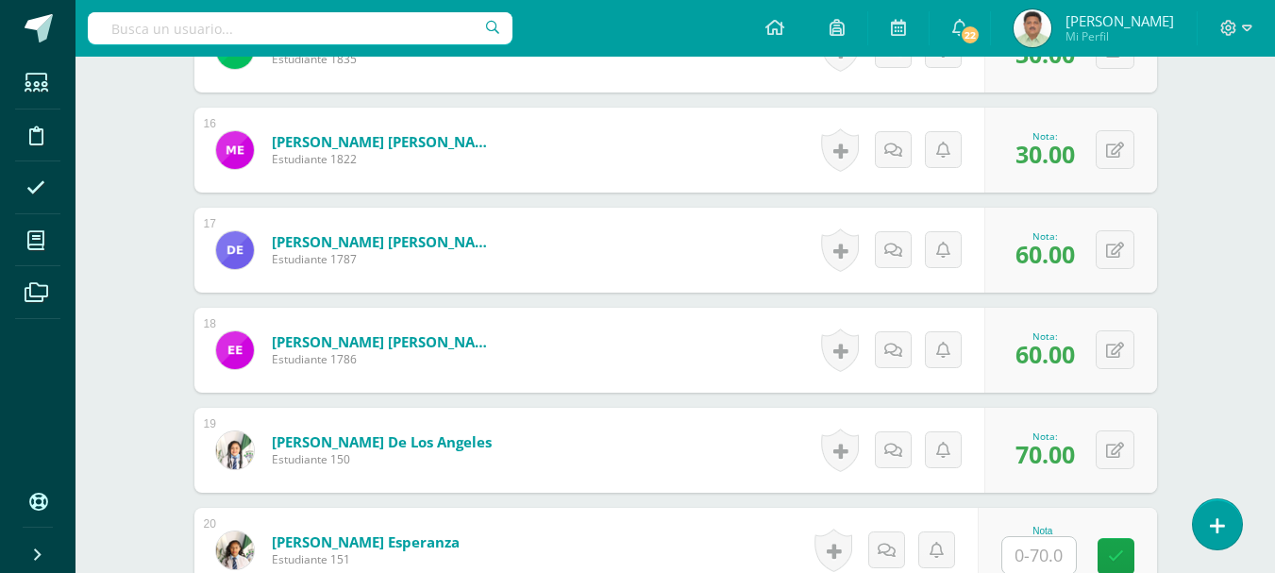
scroll to position [2100, 0]
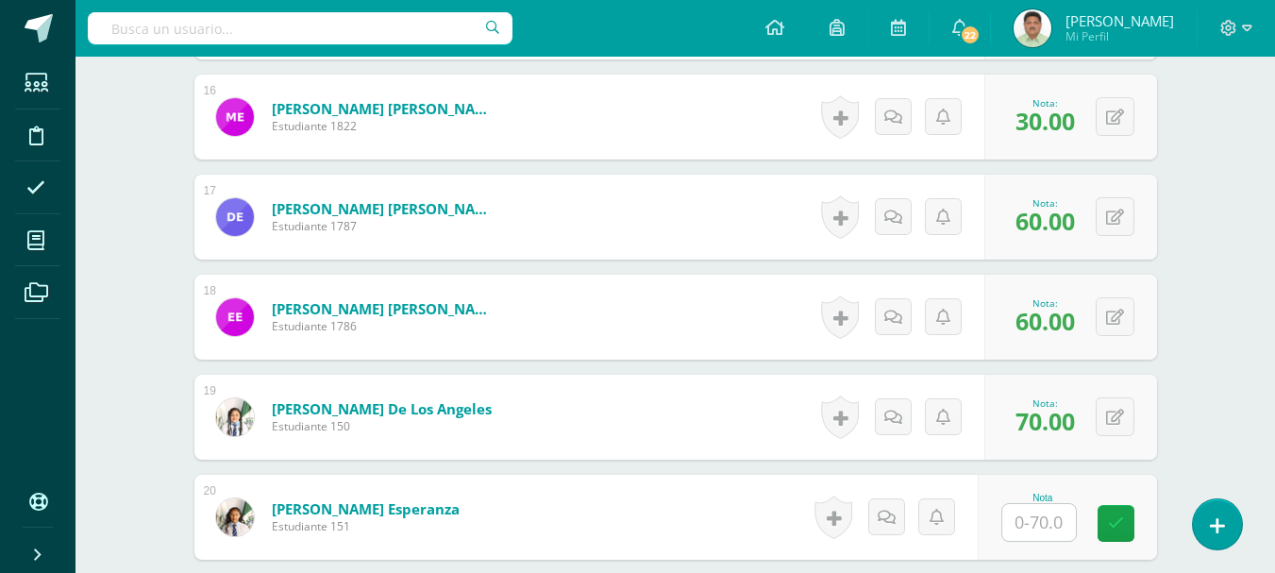
click at [1026, 523] on input "text" at bounding box center [1039, 522] width 74 height 37
type input "55"
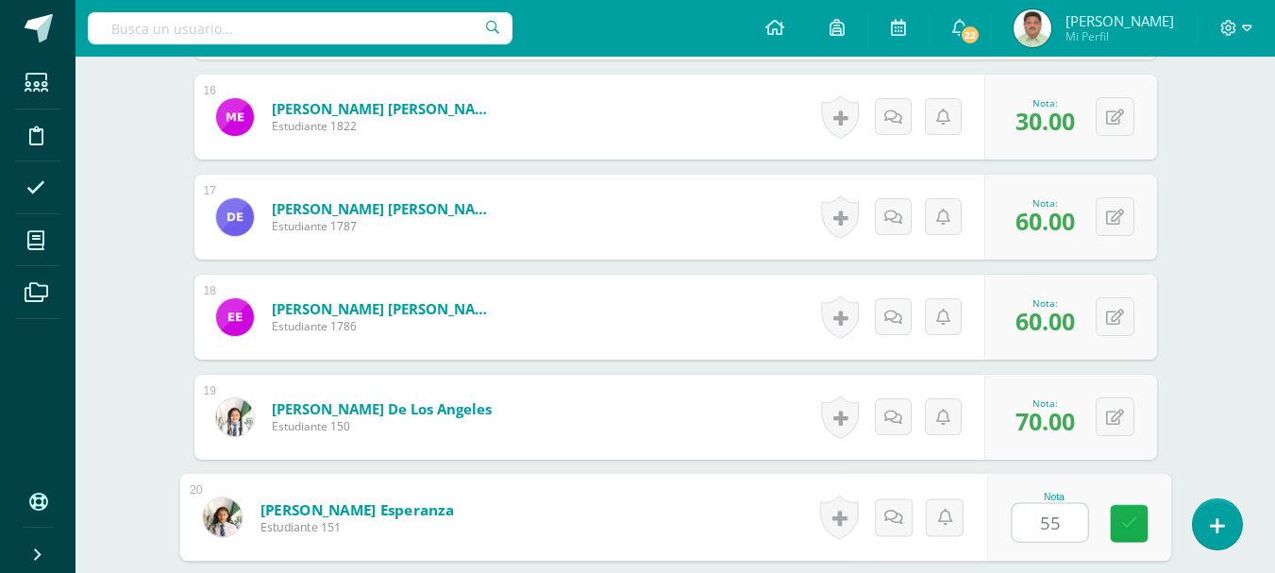
click at [1127, 522] on icon at bounding box center [1128, 523] width 17 height 16
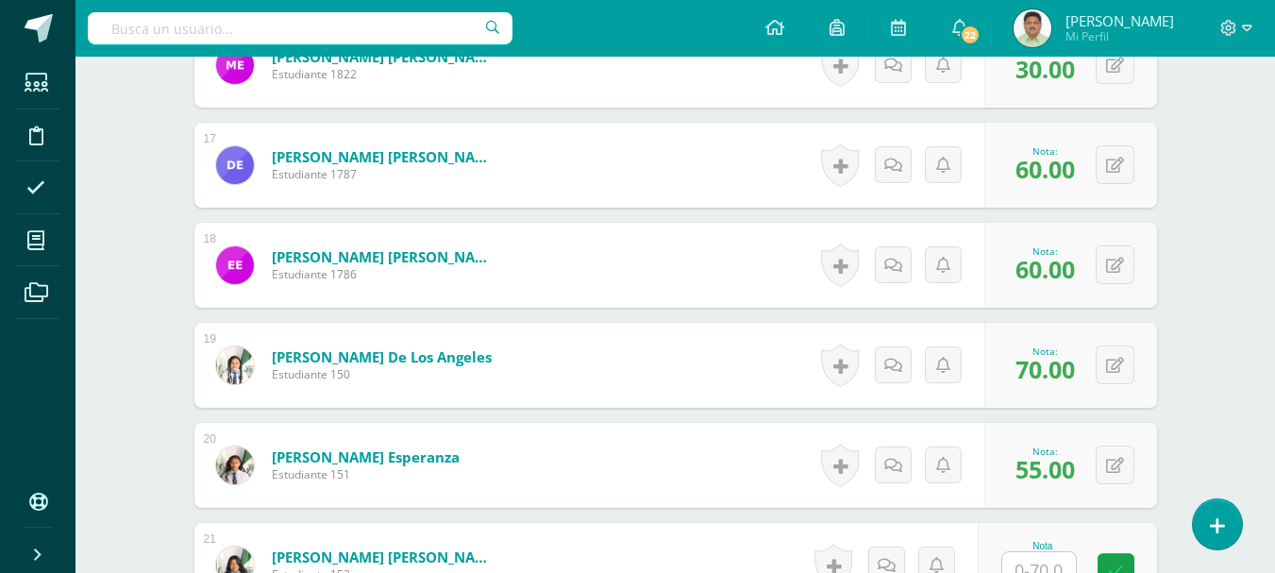
scroll to position [2194, 0]
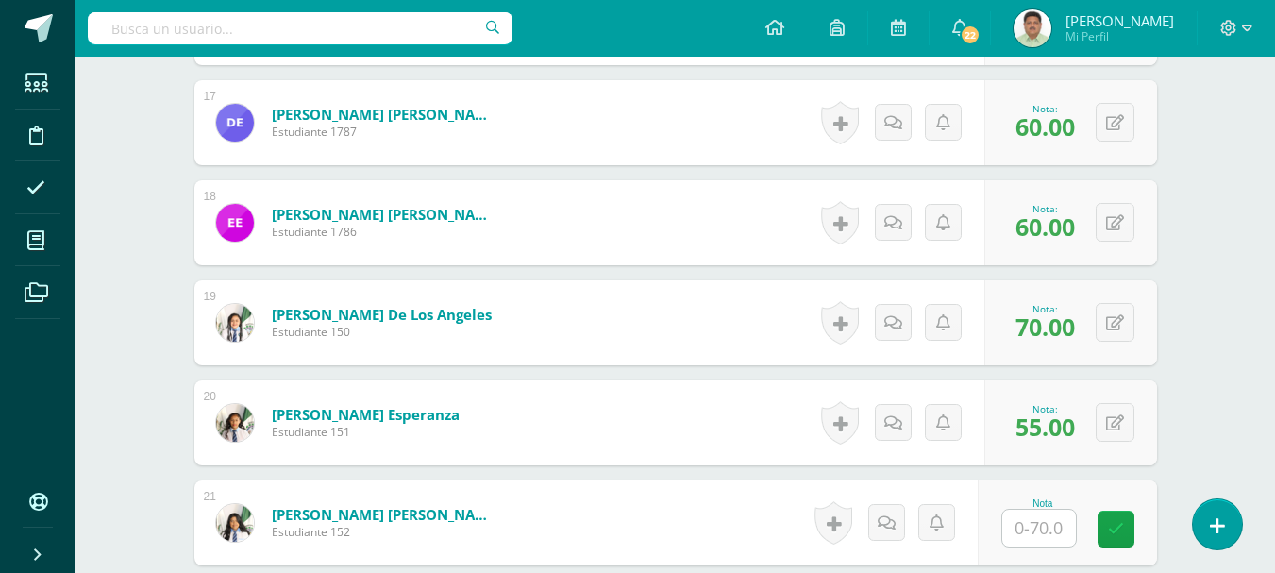
click at [1041, 525] on input "text" at bounding box center [1039, 528] width 74 height 37
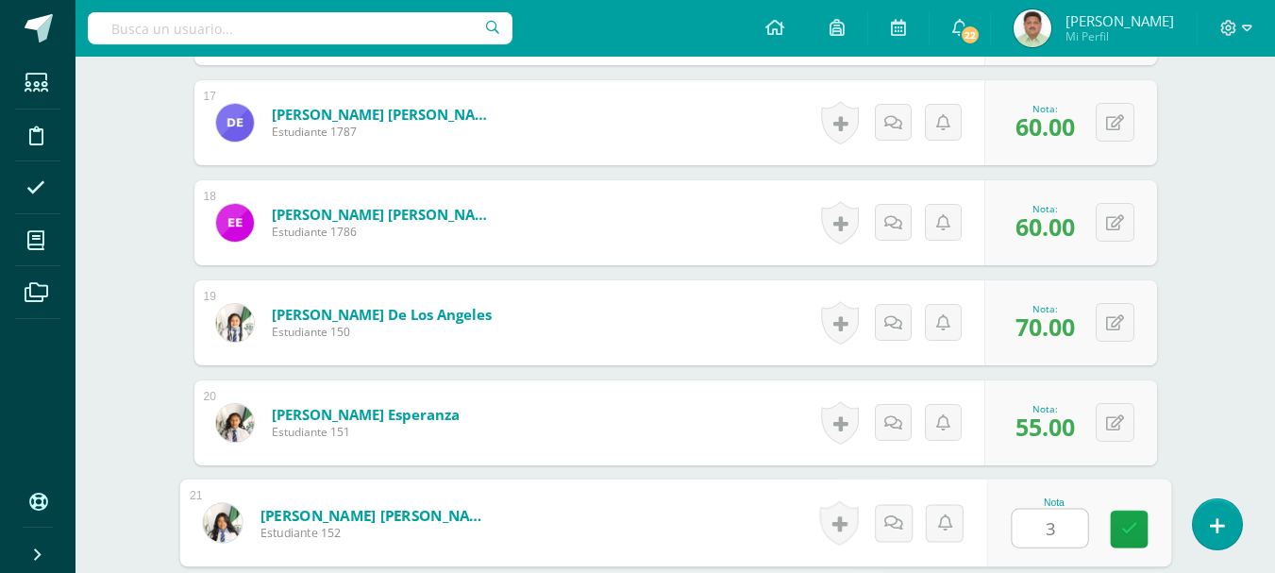
type input "30"
click at [1129, 523] on icon at bounding box center [1128, 529] width 17 height 16
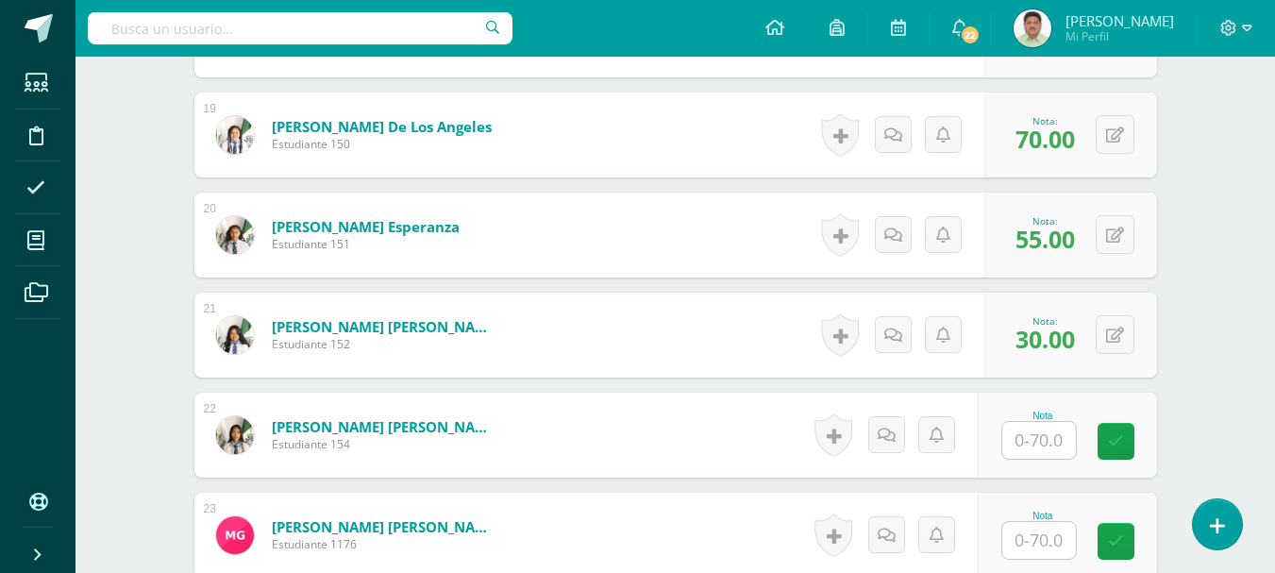
scroll to position [2383, 0]
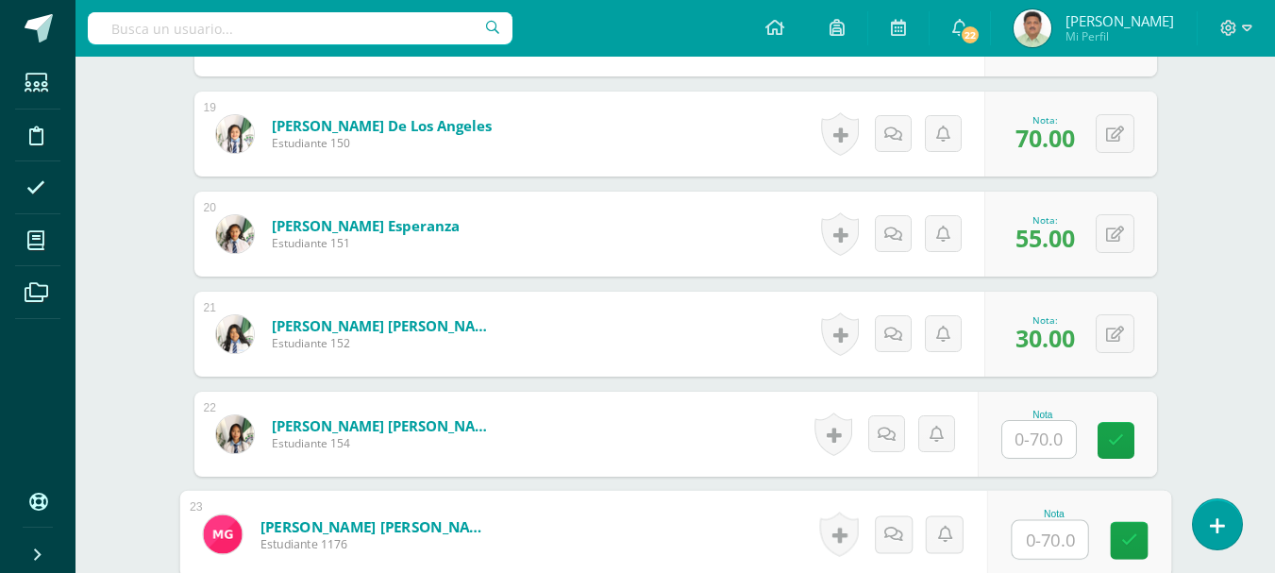
click at [1038, 545] on input "text" at bounding box center [1049, 540] width 75 height 38
type input "70"
click at [1128, 538] on icon at bounding box center [1128, 540] width 17 height 16
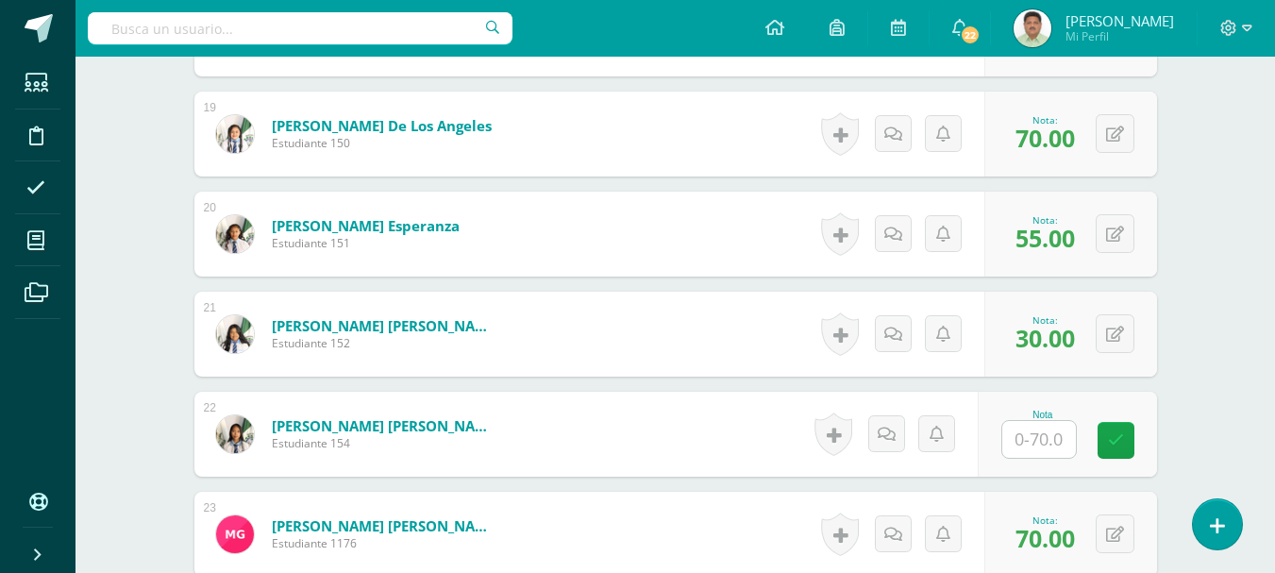
scroll to position [2477, 0]
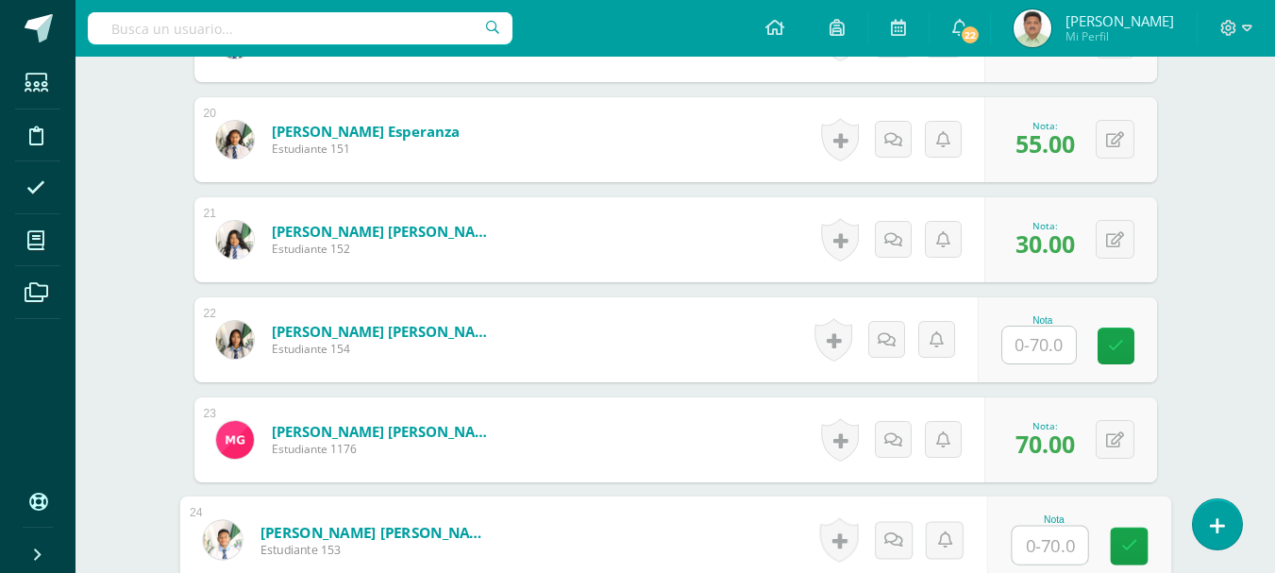
click at [1048, 544] on input "text" at bounding box center [1049, 546] width 75 height 38
type input "30"
click at [1113, 541] on link at bounding box center [1129, 547] width 38 height 38
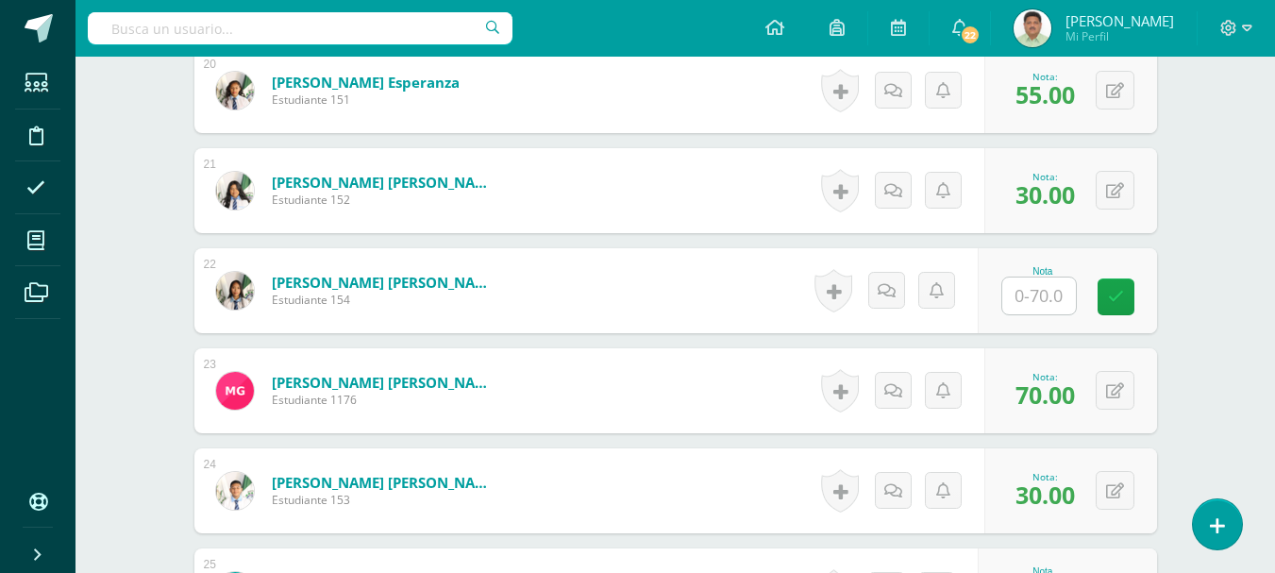
scroll to position [2572, 0]
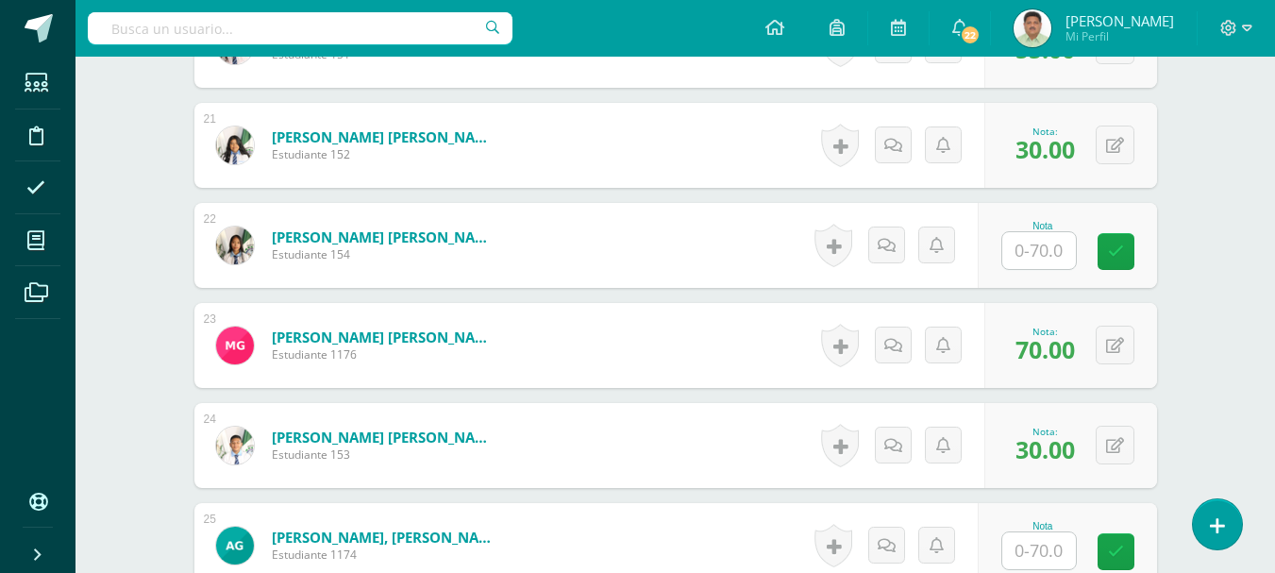
click at [1031, 253] on input "text" at bounding box center [1039, 250] width 74 height 37
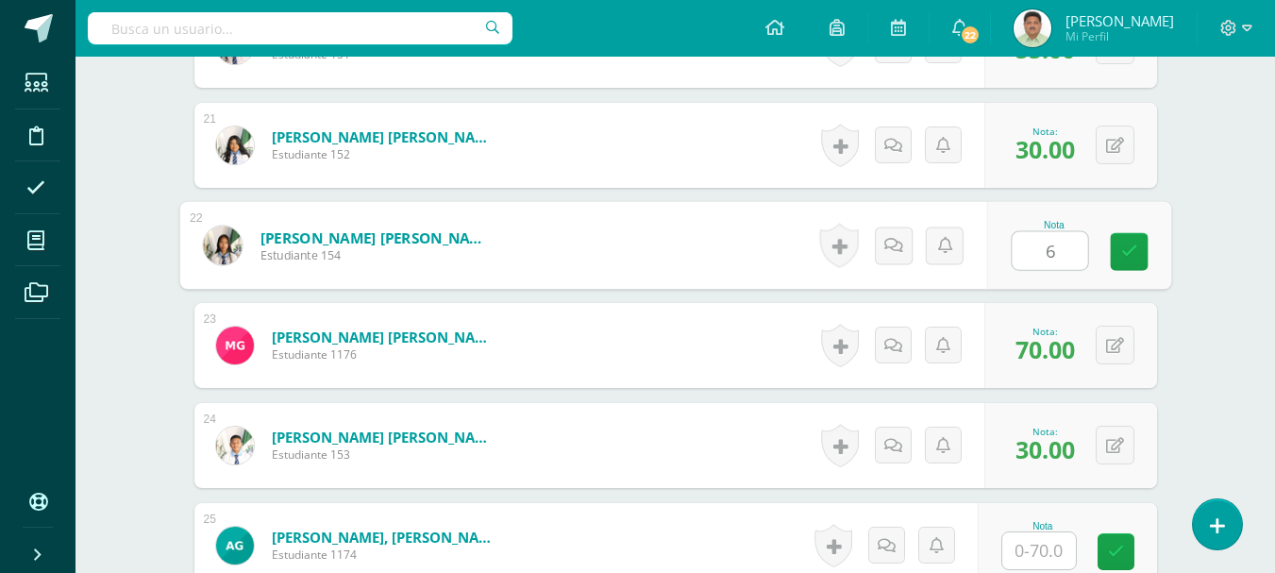
type input "65"
click at [1133, 253] on icon at bounding box center [1128, 251] width 17 height 16
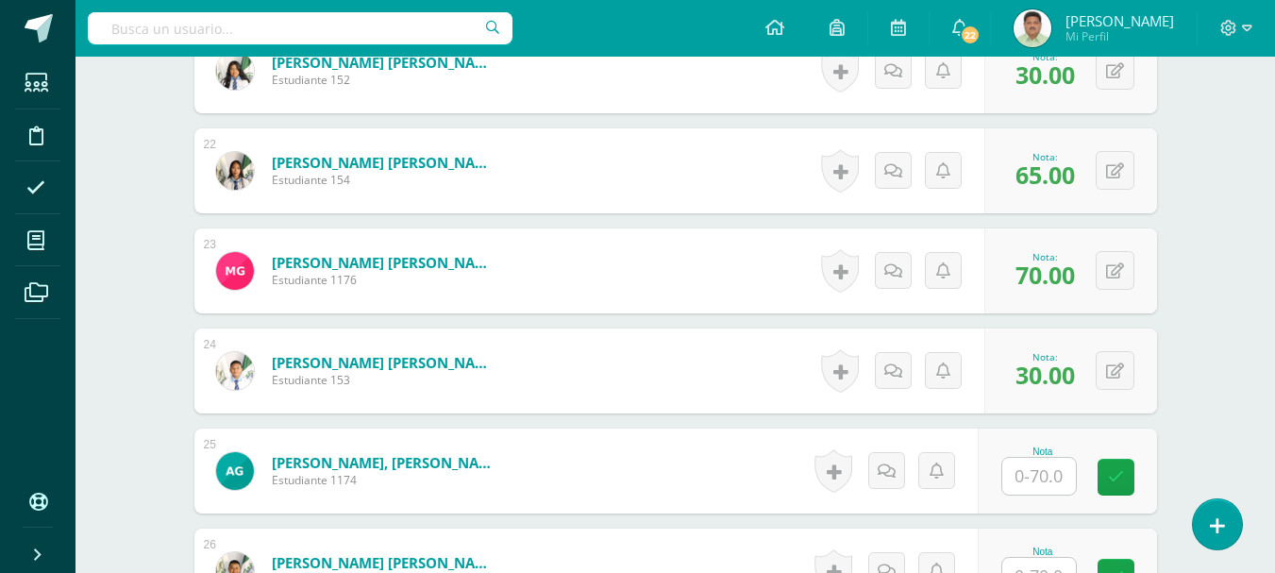
scroll to position [2666, 0]
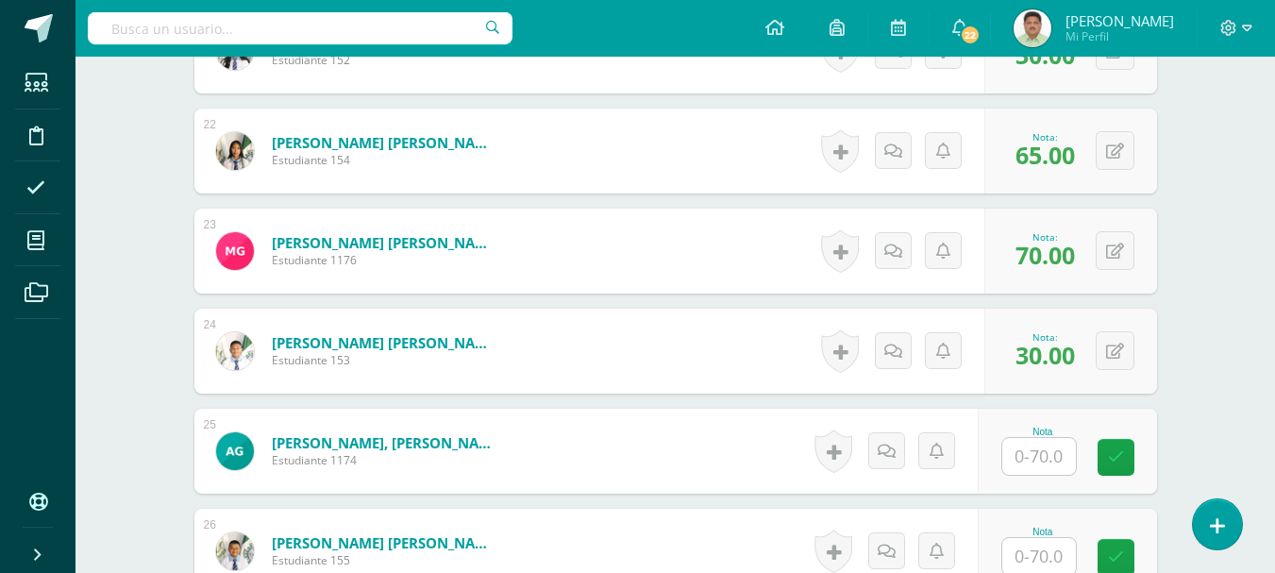
click at [1037, 459] on input "text" at bounding box center [1039, 456] width 74 height 37
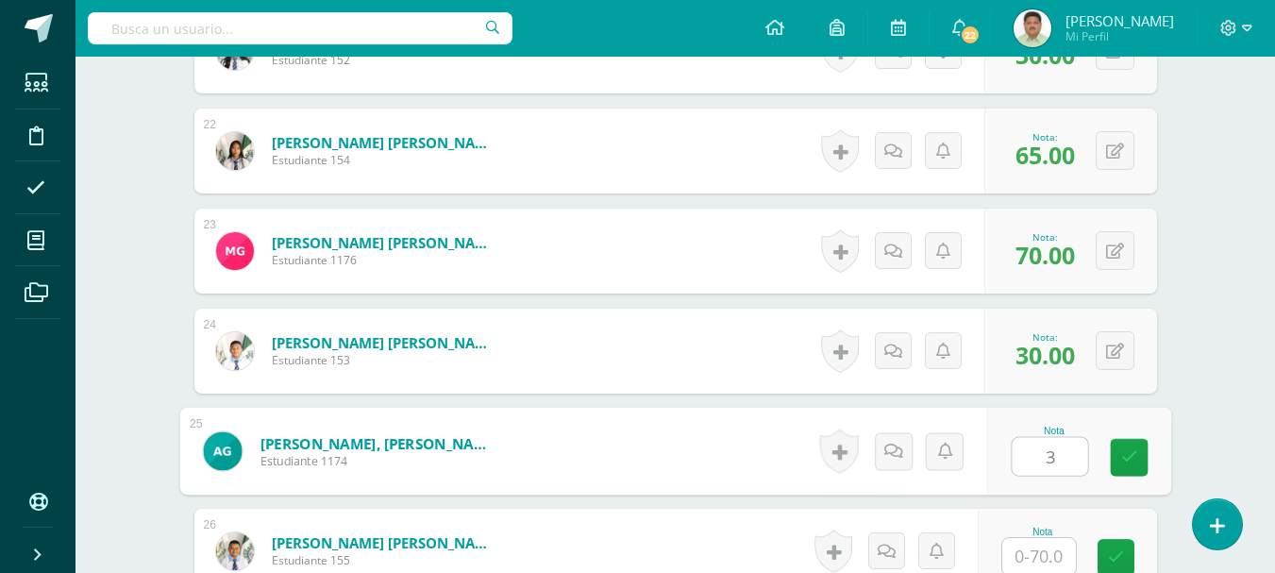
type input "30"
click at [1117, 454] on link at bounding box center [1129, 458] width 38 height 38
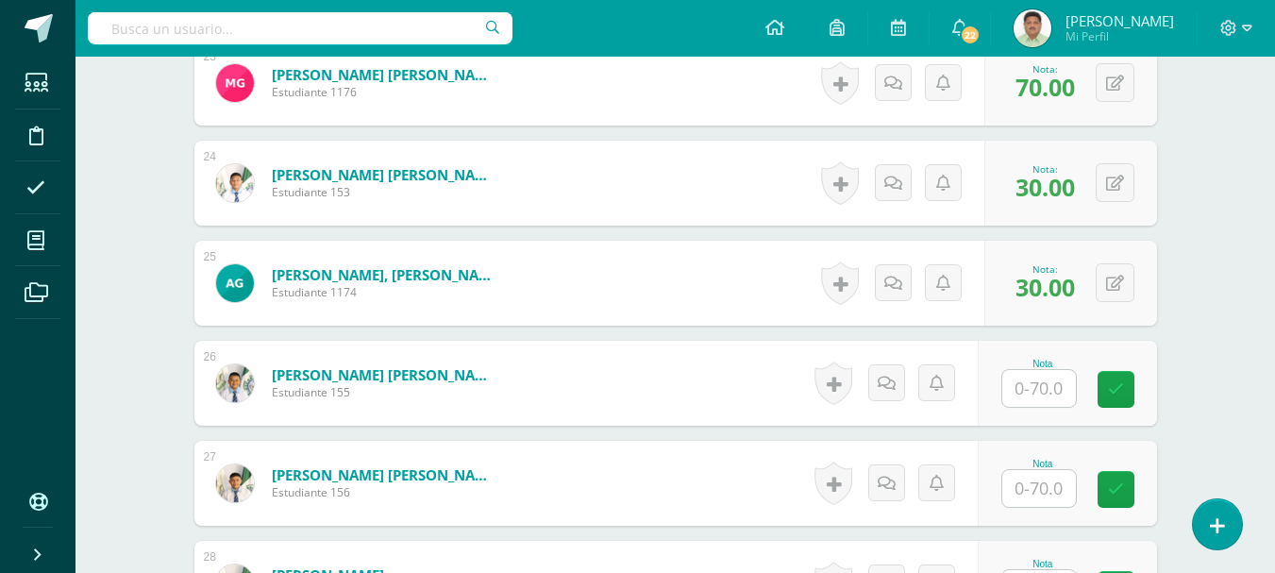
scroll to position [2855, 0]
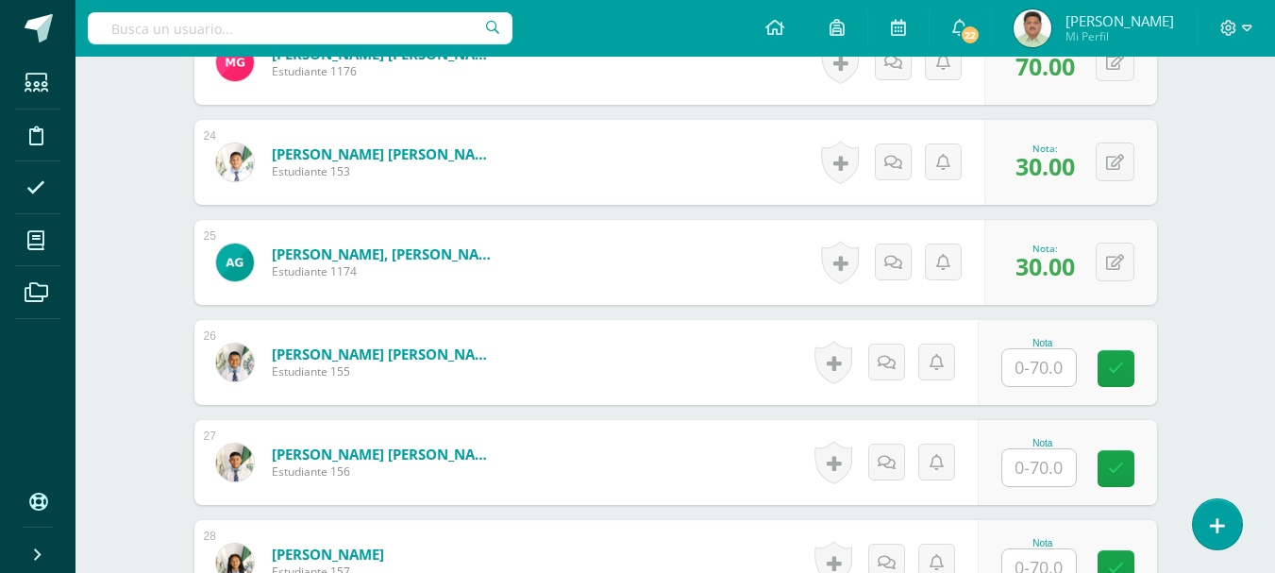
click at [1047, 361] on input "text" at bounding box center [1039, 367] width 74 height 37
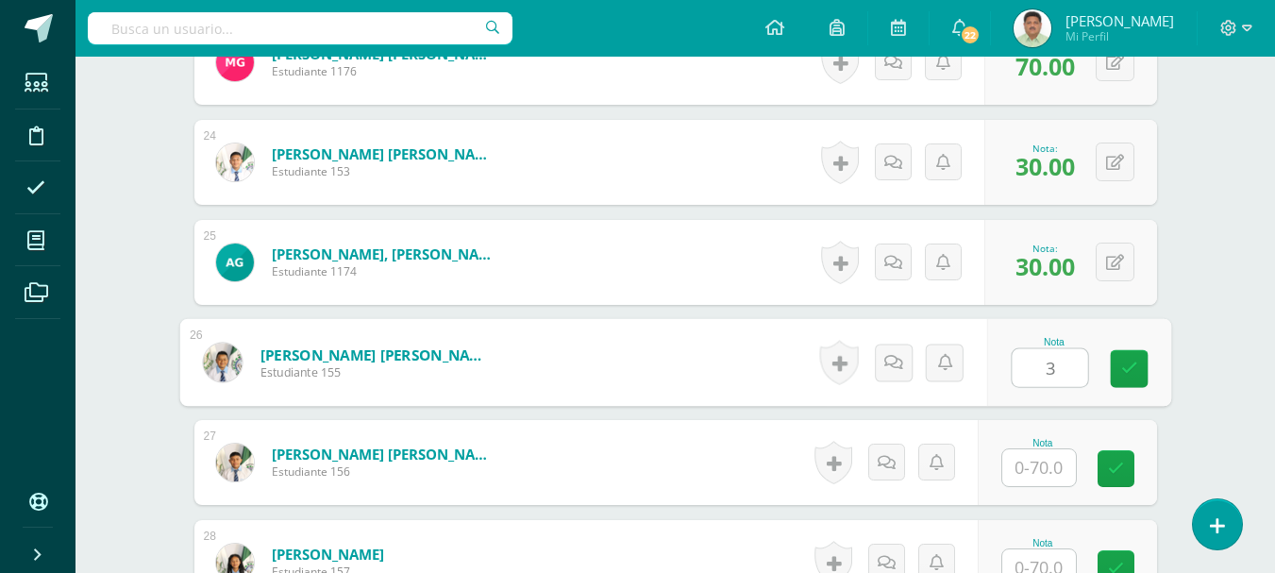
type input "30"
click at [1122, 374] on icon at bounding box center [1128, 368] width 17 height 16
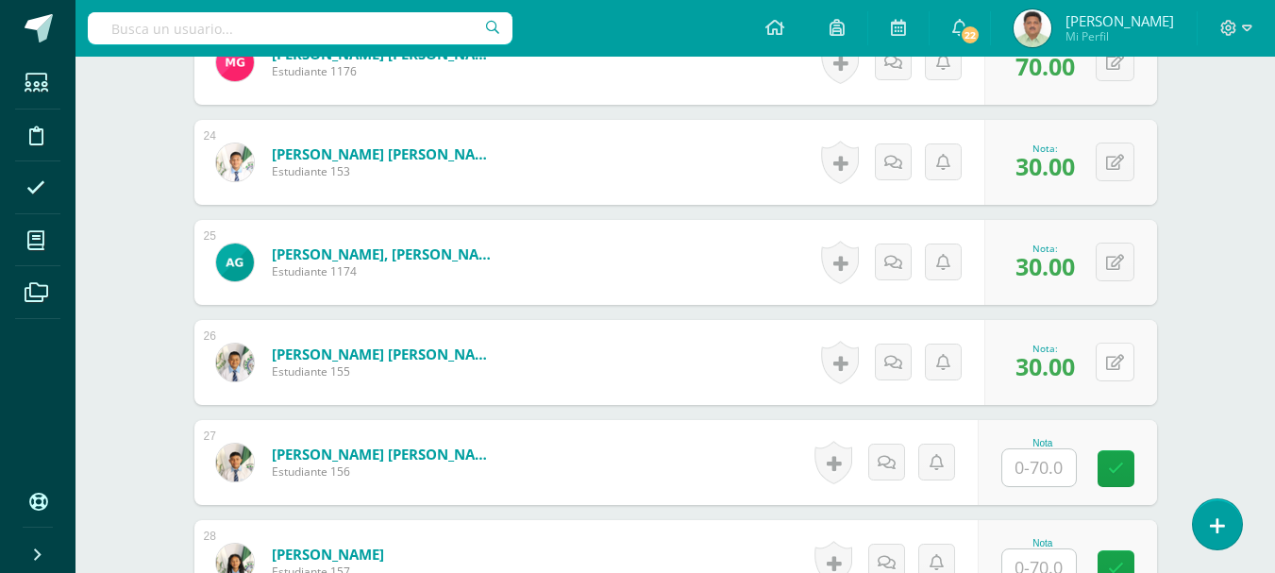
scroll to position [2949, 0]
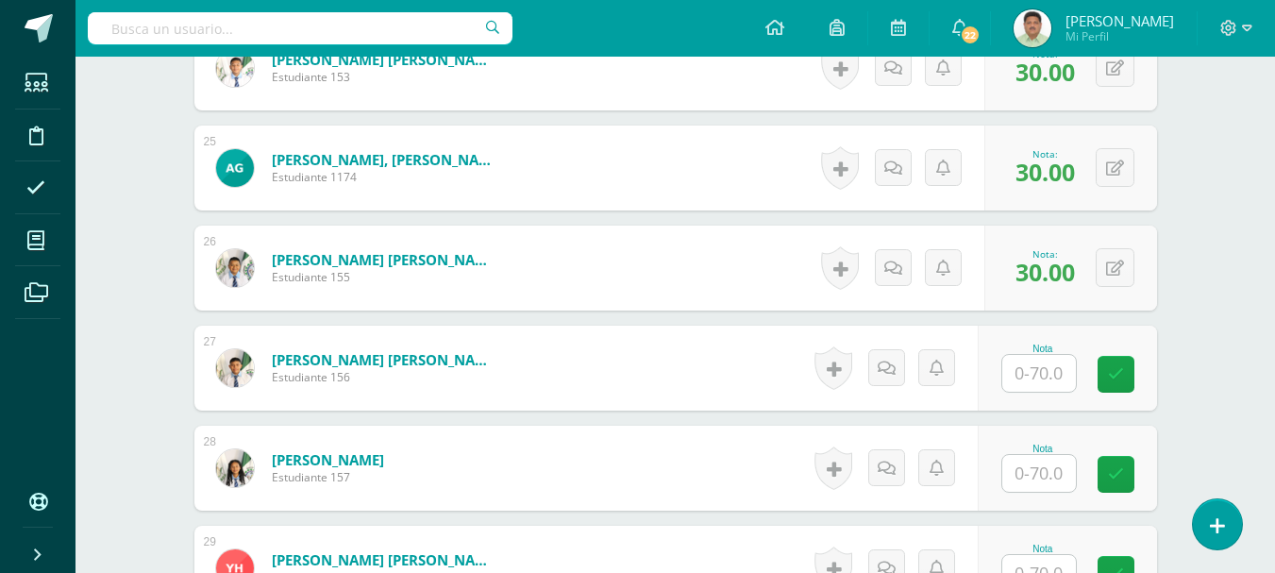
click at [1039, 379] on input "text" at bounding box center [1039, 373] width 74 height 37
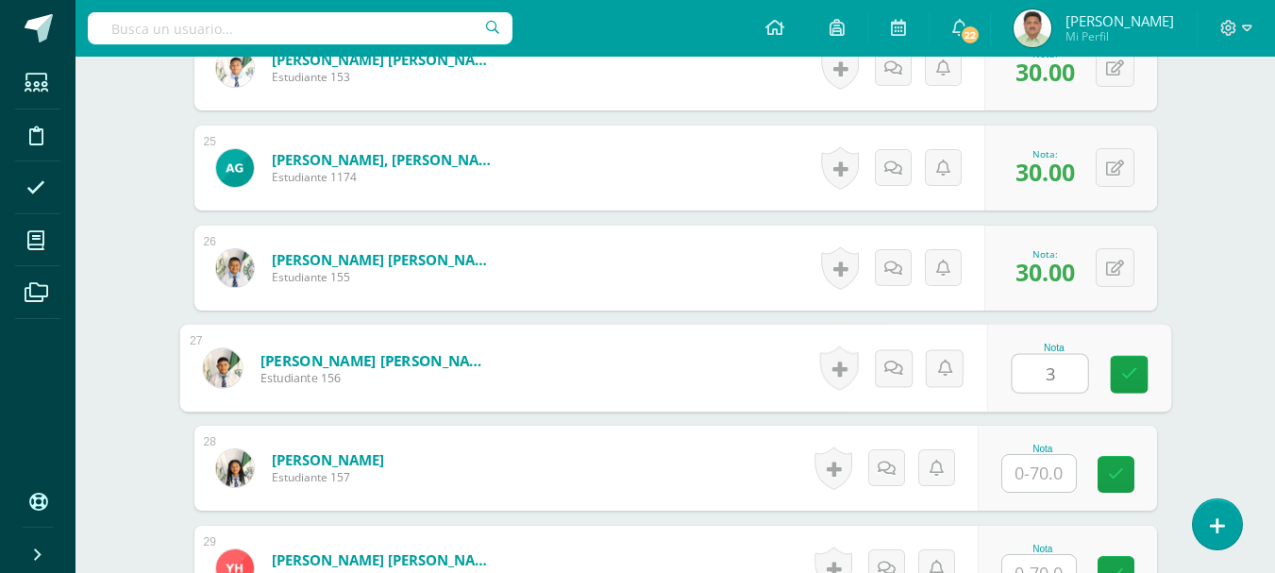
type input "30"
click at [1135, 375] on icon at bounding box center [1128, 374] width 17 height 16
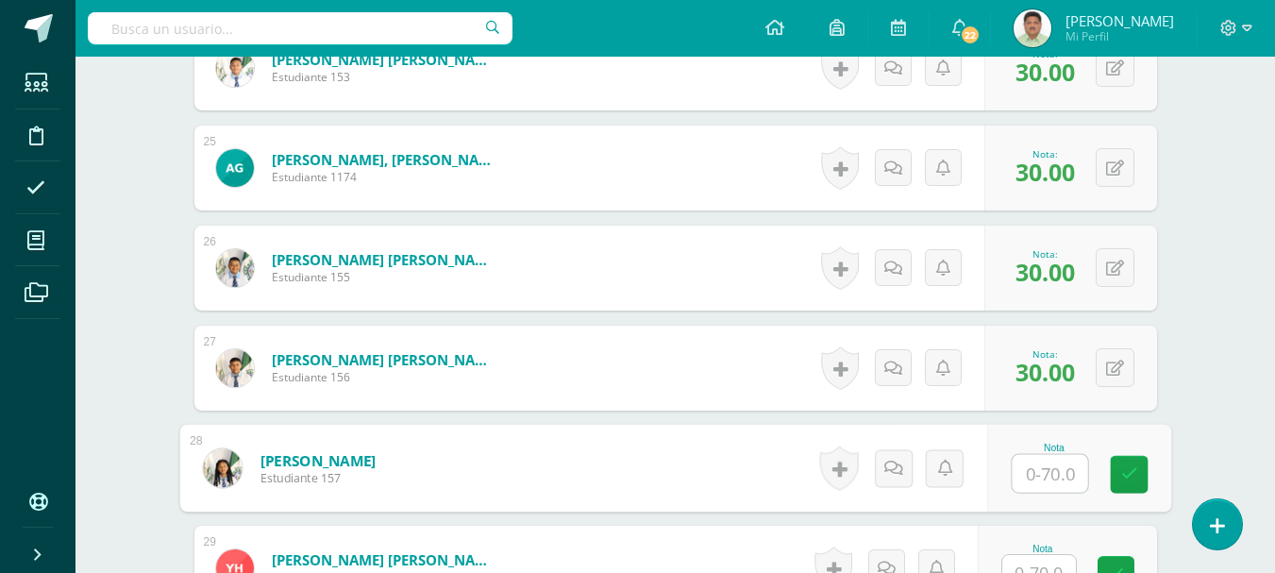
click at [1044, 471] on input "text" at bounding box center [1049, 474] width 75 height 38
type input "30"
click at [1113, 469] on link at bounding box center [1129, 475] width 38 height 38
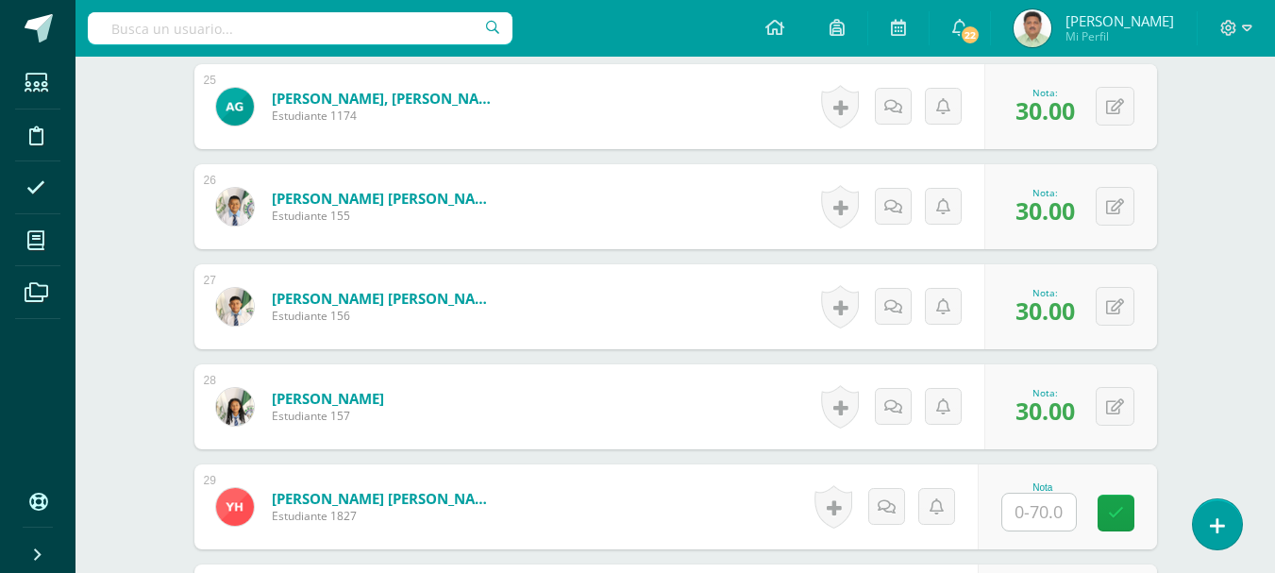
scroll to position [3043, 0]
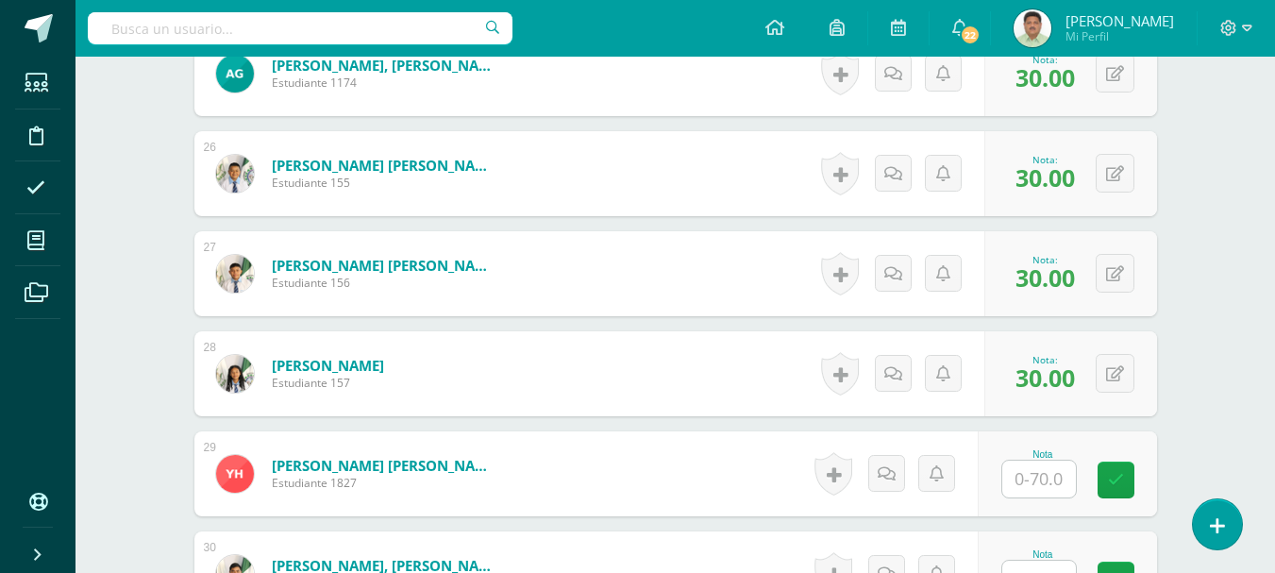
click at [1048, 472] on input "text" at bounding box center [1039, 479] width 74 height 37
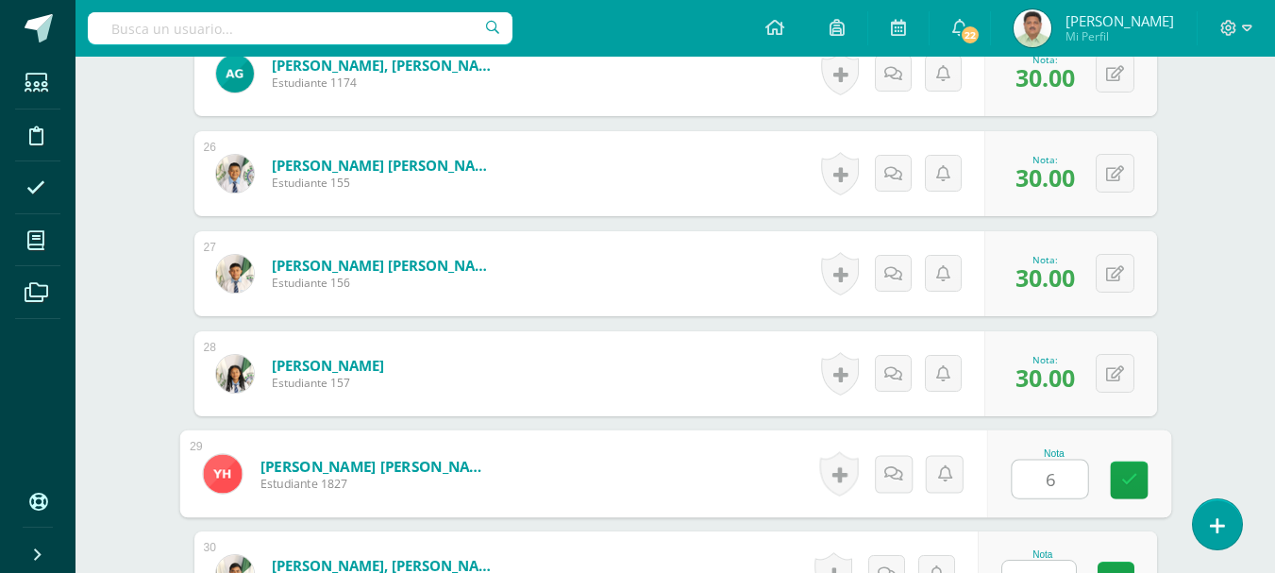
type input "60"
click at [1126, 483] on icon at bounding box center [1128, 480] width 17 height 16
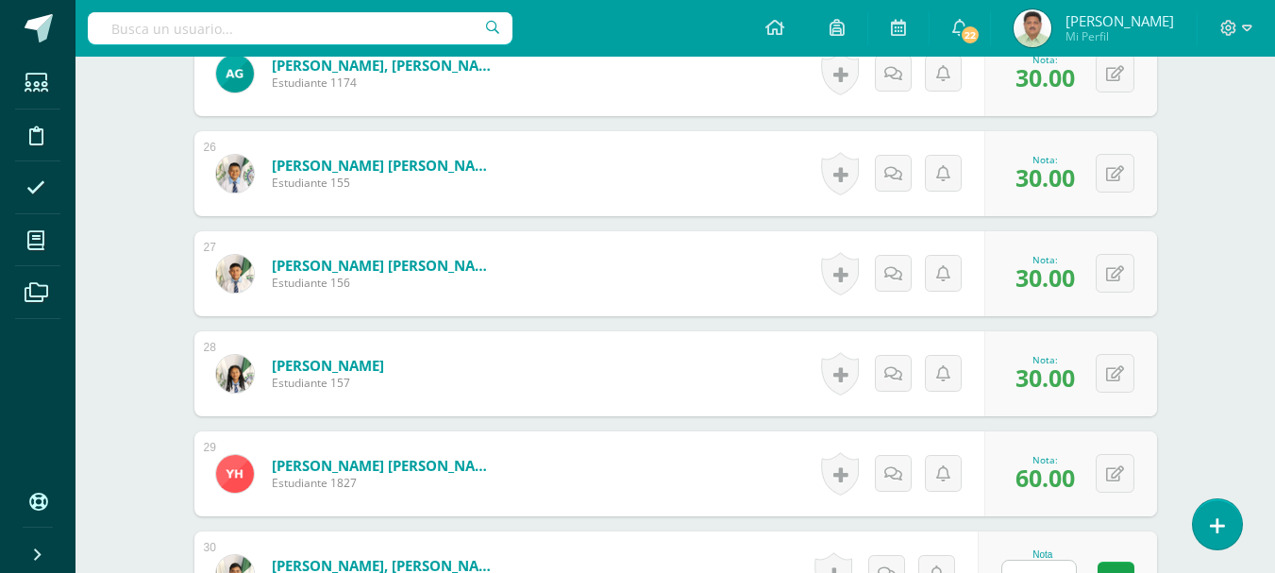
scroll to position [3138, 0]
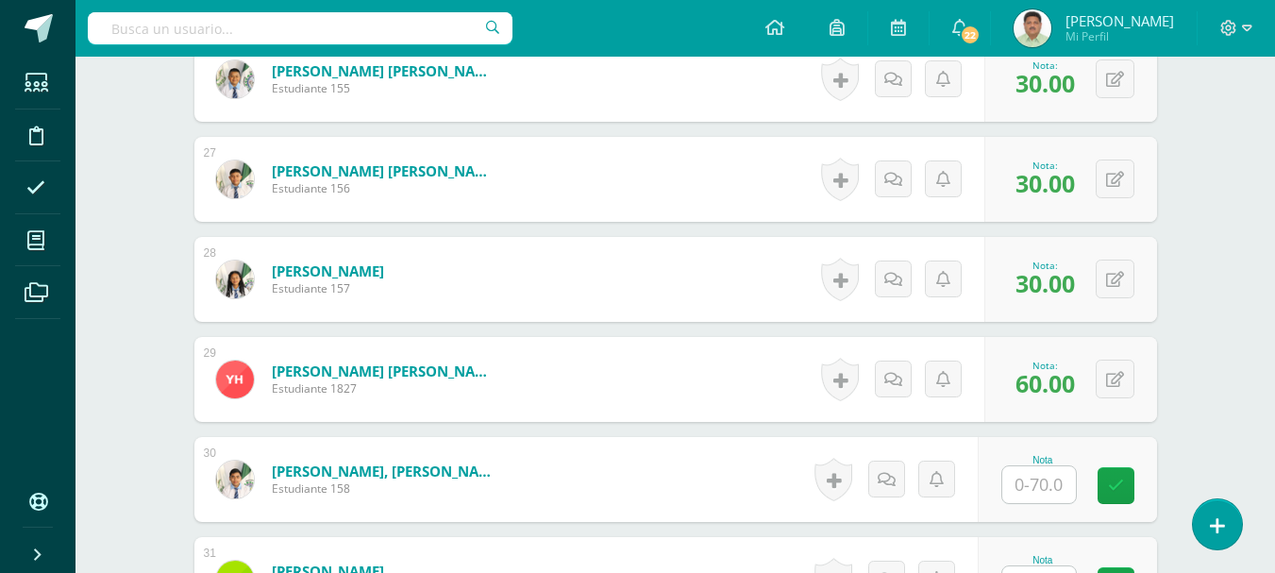
click at [1033, 481] on input "text" at bounding box center [1039, 484] width 74 height 37
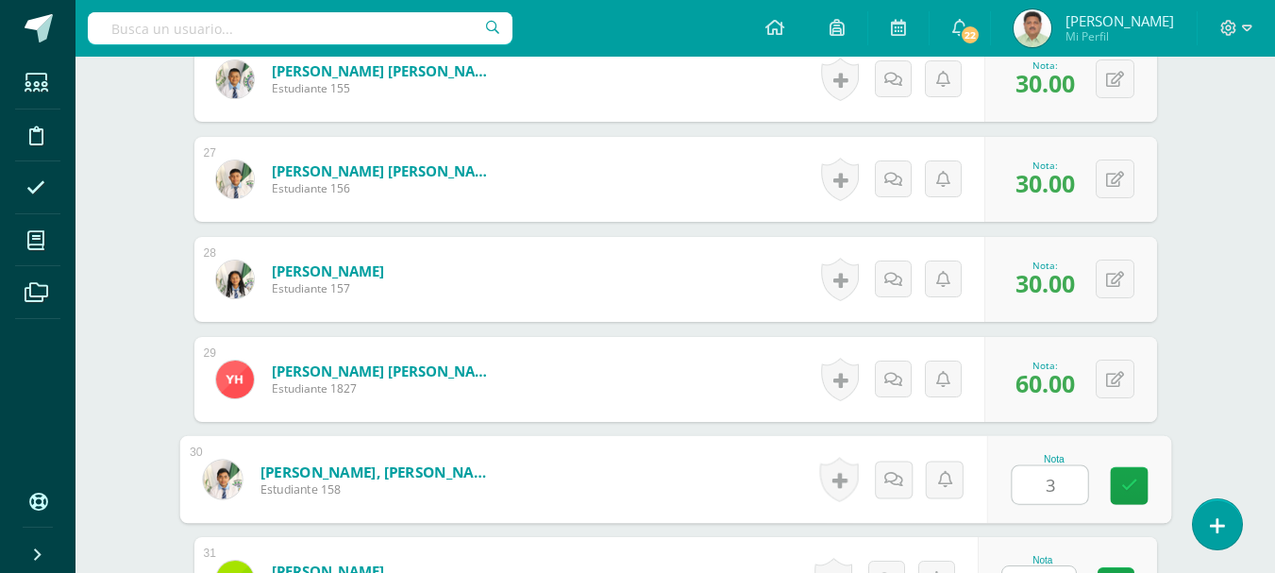
type input "30"
click at [1123, 486] on icon at bounding box center [1128, 486] width 17 height 16
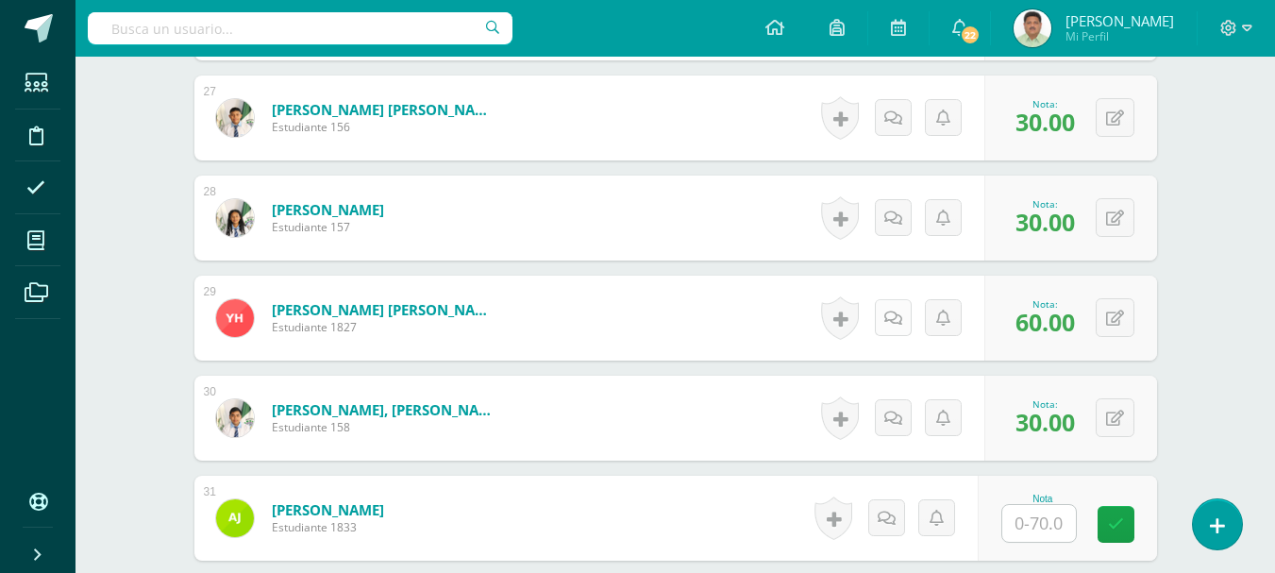
scroll to position [3232, 0]
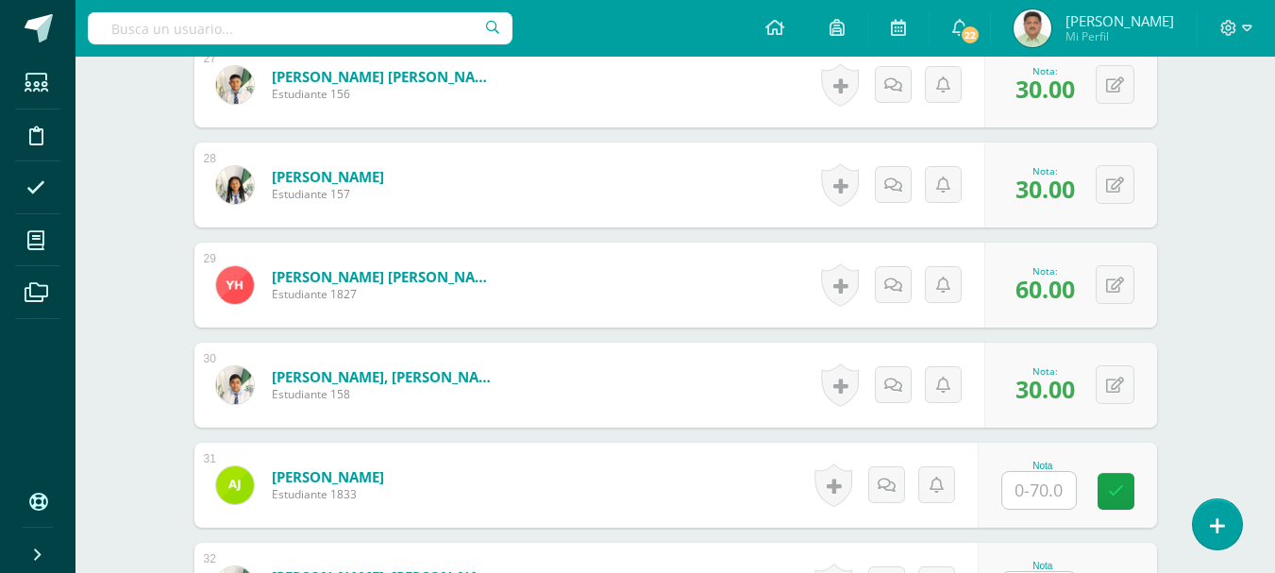
click at [1048, 491] on input "text" at bounding box center [1039, 490] width 74 height 37
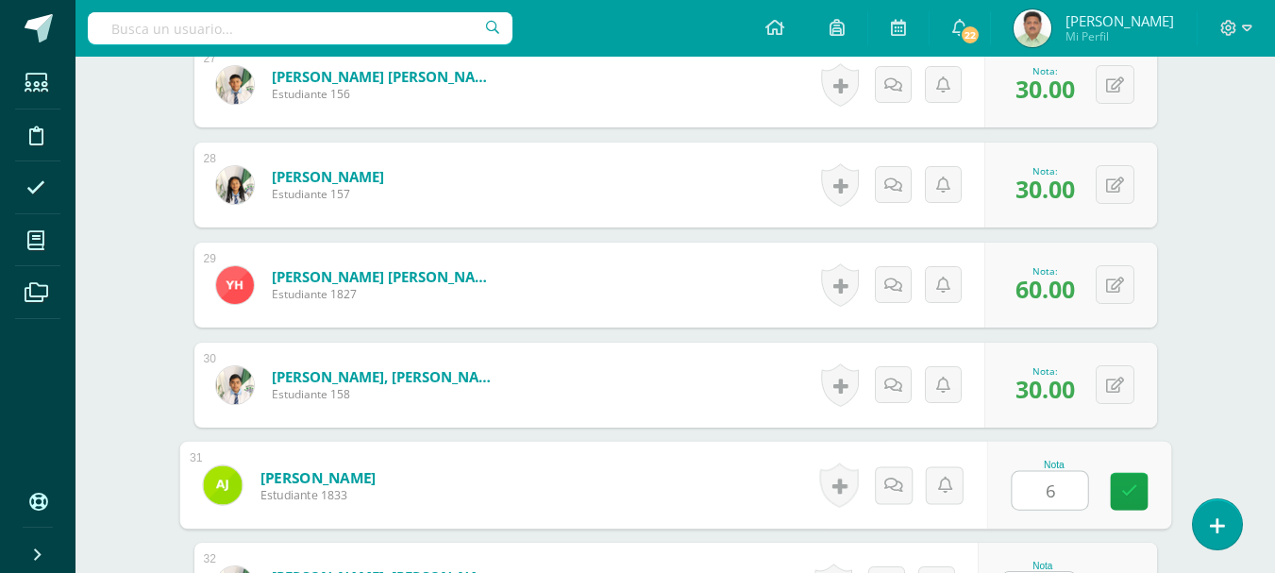
type input "60"
click at [1128, 483] on icon at bounding box center [1128, 491] width 17 height 16
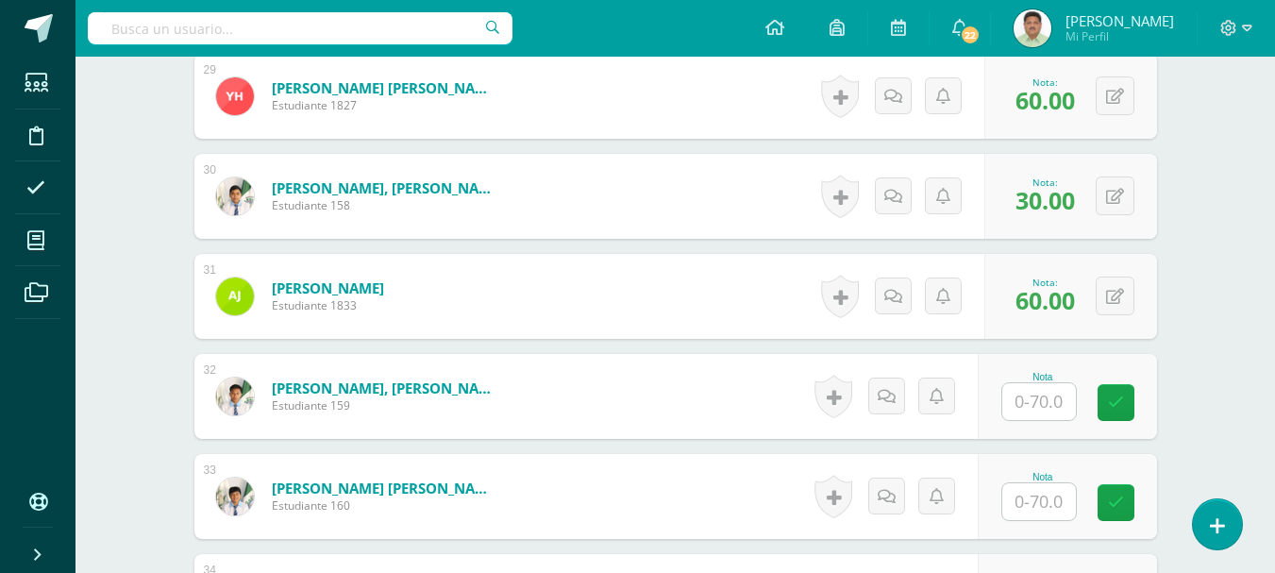
scroll to position [3515, 0]
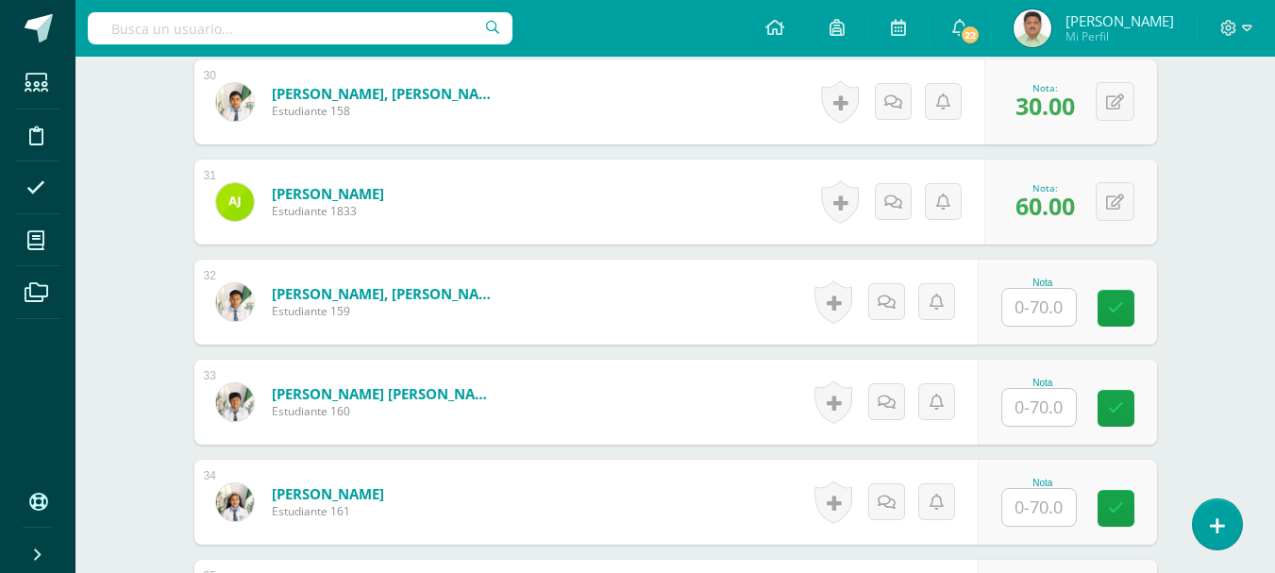
click at [1041, 507] on input "text" at bounding box center [1039, 507] width 74 height 37
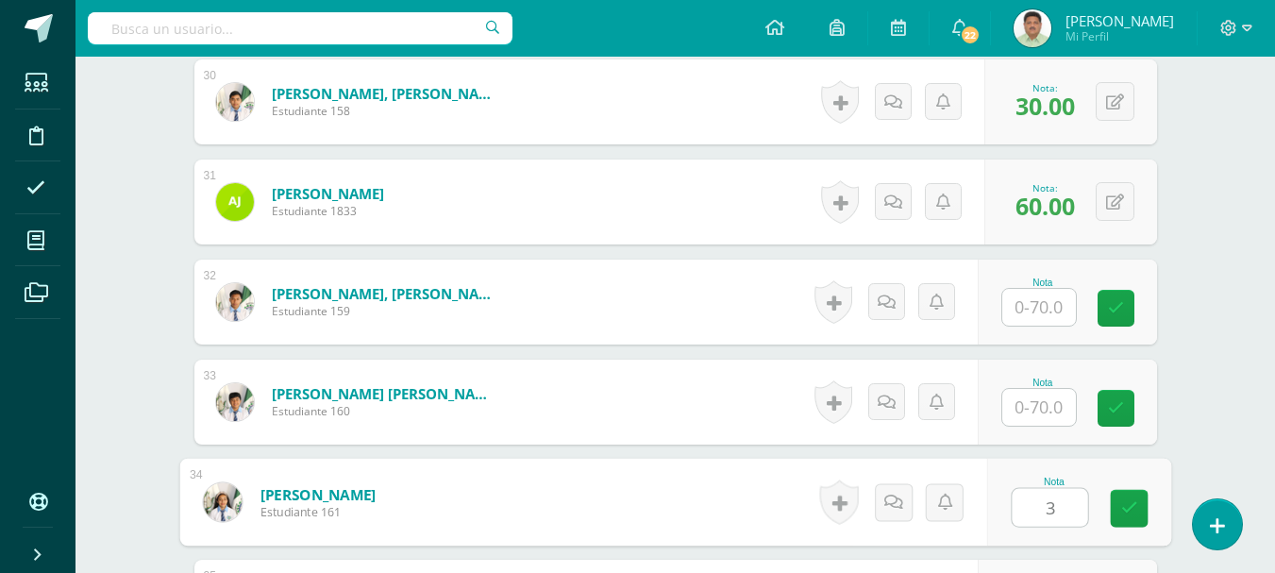
type input "30"
click at [1123, 501] on icon at bounding box center [1128, 508] width 17 height 16
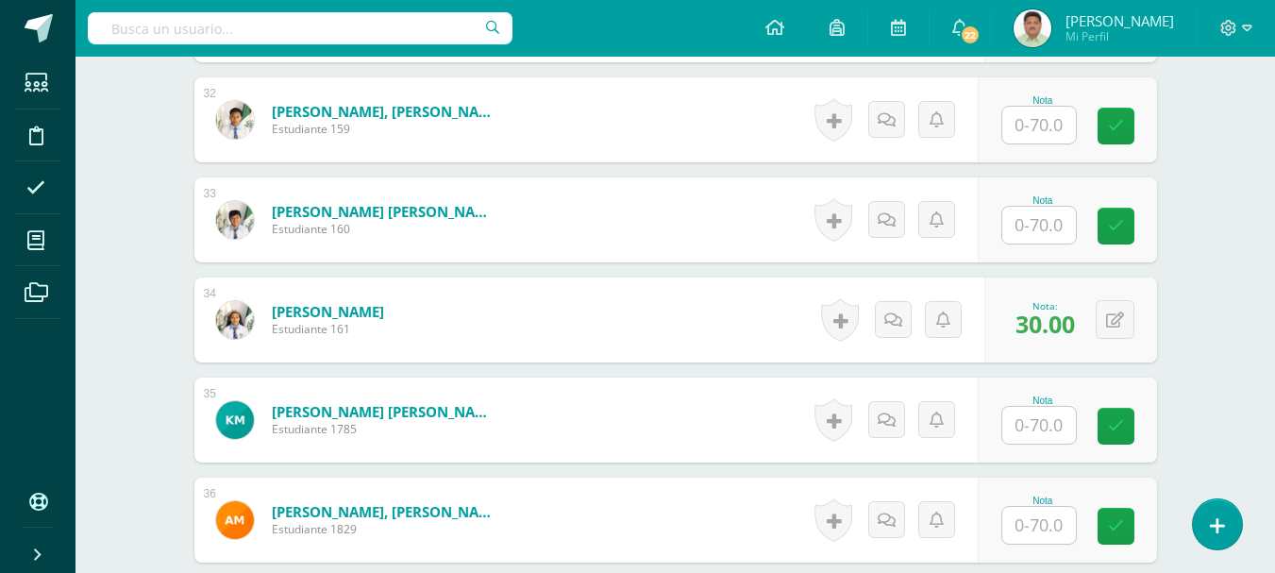
scroll to position [3704, 0]
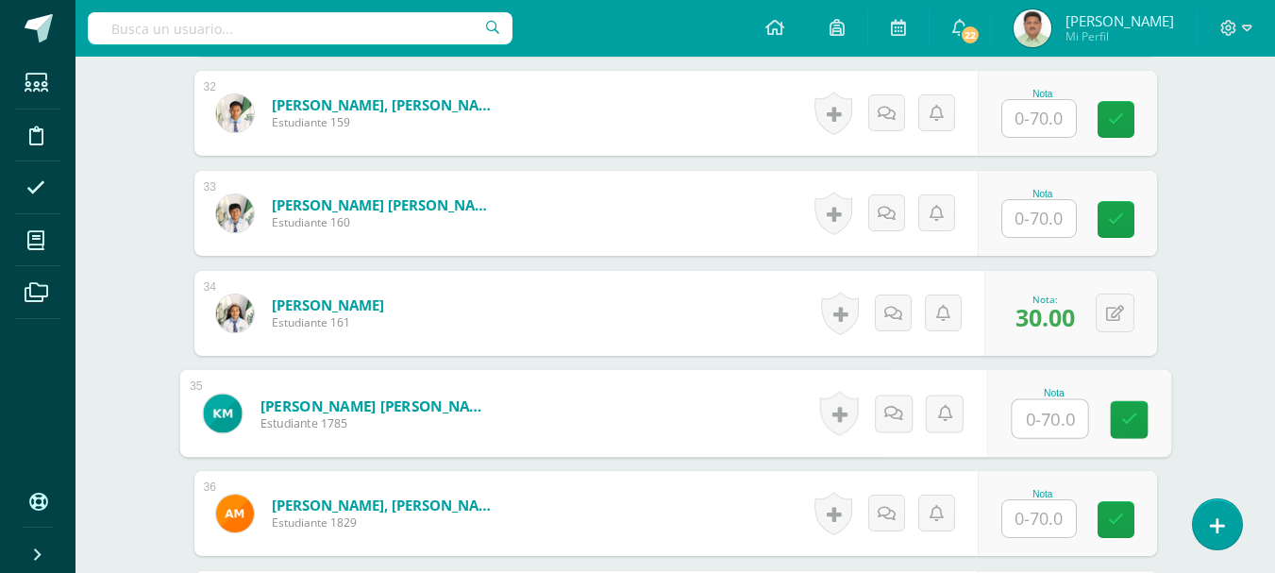
click at [1031, 419] on input "text" at bounding box center [1049, 419] width 75 height 38
type input "60"
click at [1111, 417] on link at bounding box center [1129, 420] width 38 height 38
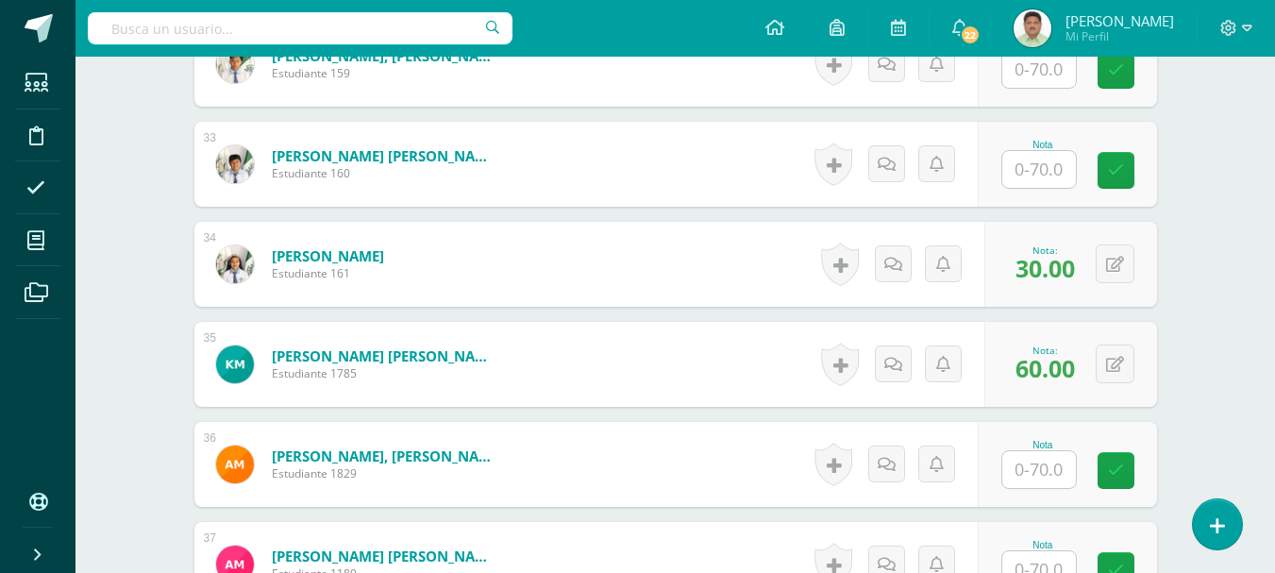
scroll to position [3798, 0]
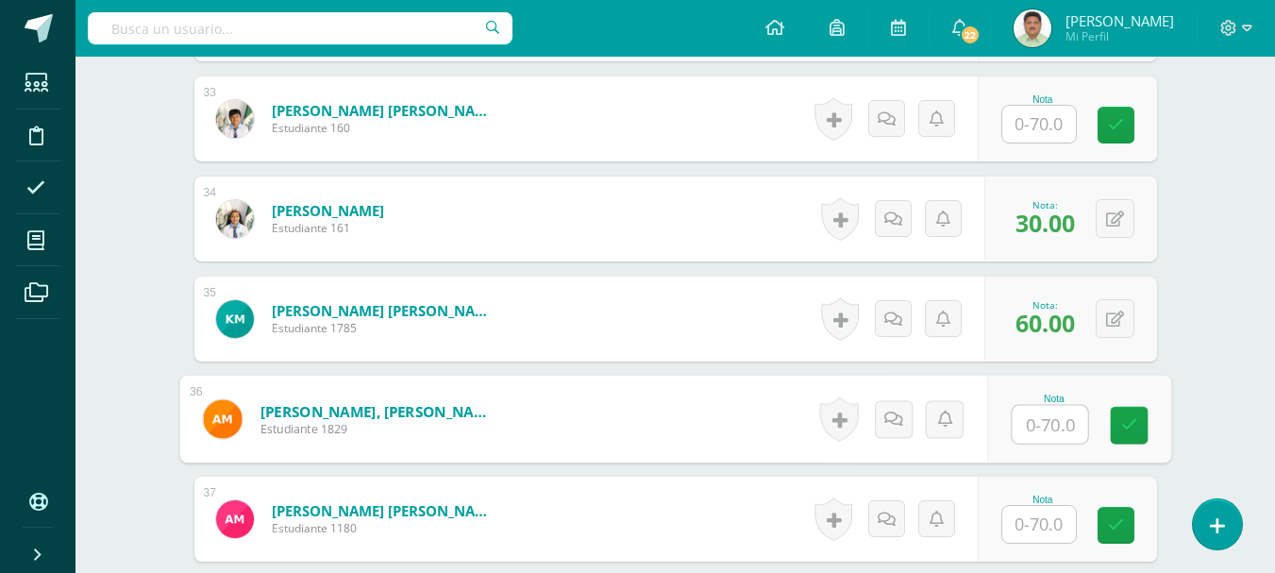
click at [1046, 427] on input "text" at bounding box center [1049, 425] width 75 height 38
type input "60"
click at [1124, 423] on icon at bounding box center [1128, 425] width 17 height 16
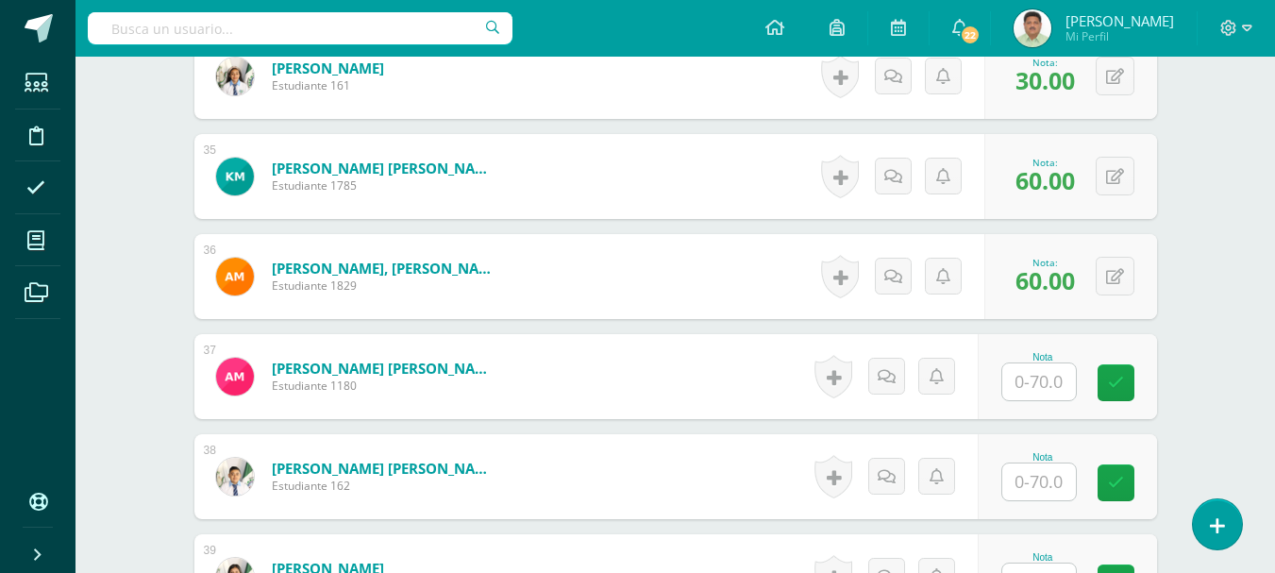
scroll to position [3987, 0]
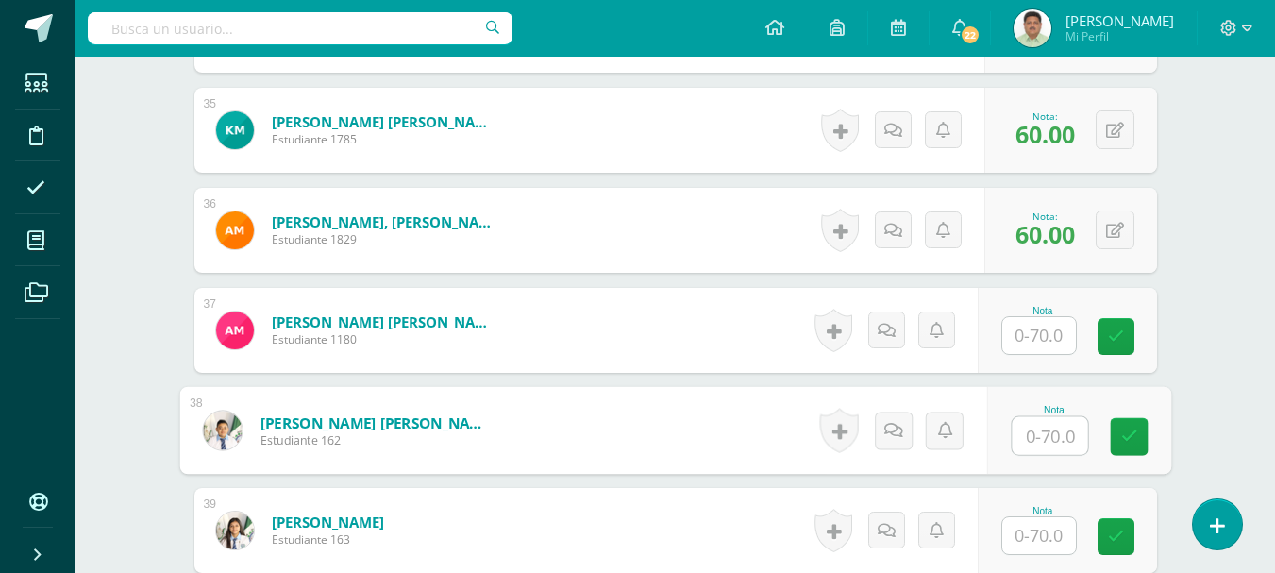
click at [1034, 439] on input "text" at bounding box center [1049, 436] width 75 height 38
type input "70"
click at [1130, 437] on icon at bounding box center [1128, 436] width 17 height 16
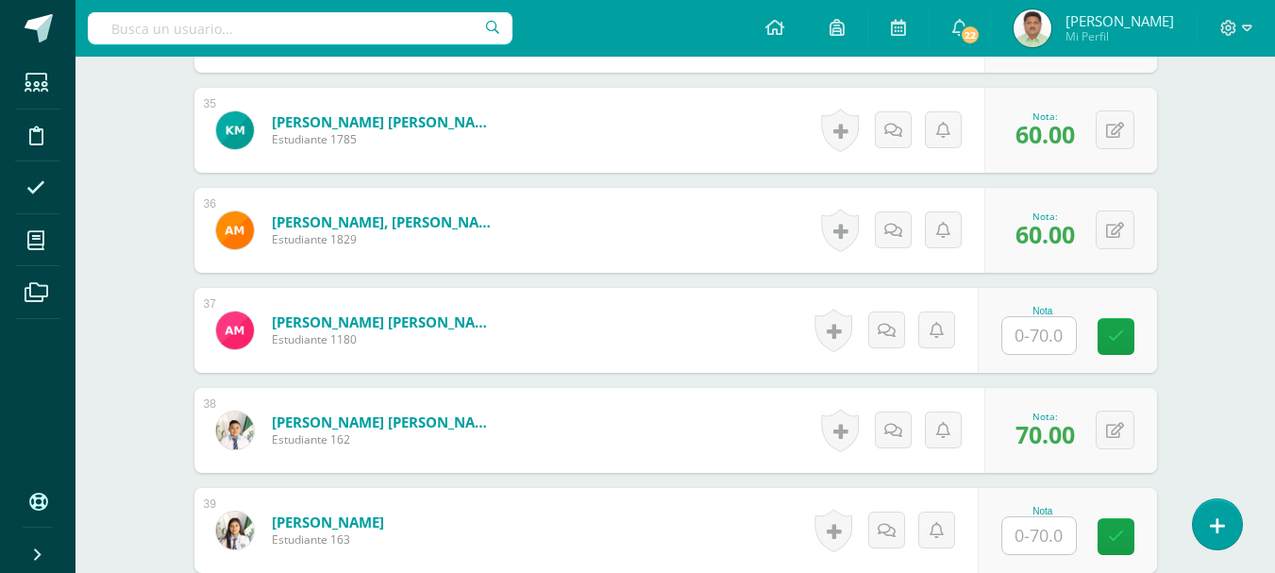
scroll to position [4082, 0]
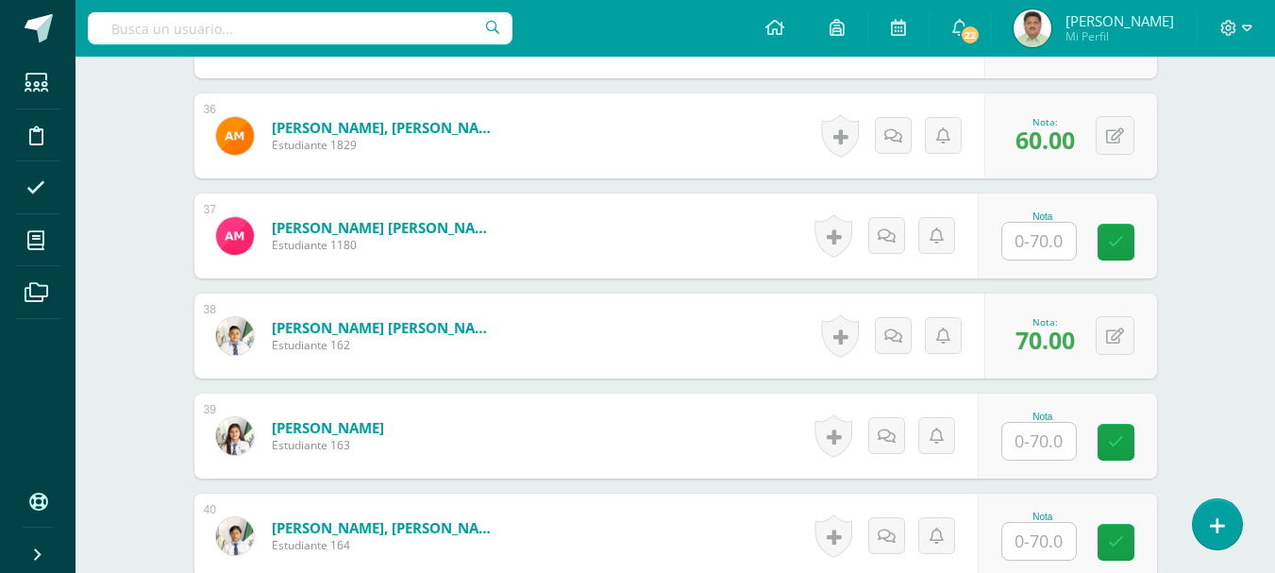
click at [1032, 242] on input "text" at bounding box center [1039, 241] width 74 height 37
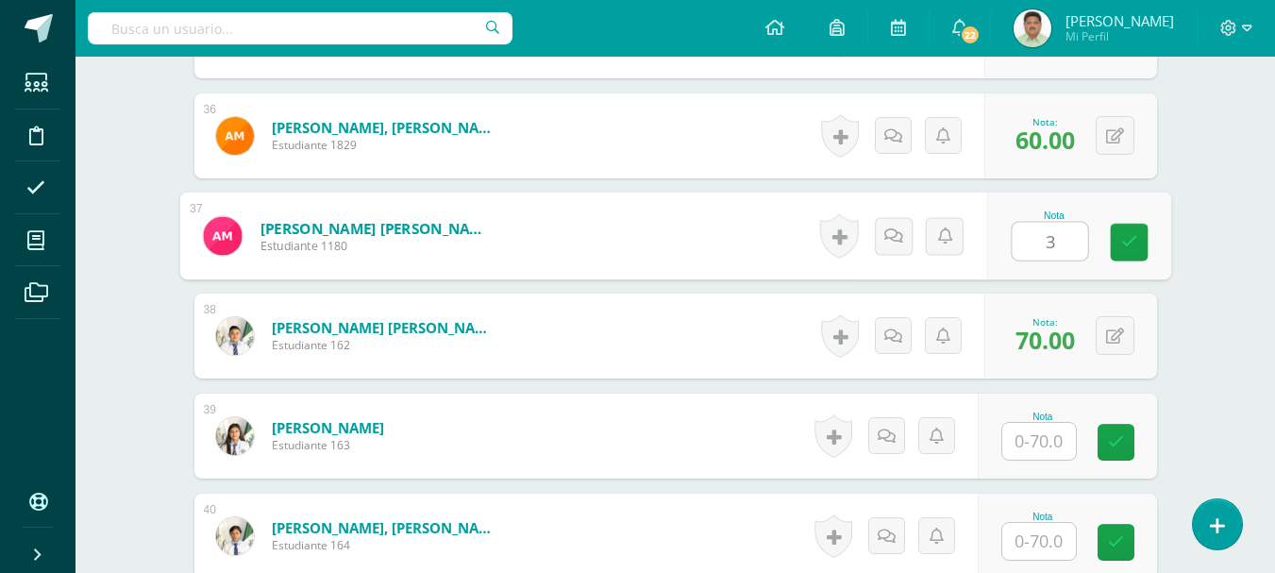
type input "30"
click at [1138, 244] on link at bounding box center [1129, 243] width 38 height 38
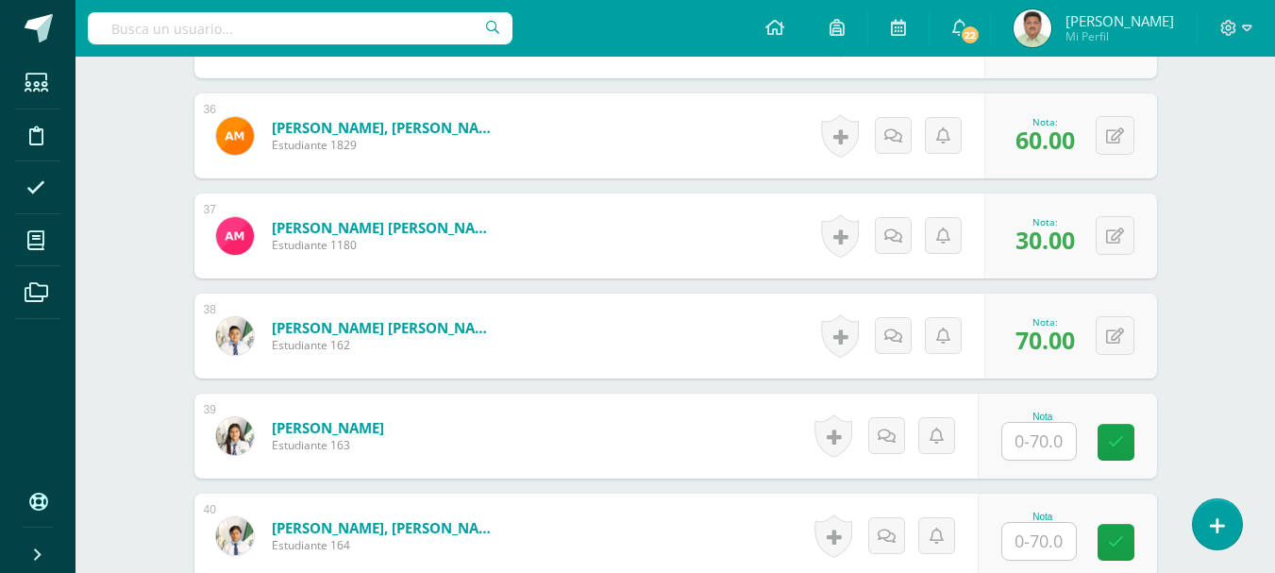
scroll to position [4176, 0]
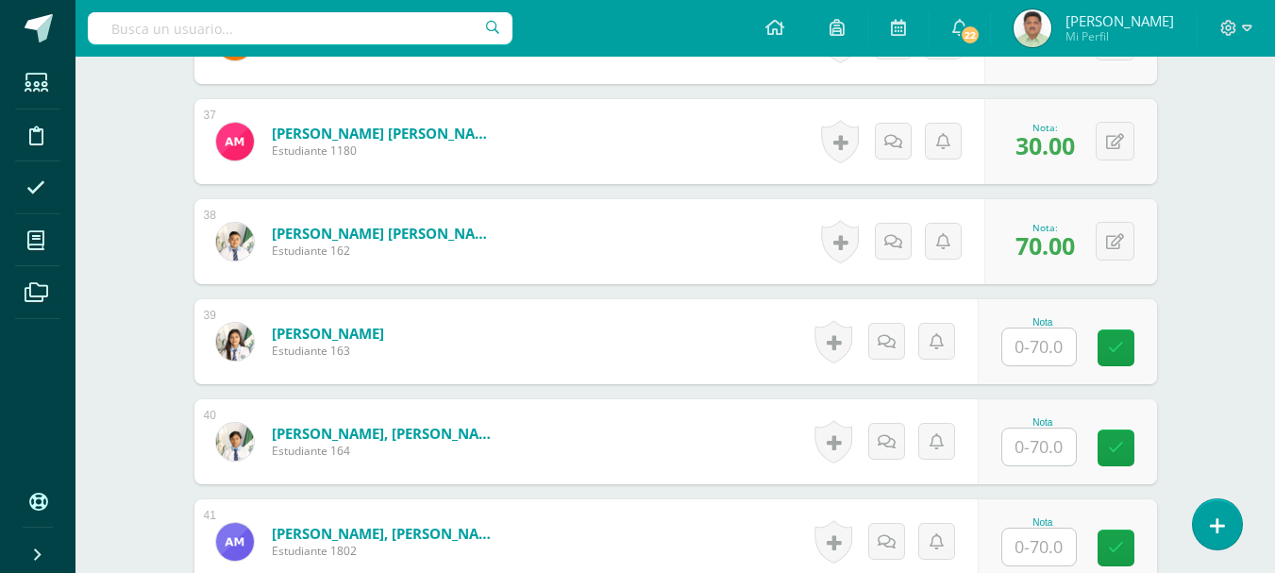
click at [1035, 343] on input "text" at bounding box center [1039, 346] width 74 height 37
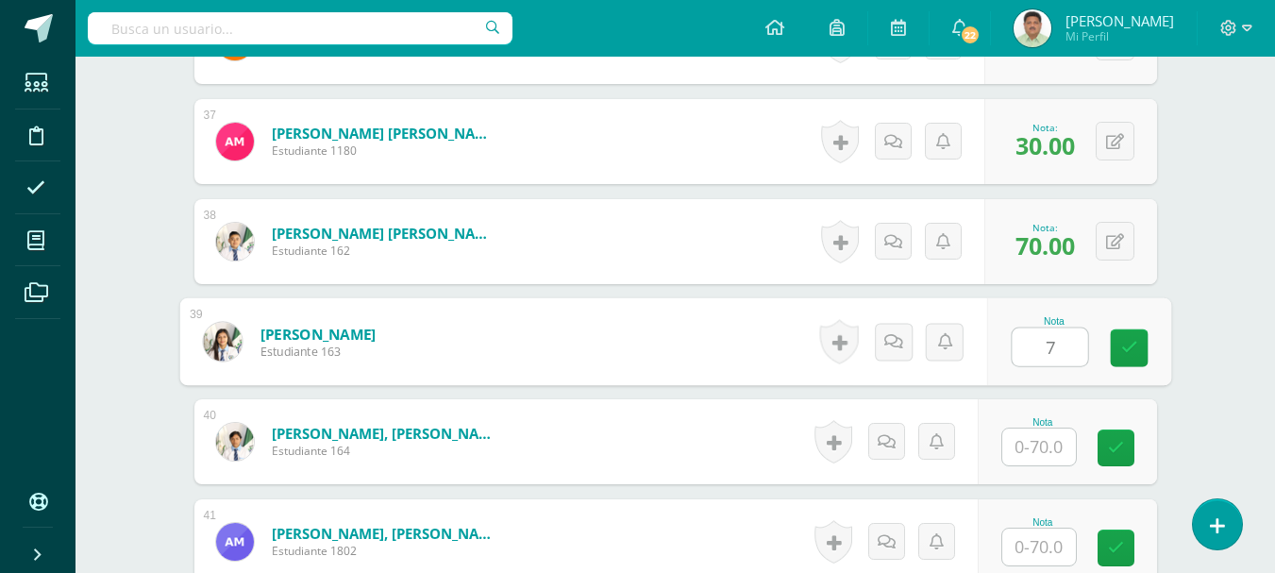
type input "70"
click at [1129, 348] on icon at bounding box center [1128, 348] width 17 height 16
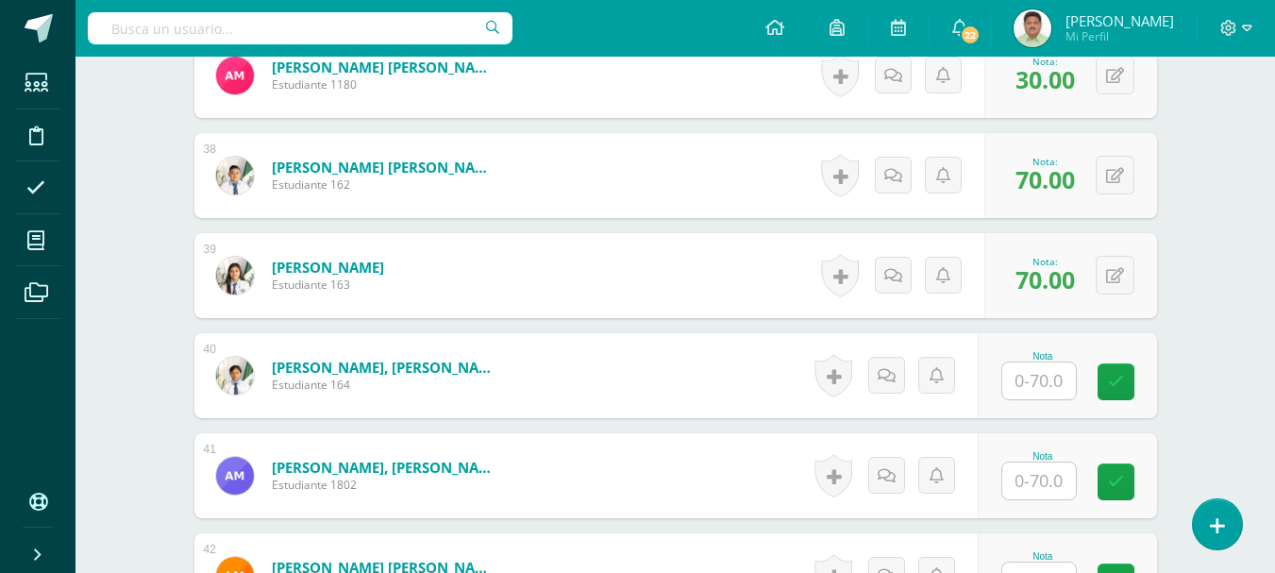
scroll to position [4270, 0]
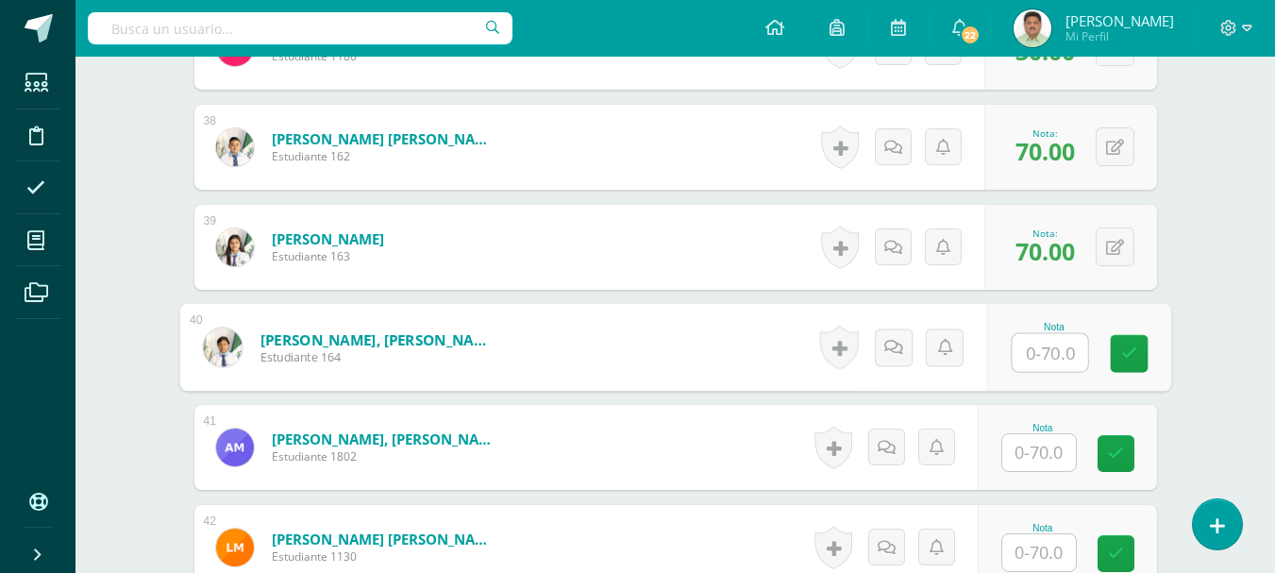
click at [1043, 351] on input "text" at bounding box center [1049, 353] width 75 height 38
type input "70"
click at [1115, 352] on link at bounding box center [1129, 354] width 38 height 38
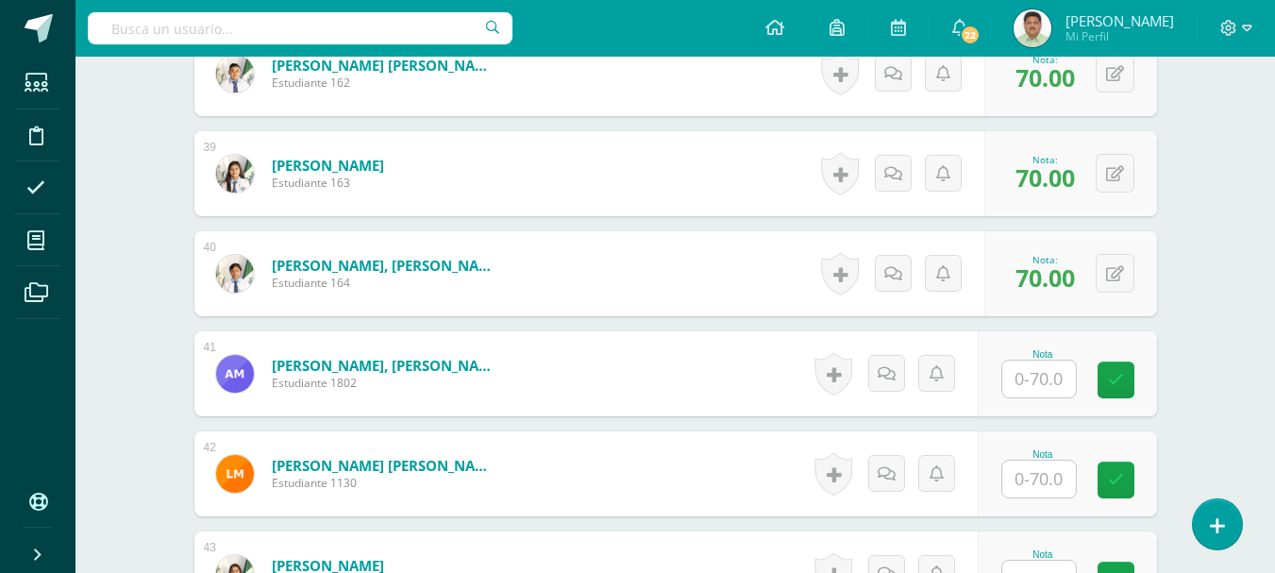
scroll to position [4365, 0]
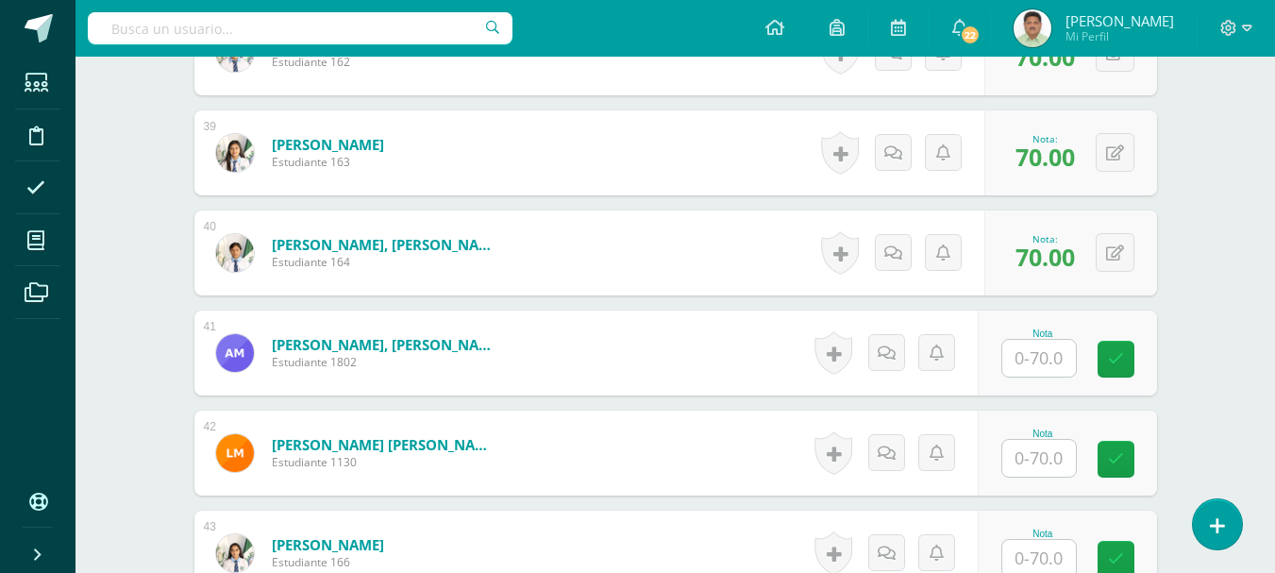
click at [1033, 358] on input "text" at bounding box center [1039, 358] width 74 height 37
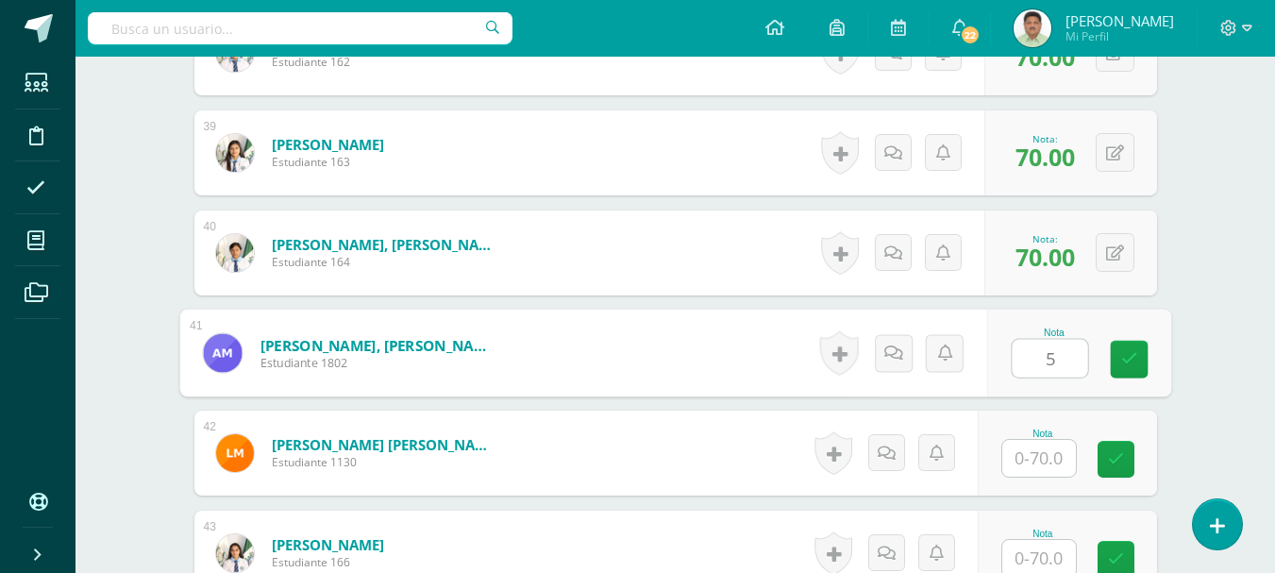
type input "55"
click at [1117, 359] on link at bounding box center [1129, 360] width 38 height 38
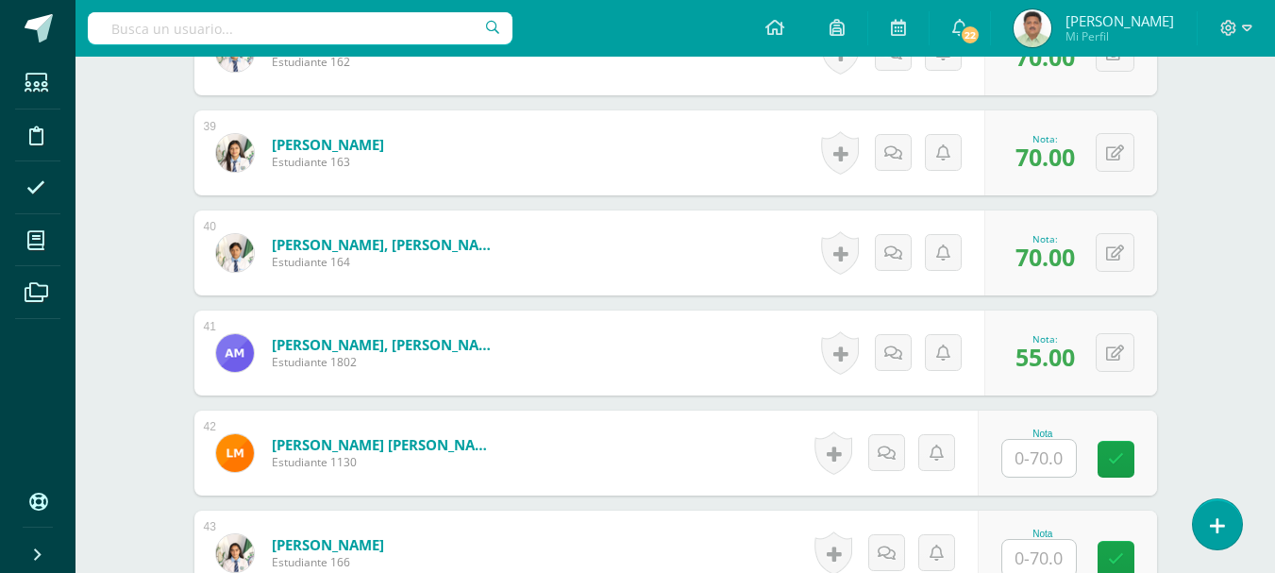
click at [1037, 458] on input "text" at bounding box center [1039, 458] width 74 height 37
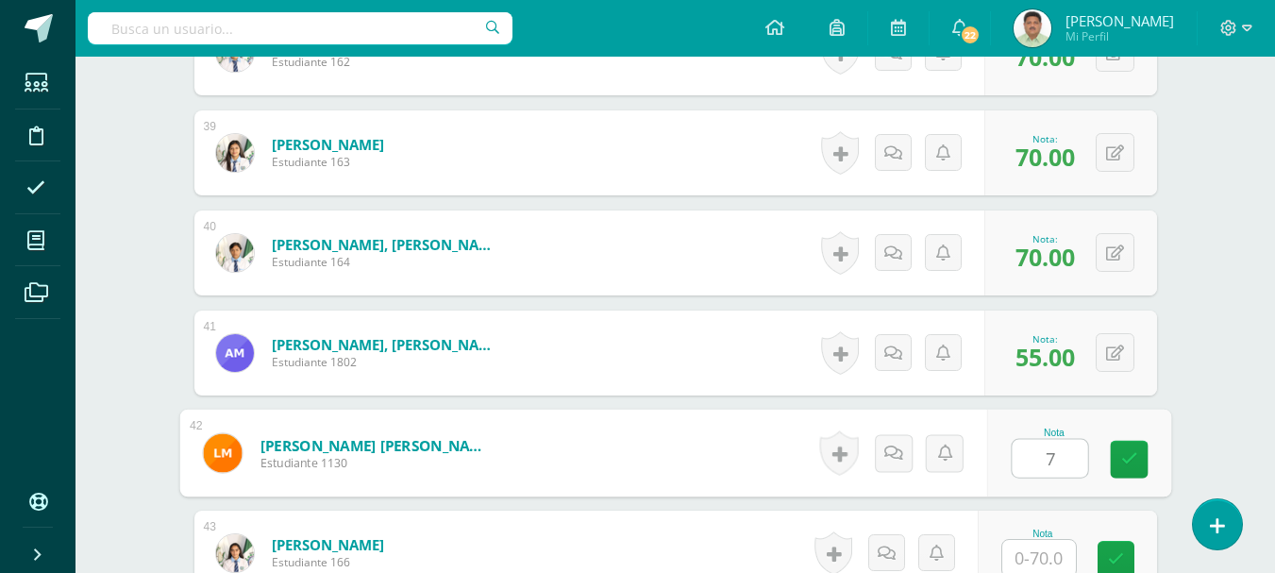
type input "70"
click at [1128, 459] on icon at bounding box center [1128, 459] width 17 height 16
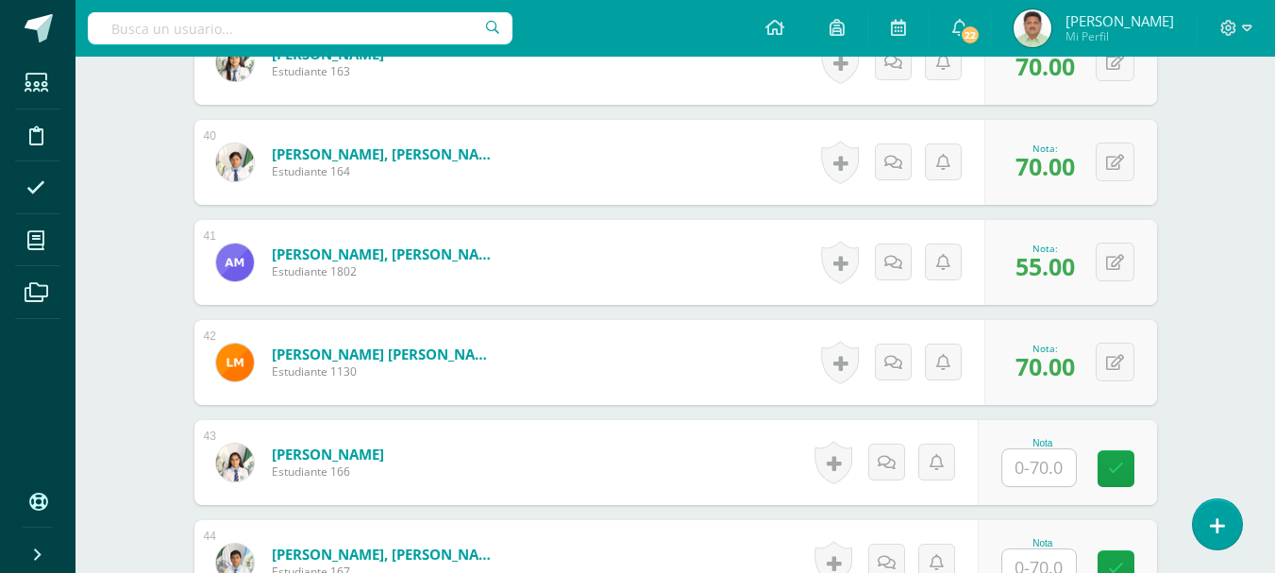
scroll to position [4459, 0]
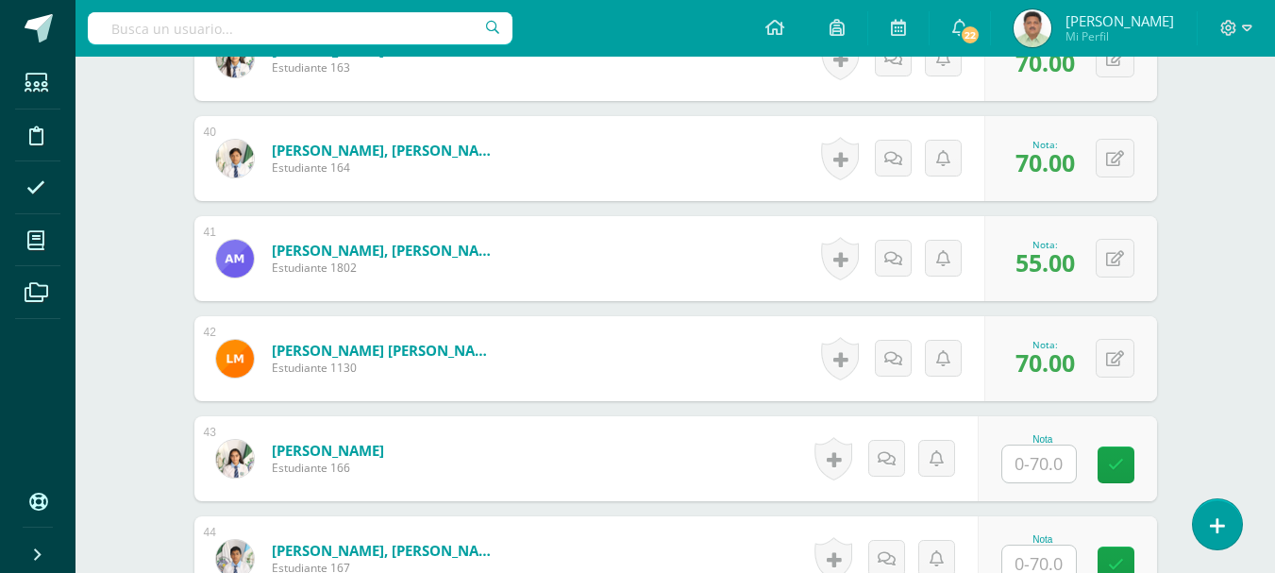
click at [1036, 462] on input "text" at bounding box center [1039, 463] width 74 height 37
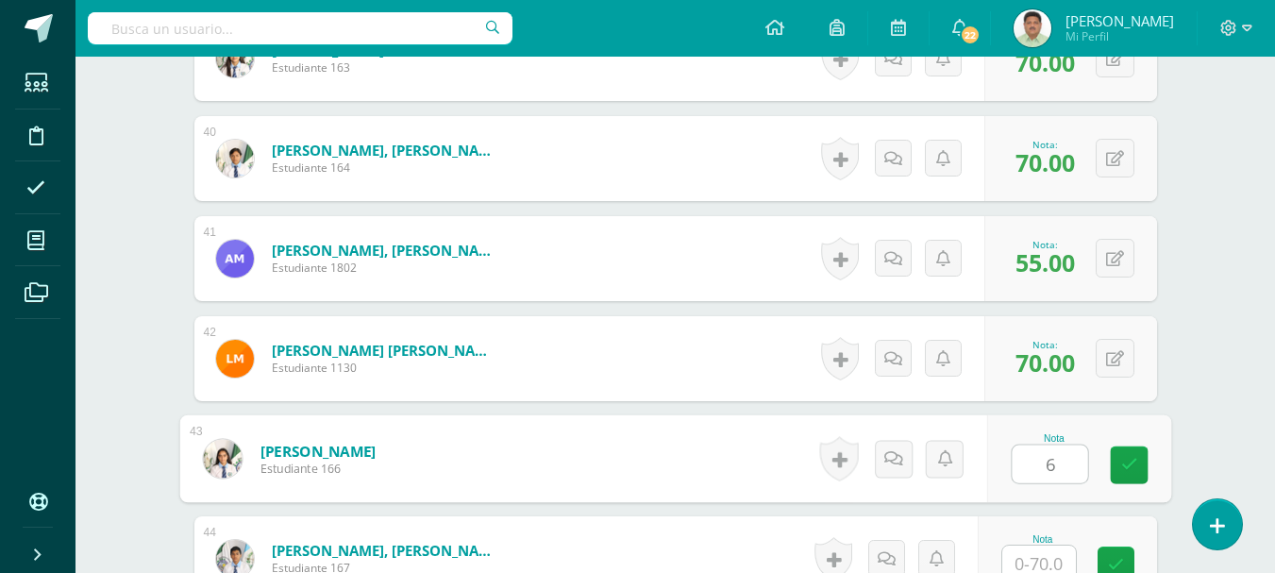
type input "60"
click at [1117, 469] on link at bounding box center [1129, 465] width 38 height 38
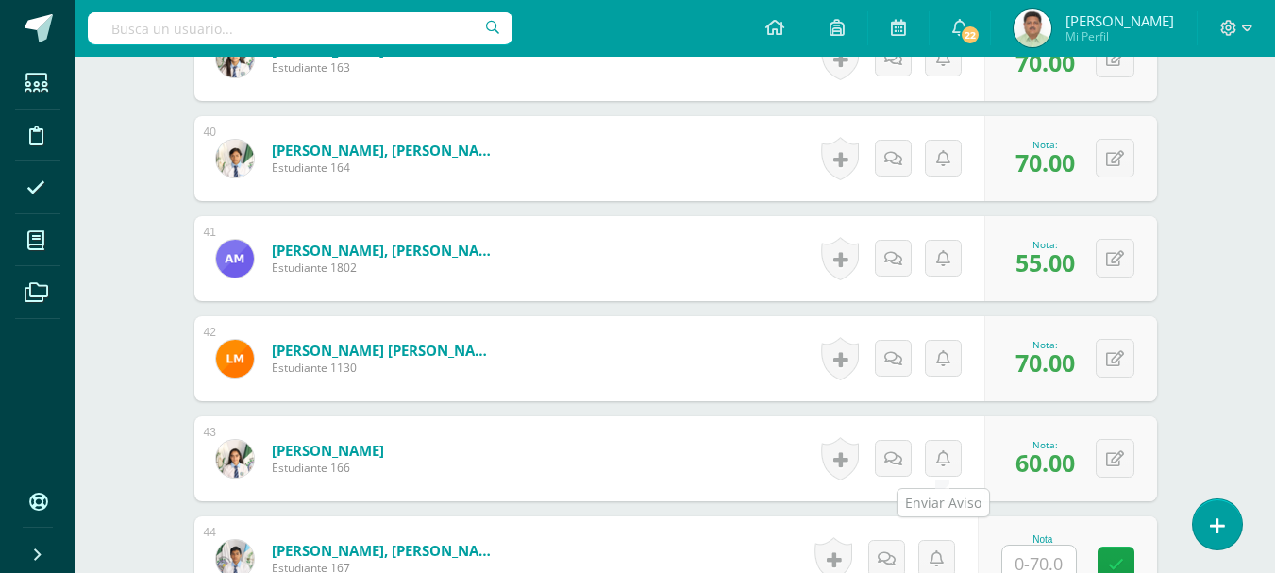
scroll to position [4553, 0]
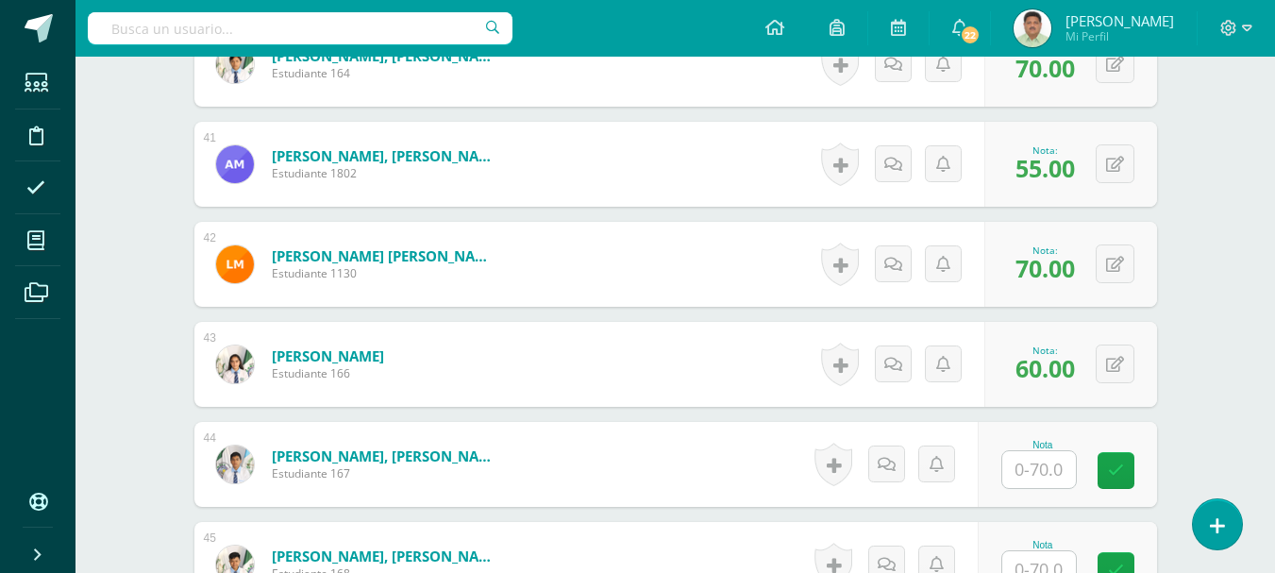
click at [1040, 473] on input "text" at bounding box center [1039, 469] width 74 height 37
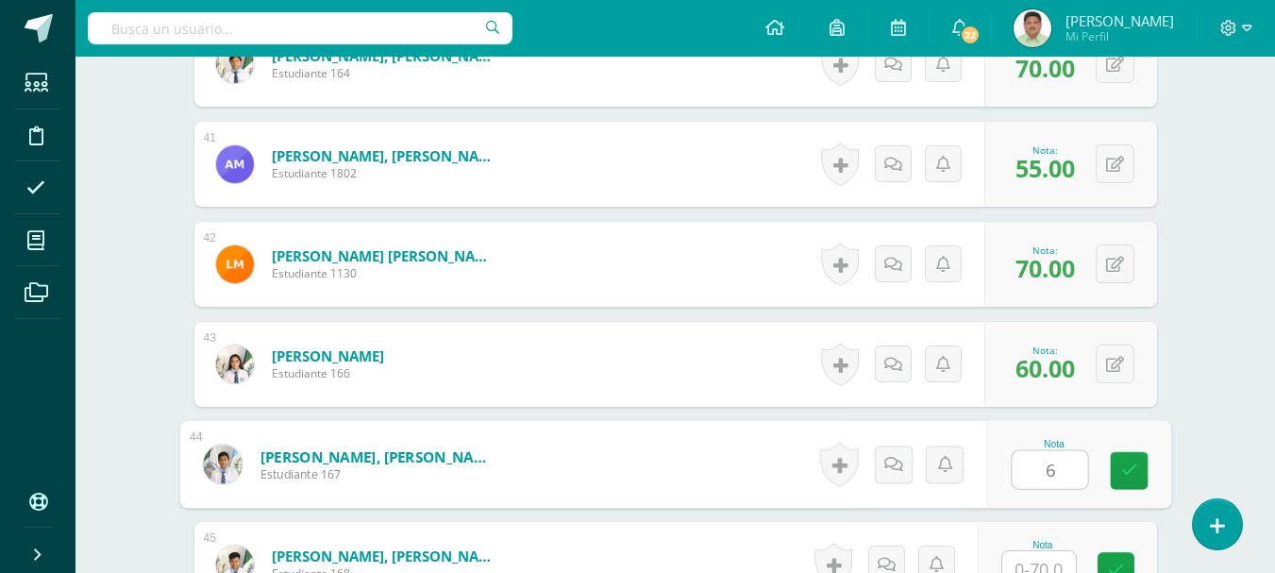
type input "60"
click at [1126, 470] on icon at bounding box center [1128, 470] width 17 height 16
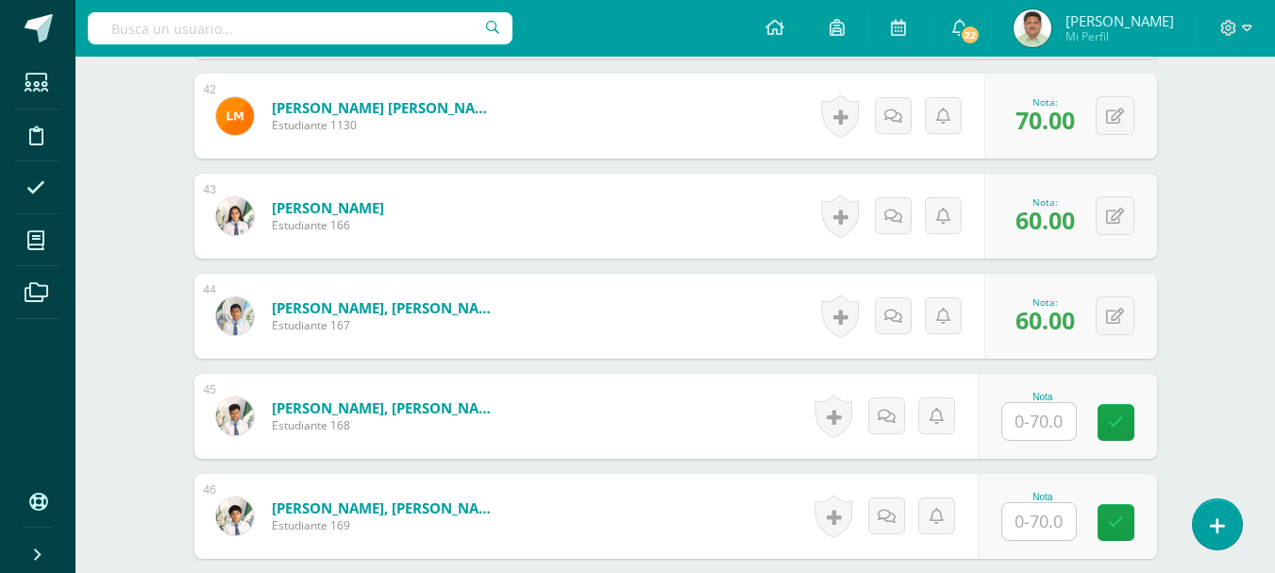
scroll to position [4742, 0]
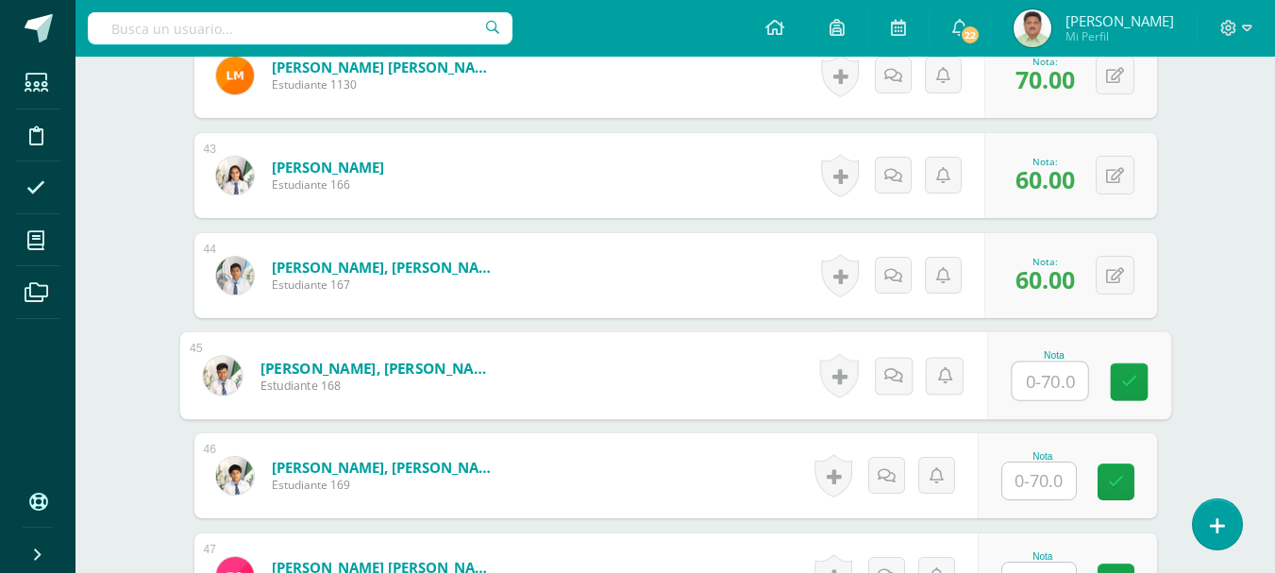
click at [1031, 377] on input "text" at bounding box center [1049, 381] width 75 height 38
type input "70"
click at [1122, 381] on icon at bounding box center [1128, 382] width 17 height 16
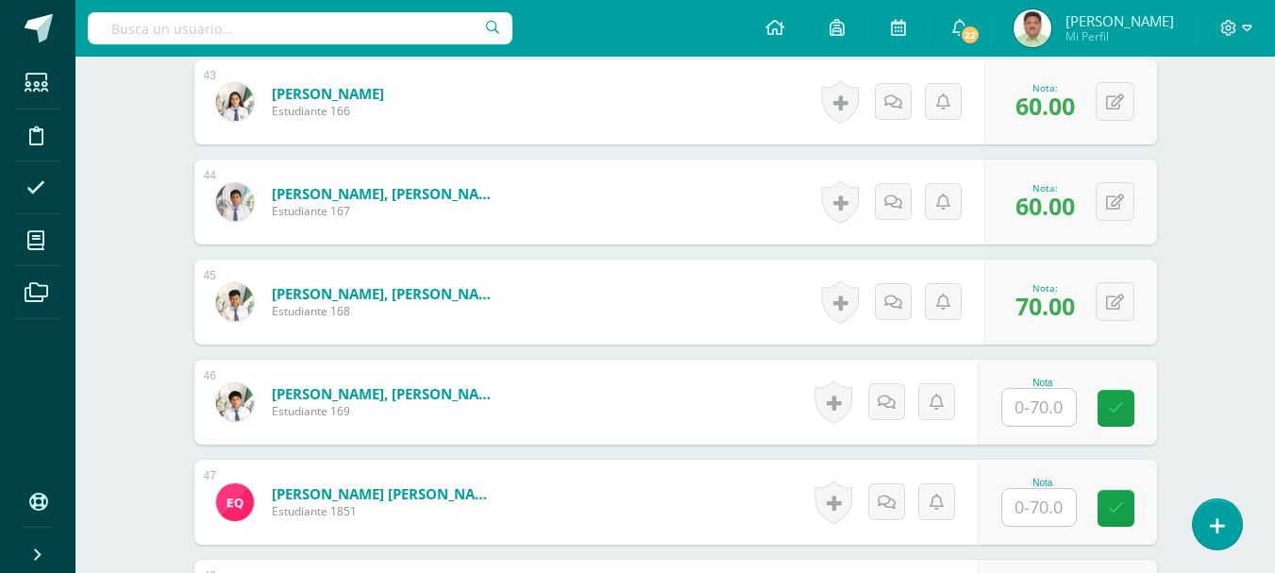
scroll to position [4837, 0]
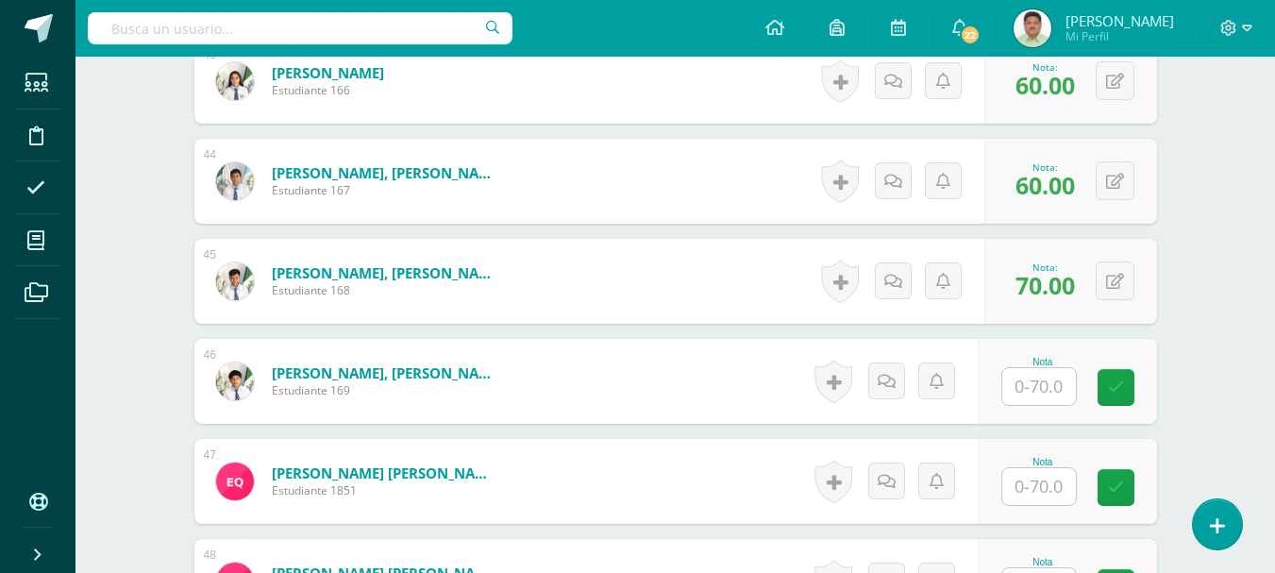
click at [1036, 494] on input "text" at bounding box center [1039, 486] width 74 height 37
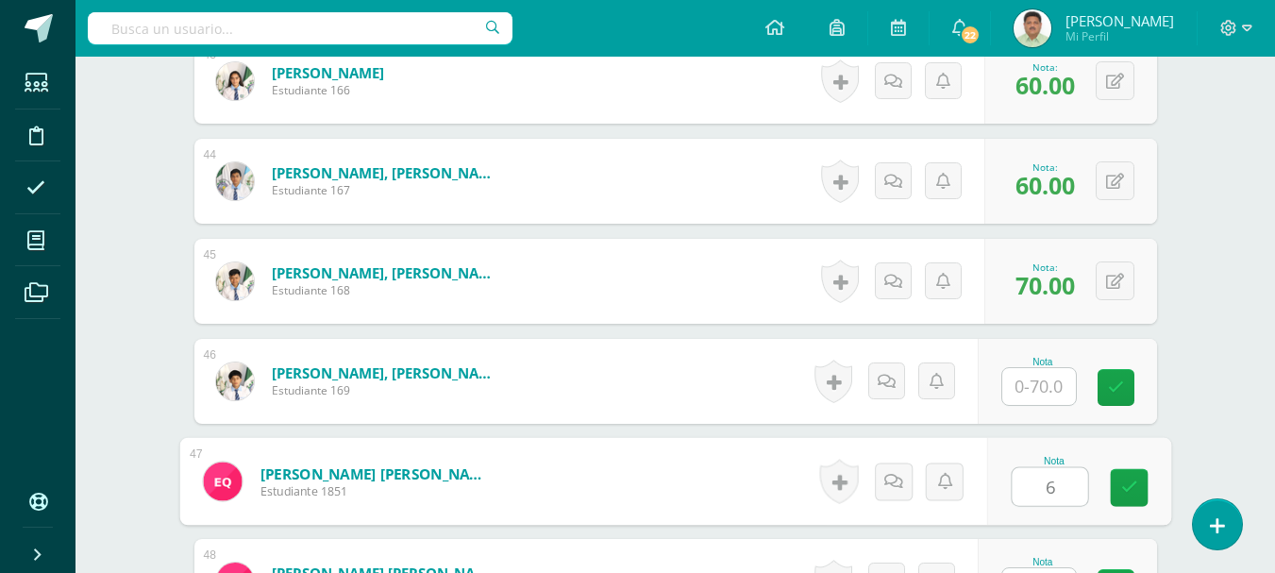
type input "60"
click at [1118, 477] on link at bounding box center [1129, 488] width 38 height 38
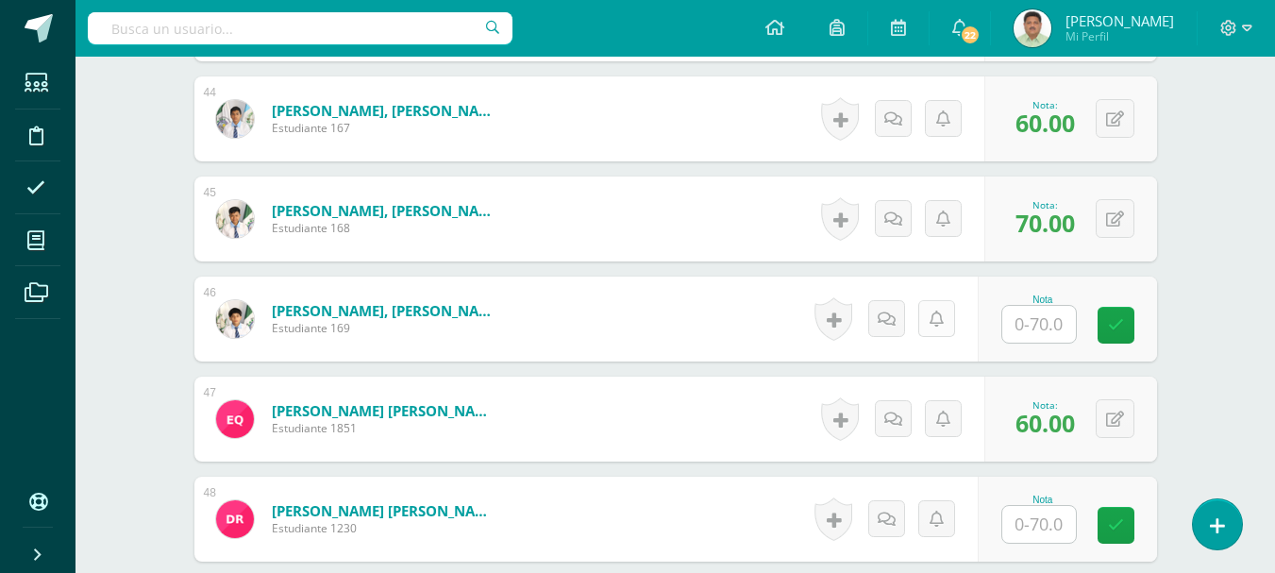
scroll to position [4931, 0]
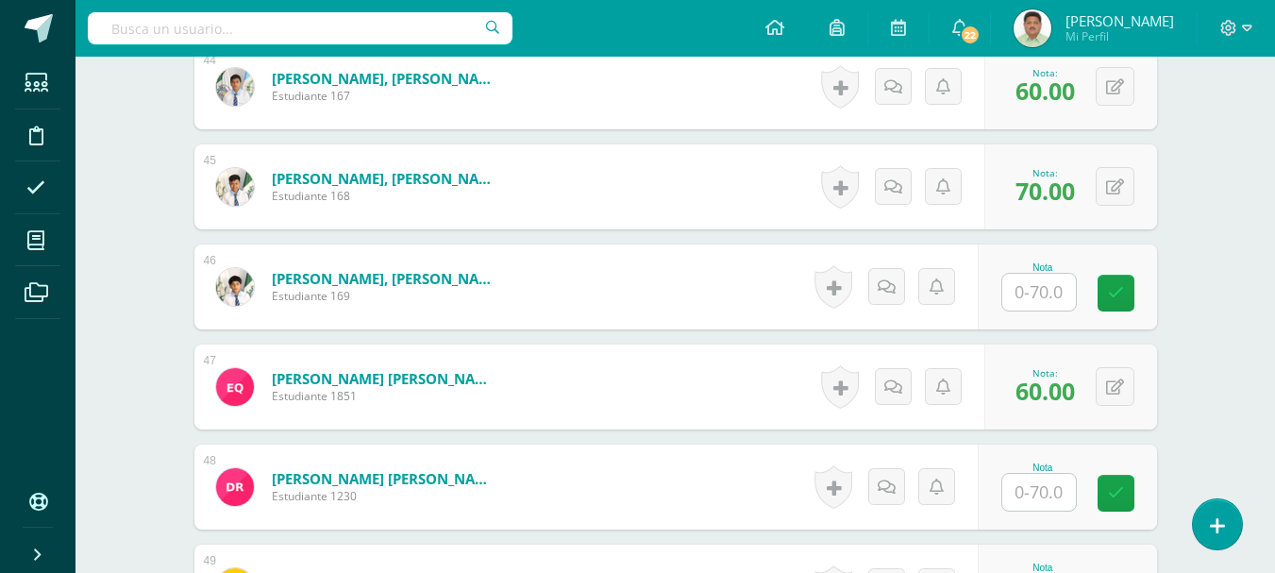
click at [1039, 491] on input "text" at bounding box center [1039, 492] width 74 height 37
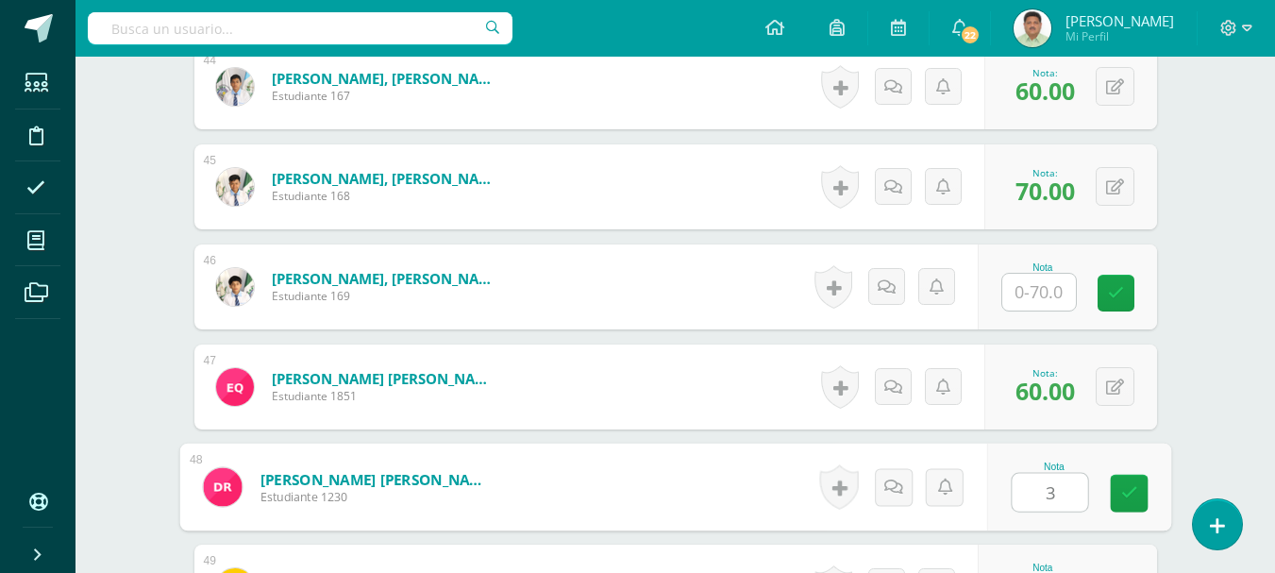
type input "30"
click at [1128, 495] on icon at bounding box center [1128, 493] width 17 height 16
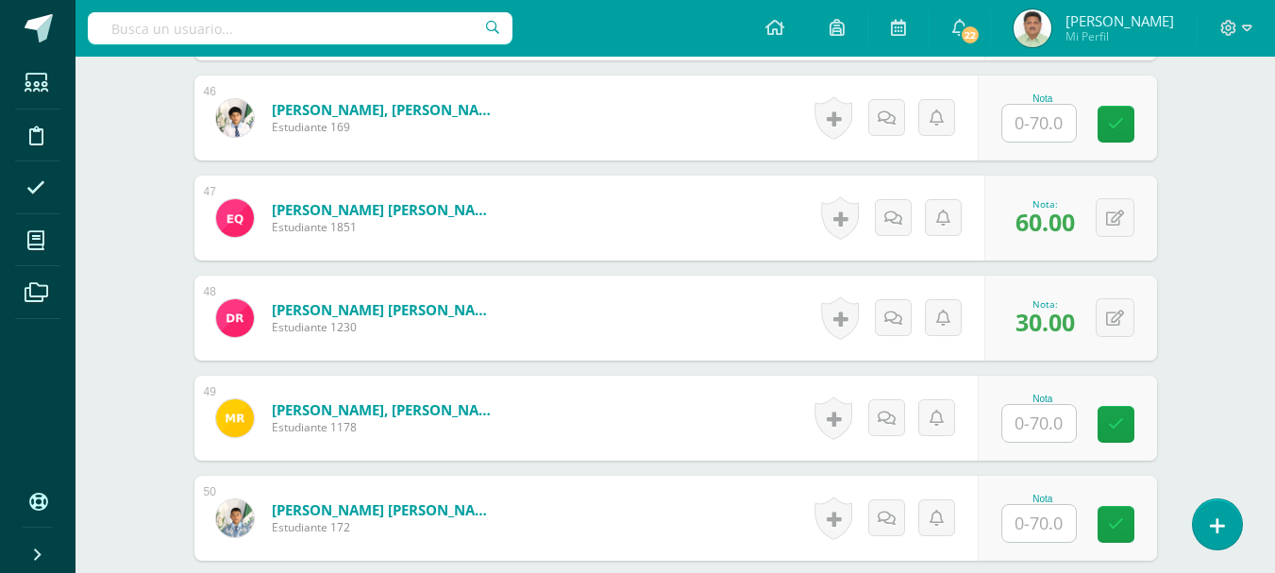
scroll to position [5120, 0]
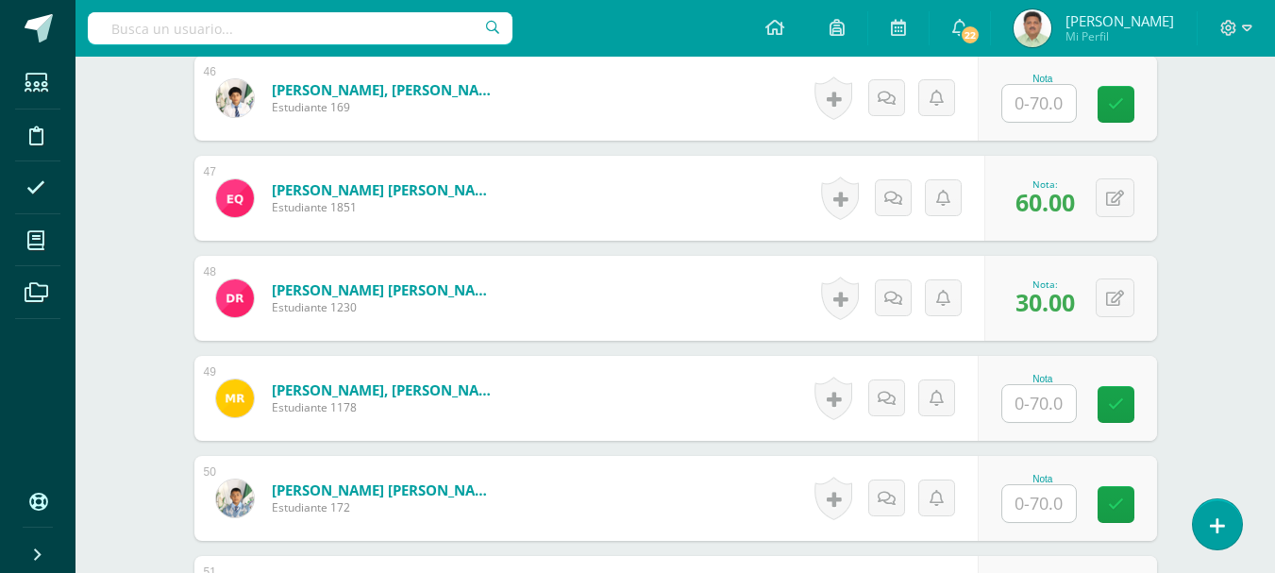
click at [1041, 506] on input "text" at bounding box center [1039, 503] width 74 height 37
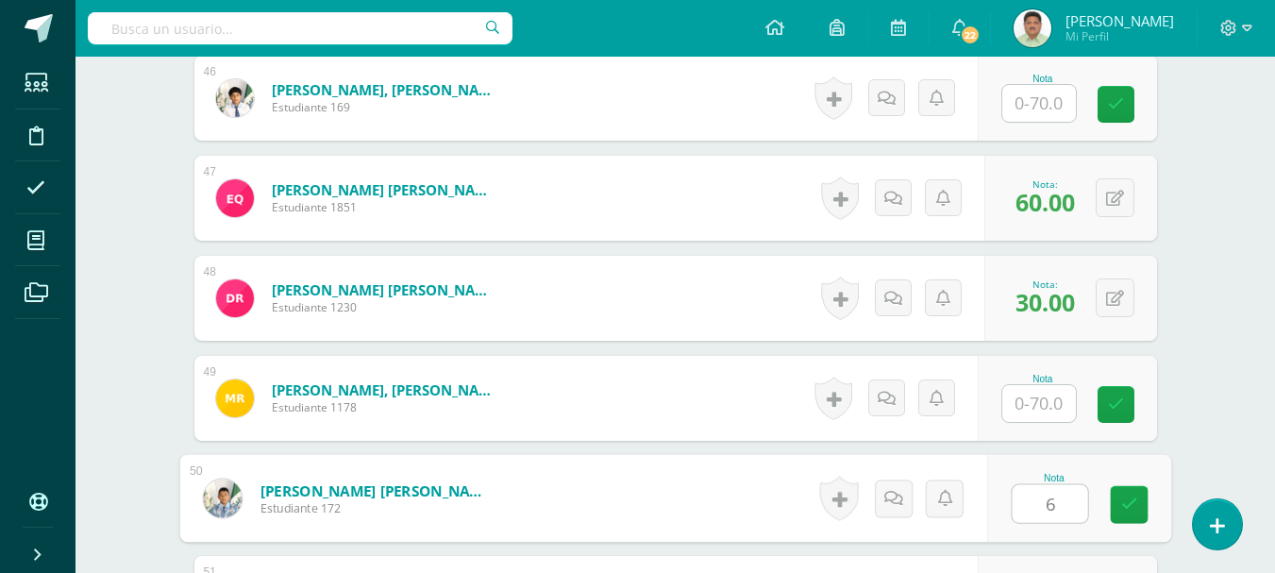
type input "60"
click at [1120, 506] on icon at bounding box center [1128, 504] width 17 height 16
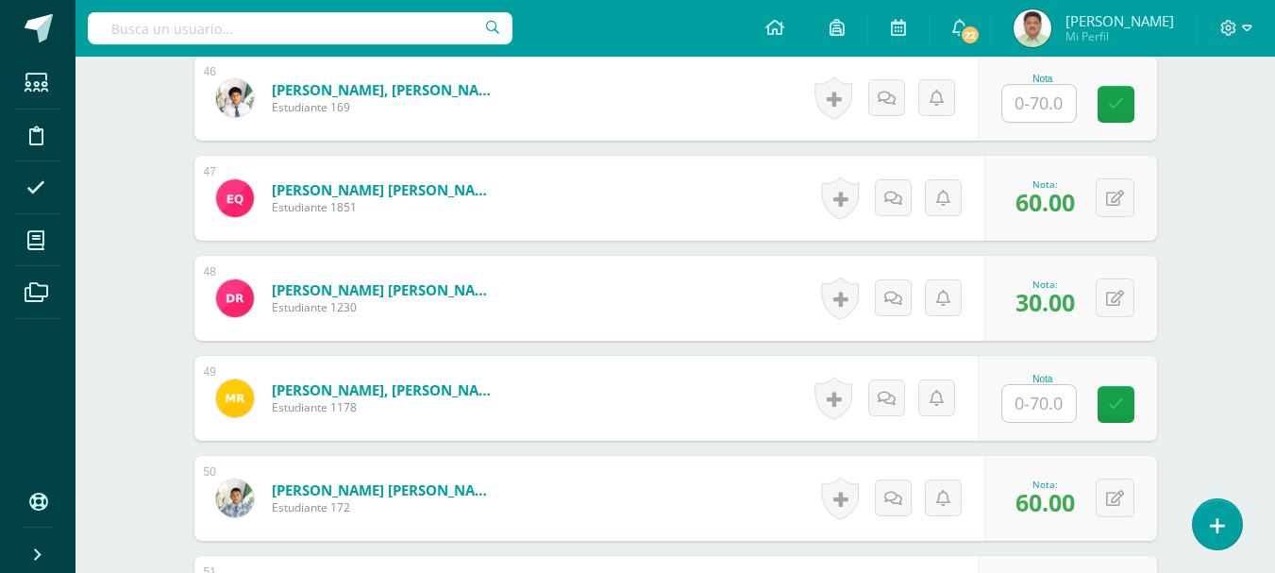
scroll to position [5214, 0]
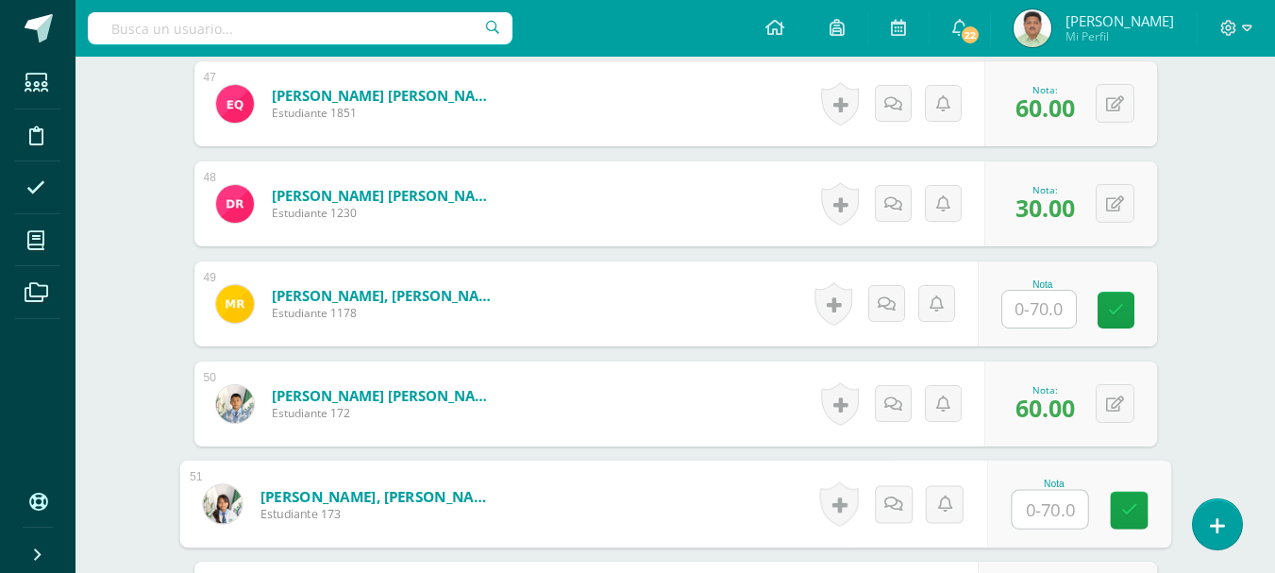
click at [1034, 509] on input "text" at bounding box center [1049, 510] width 75 height 38
type input "70"
click at [1114, 512] on link at bounding box center [1129, 511] width 38 height 38
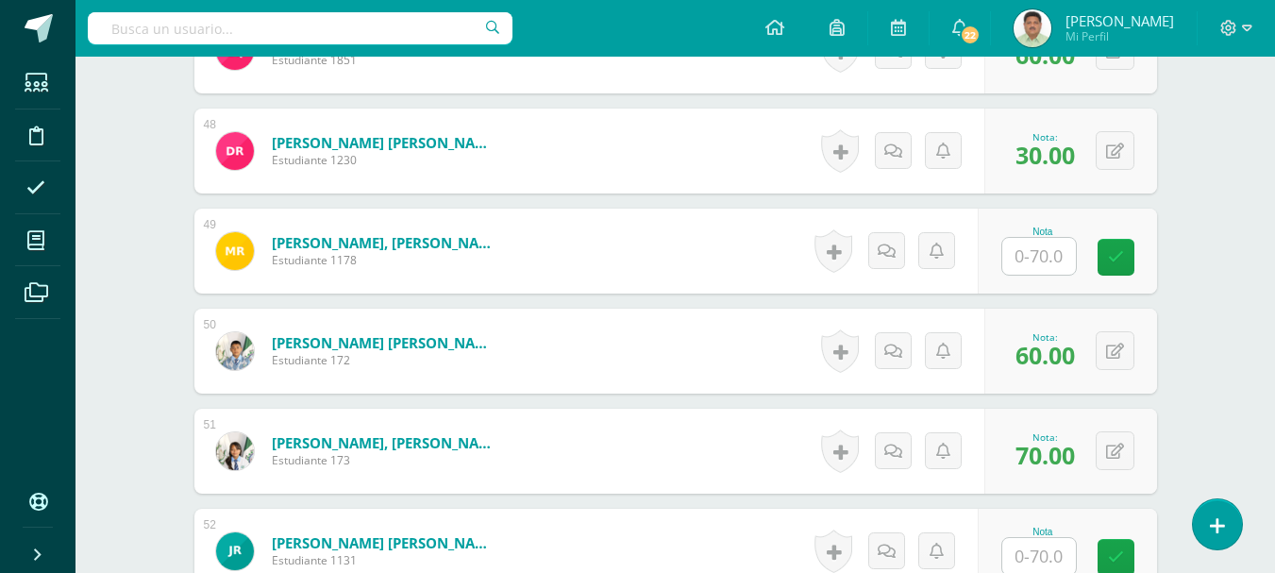
scroll to position [5308, 0]
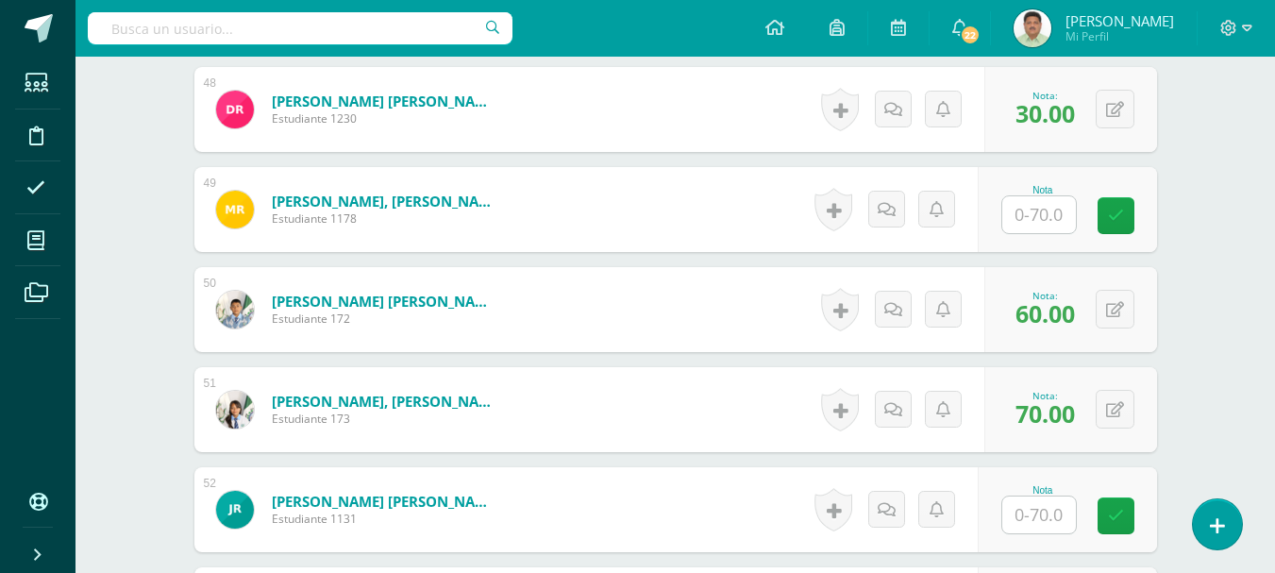
click at [1025, 517] on input "text" at bounding box center [1039, 514] width 74 height 37
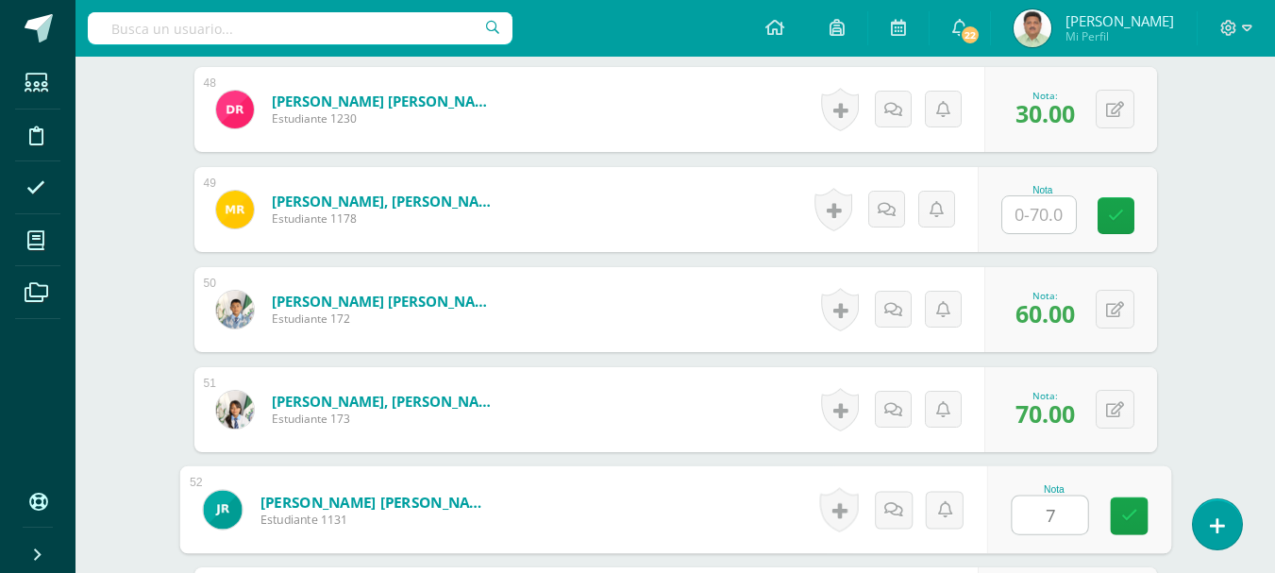
type input "70"
click at [1133, 511] on icon at bounding box center [1128, 516] width 17 height 16
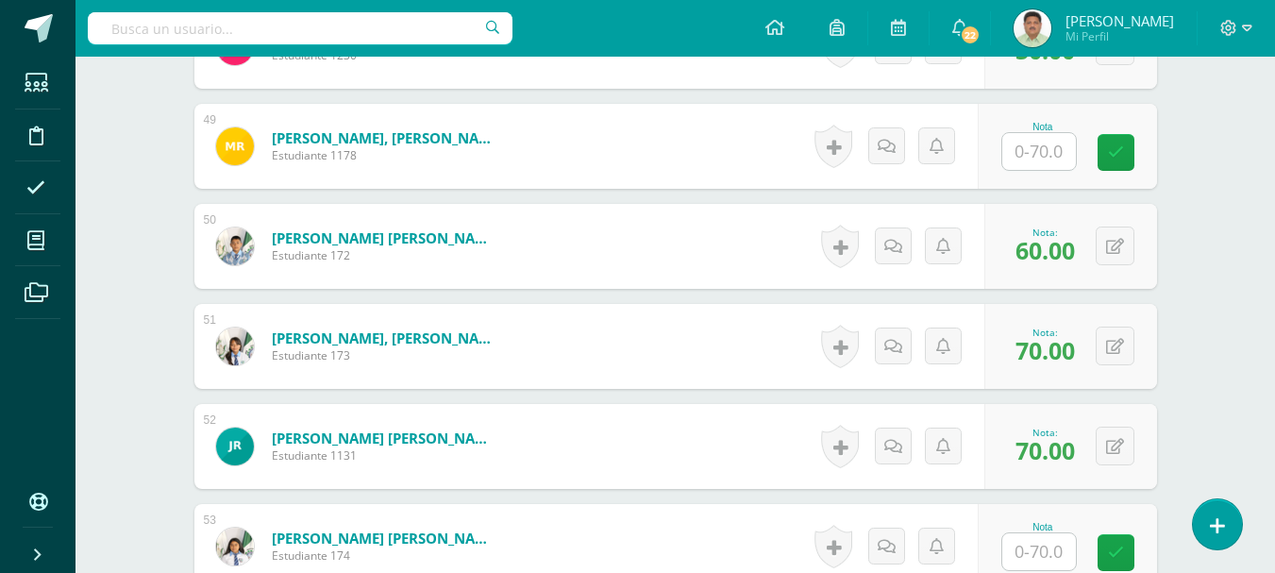
scroll to position [5403, 0]
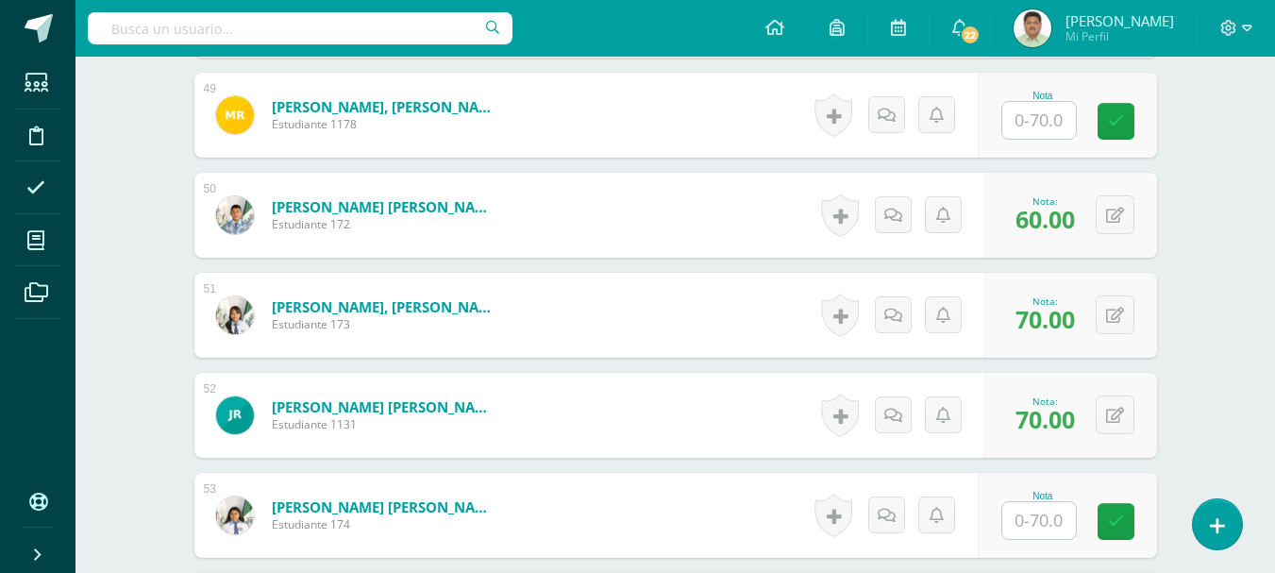
click at [1029, 523] on input "text" at bounding box center [1039, 520] width 74 height 37
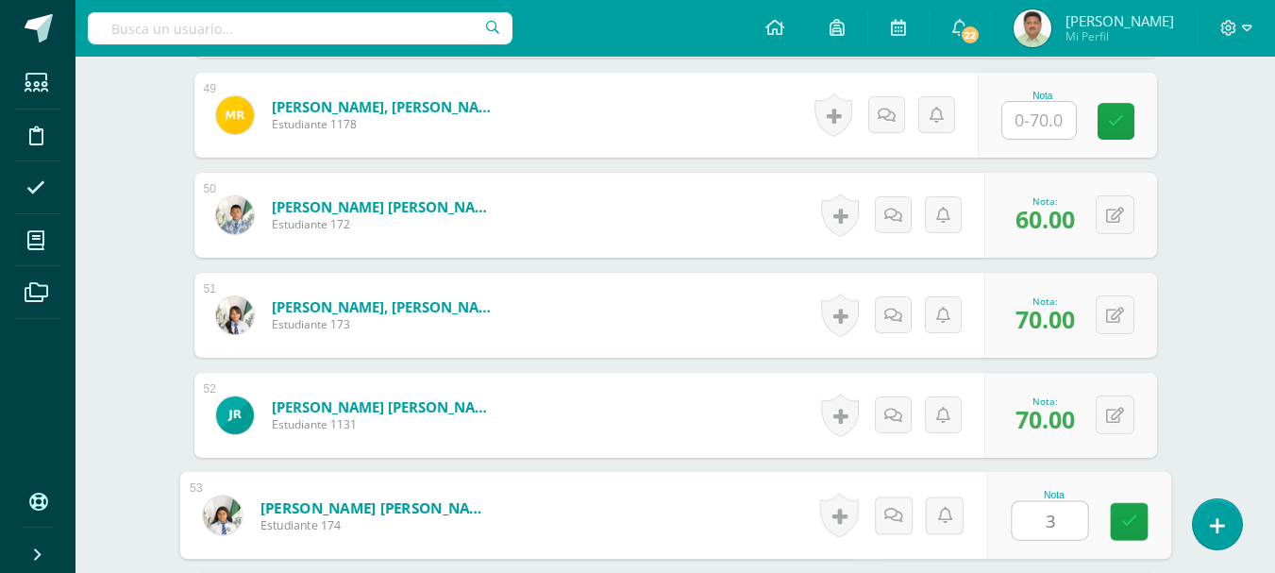
type input "30"
click at [1116, 519] on link at bounding box center [1129, 522] width 38 height 38
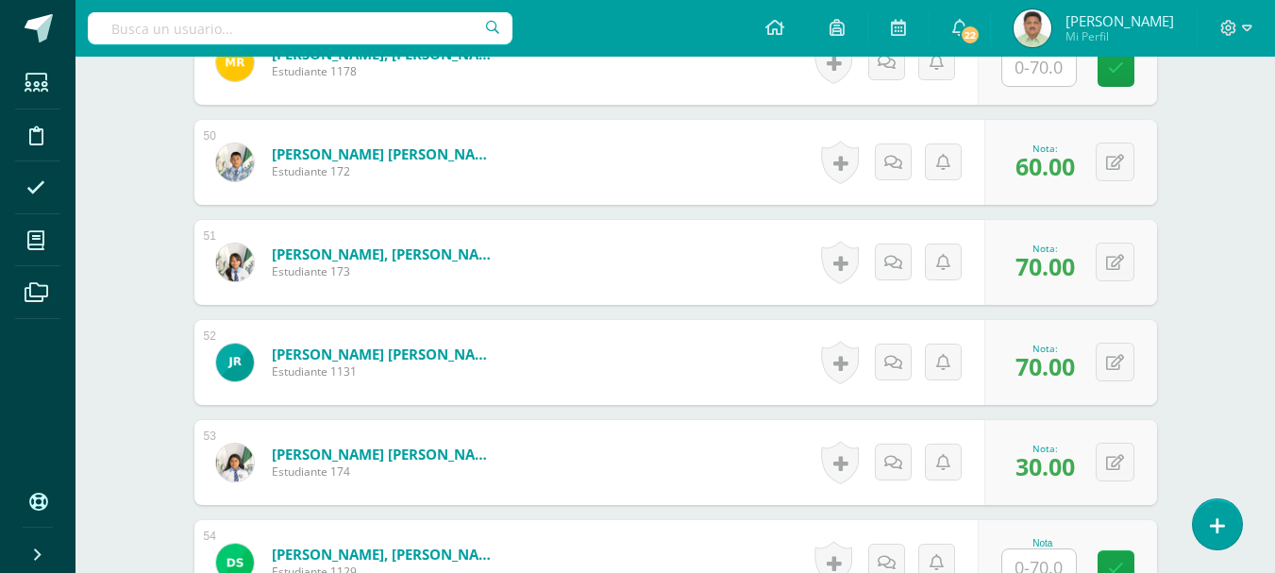
scroll to position [5497, 0]
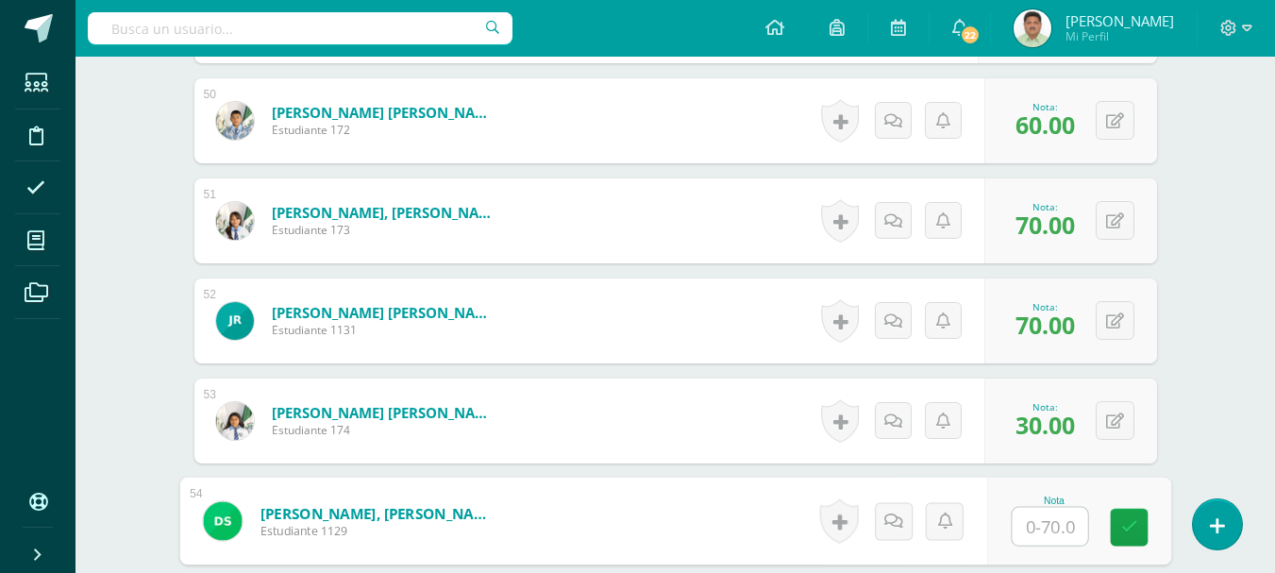
click at [1043, 524] on input "text" at bounding box center [1049, 527] width 75 height 38
type input "70"
click at [1121, 526] on icon at bounding box center [1128, 527] width 17 height 16
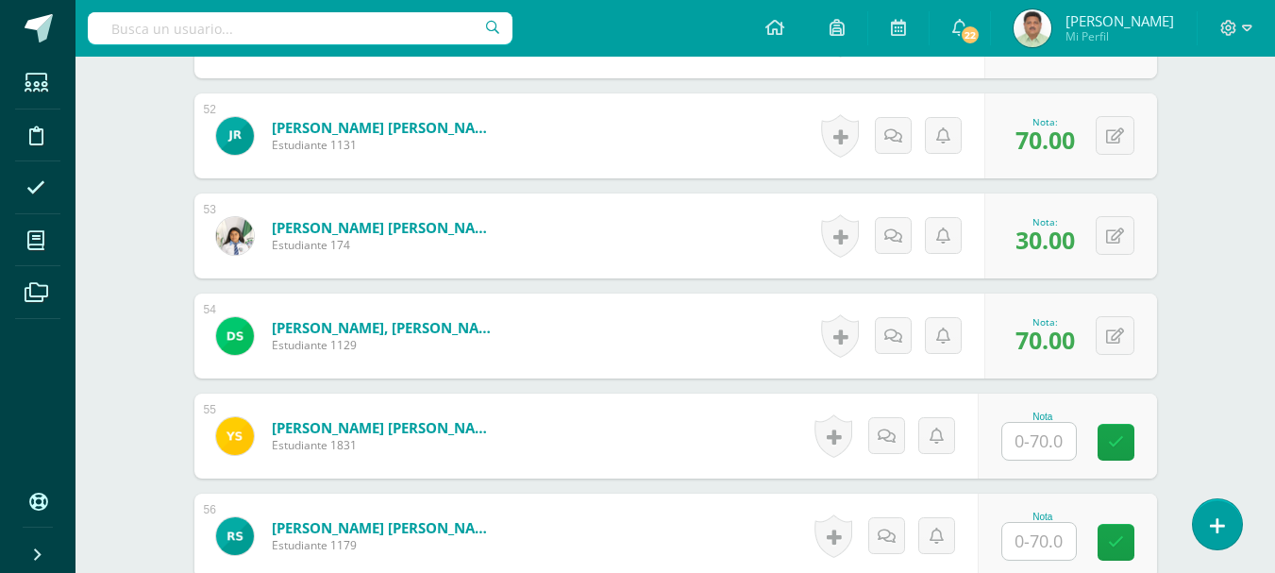
scroll to position [5686, 0]
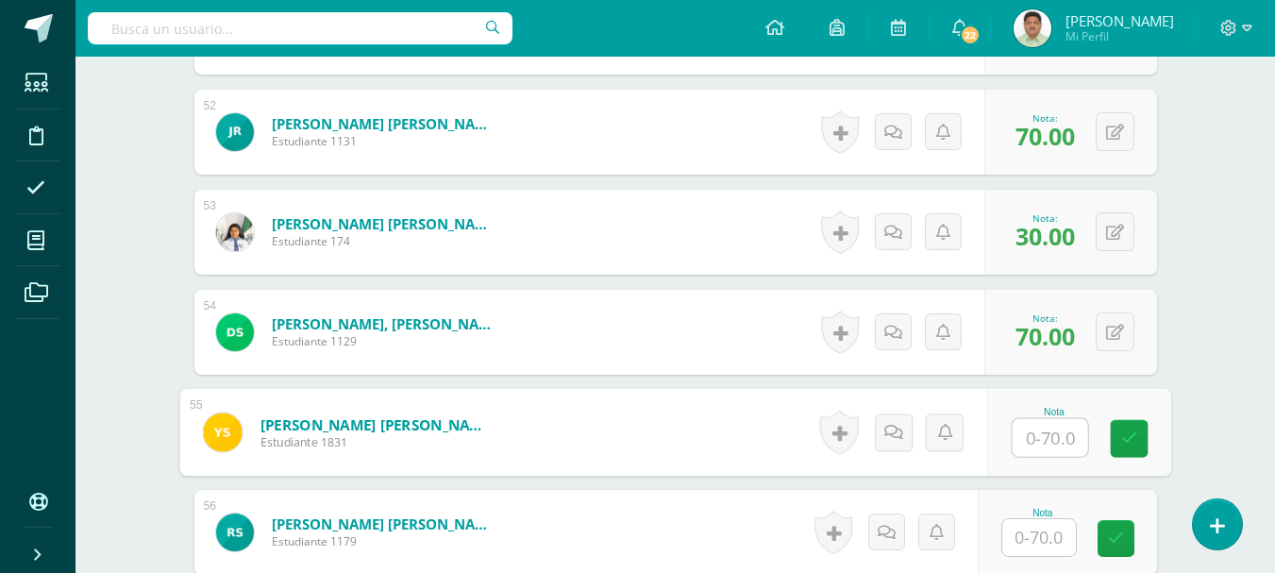
click at [1027, 433] on input "text" at bounding box center [1049, 438] width 75 height 38
type input "60"
click at [1136, 444] on icon at bounding box center [1128, 438] width 17 height 16
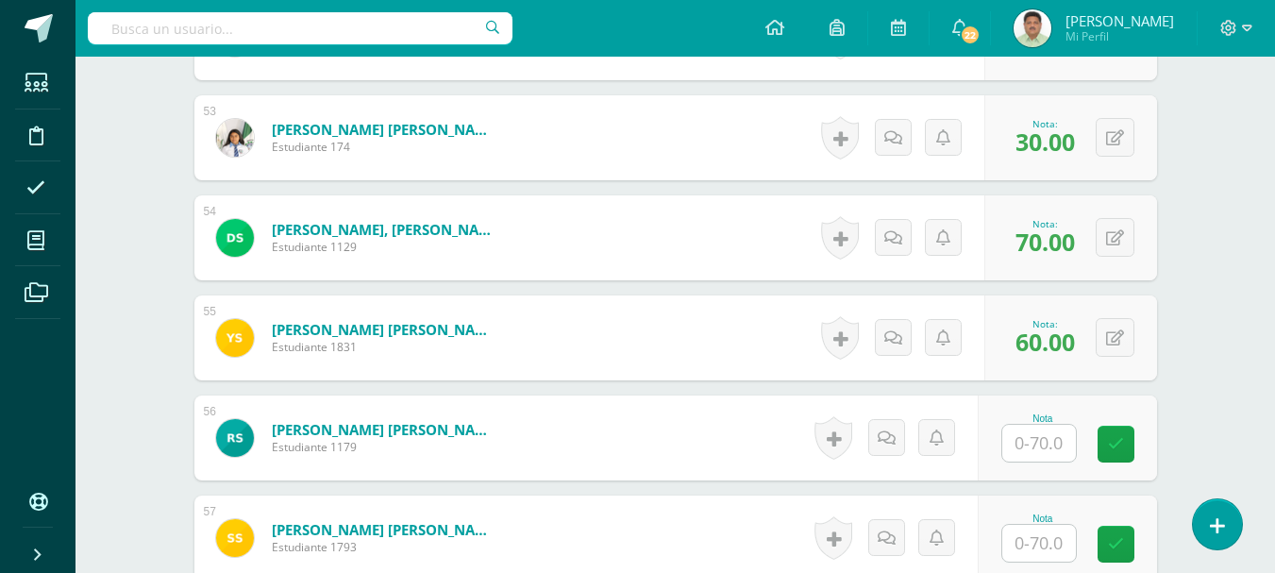
scroll to position [5875, 0]
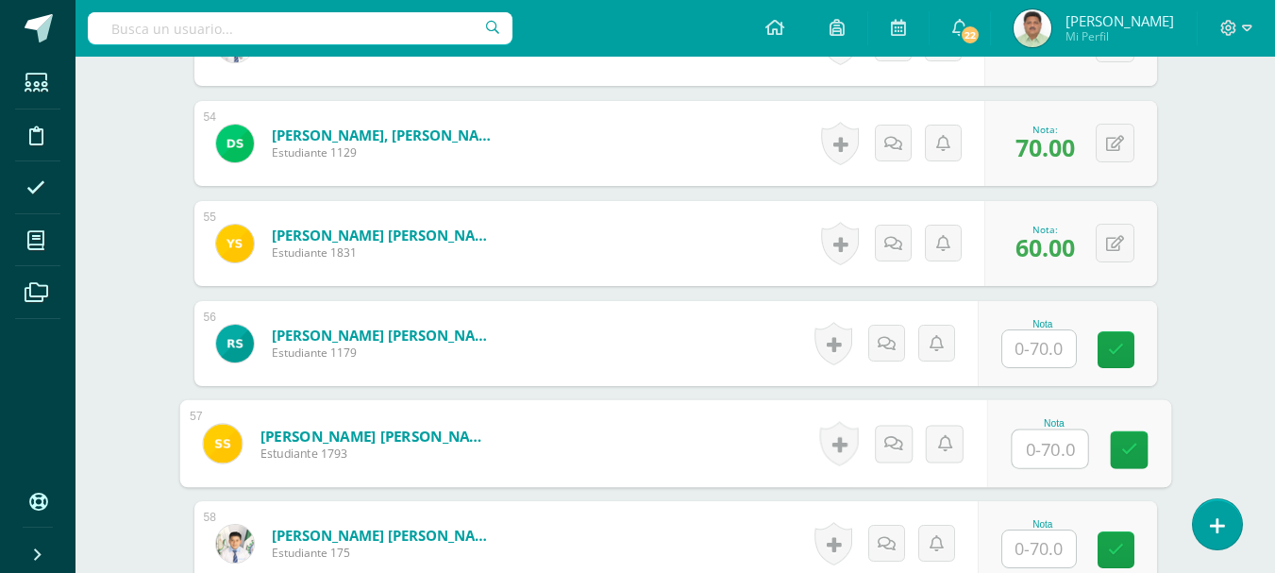
click at [1039, 444] on input "text" at bounding box center [1049, 449] width 75 height 38
type input "65"
click at [1127, 444] on icon at bounding box center [1128, 450] width 17 height 16
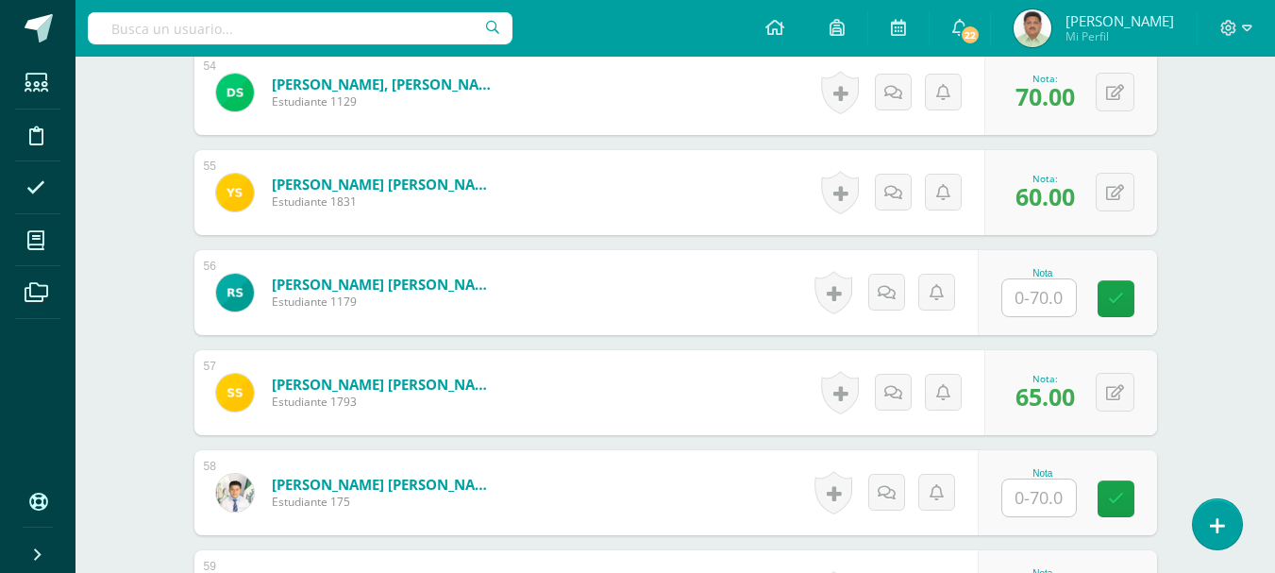
scroll to position [5969, 0]
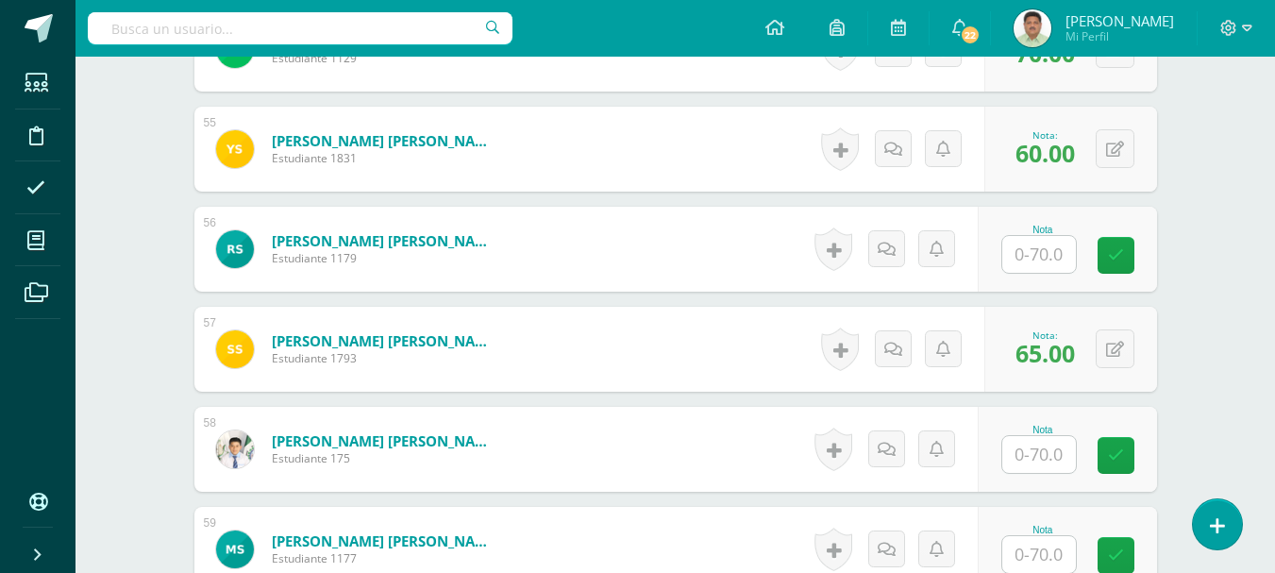
click at [1044, 454] on input "text" at bounding box center [1039, 454] width 74 height 37
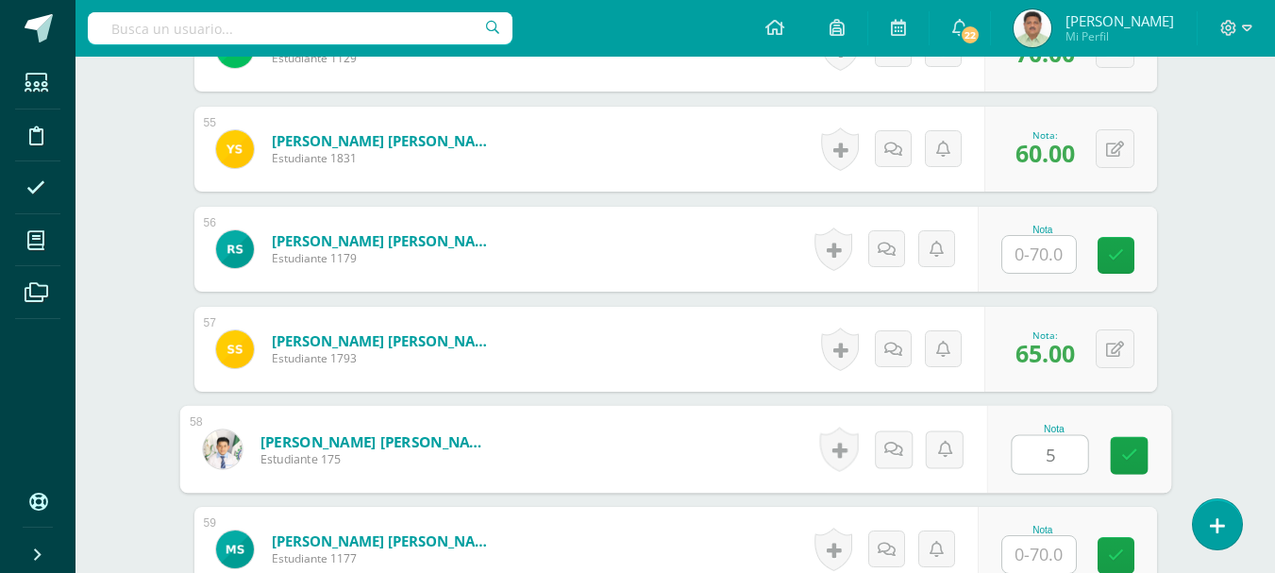
type input "55"
click at [1113, 453] on link at bounding box center [1129, 456] width 38 height 38
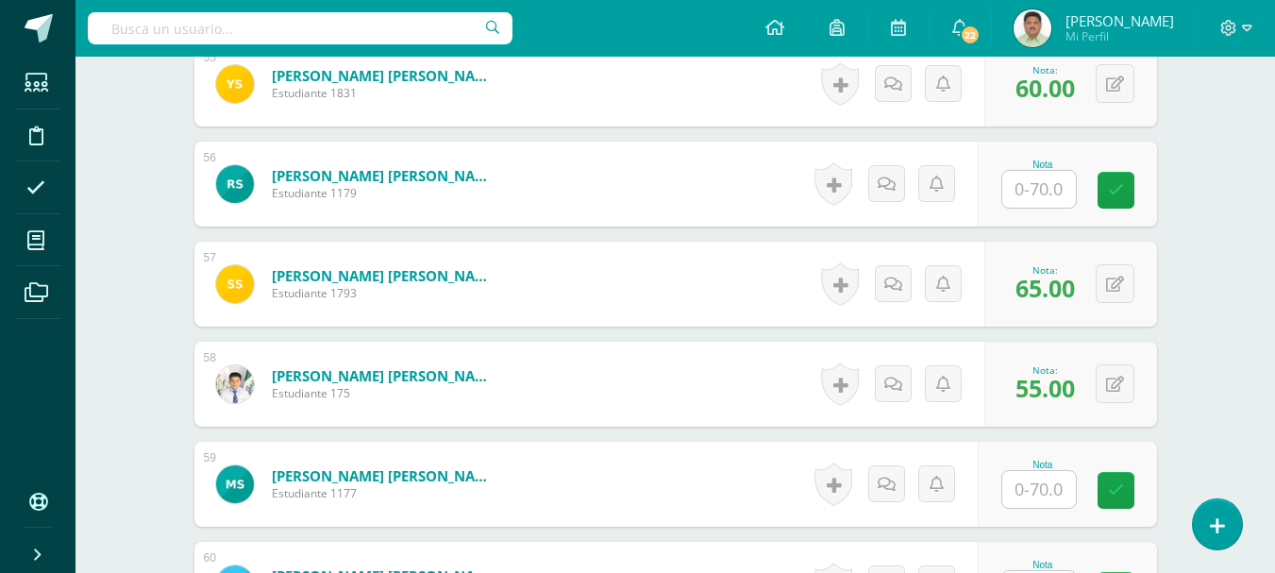
scroll to position [6063, 0]
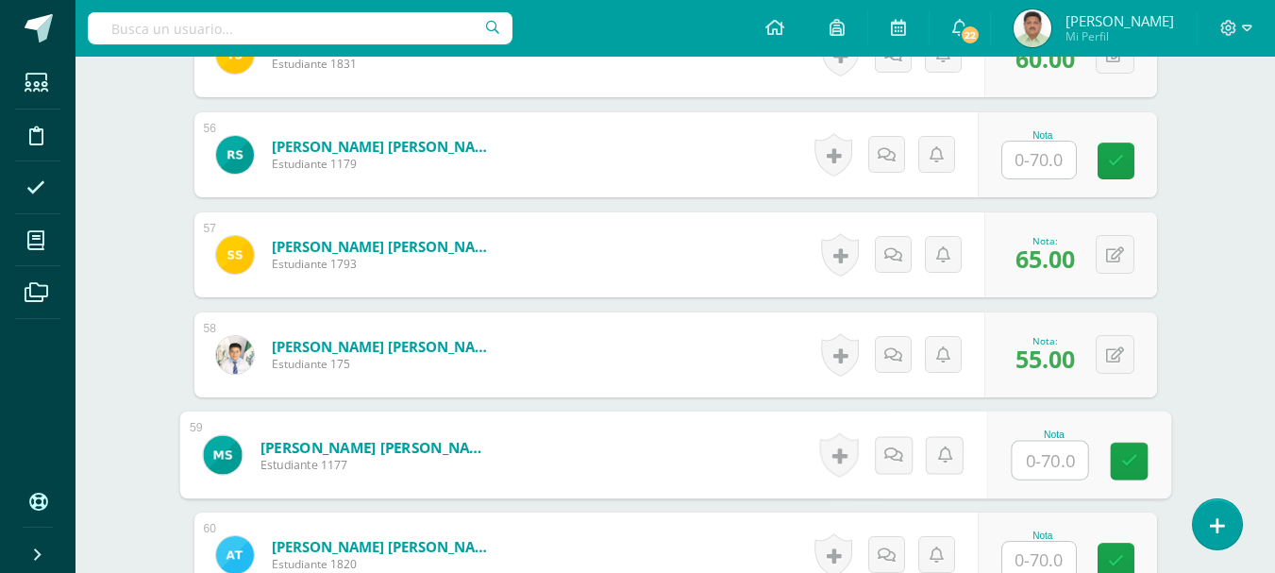
click at [1033, 461] on input "text" at bounding box center [1049, 461] width 75 height 38
type input "70"
click at [1132, 458] on icon at bounding box center [1128, 461] width 17 height 16
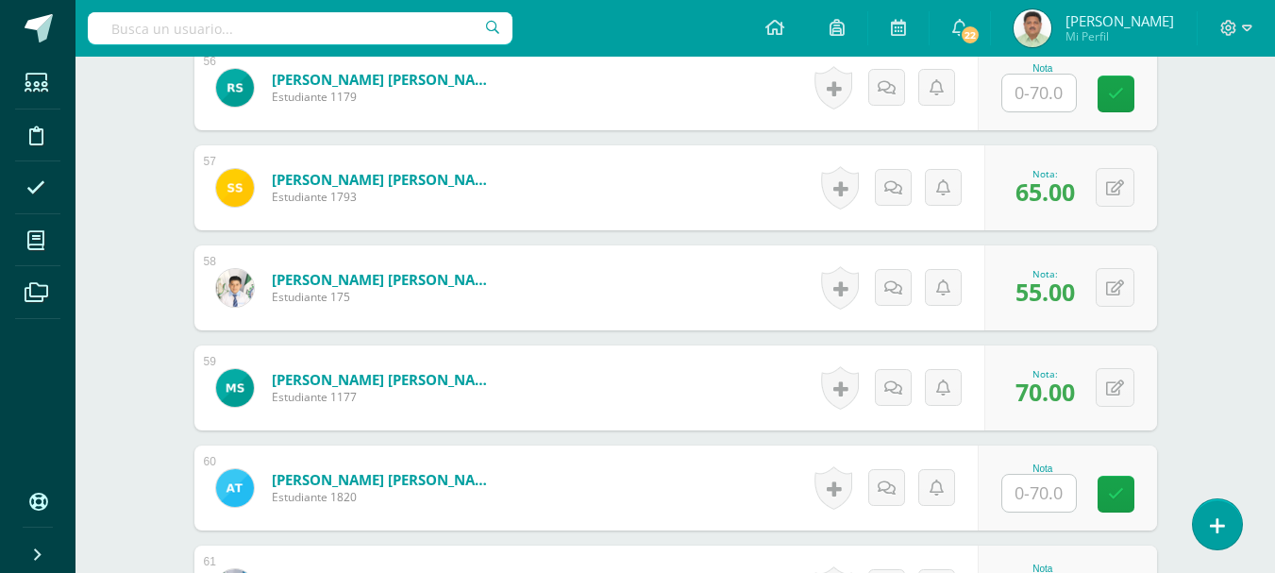
scroll to position [6158, 0]
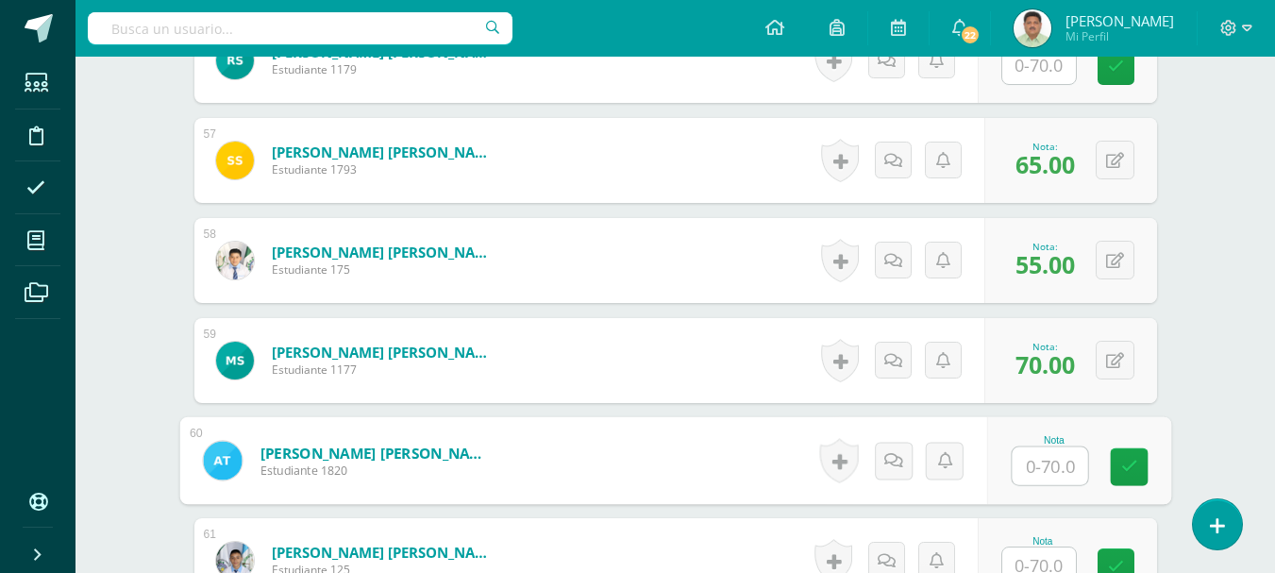
click at [1032, 467] on input "text" at bounding box center [1049, 466] width 75 height 38
type input "30"
click at [1132, 463] on icon at bounding box center [1128, 467] width 17 height 16
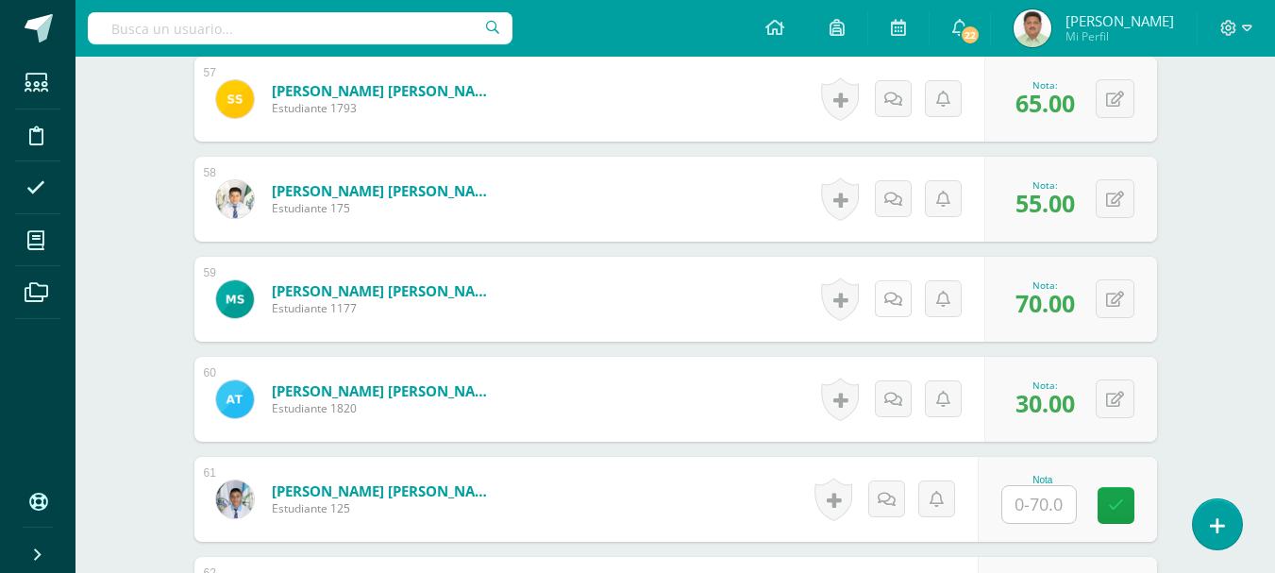
scroll to position [6252, 0]
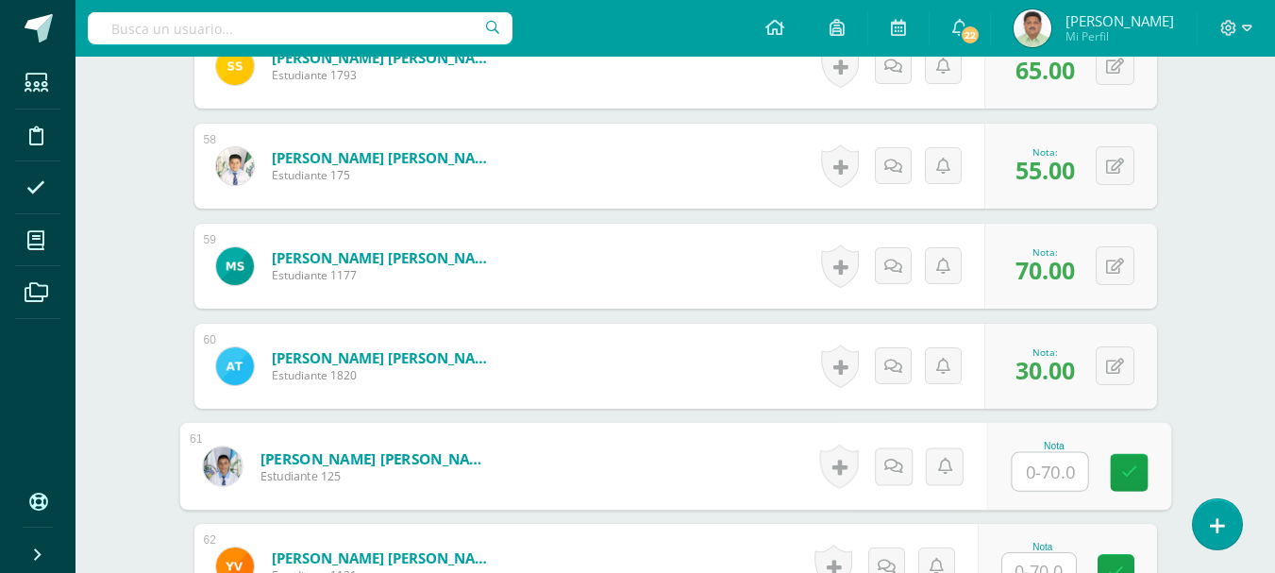
click at [1030, 468] on input "text" at bounding box center [1049, 472] width 75 height 38
type input "55"
click at [1121, 472] on icon at bounding box center [1128, 472] width 17 height 16
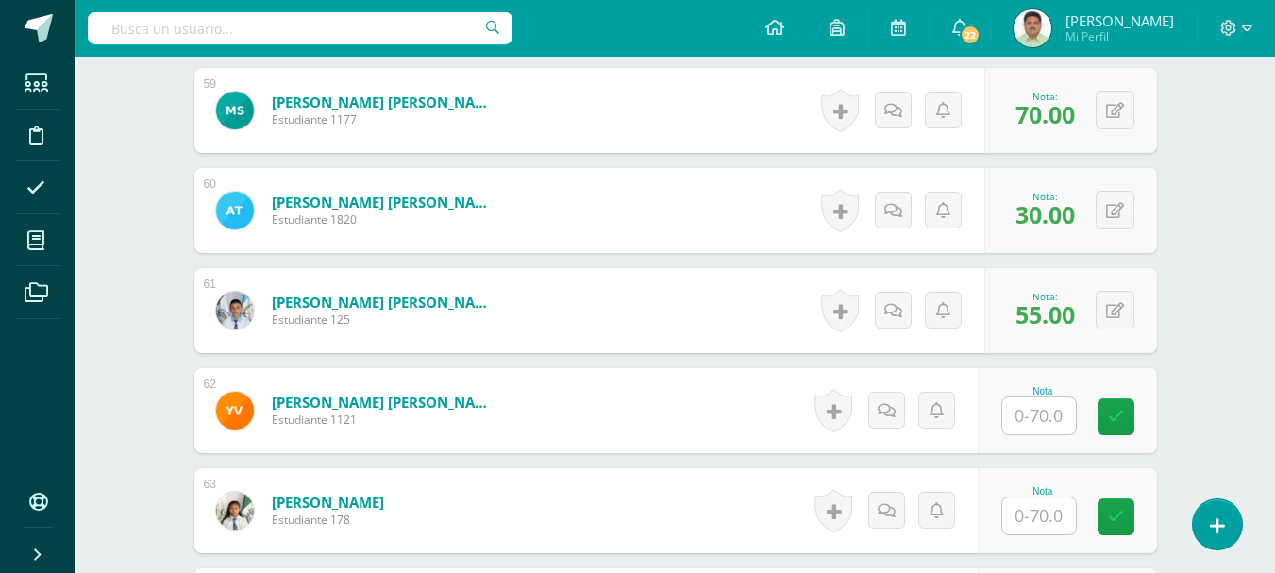
scroll to position [6441, 0]
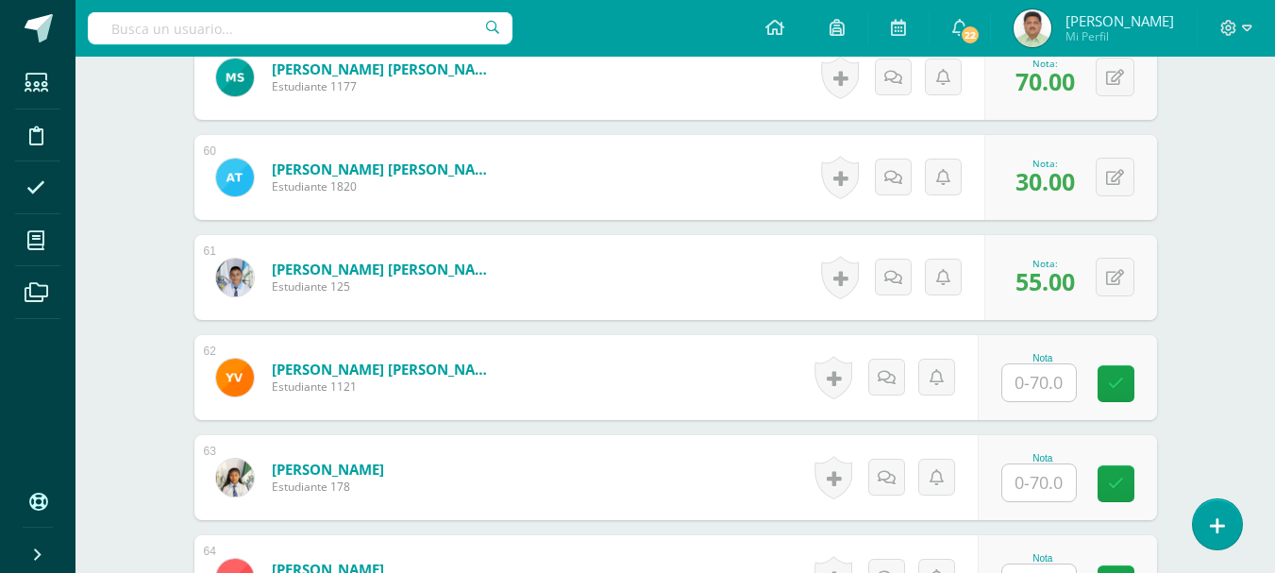
click at [1034, 489] on input "text" at bounding box center [1039, 482] width 74 height 37
type input "60"
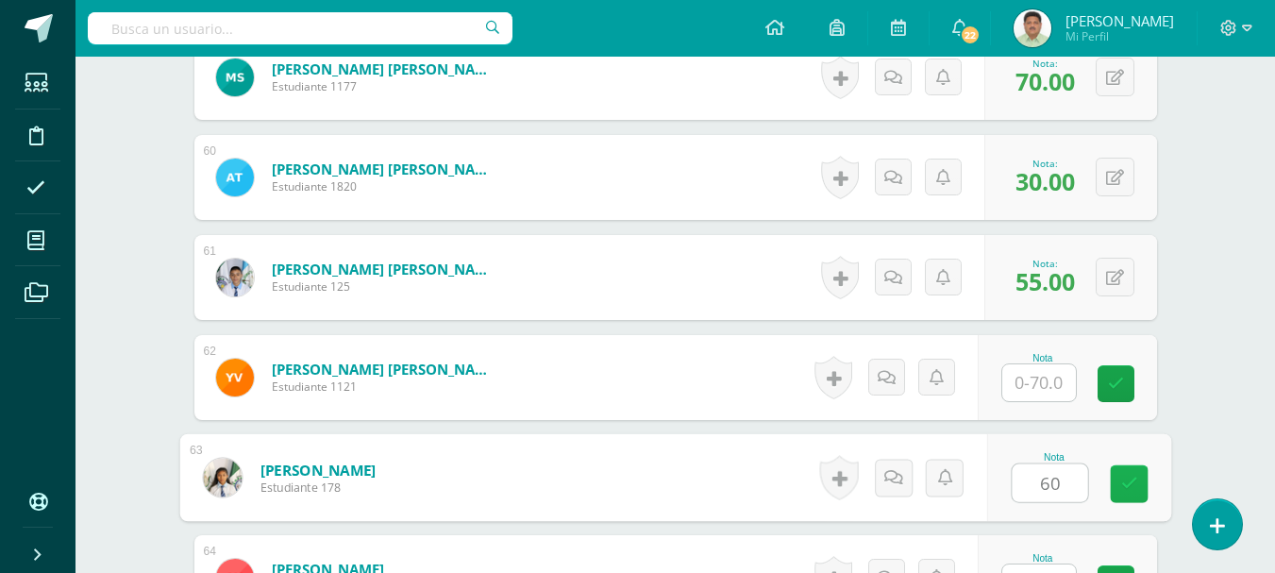
click at [1117, 485] on link at bounding box center [1129, 484] width 38 height 38
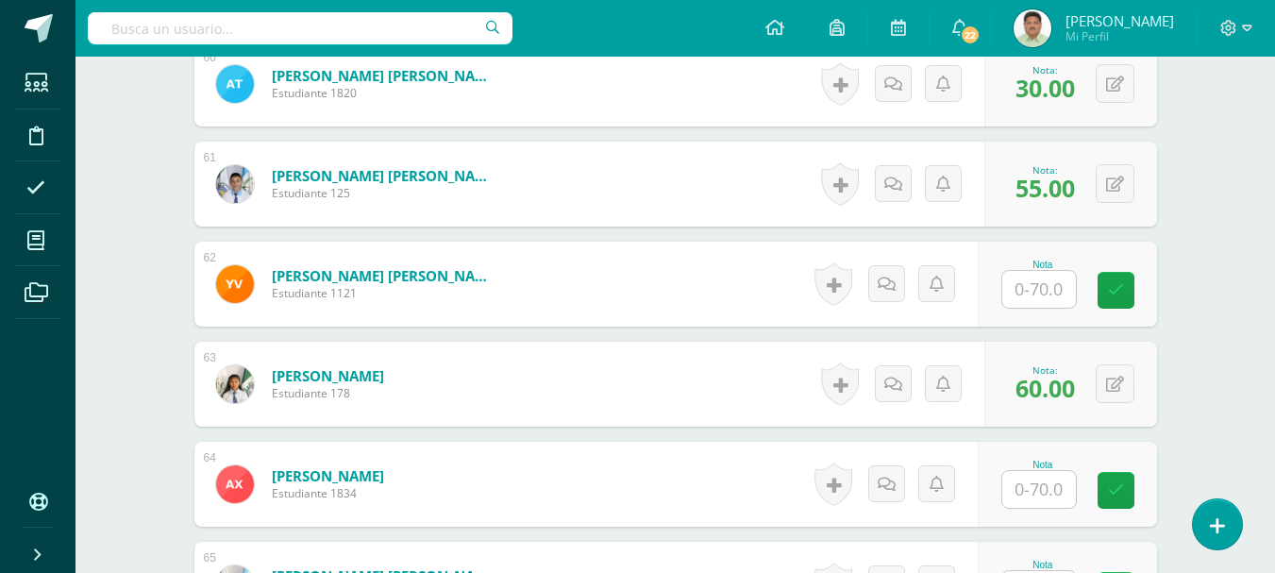
scroll to position [6535, 0]
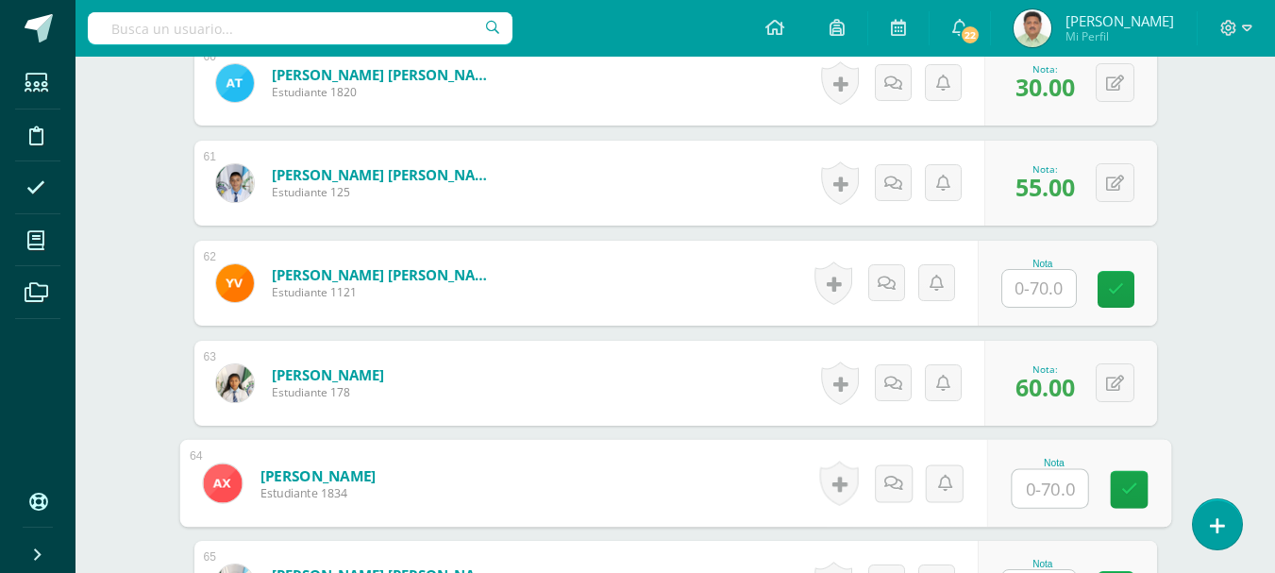
click at [1037, 487] on input "text" at bounding box center [1049, 489] width 75 height 38
type input "30"
click at [1128, 492] on icon at bounding box center [1128, 489] width 17 height 16
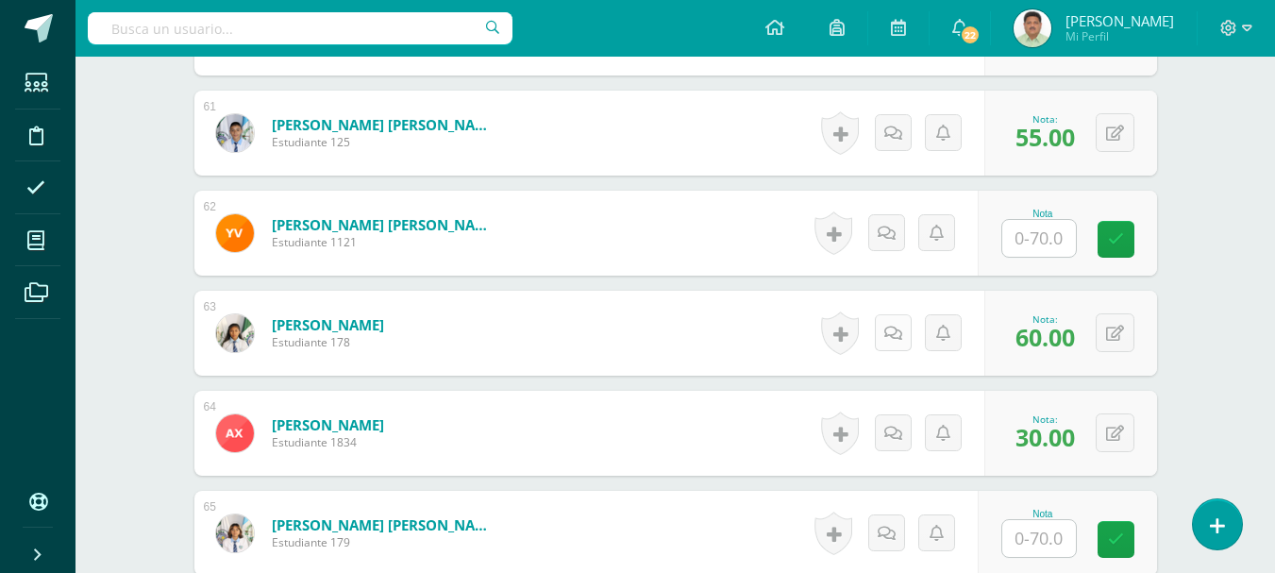
scroll to position [6630, 0]
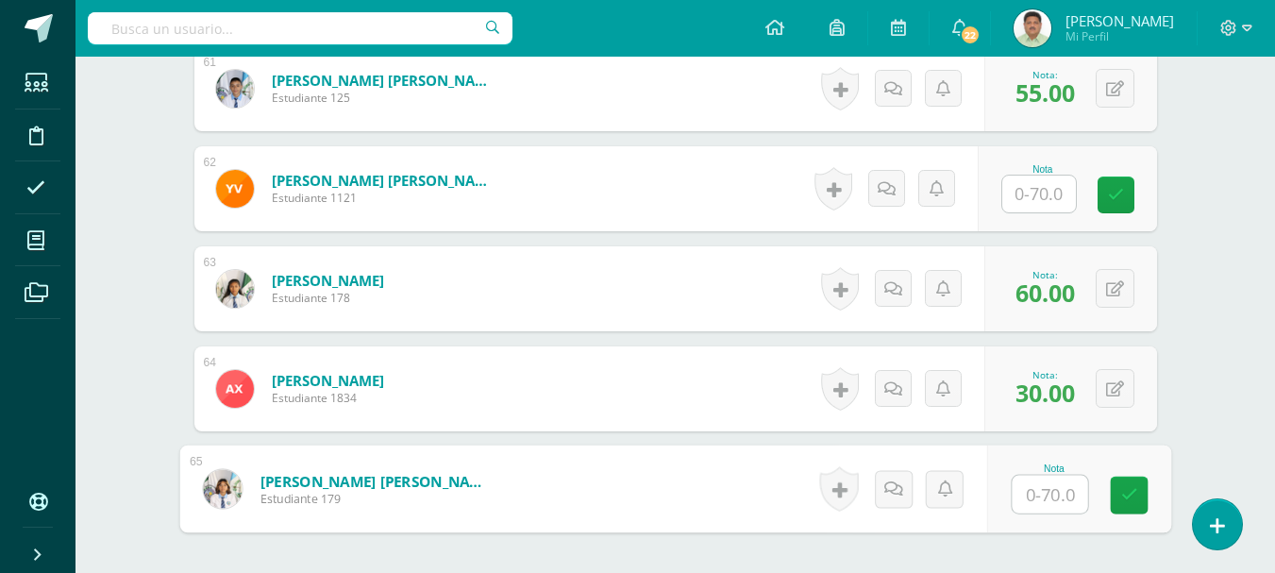
click at [1038, 501] on input "text" at bounding box center [1049, 495] width 75 height 38
type input "70"
click at [1126, 504] on link at bounding box center [1129, 496] width 38 height 38
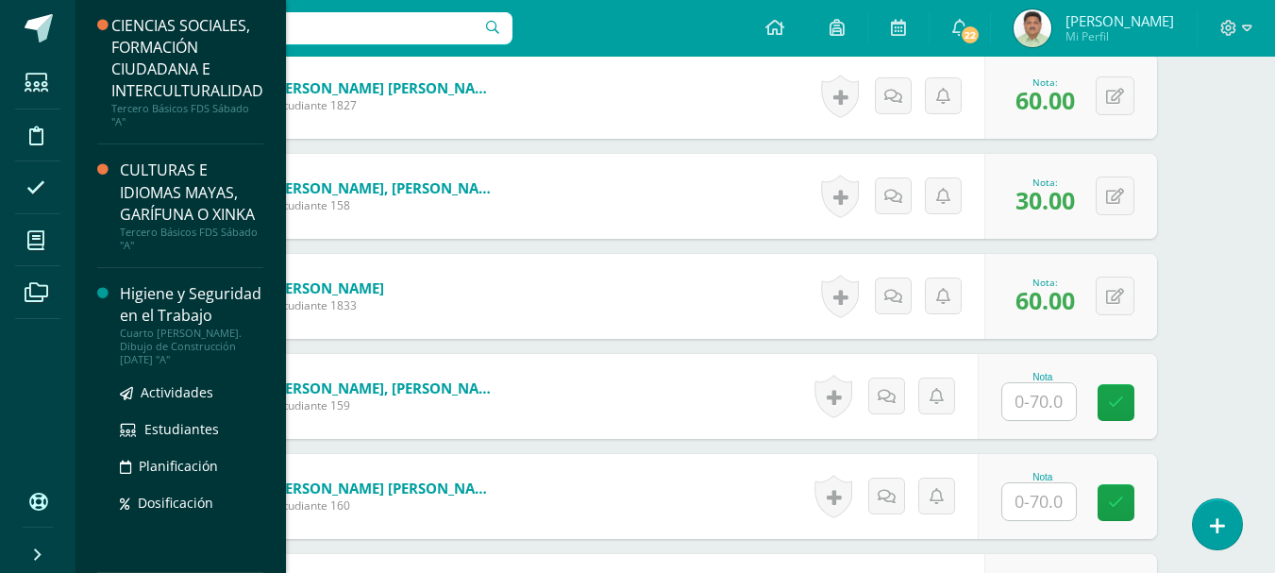
scroll to position [64, 0]
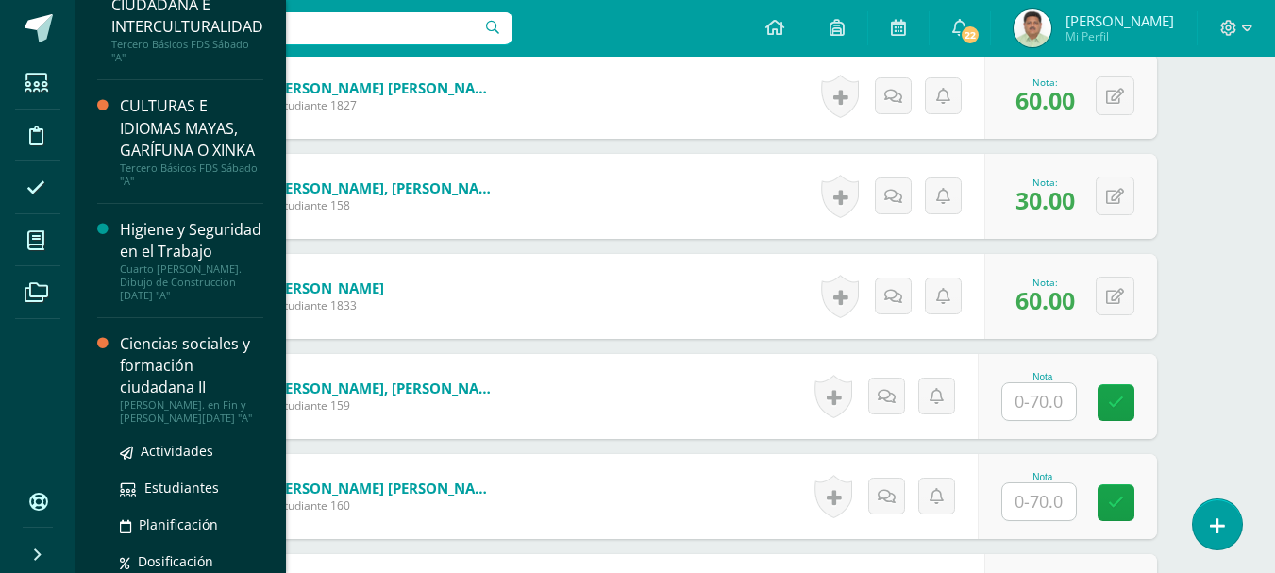
click at [175, 398] on div "Ciencias sociales y formación ciudadana II" at bounding box center [191, 365] width 143 height 65
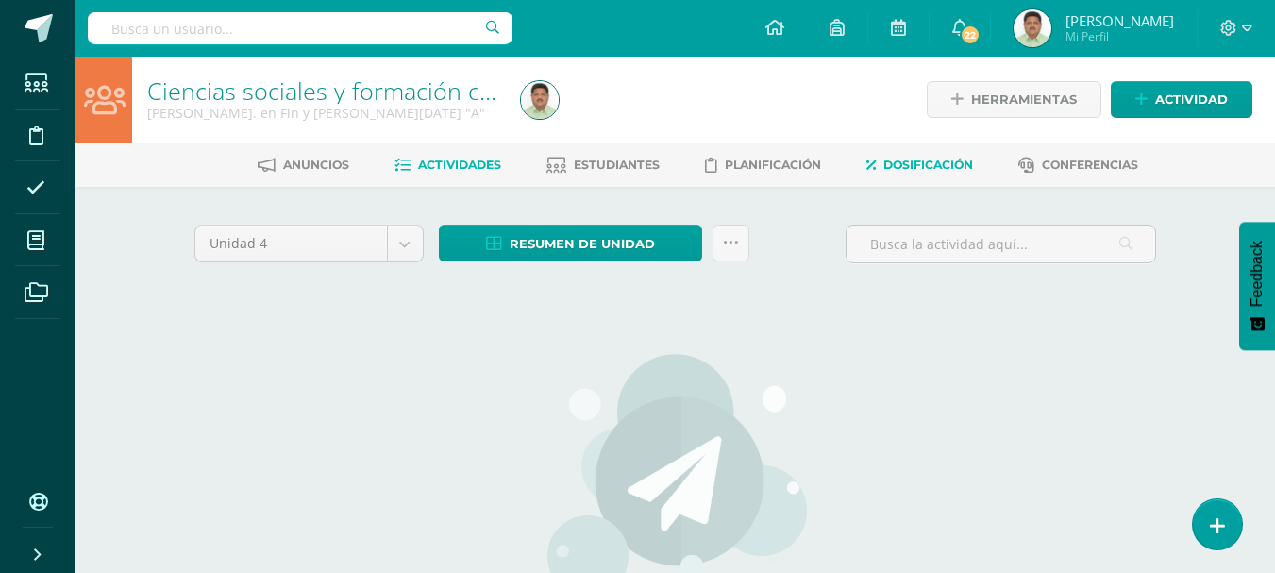
click at [917, 163] on span "Dosificación" at bounding box center [928, 165] width 90 height 14
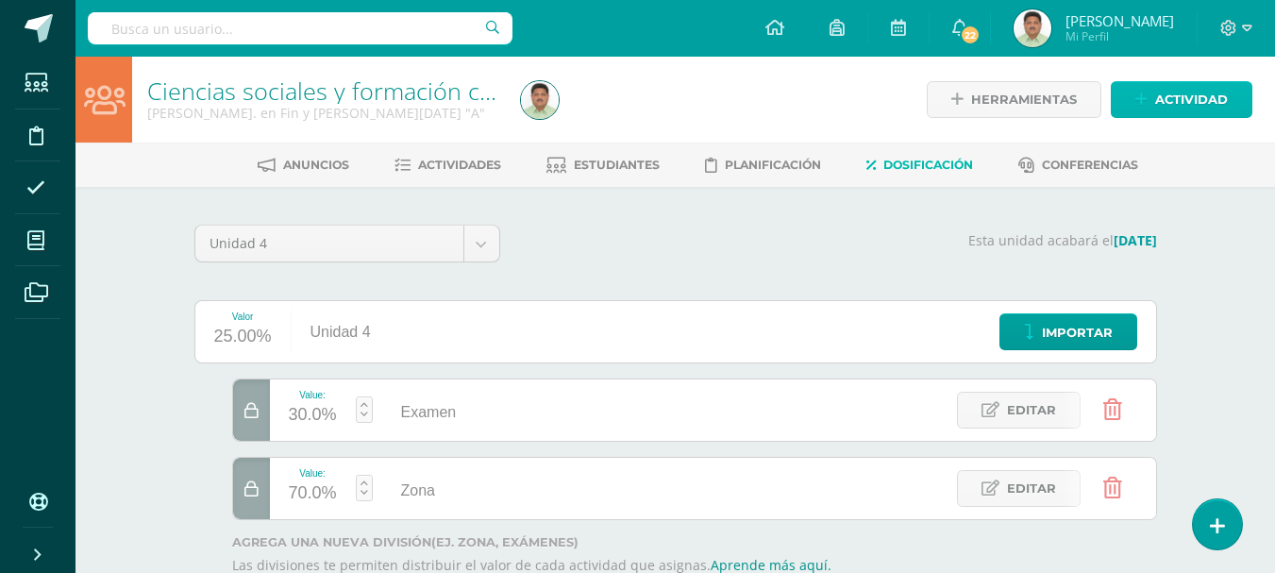
click at [1163, 100] on span "Actividad" at bounding box center [1191, 99] width 73 height 35
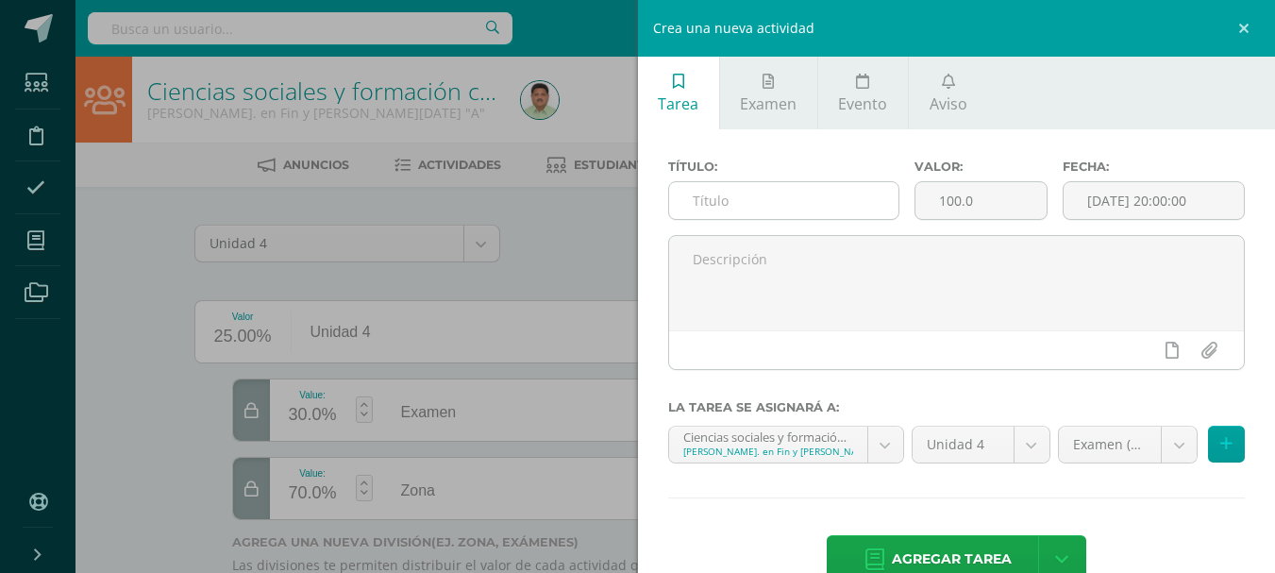
click at [725, 206] on input "text" at bounding box center [783, 200] width 229 height 37
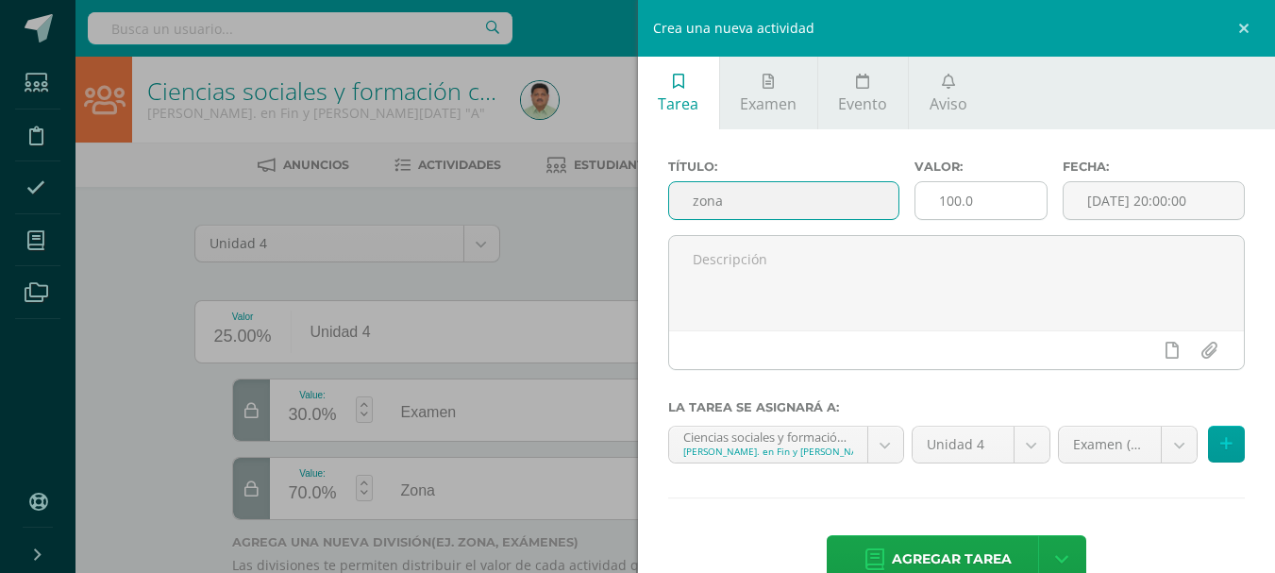
type input "zona"
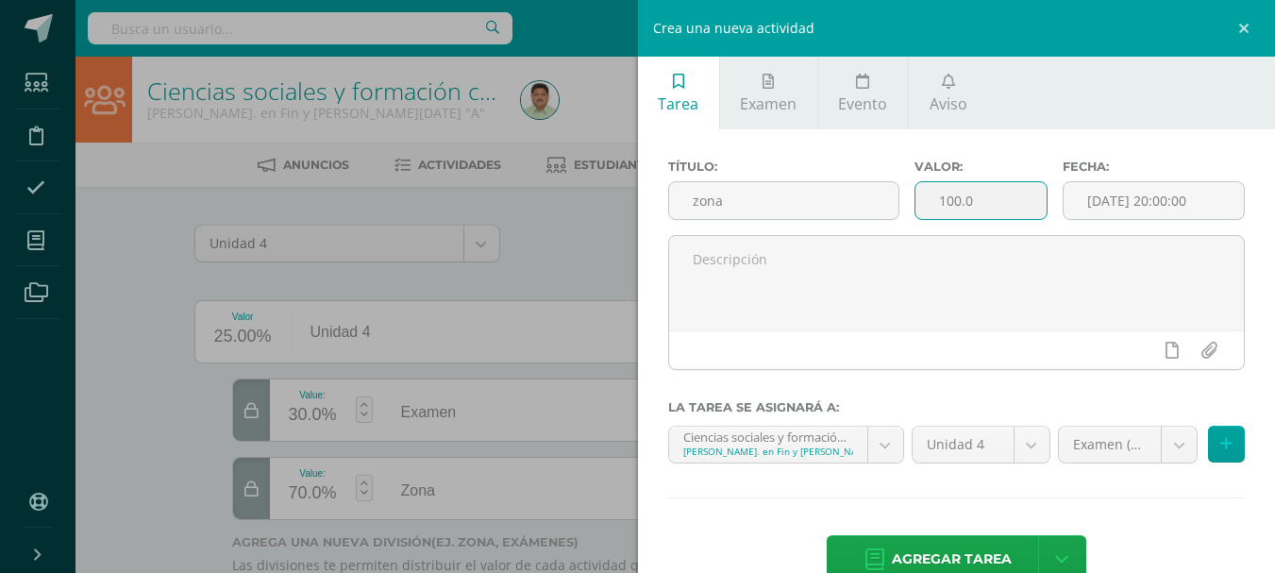
drag, startPoint x: 920, startPoint y: 205, endPoint x: 1043, endPoint y: 205, distance: 122.7
click at [1043, 205] on div "Valor: 100.0" at bounding box center [981, 196] width 148 height 75
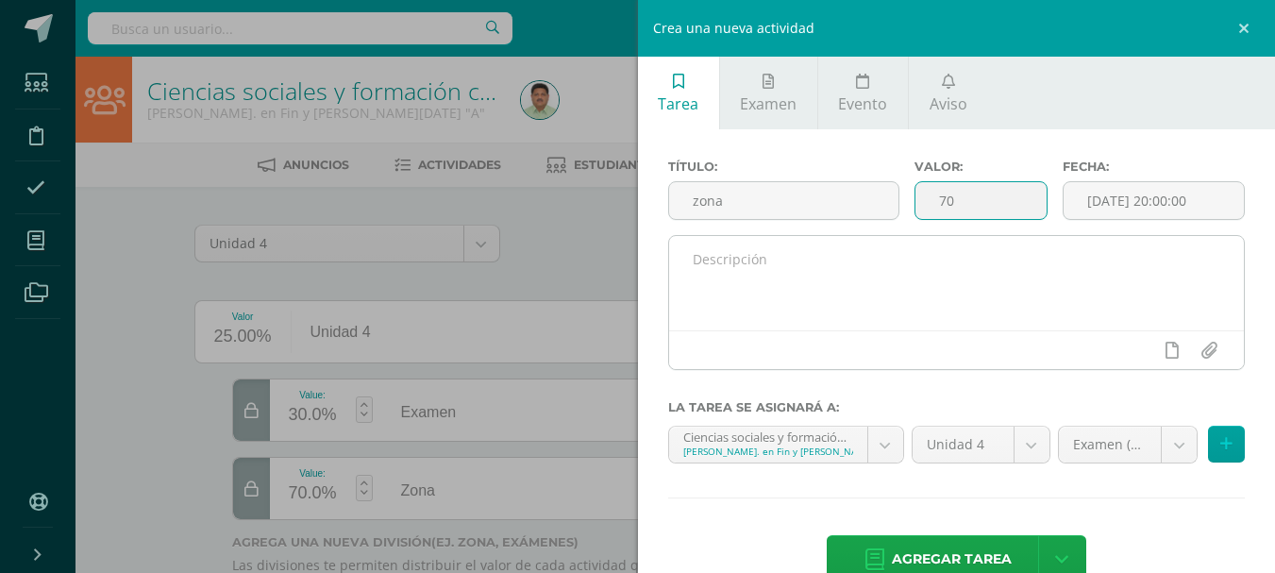
type input "70"
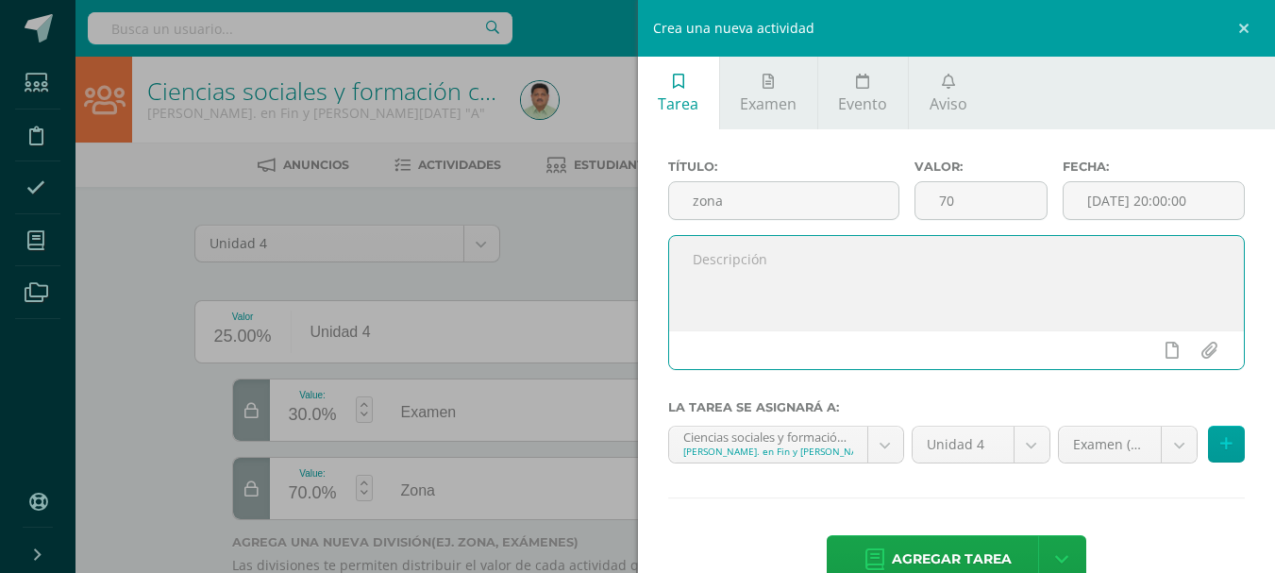
click at [847, 266] on textarea at bounding box center [957, 283] width 576 height 94
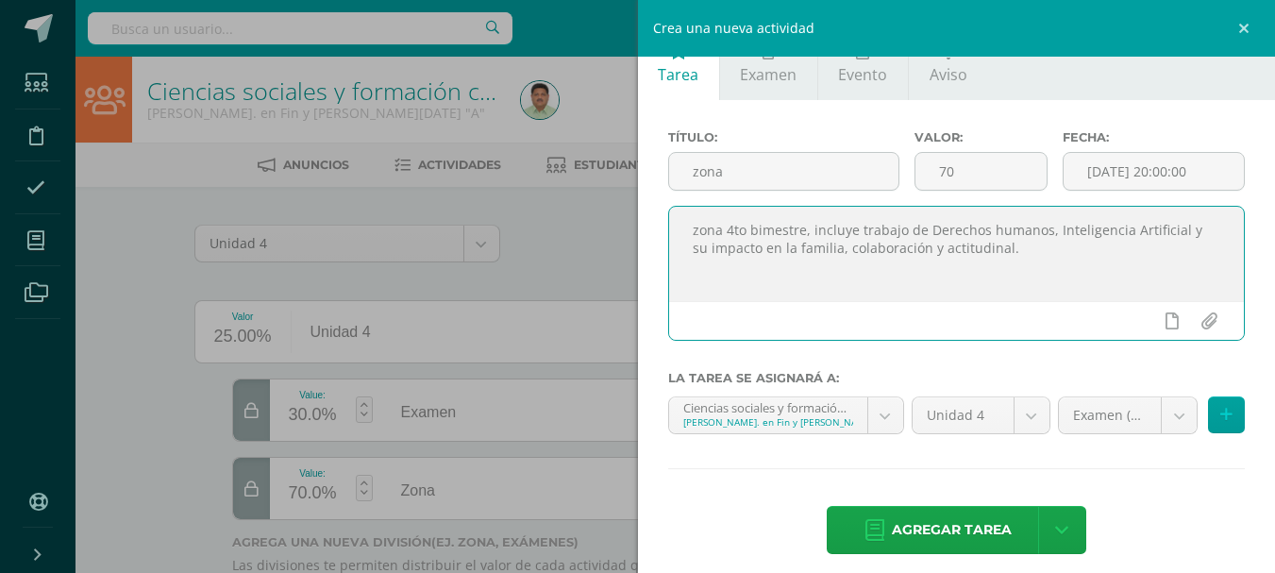
scroll to position [44, 0]
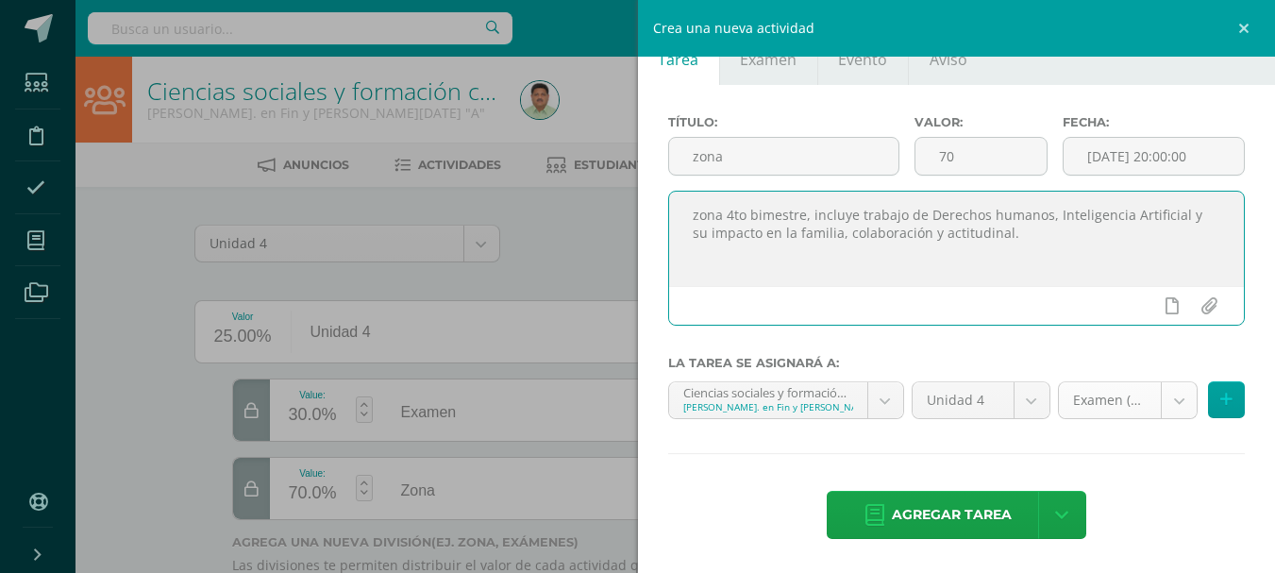
type textarea "zona 4to bimestre, incluye trabajo de Derechos humanos, Inteligencia Artificial…"
click at [1164, 402] on body "Estudiantes Disciplina Asistencia Mis cursos Archivos Soporte Ayuda Reportar un…" at bounding box center [637, 345] width 1275 height 690
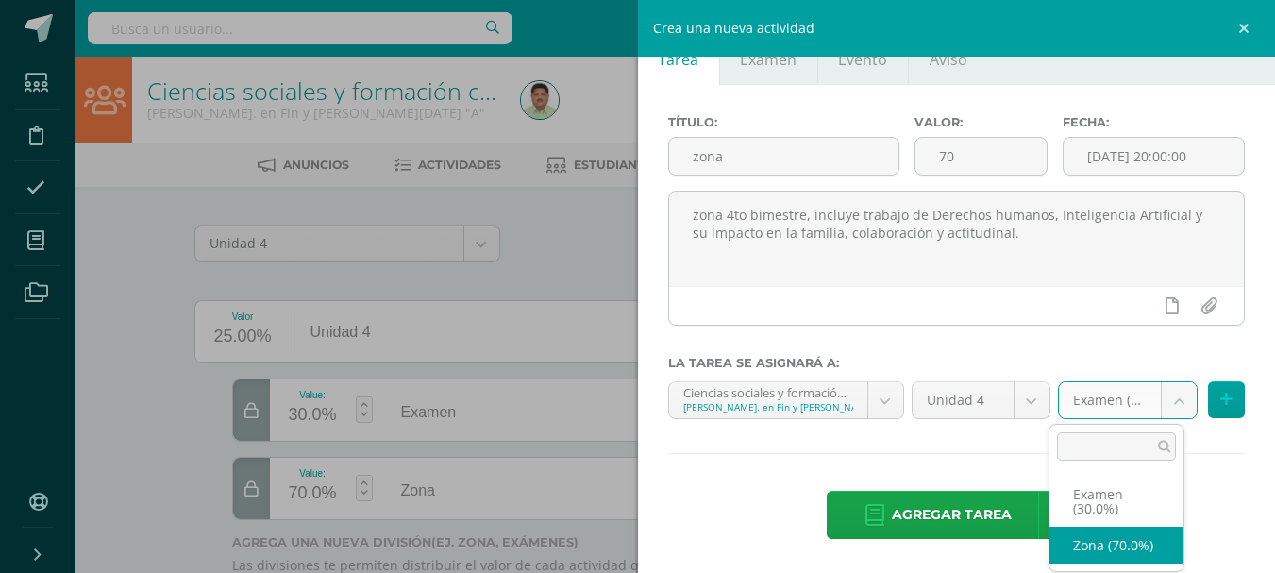
select select "85515"
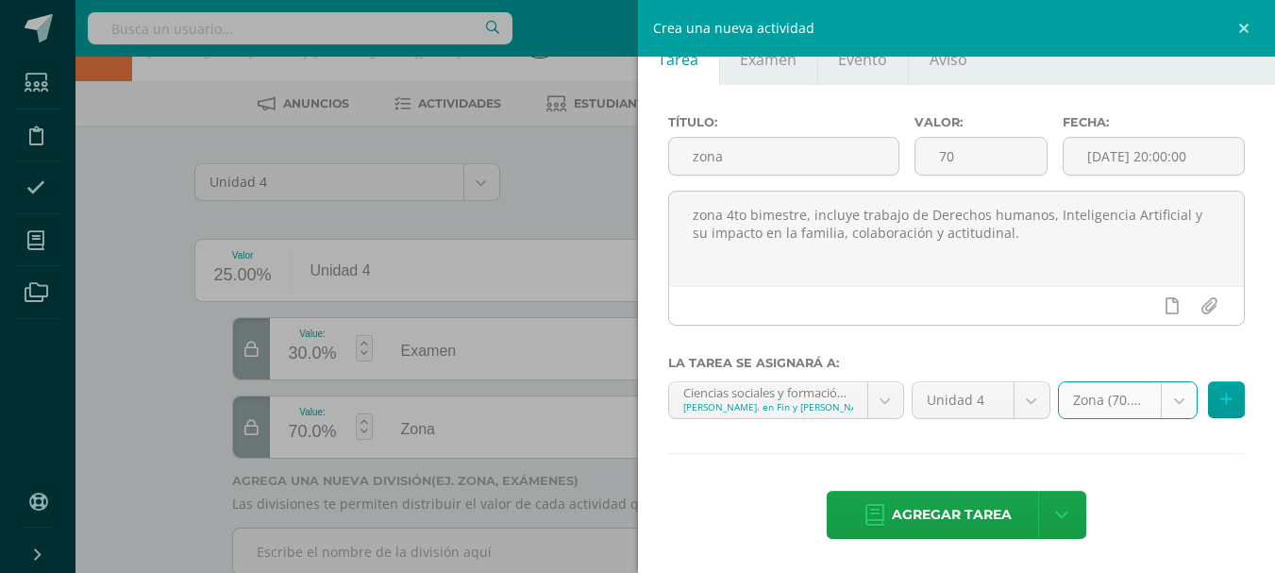
scroll to position [94, 0]
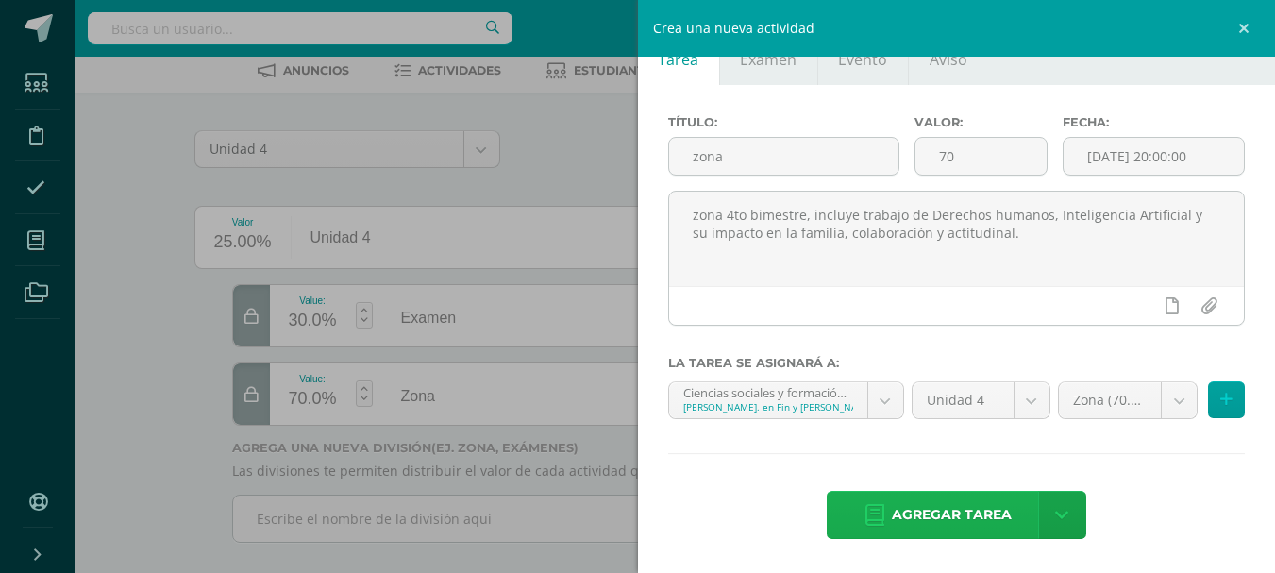
click at [964, 513] on span "Agregar tarea" at bounding box center [952, 515] width 120 height 46
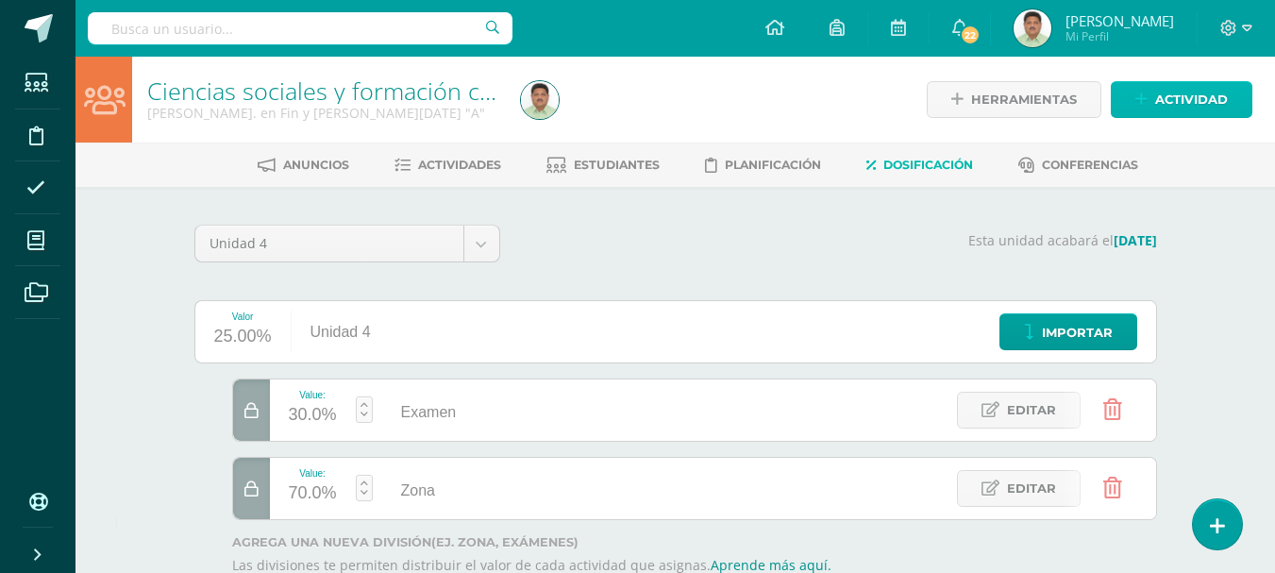
click at [1185, 103] on span "Actividad" at bounding box center [1191, 99] width 73 height 35
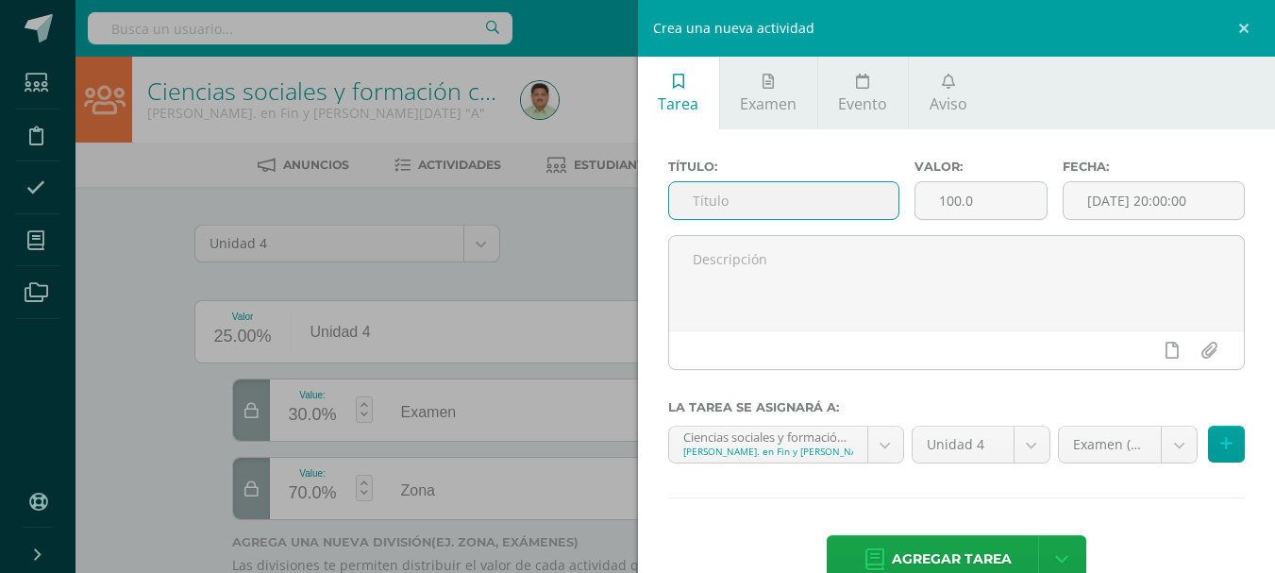
click at [737, 197] on input "text" at bounding box center [783, 200] width 229 height 37
type input "examen"
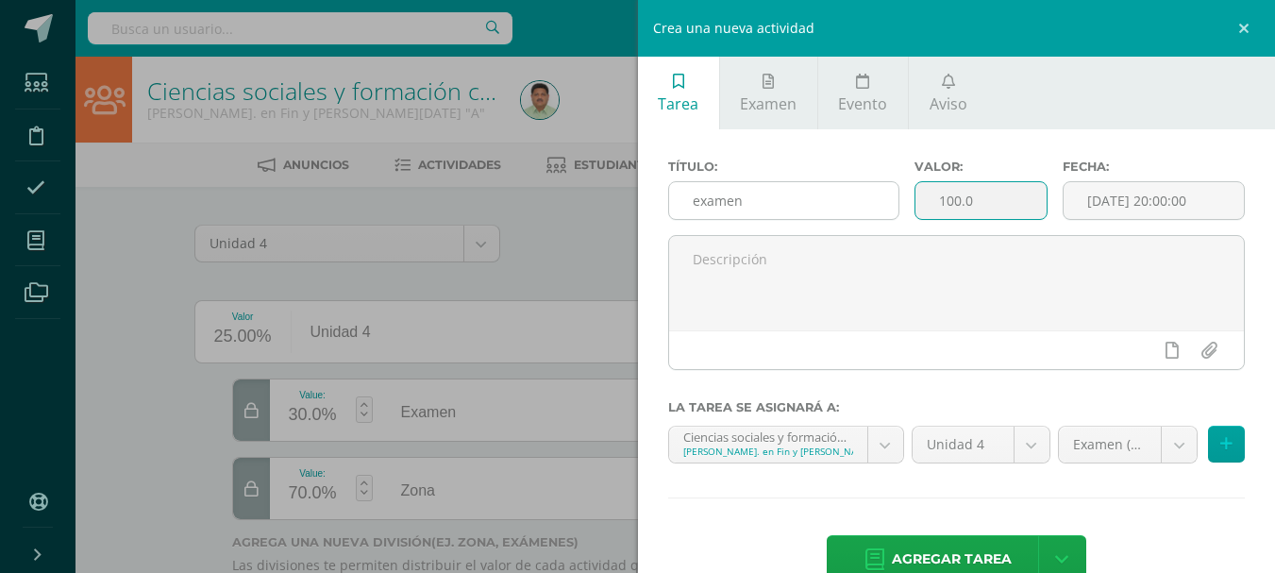
drag, startPoint x: 988, startPoint y: 194, endPoint x: 878, endPoint y: 202, distance: 110.7
click at [878, 202] on div "Título: examen Valor: 100.0 Fecha: 2025-10-14 20:00:00" at bounding box center [957, 196] width 593 height 75
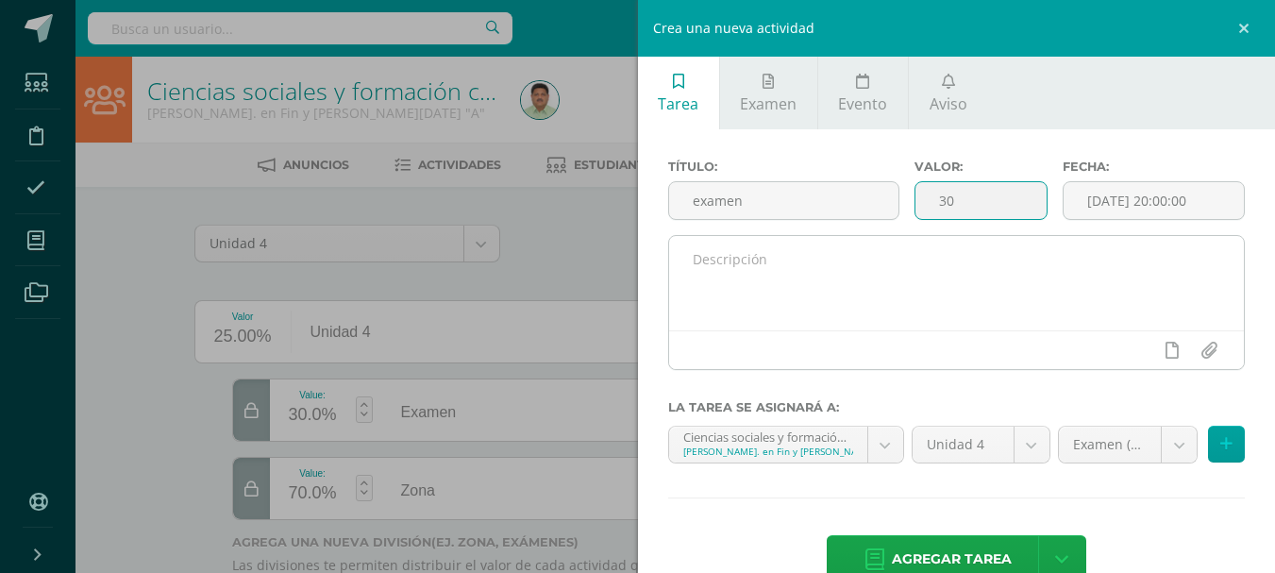
type input "30"
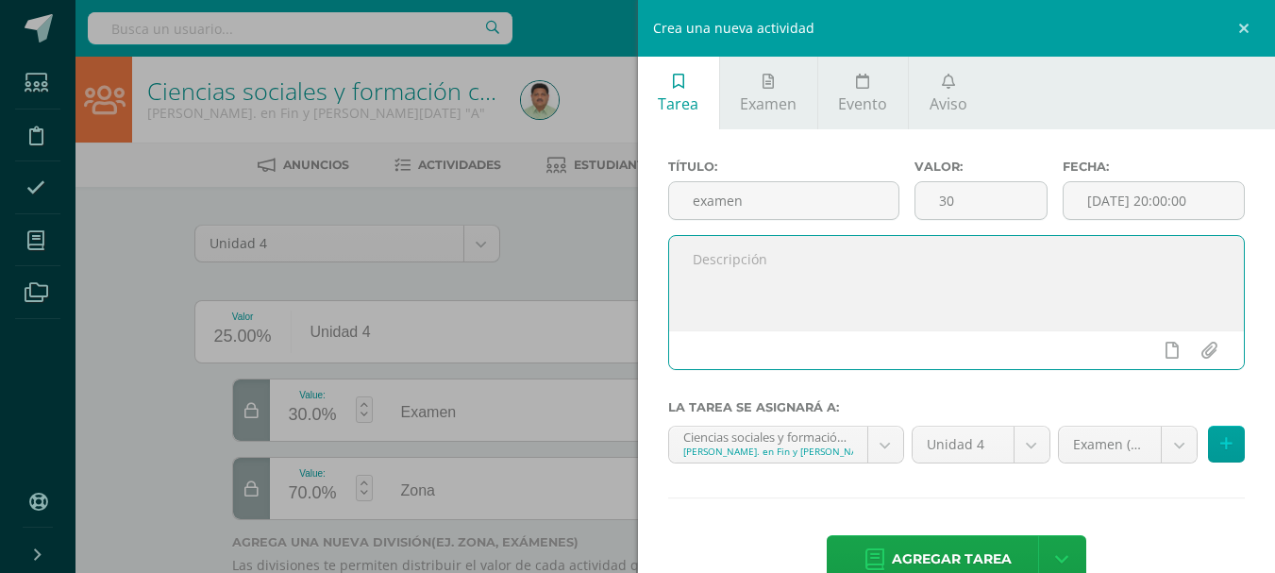
click at [843, 248] on textarea at bounding box center [957, 283] width 576 height 94
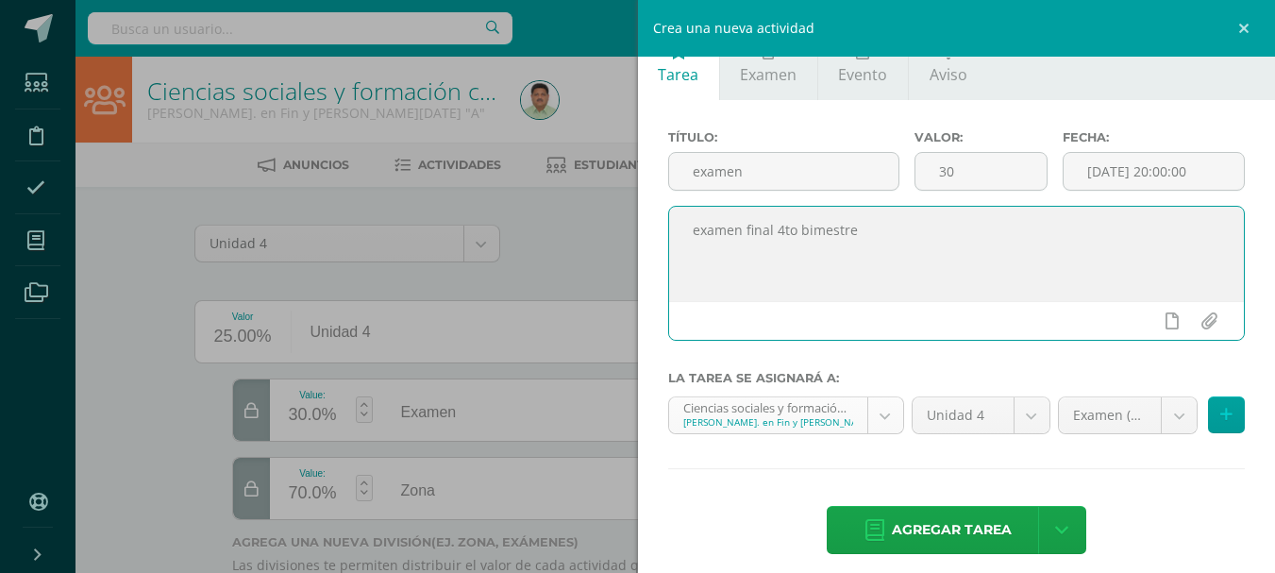
scroll to position [44, 0]
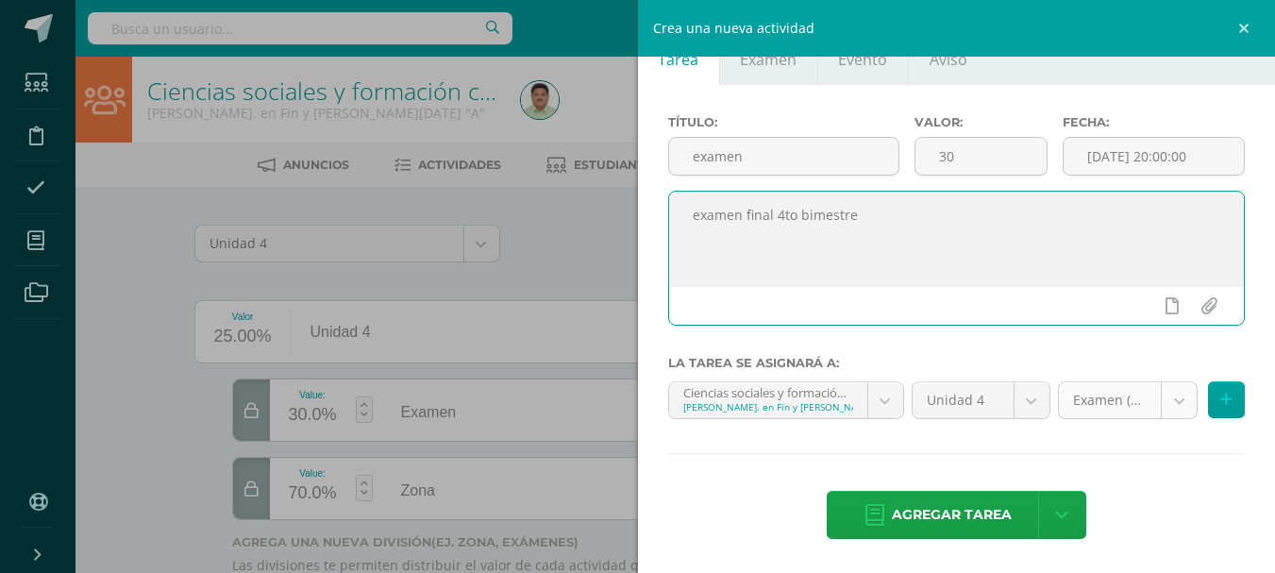
type textarea "examen final 4to bimestre"
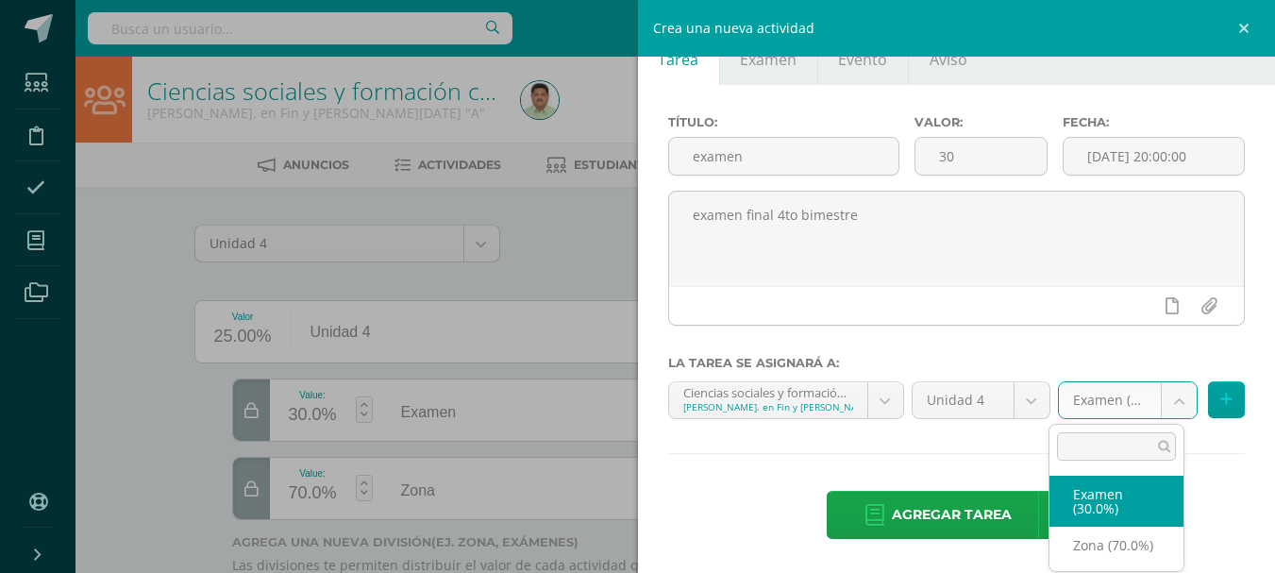
click at [1165, 400] on body "Tarea asignada exitosamente Estudiantes Disciplina Asistencia Mis cursos Archiv…" at bounding box center [637, 345] width 1275 height 690
select select "85514"
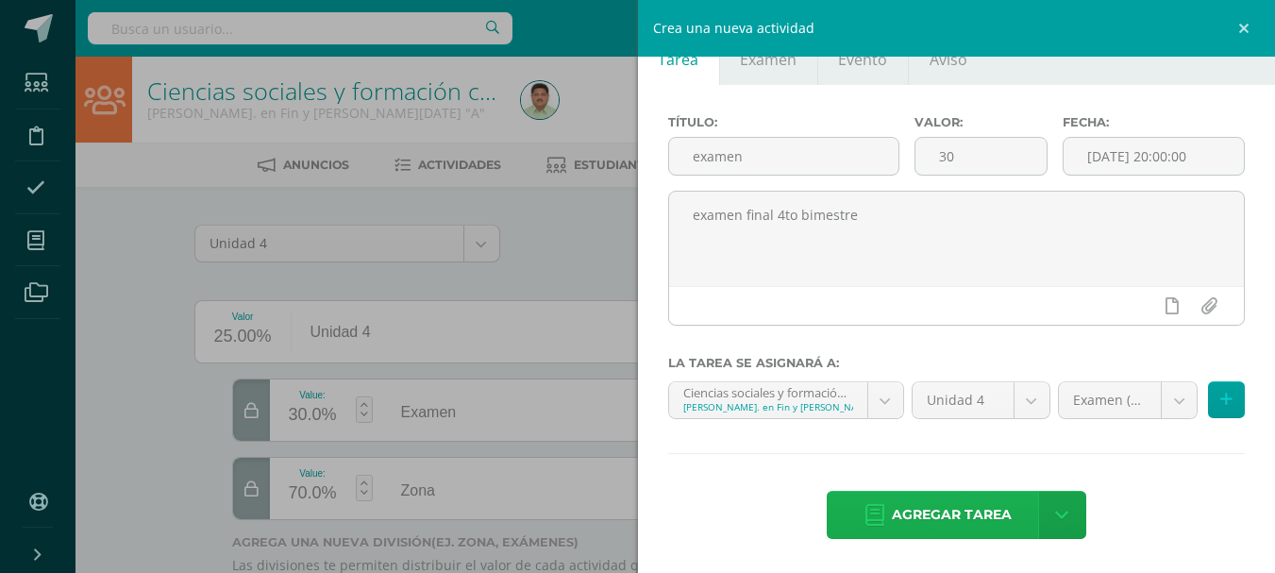
click at [967, 517] on span "Agregar tarea" at bounding box center [952, 515] width 120 height 46
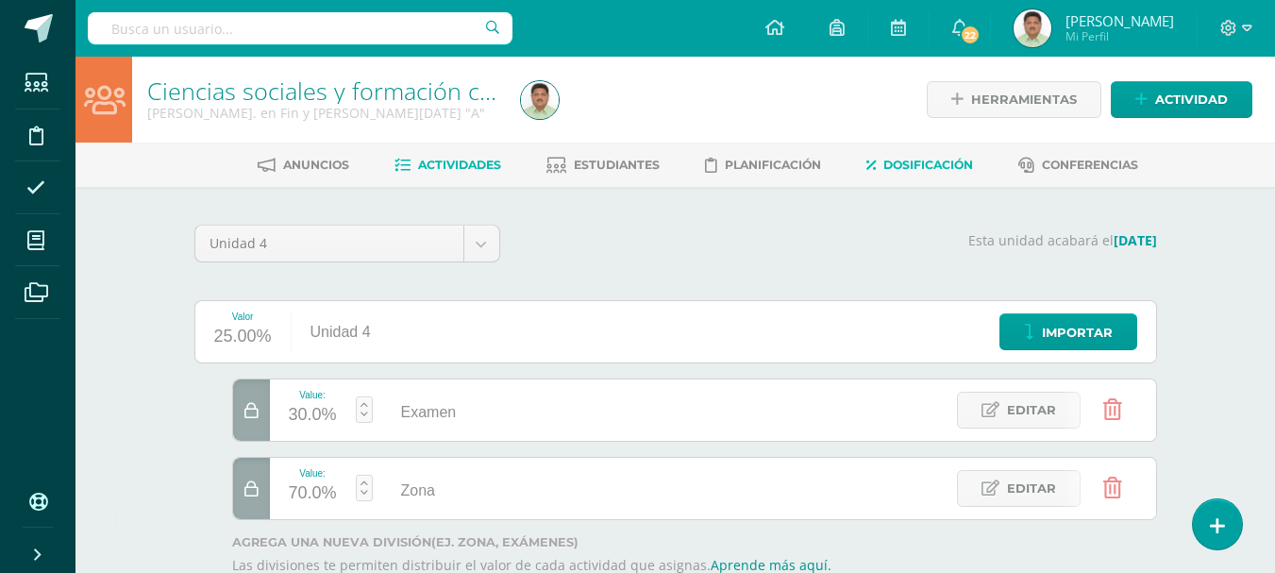
click at [459, 166] on span "Actividades" at bounding box center [459, 165] width 83 height 14
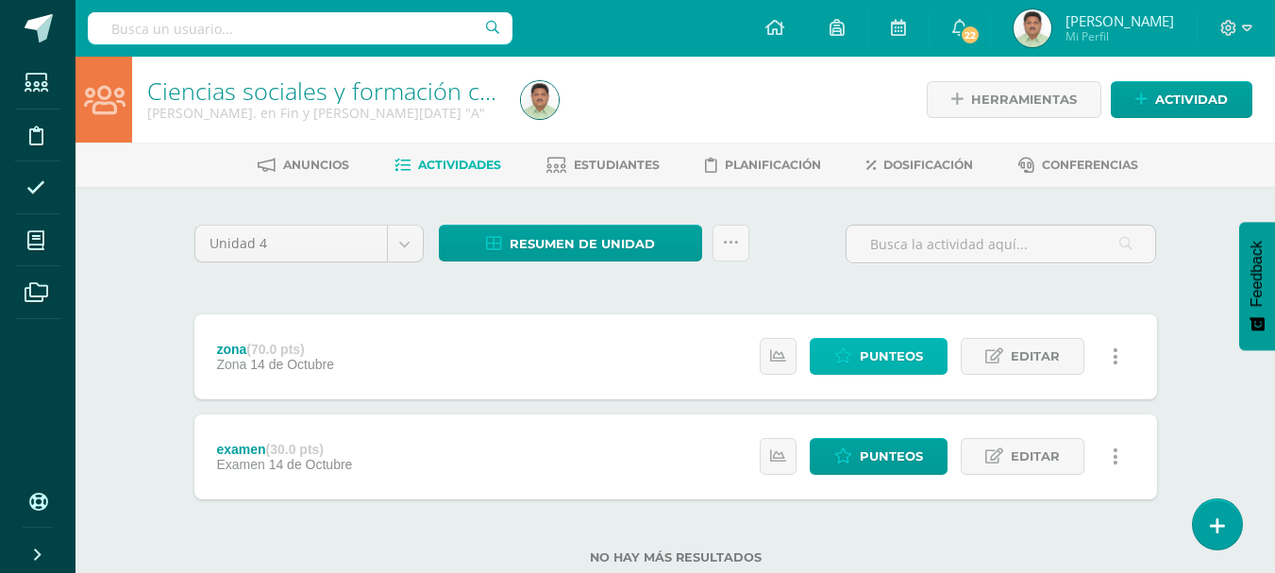
click at [885, 354] on span "Punteos" at bounding box center [891, 356] width 63 height 35
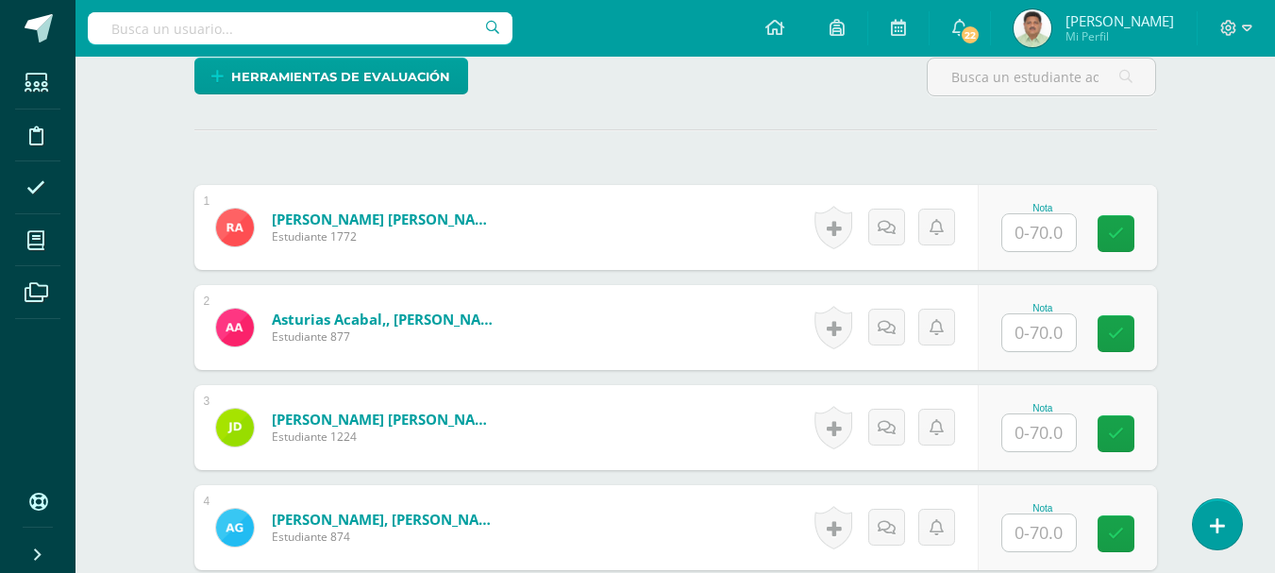
scroll to position [490, 0]
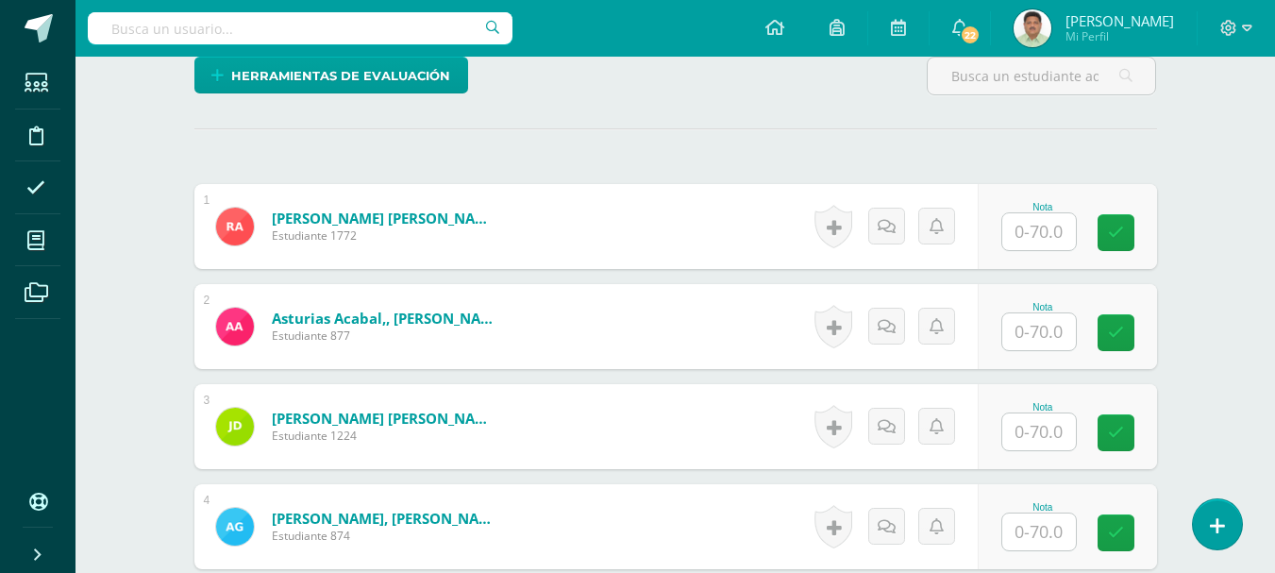
click at [1045, 228] on input "text" at bounding box center [1039, 231] width 74 height 37
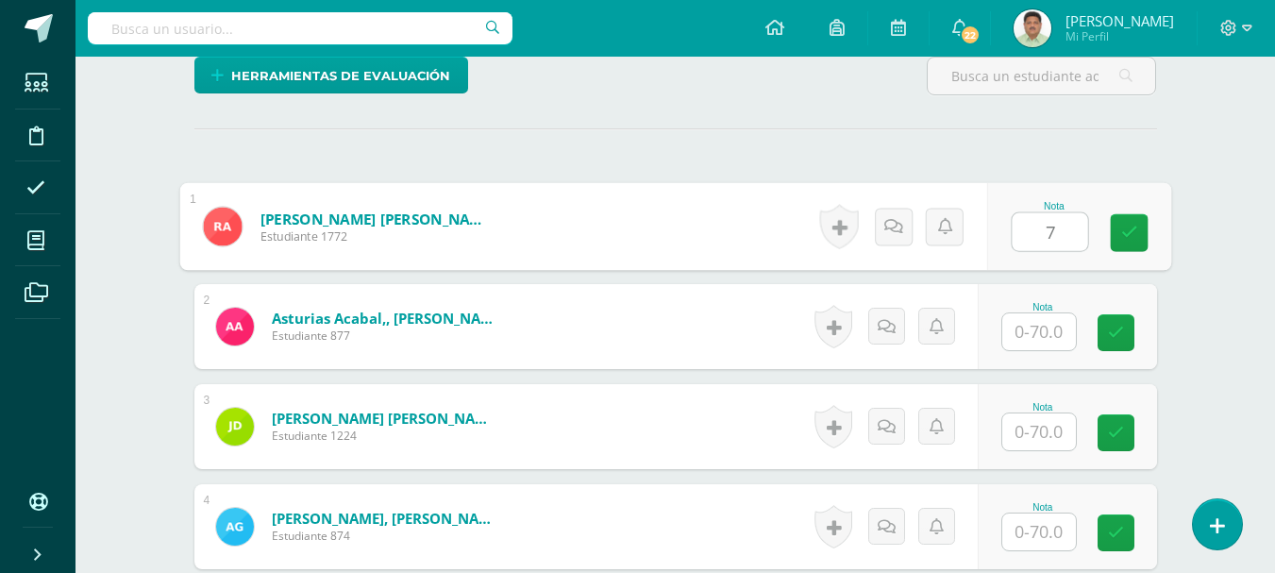
type input "70"
click at [1132, 233] on icon at bounding box center [1128, 233] width 17 height 16
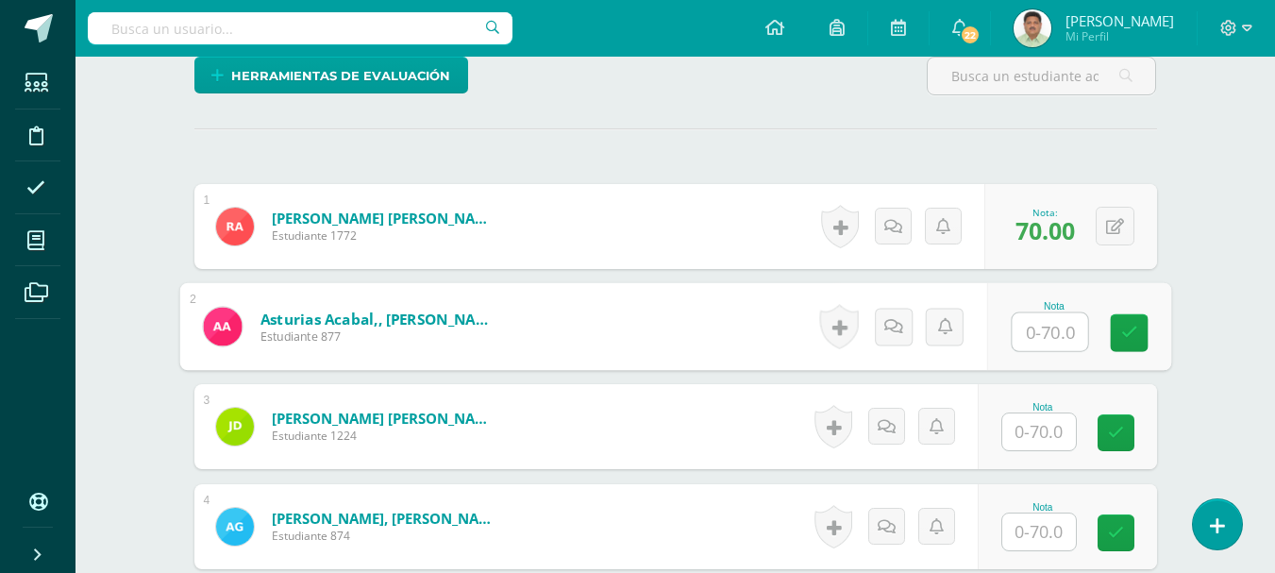
click at [1041, 331] on input "text" at bounding box center [1049, 332] width 75 height 38
type input "30"
click at [1125, 328] on icon at bounding box center [1128, 333] width 17 height 16
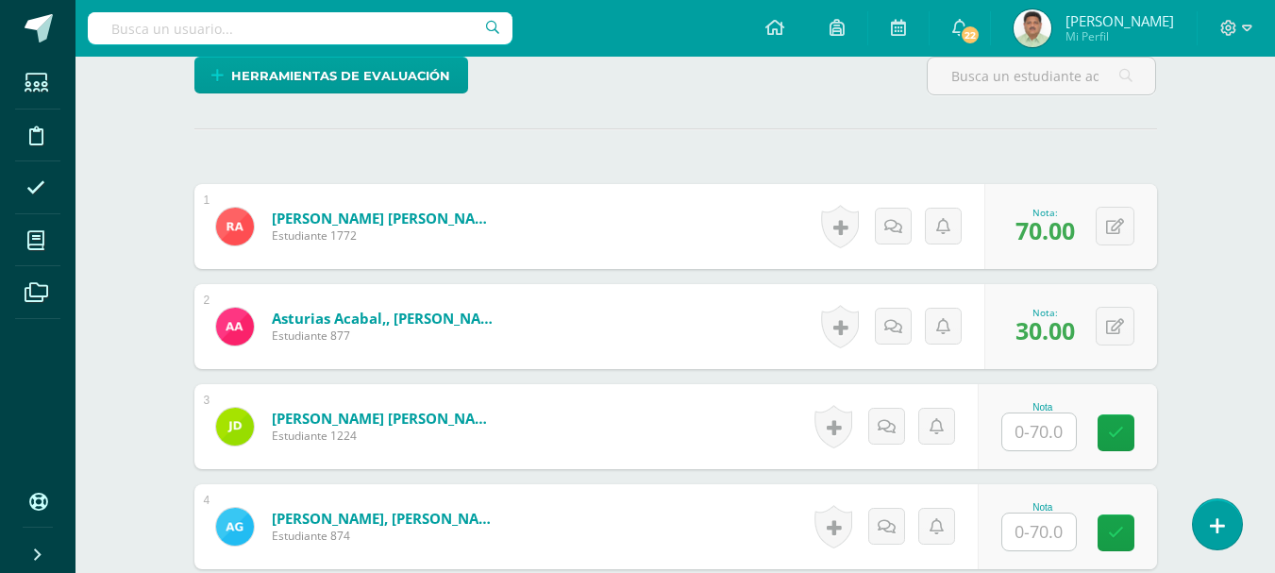
scroll to position [584, 0]
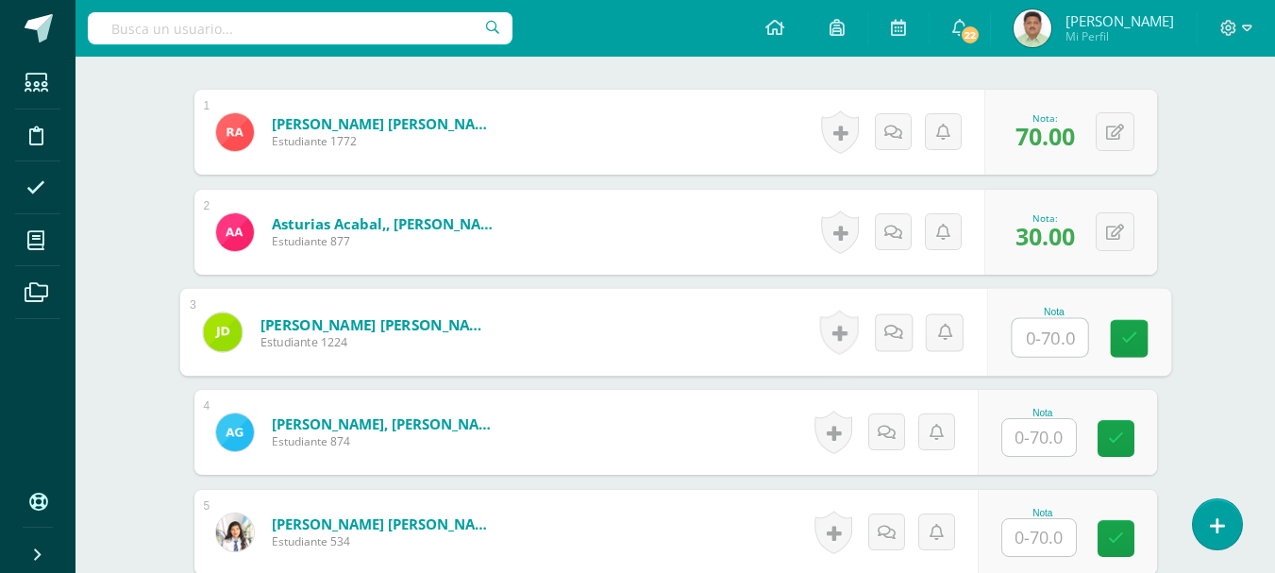
click at [1038, 339] on input "text" at bounding box center [1049, 338] width 75 height 38
type input "67"
click at [1125, 340] on icon at bounding box center [1128, 338] width 17 height 16
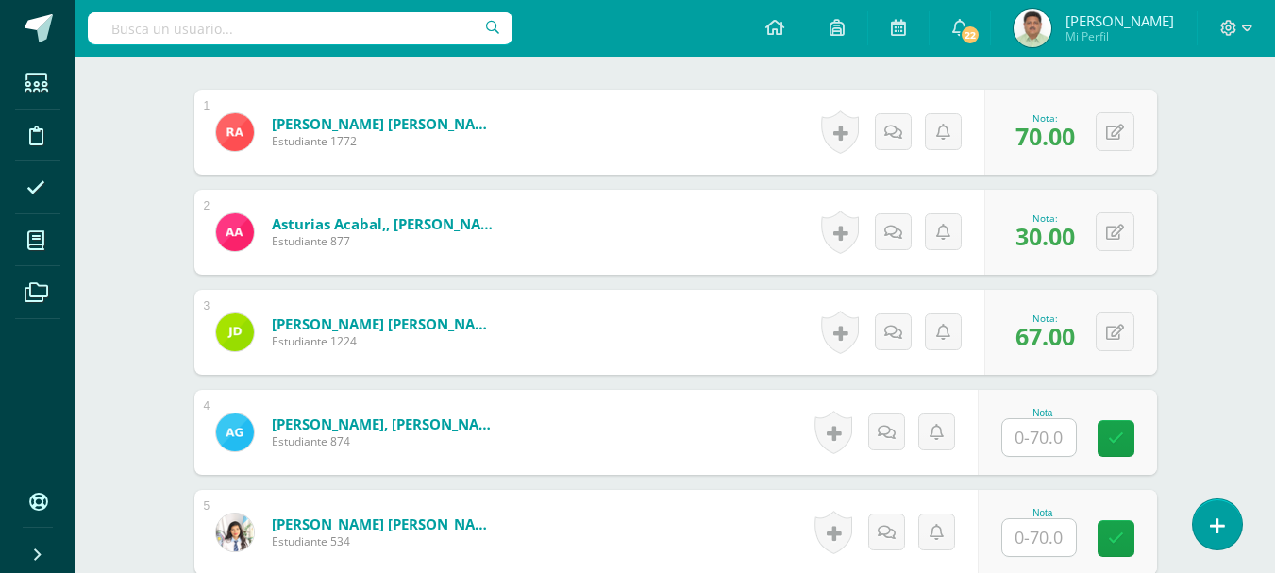
click at [1042, 432] on input "text" at bounding box center [1039, 437] width 74 height 37
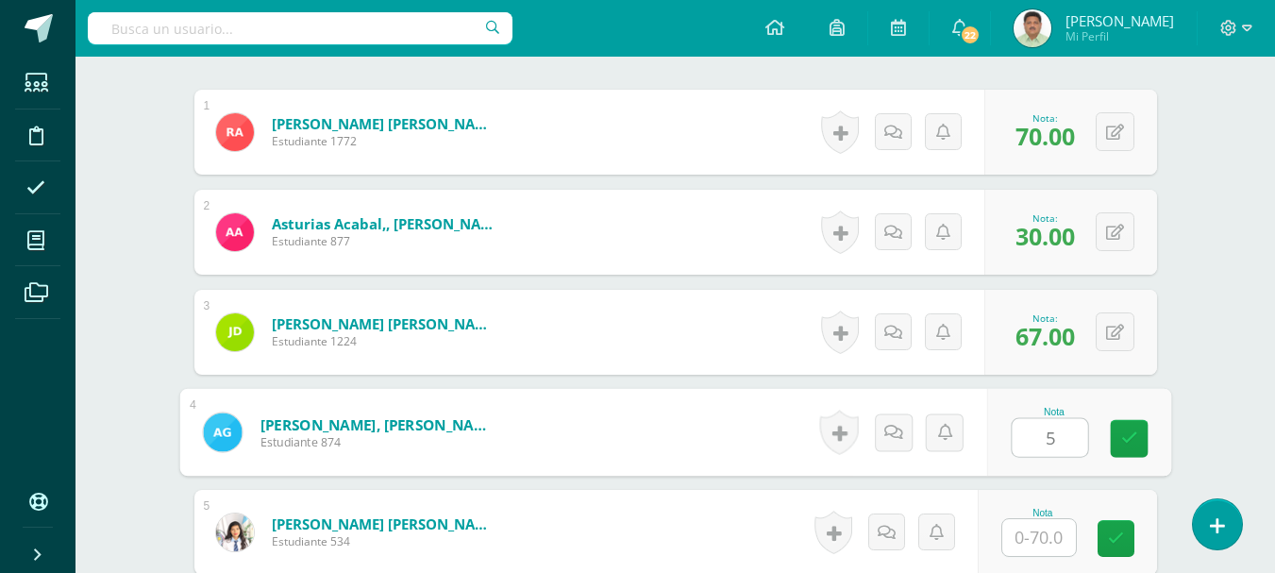
type input "55"
click at [1126, 432] on icon at bounding box center [1128, 438] width 17 height 16
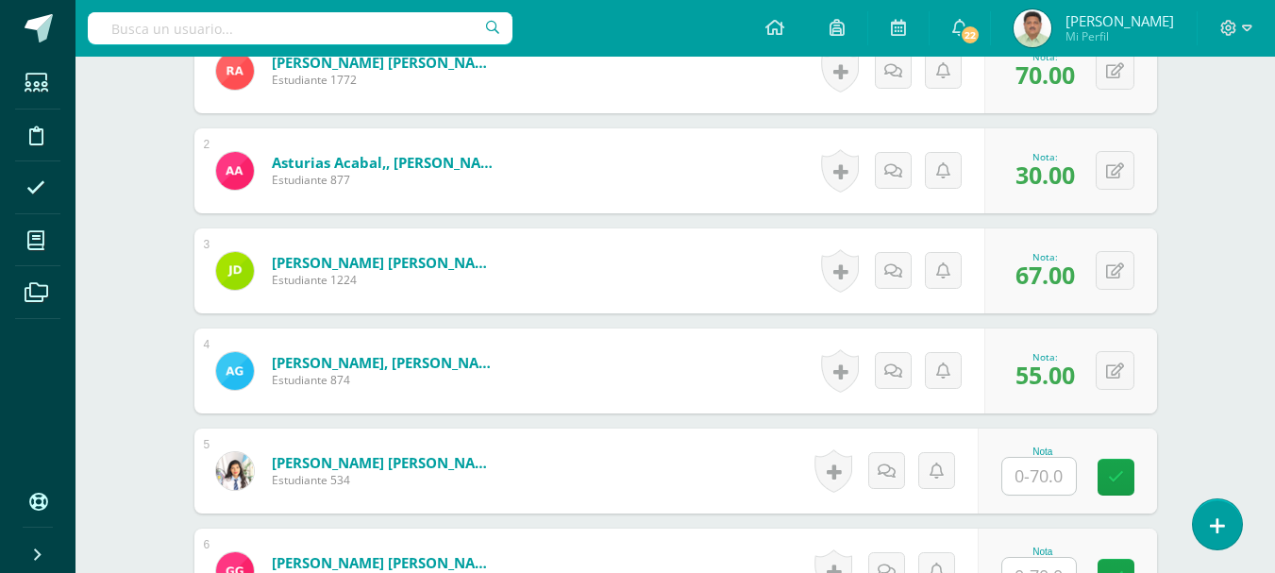
scroll to position [679, 0]
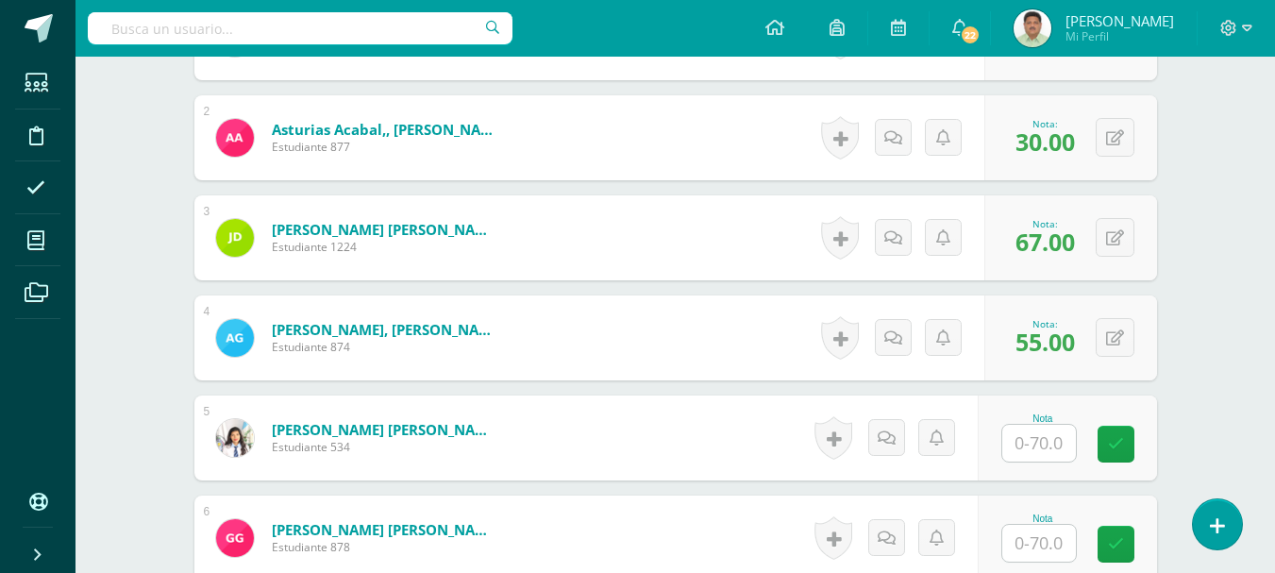
click at [1049, 448] on input "text" at bounding box center [1039, 443] width 74 height 37
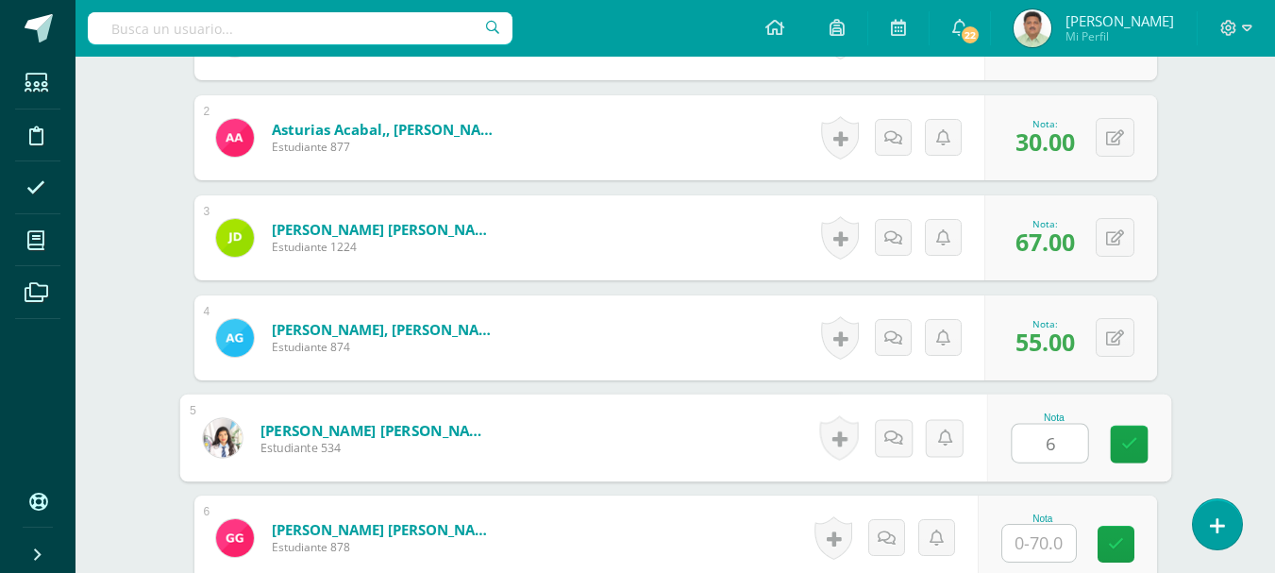
type input "68"
click at [1116, 432] on link at bounding box center [1129, 445] width 38 height 38
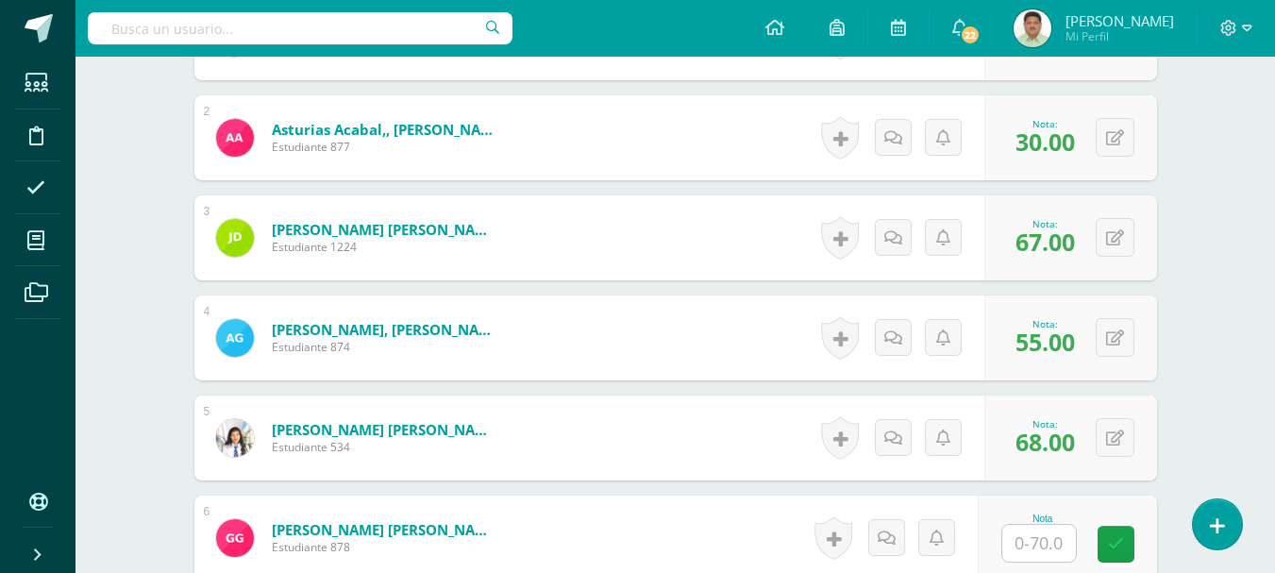
scroll to position [773, 0]
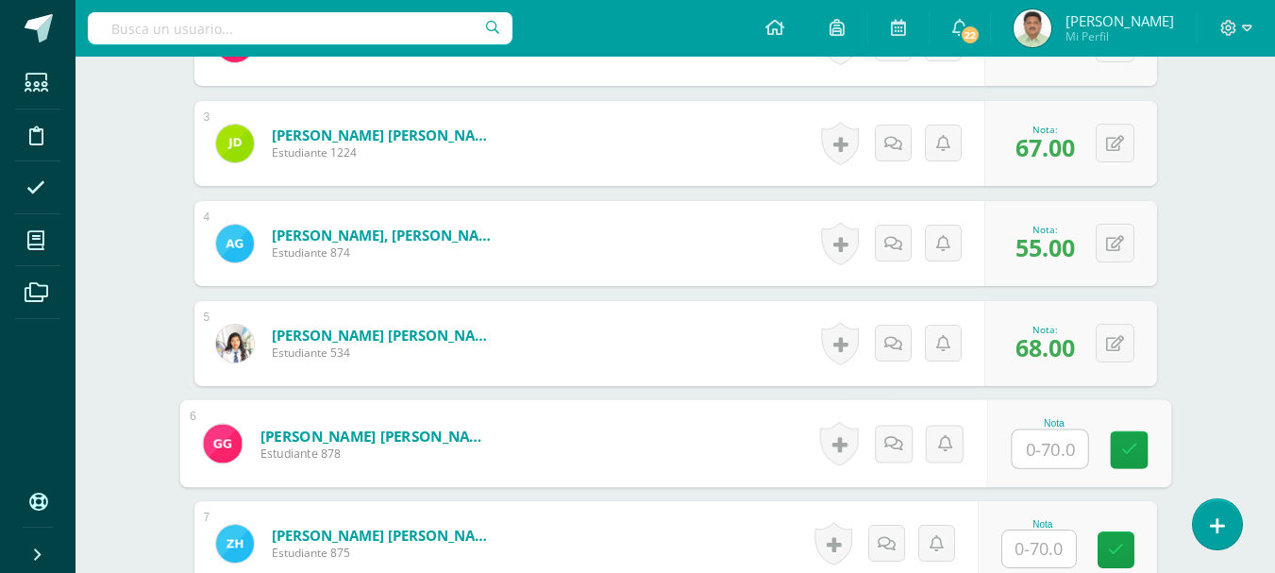
click at [1039, 449] on input "text" at bounding box center [1049, 449] width 75 height 38
type input "70"
click at [1116, 453] on link at bounding box center [1129, 450] width 38 height 38
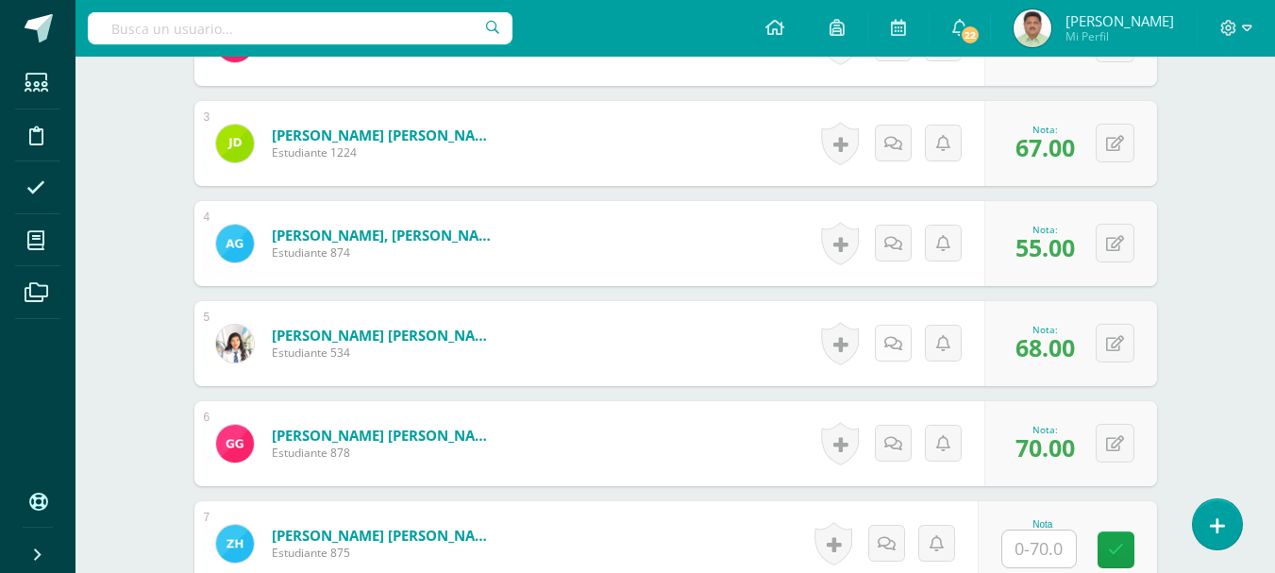
scroll to position [867, 0]
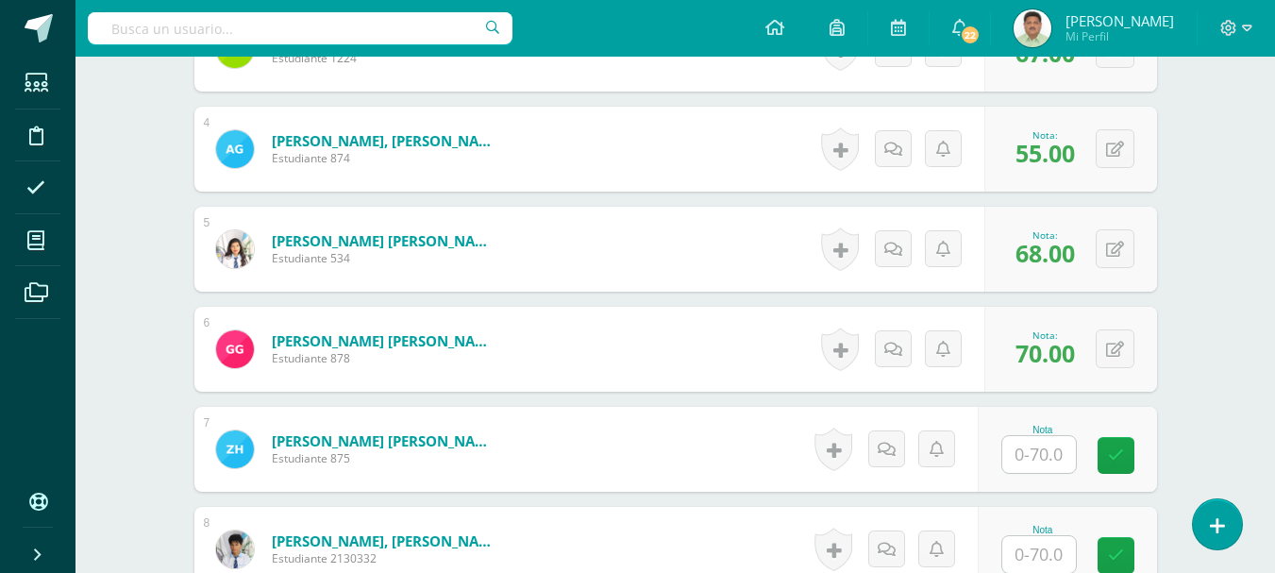
click at [1027, 457] on input "text" at bounding box center [1039, 454] width 74 height 37
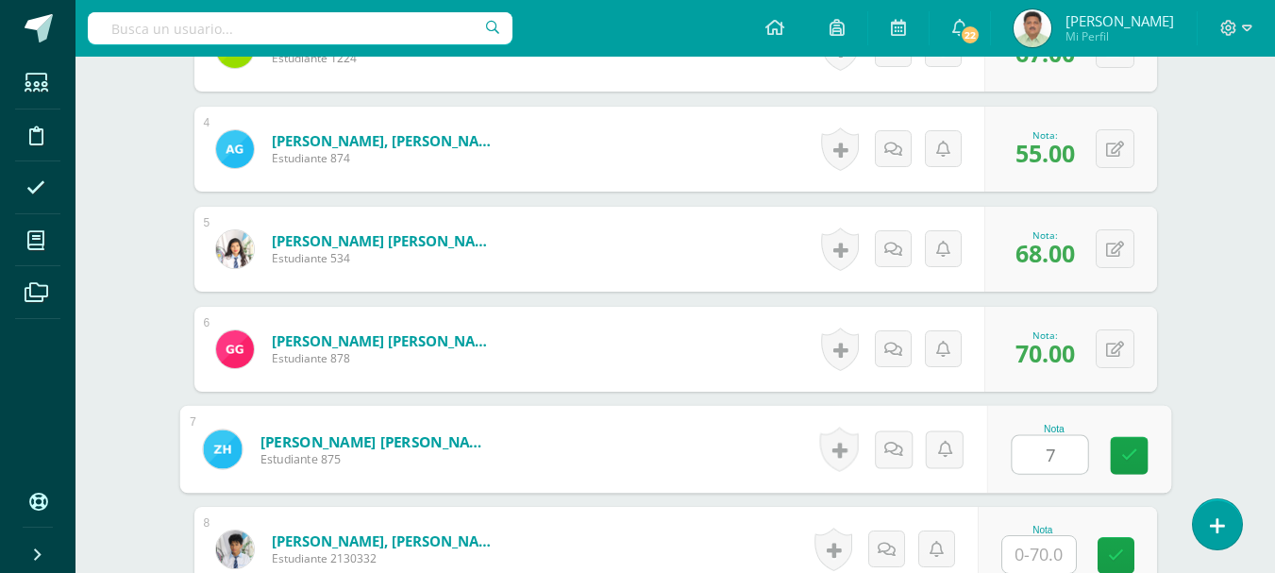
type input "70"
click at [1129, 457] on icon at bounding box center [1128, 455] width 17 height 16
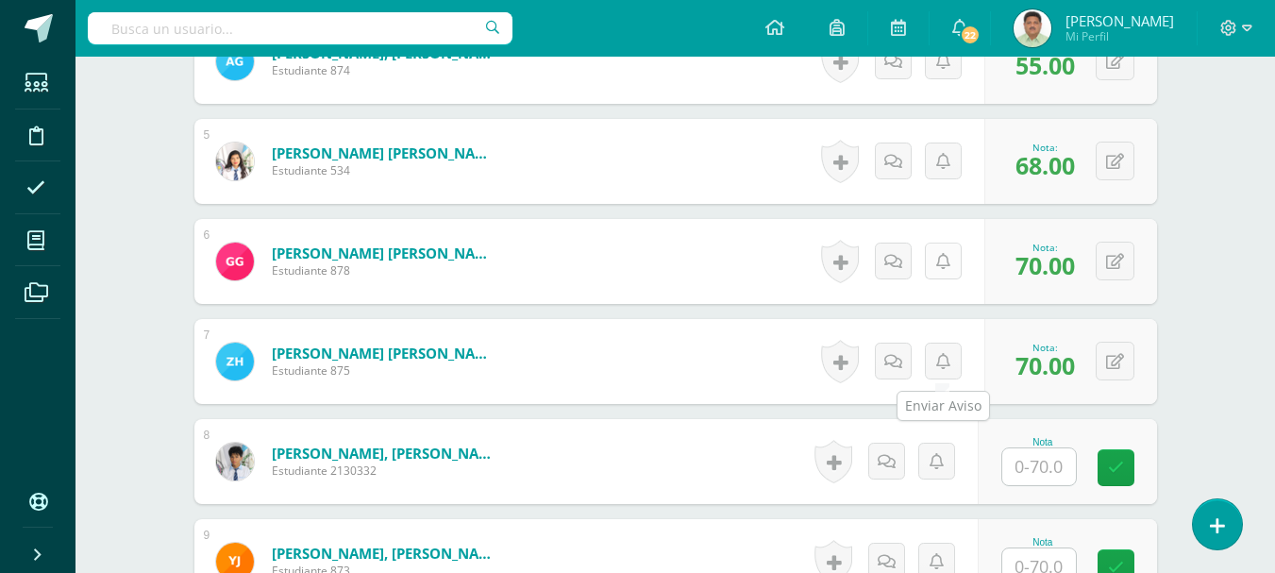
scroll to position [962, 0]
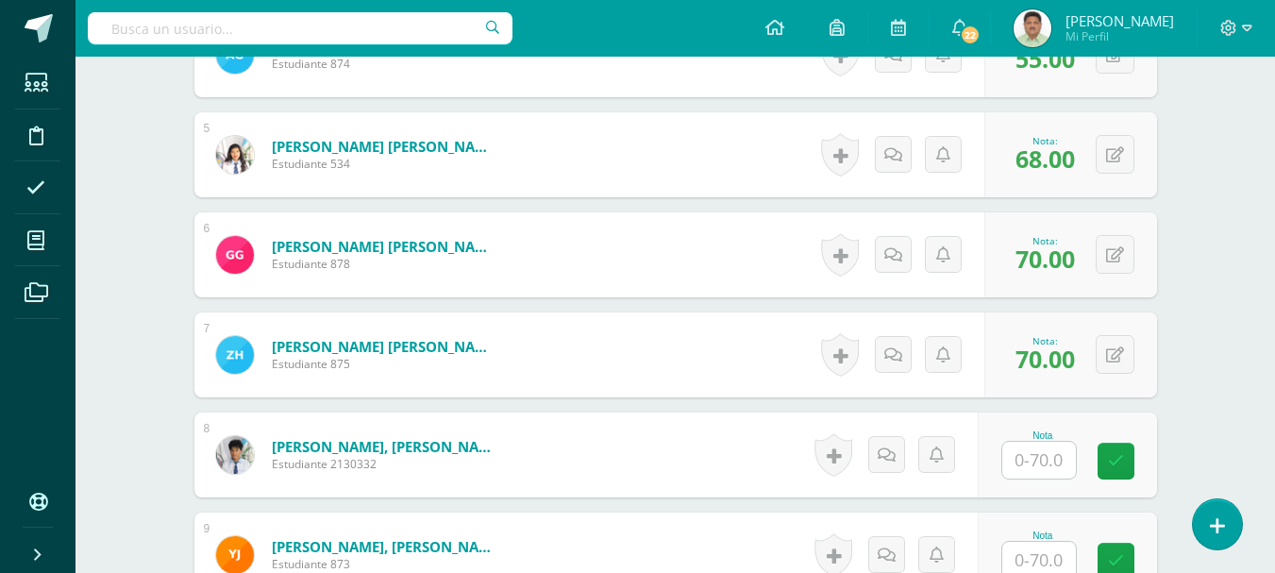
click at [1036, 459] on input "text" at bounding box center [1039, 460] width 74 height 37
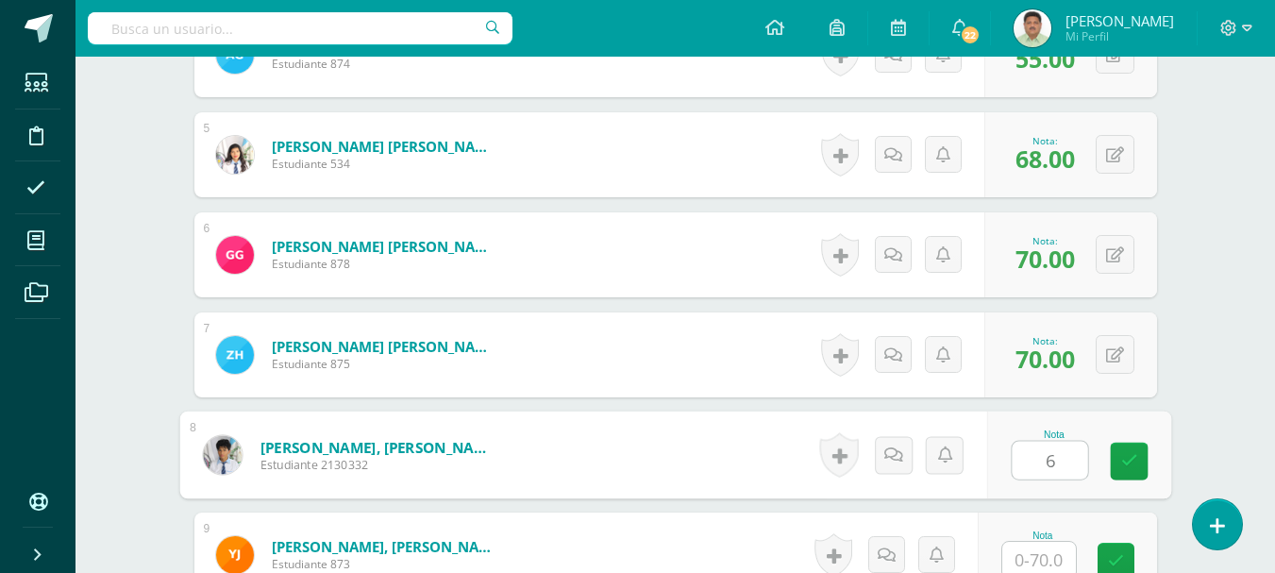
type input "65"
click at [1123, 461] on icon at bounding box center [1128, 461] width 17 height 16
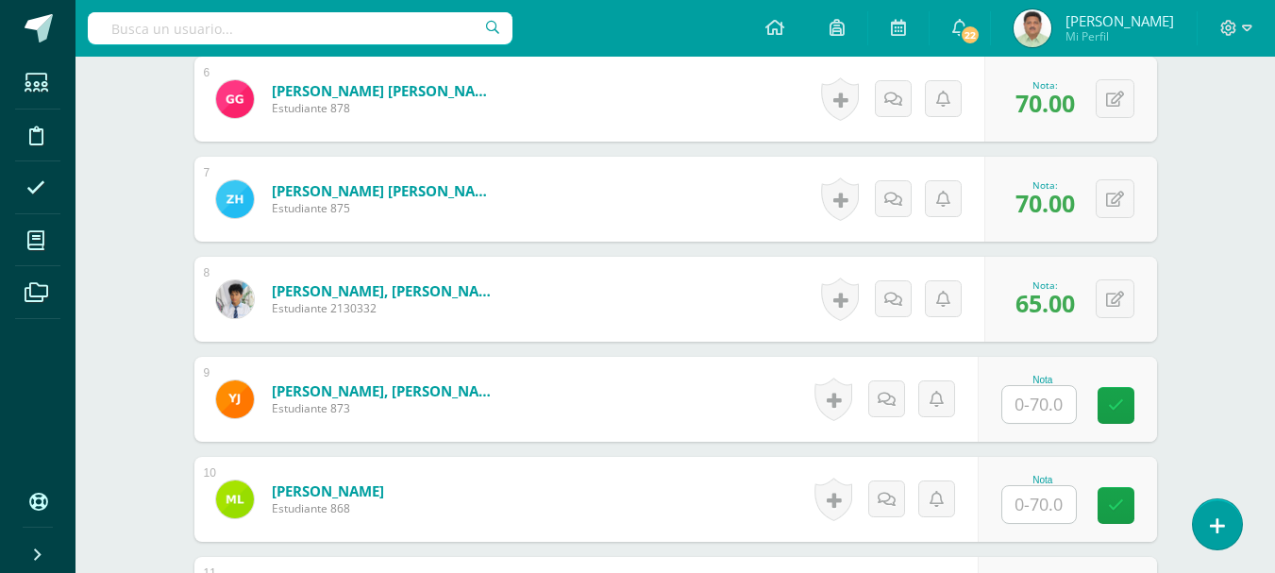
scroll to position [1150, 0]
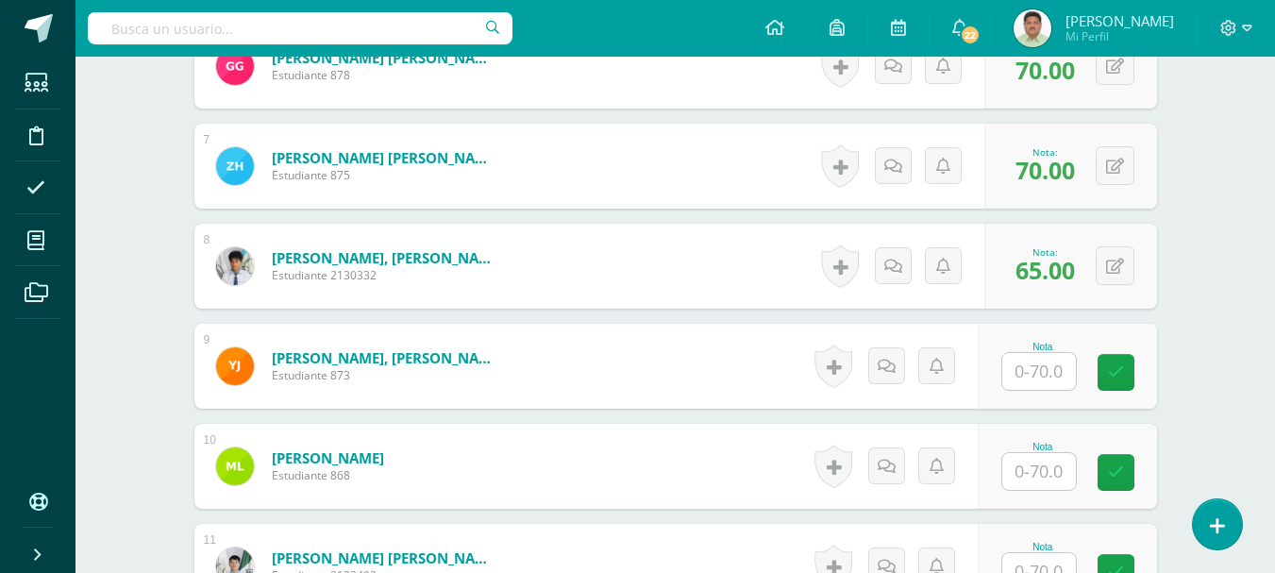
click at [1043, 470] on input "text" at bounding box center [1039, 471] width 74 height 37
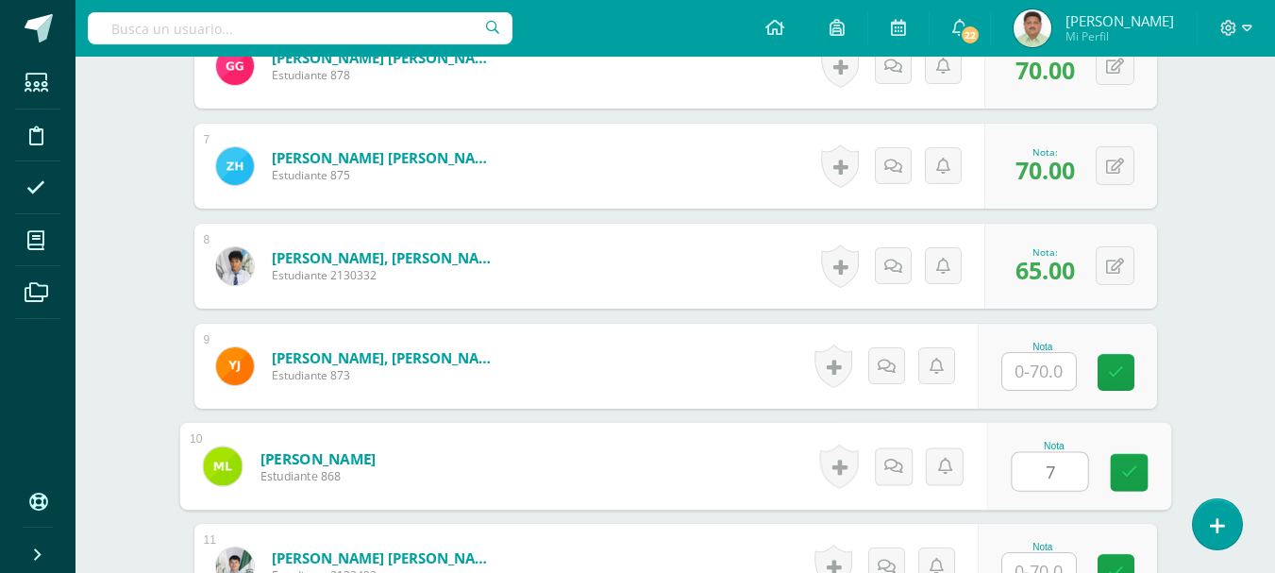
type input "70"
click at [1120, 472] on icon at bounding box center [1128, 472] width 17 height 16
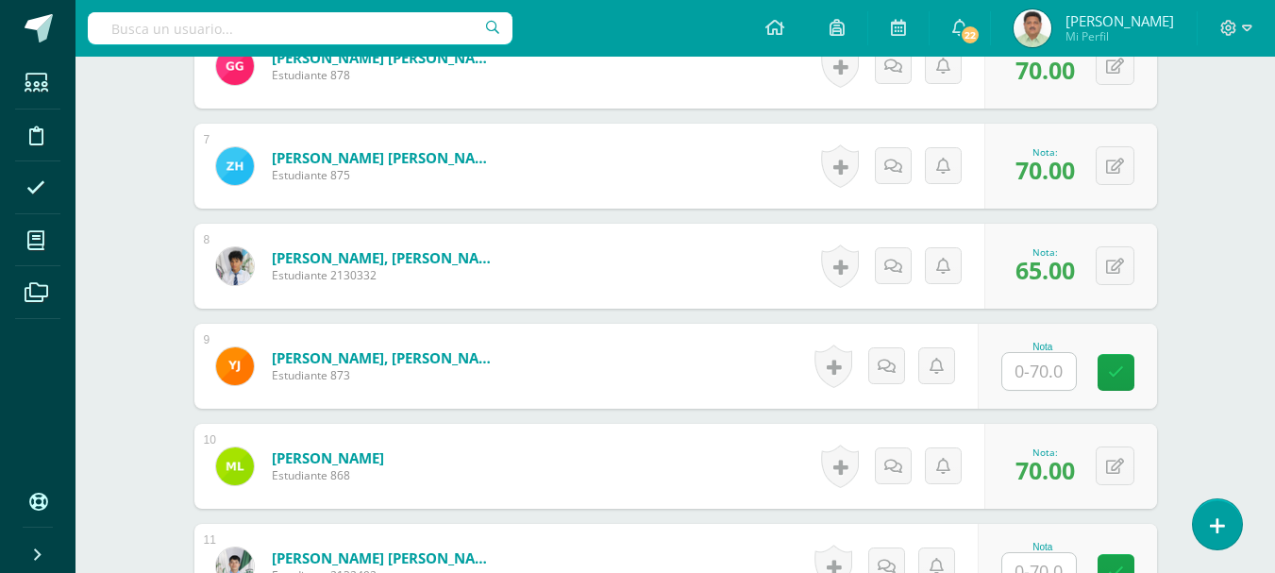
scroll to position [1245, 0]
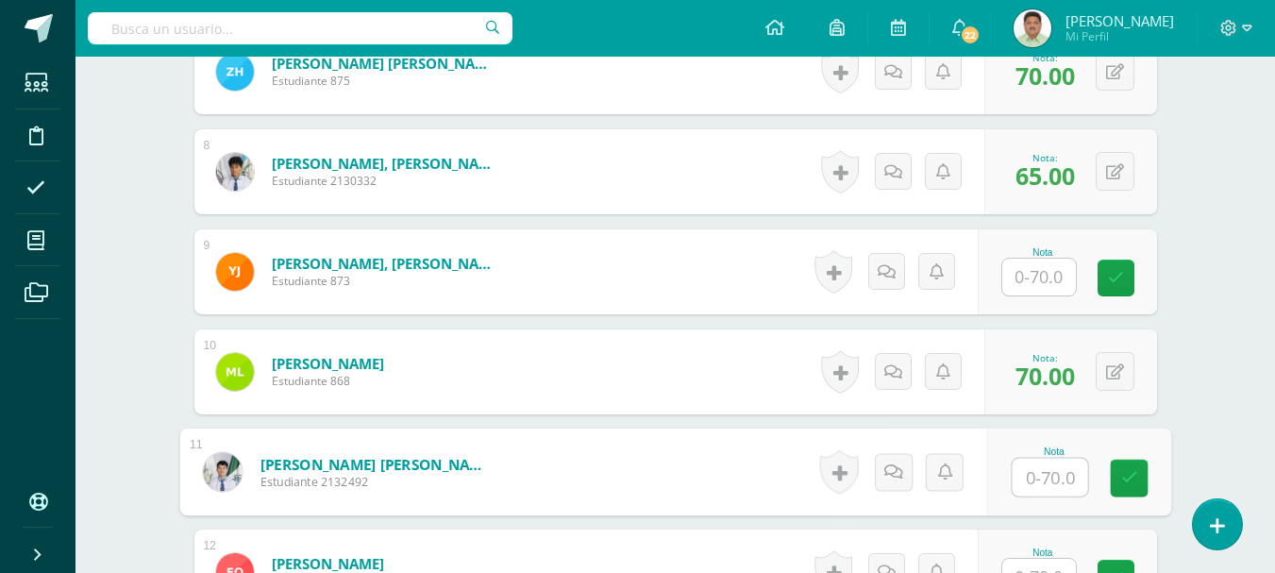
click at [1041, 475] on input "text" at bounding box center [1049, 478] width 75 height 38
type input "65"
click at [1115, 476] on link at bounding box center [1129, 479] width 38 height 38
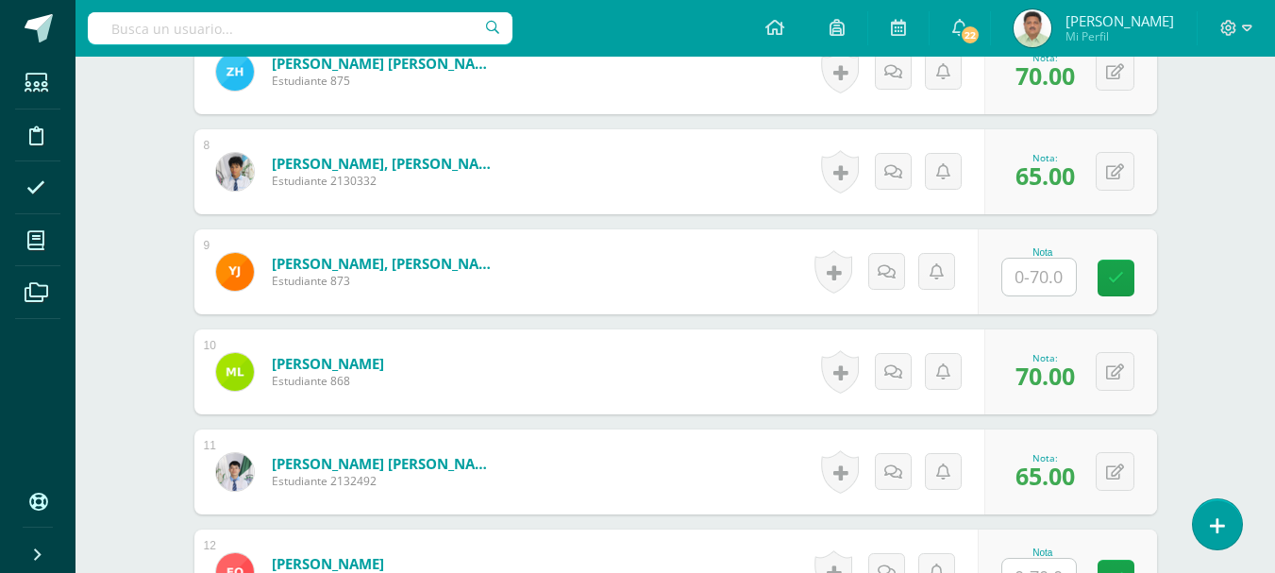
scroll to position [1339, 0]
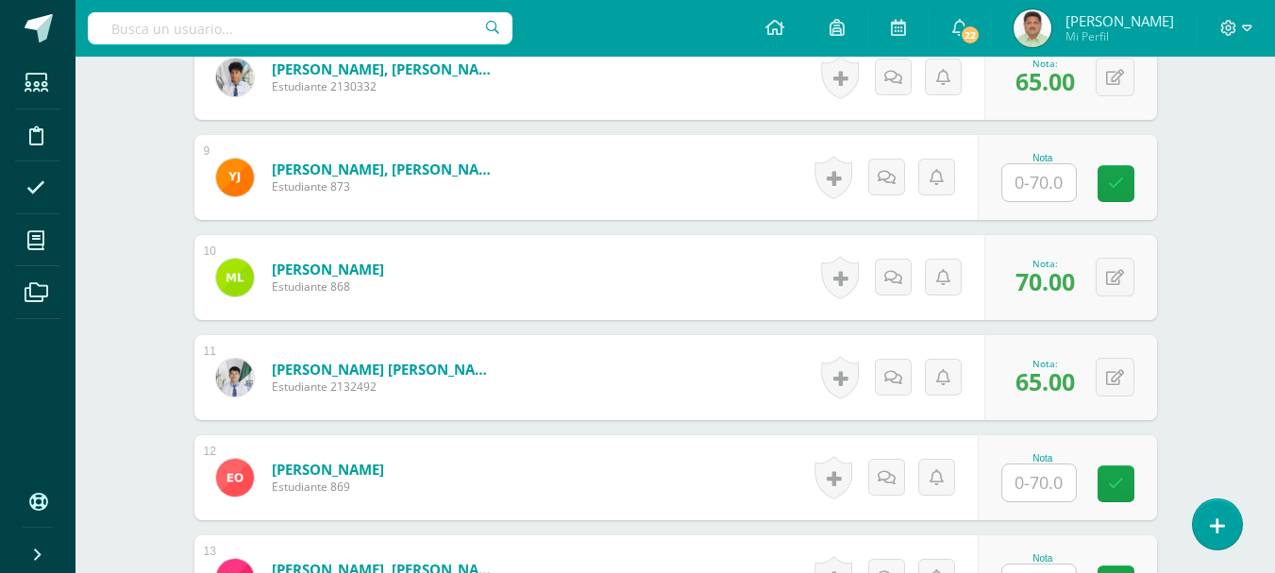
click at [1039, 489] on input "text" at bounding box center [1039, 482] width 74 height 37
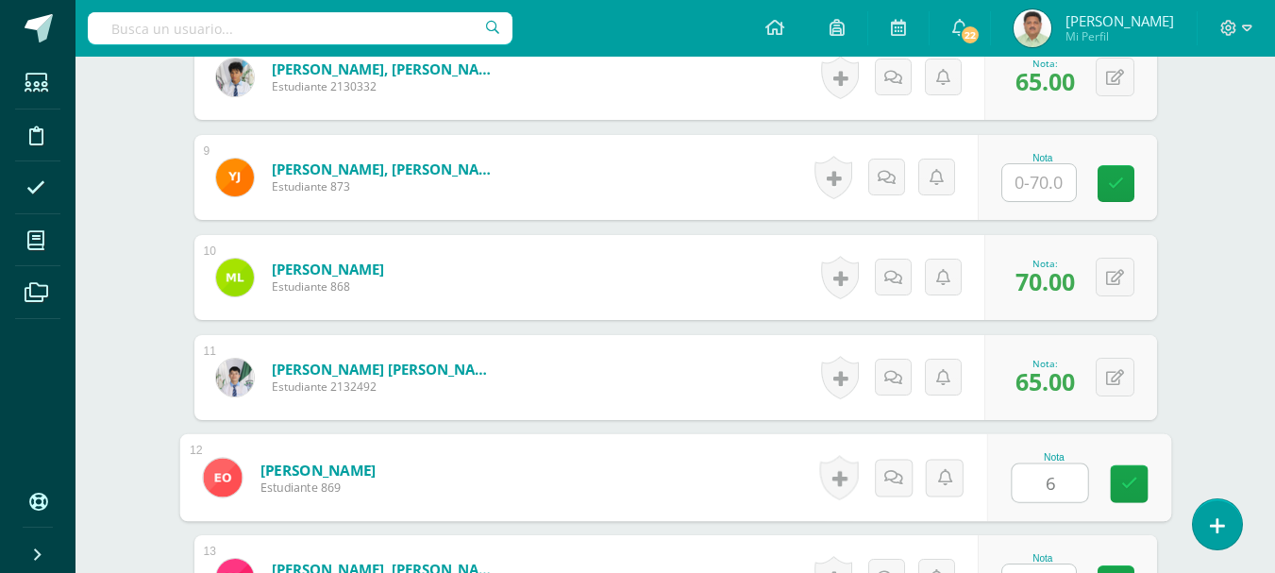
type input "66"
click at [1132, 479] on icon at bounding box center [1128, 484] width 17 height 16
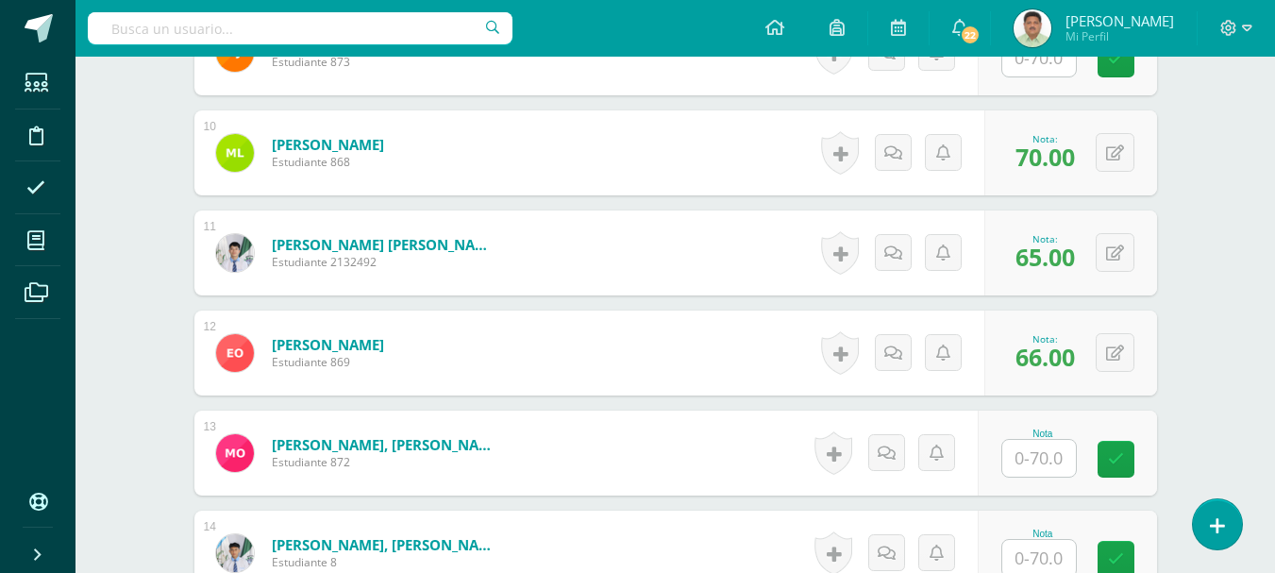
scroll to position [1528, 0]
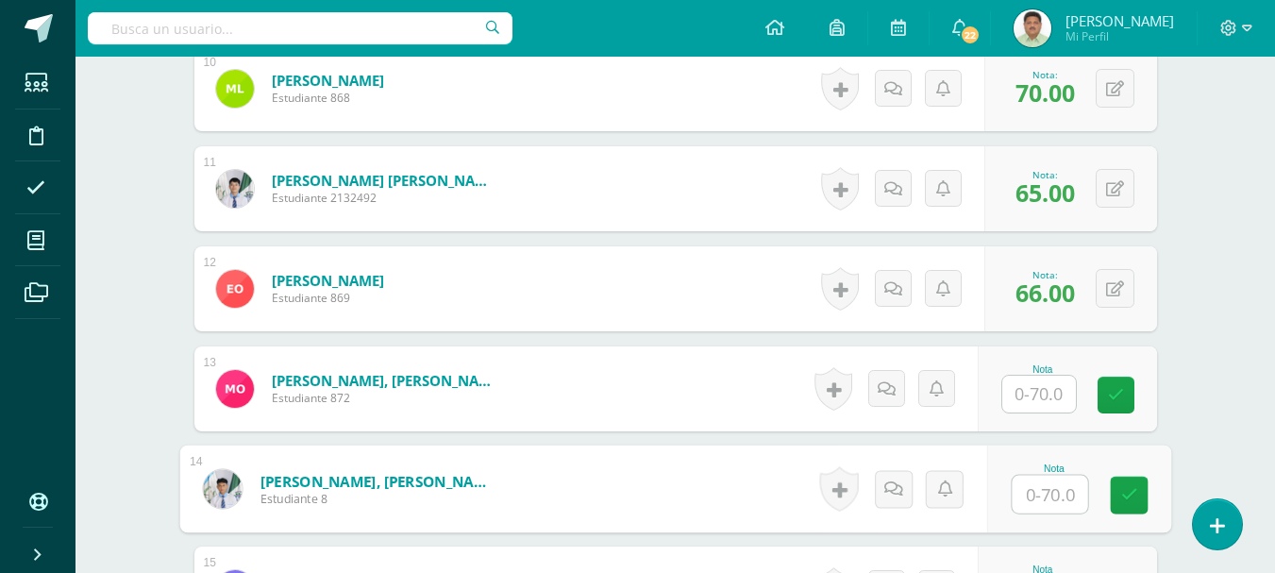
click at [1044, 485] on input "text" at bounding box center [1049, 495] width 75 height 38
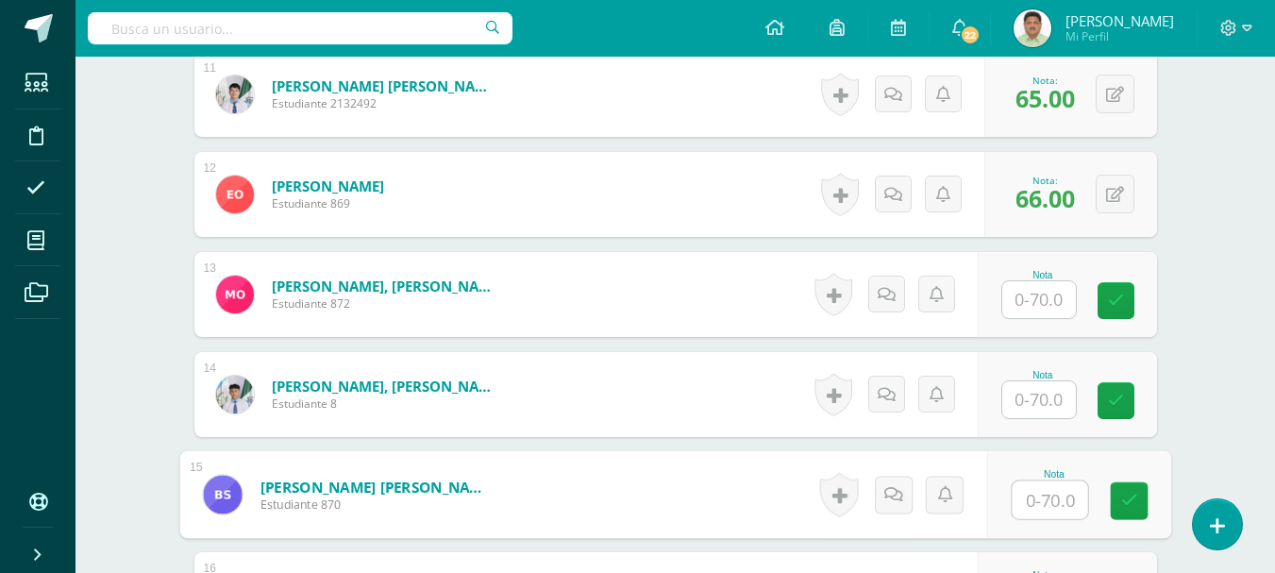
click at [1035, 496] on input "text" at bounding box center [1049, 500] width 75 height 38
type input "70"
click at [1122, 501] on icon at bounding box center [1128, 501] width 17 height 16
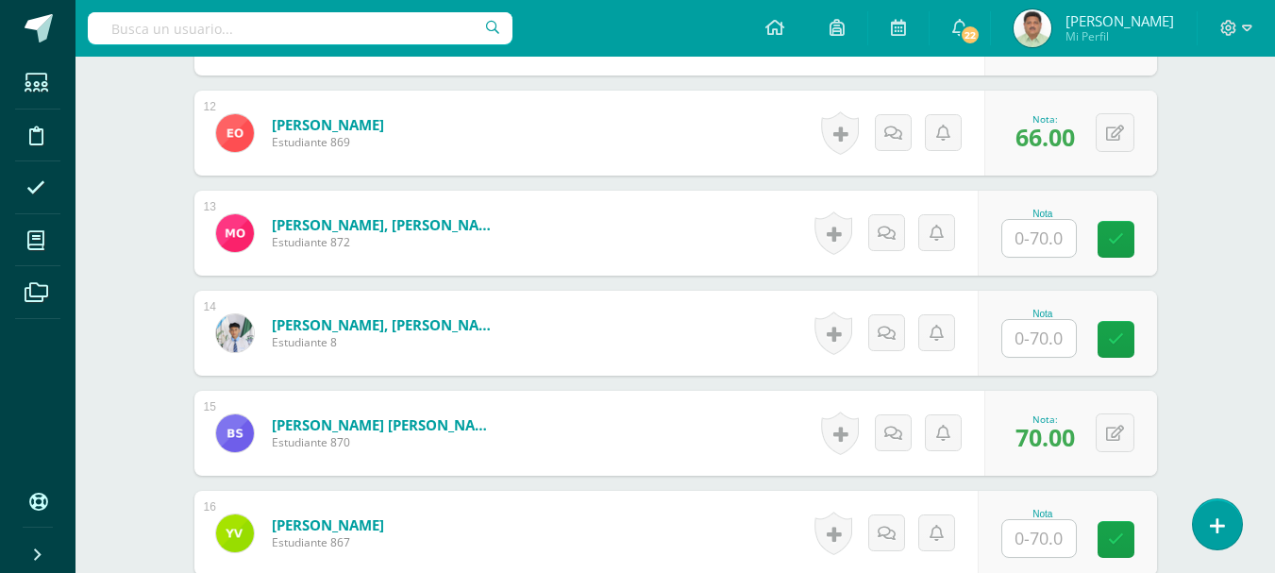
scroll to position [1717, 0]
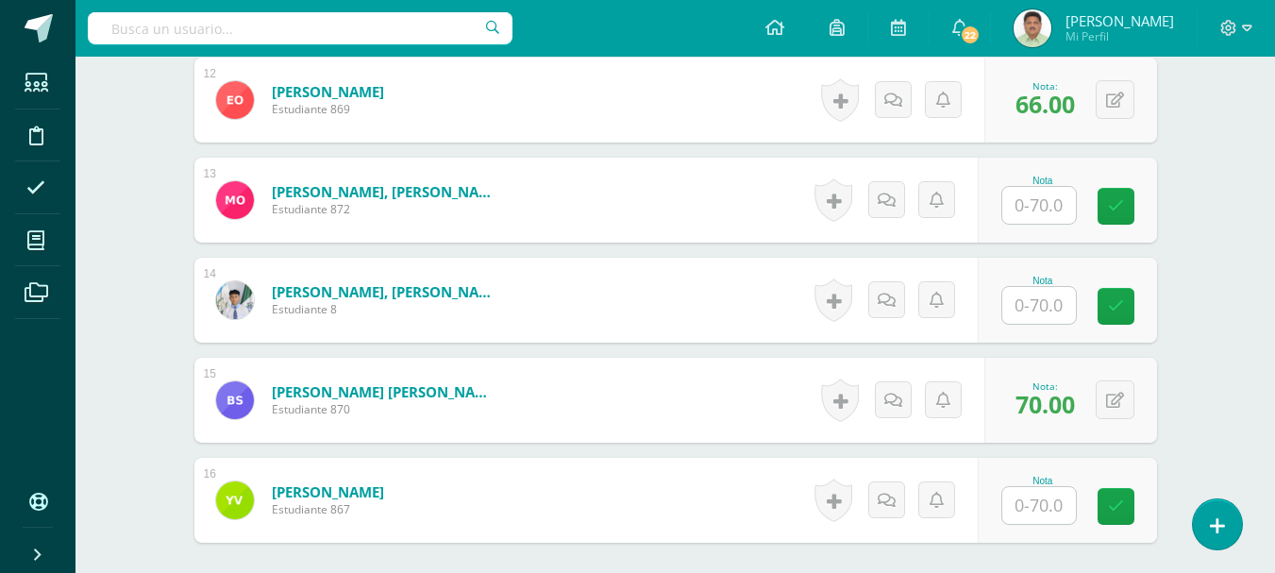
click at [1040, 511] on input "text" at bounding box center [1039, 505] width 74 height 37
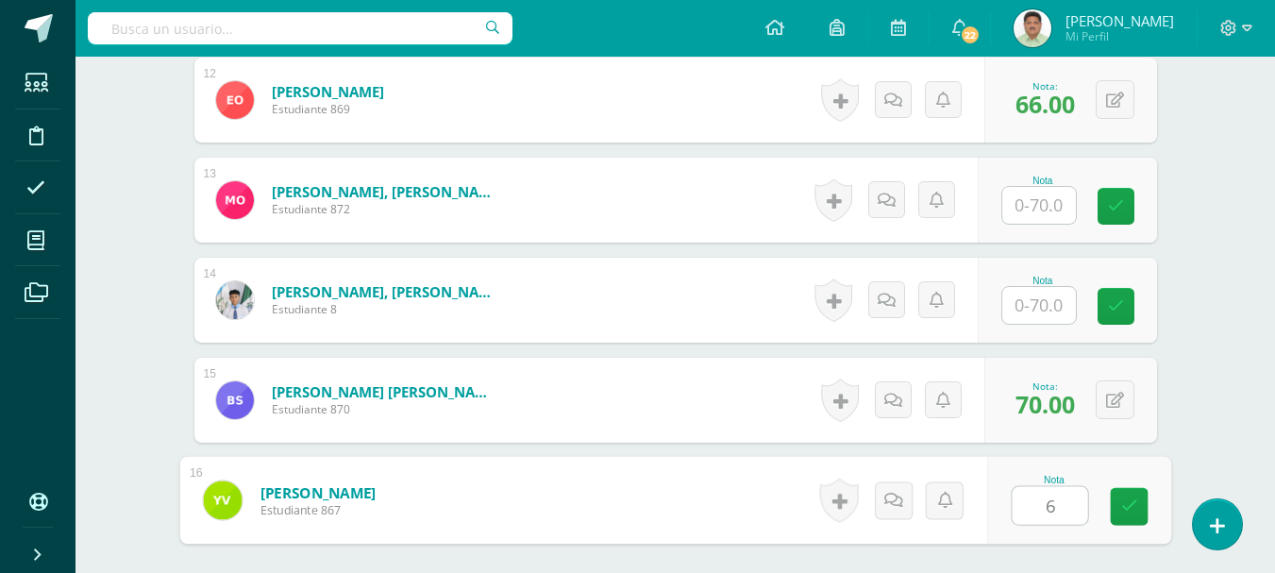
type input "68"
click at [1128, 508] on icon at bounding box center [1128, 506] width 17 height 16
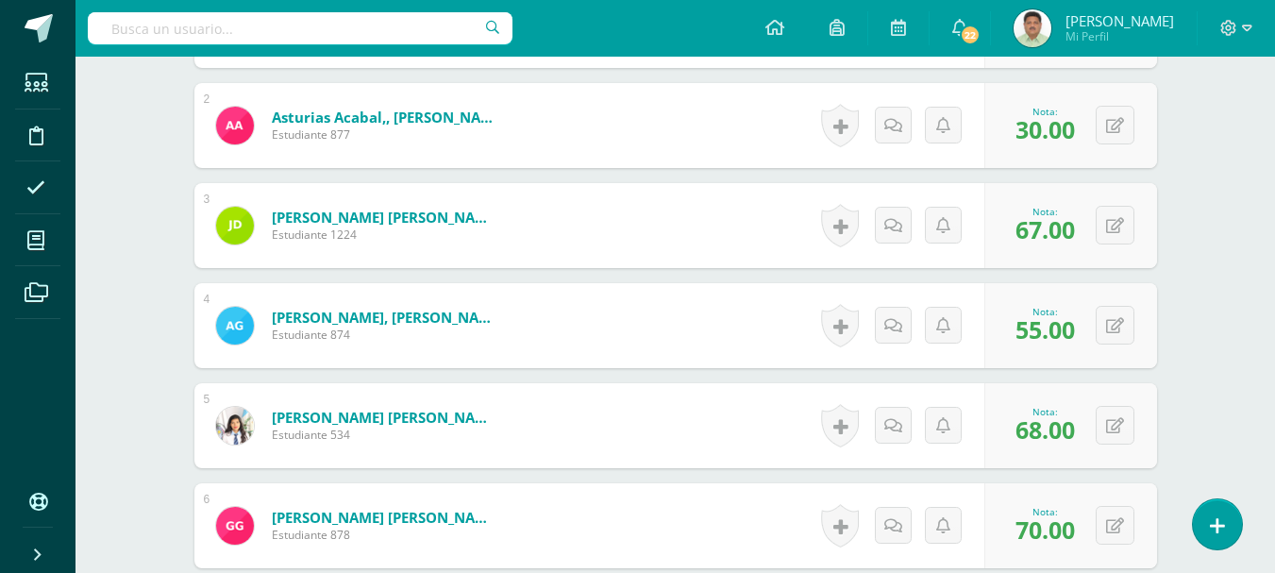
scroll to position [490, 0]
